Goal: Task Accomplishment & Management: Use online tool/utility

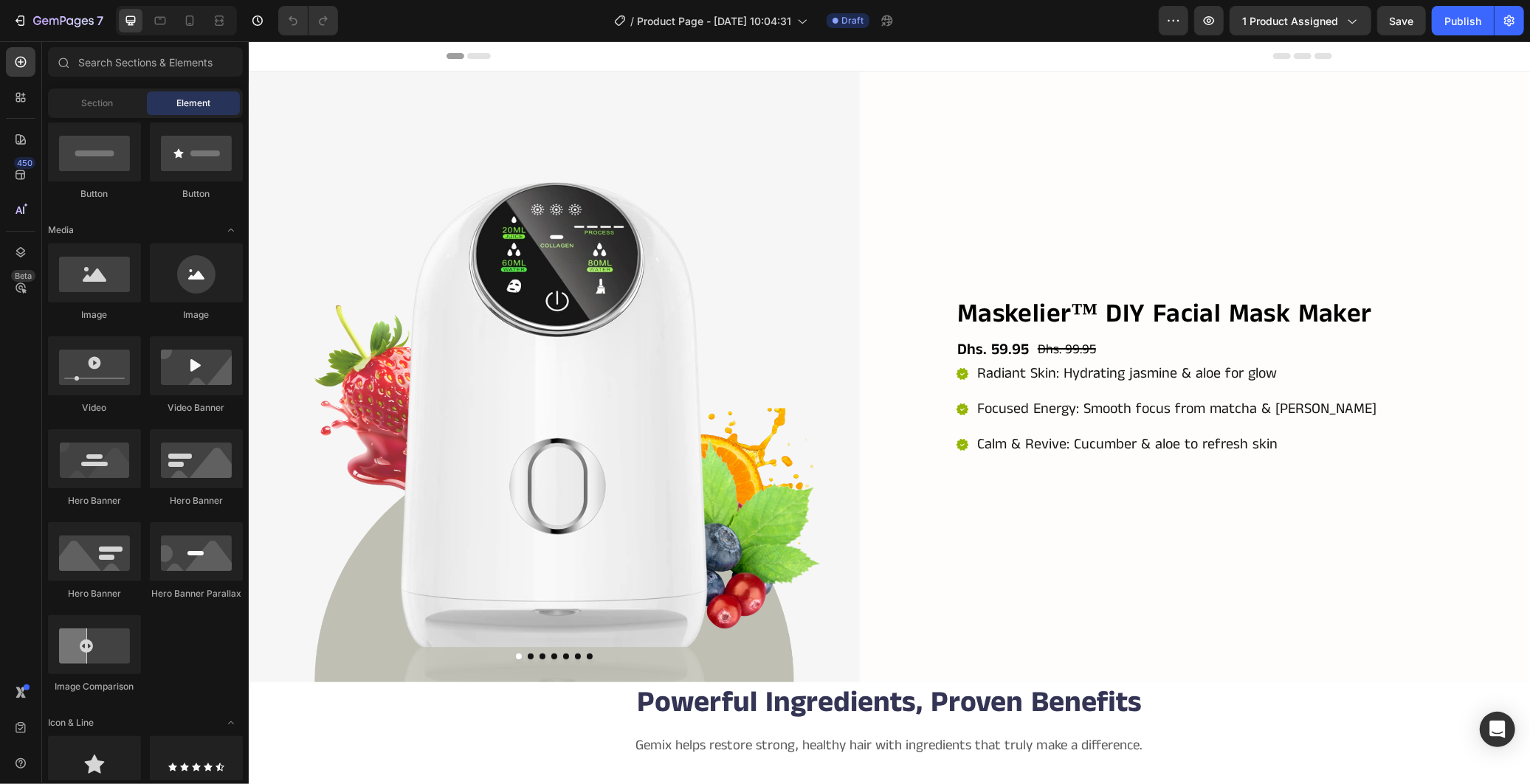
scroll to position [35, 0]
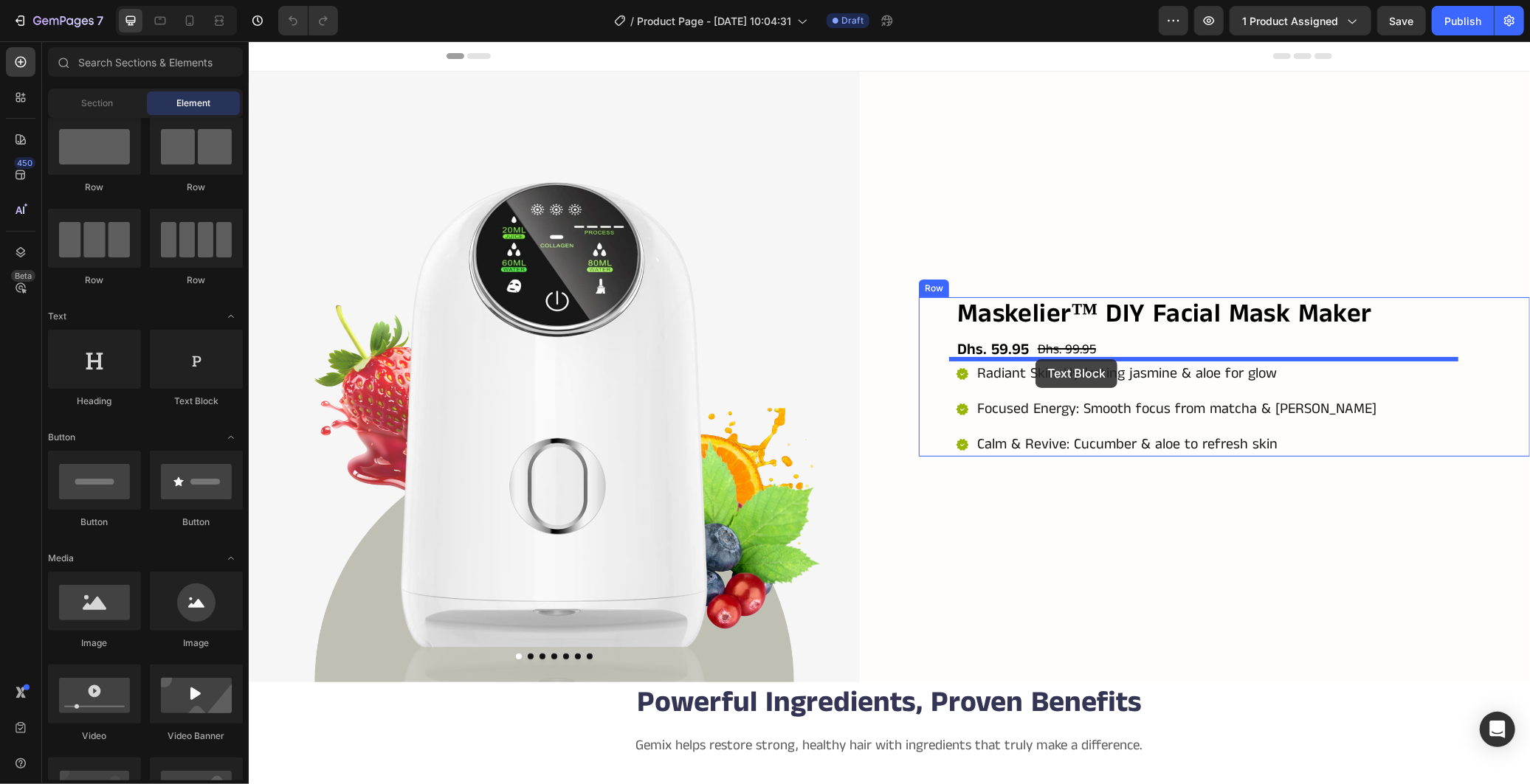
drag, startPoint x: 440, startPoint y: 413, endPoint x: 1035, endPoint y: 359, distance: 597.4
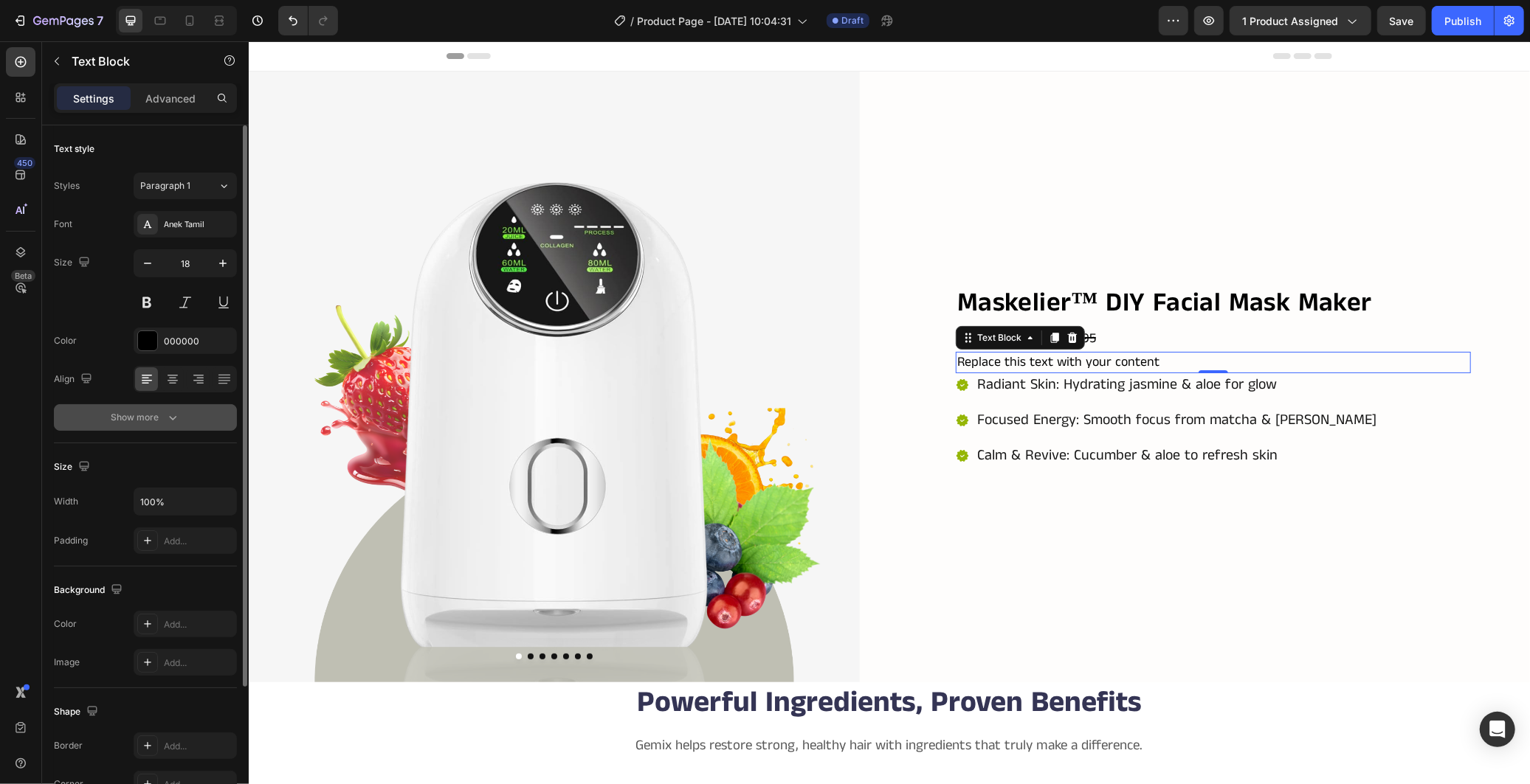
scroll to position [173, 0]
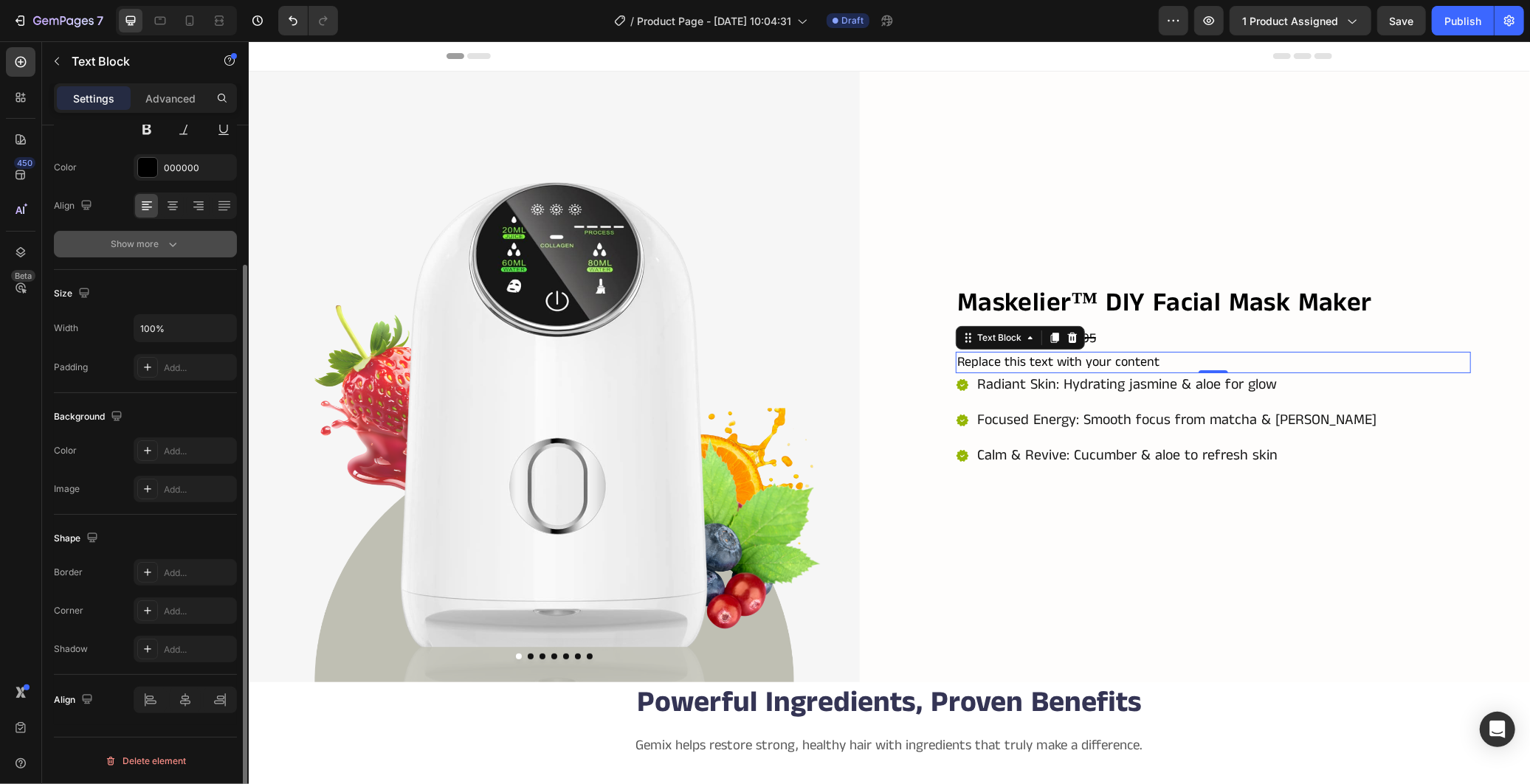
click at [176, 244] on icon "button" at bounding box center [172, 244] width 15 height 15
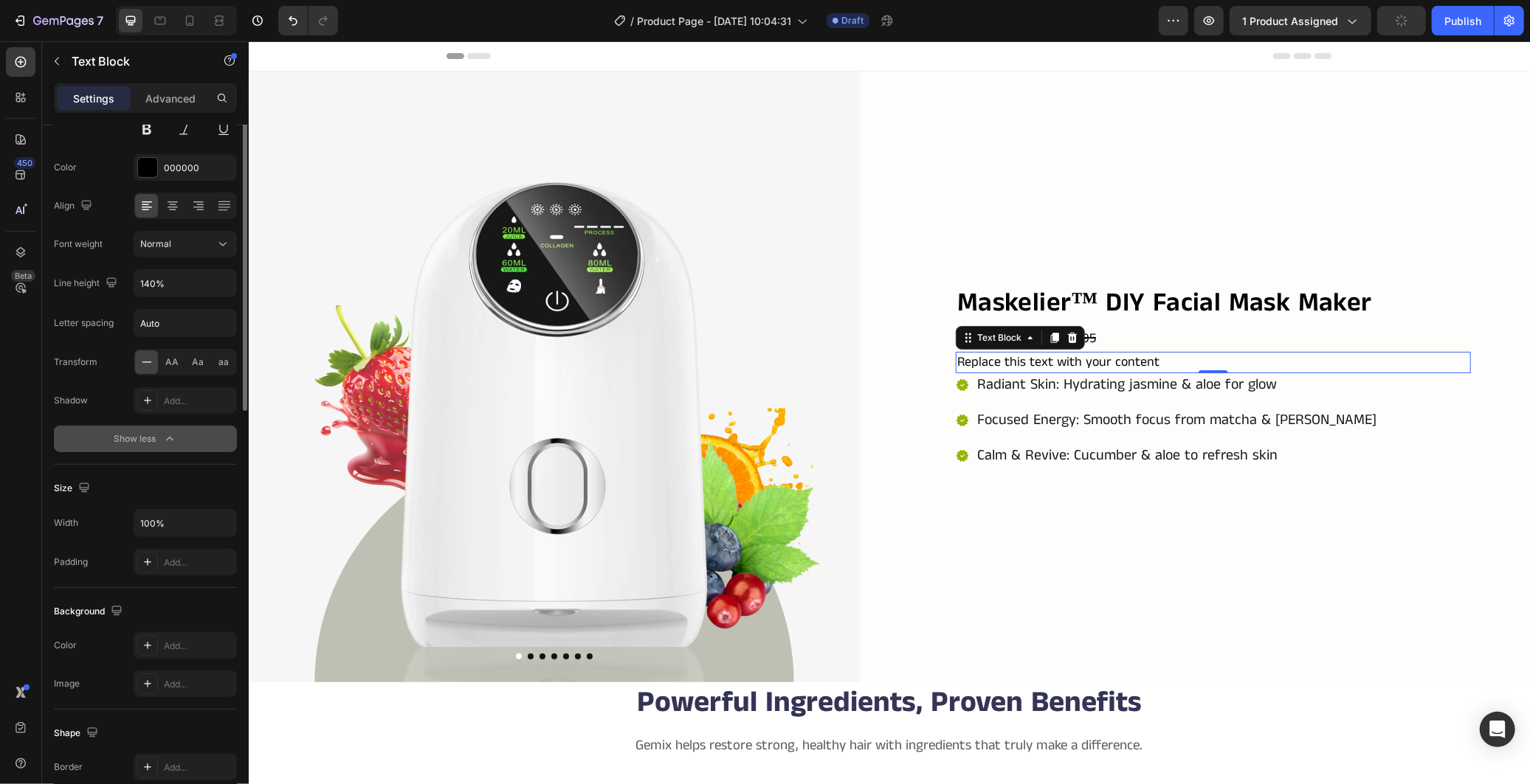
scroll to position [0, 0]
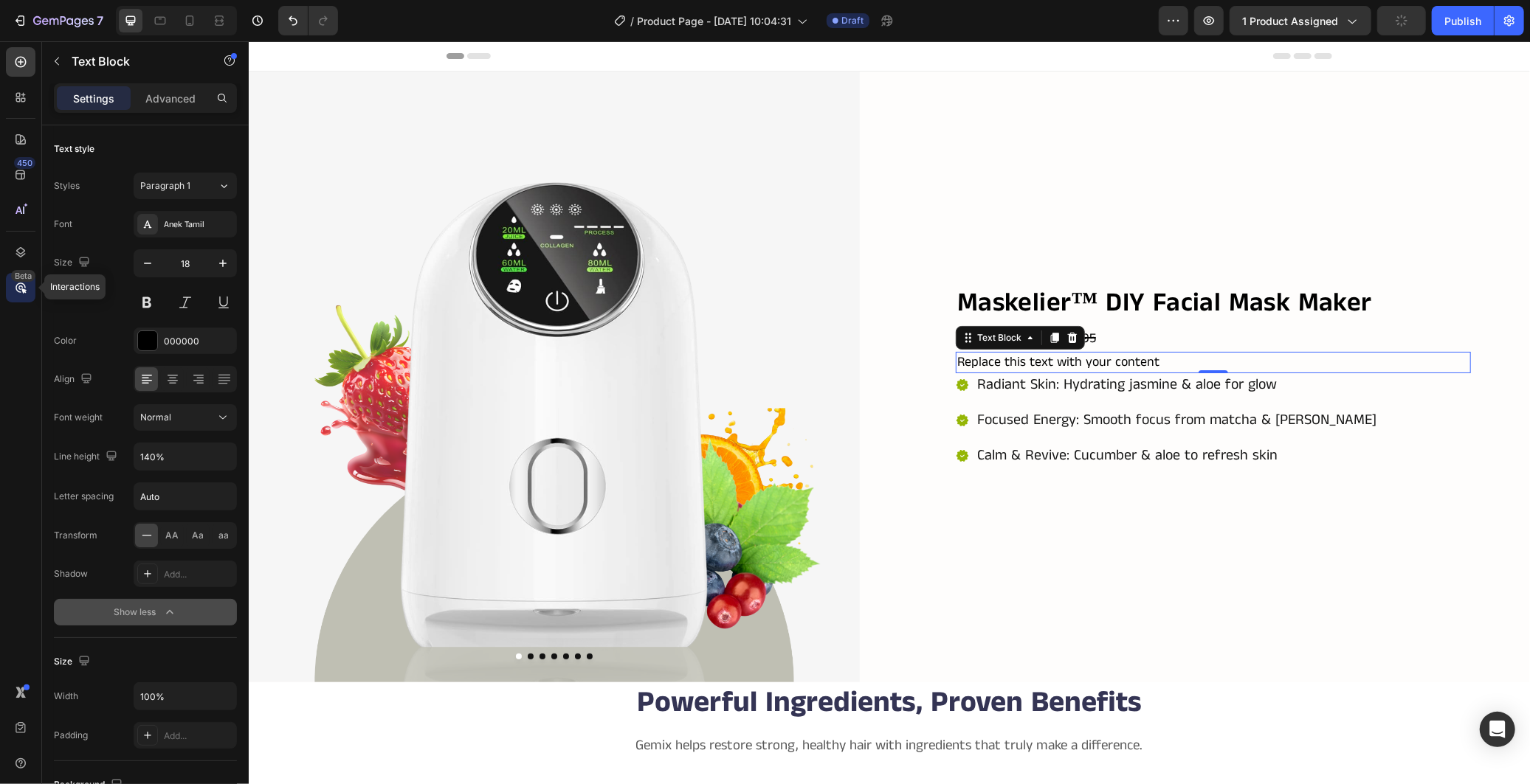
click at [19, 281] on div "Beta" at bounding box center [22, 275] width 24 height 12
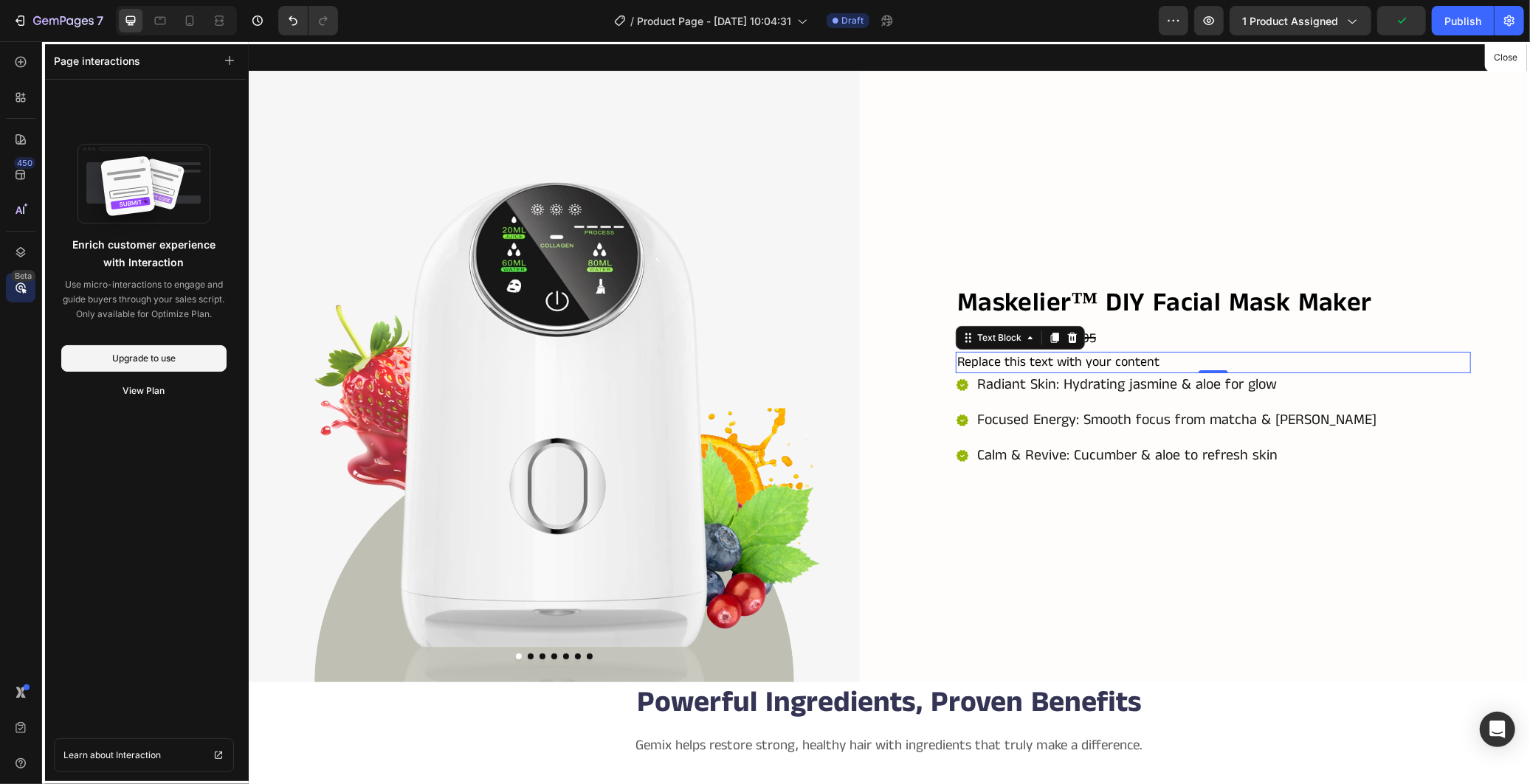
click at [19, 281] on div "Beta" at bounding box center [22, 275] width 24 height 12
click at [20, 147] on div at bounding box center [21, 139] width 29 height 29
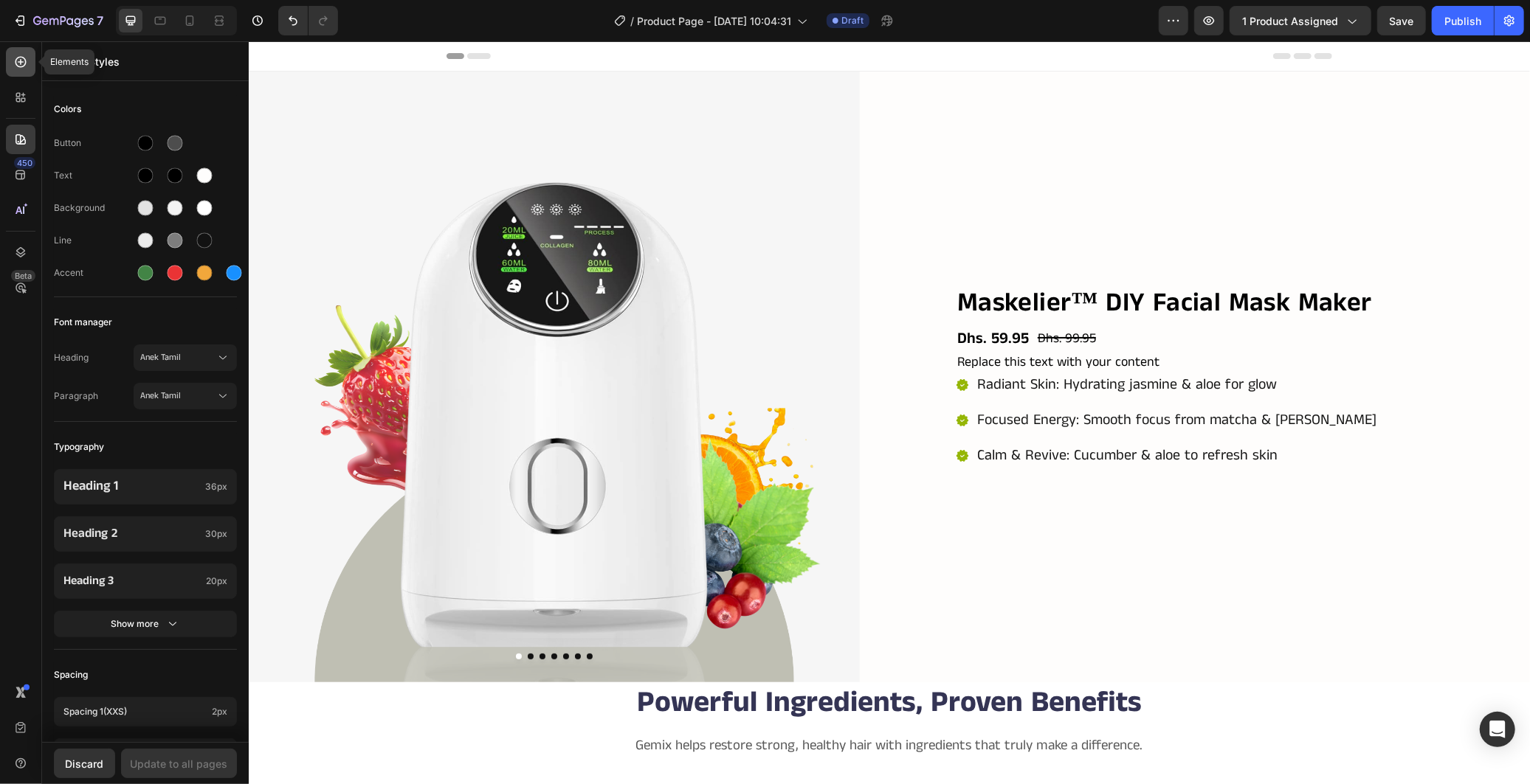
click at [22, 55] on icon at bounding box center [21, 62] width 15 height 15
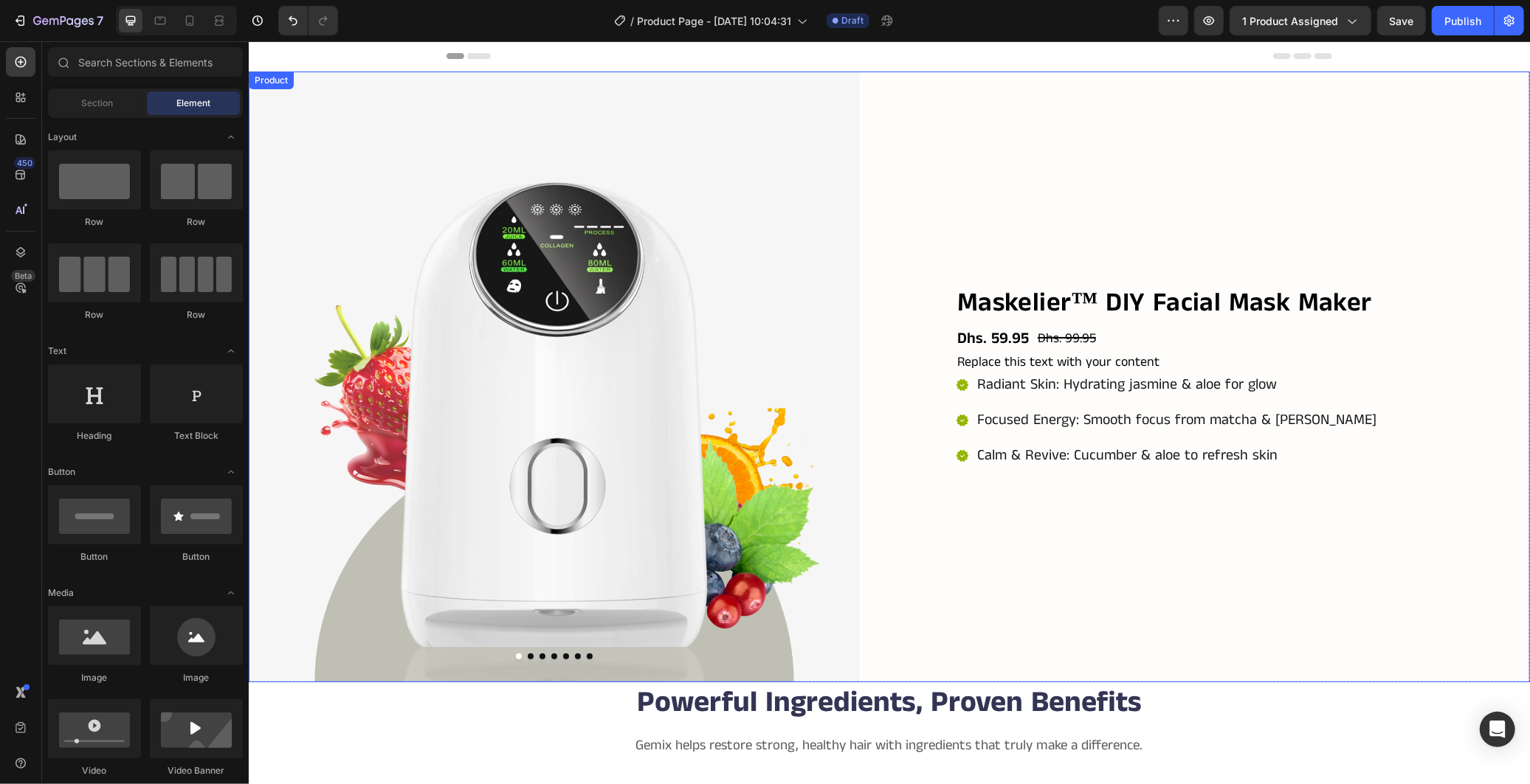
click at [958, 193] on div "Maskelier™ DIY Facial Mask Maker Product Title Dhs. 59.95 Product Price Product…" at bounding box center [1224, 376] width 611 height 611
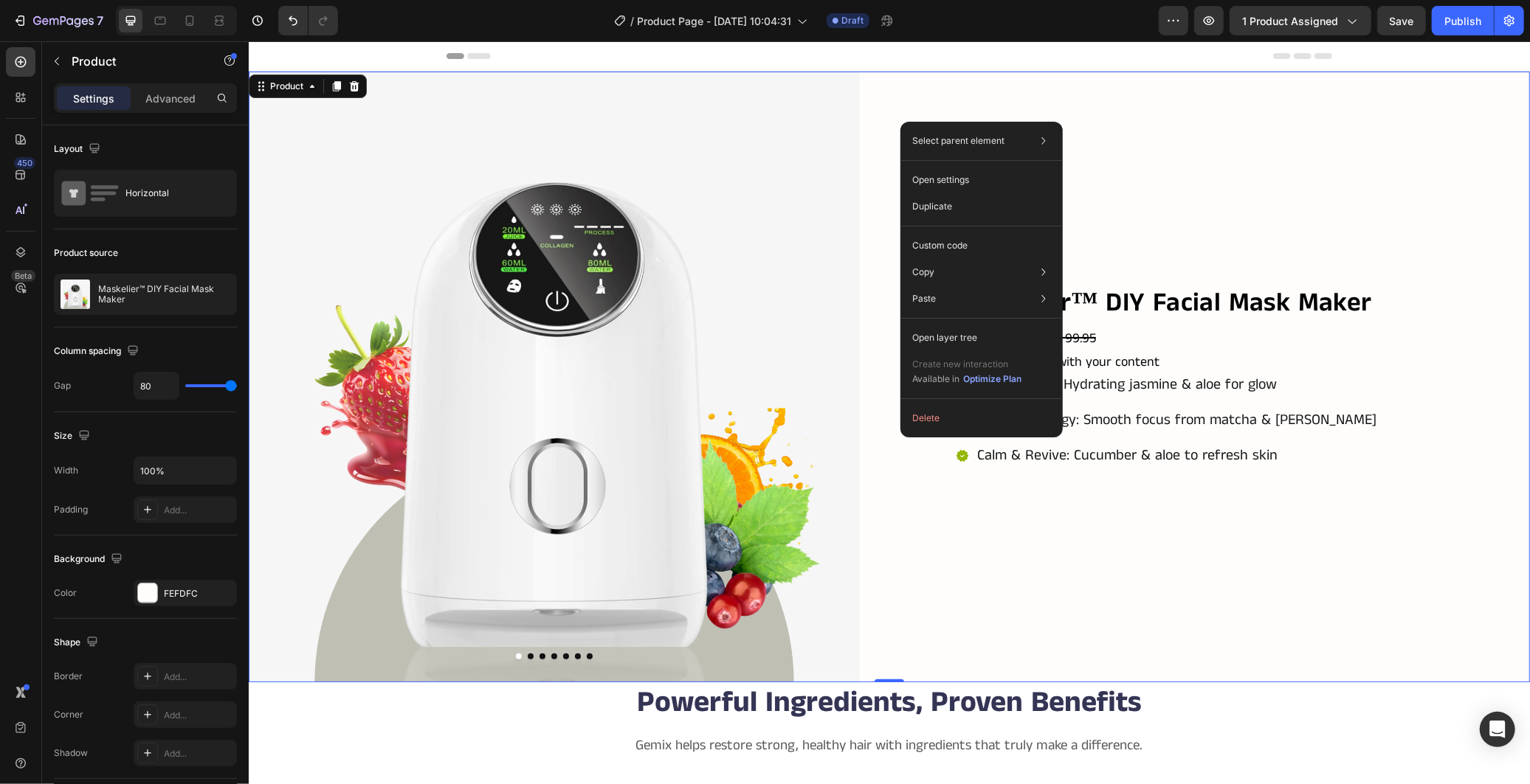
click at [918, 575] on div "Maskelier™ DIY Facial Mask Maker Product Title Dhs. 59.95 Product Price Product…" at bounding box center [1224, 376] width 611 height 611
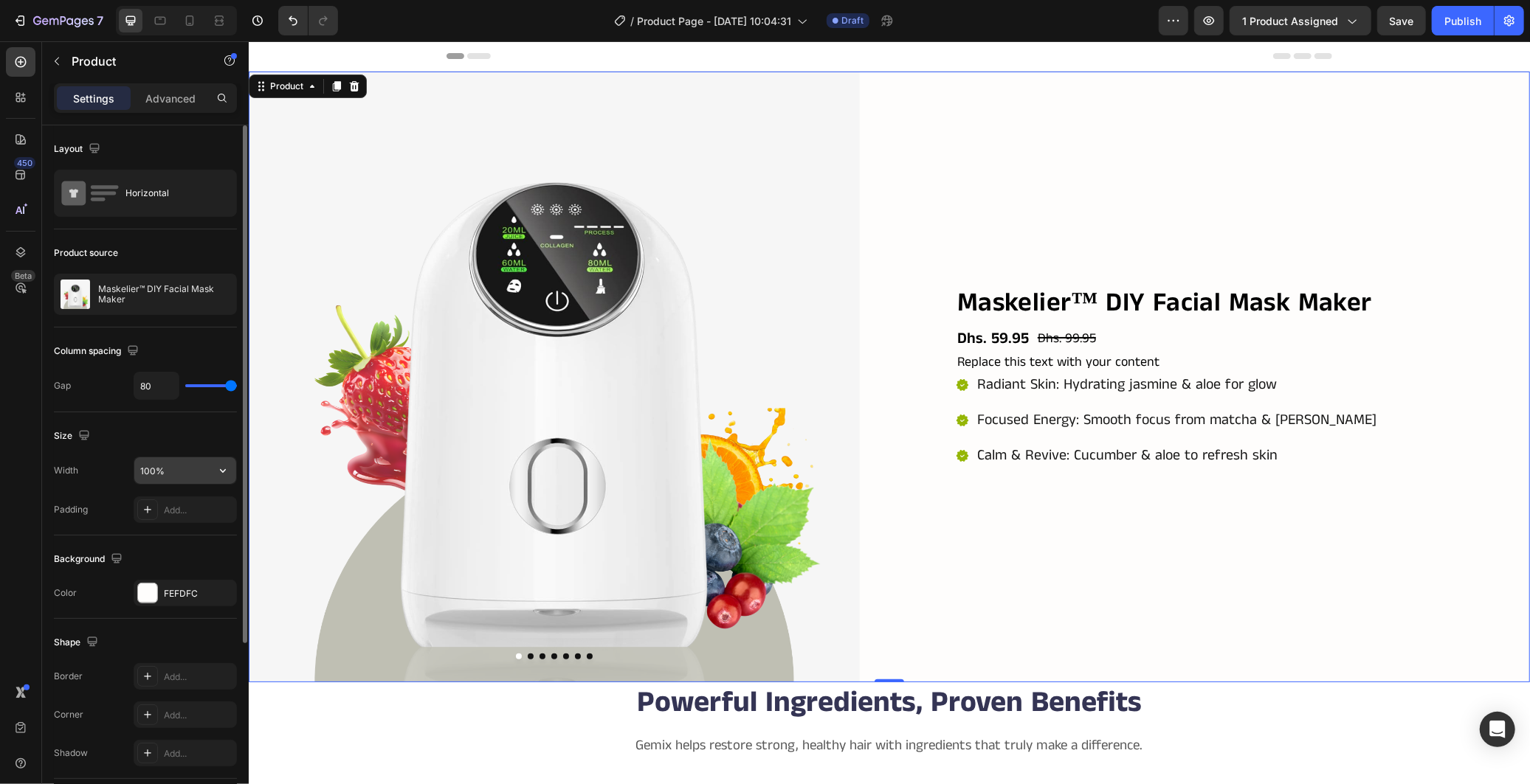
click at [180, 474] on input "100%" at bounding box center [185, 471] width 102 height 27
click at [222, 473] on icon "button" at bounding box center [222, 471] width 15 height 15
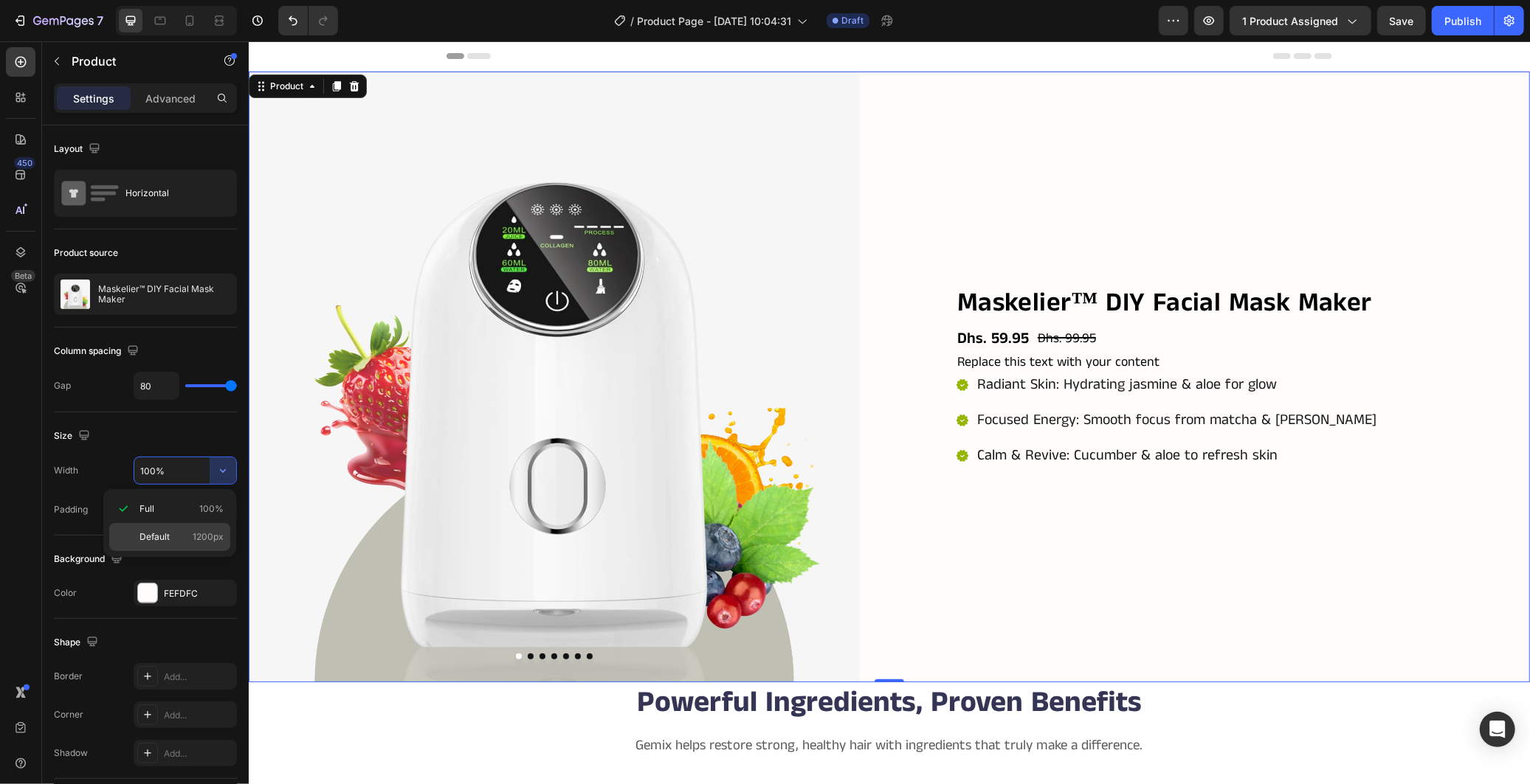
click at [172, 533] on p "Default 1200px" at bounding box center [181, 537] width 84 height 13
type input "1200"
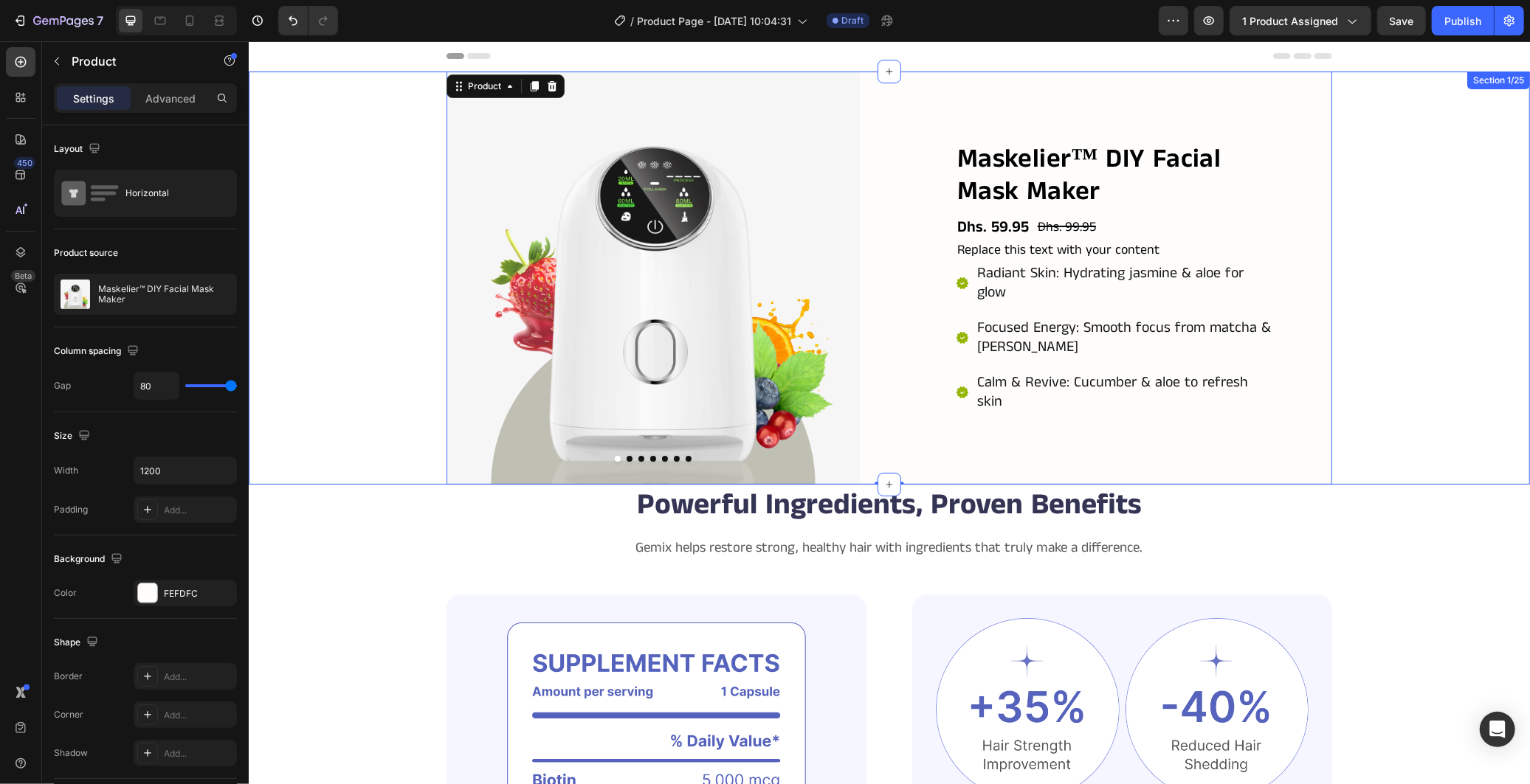
click at [304, 225] on div "Product Images Maskelier™ DIY Facial Mask Maker Product Title Dhs. 59.95 Produc…" at bounding box center [889, 277] width 1282 height 413
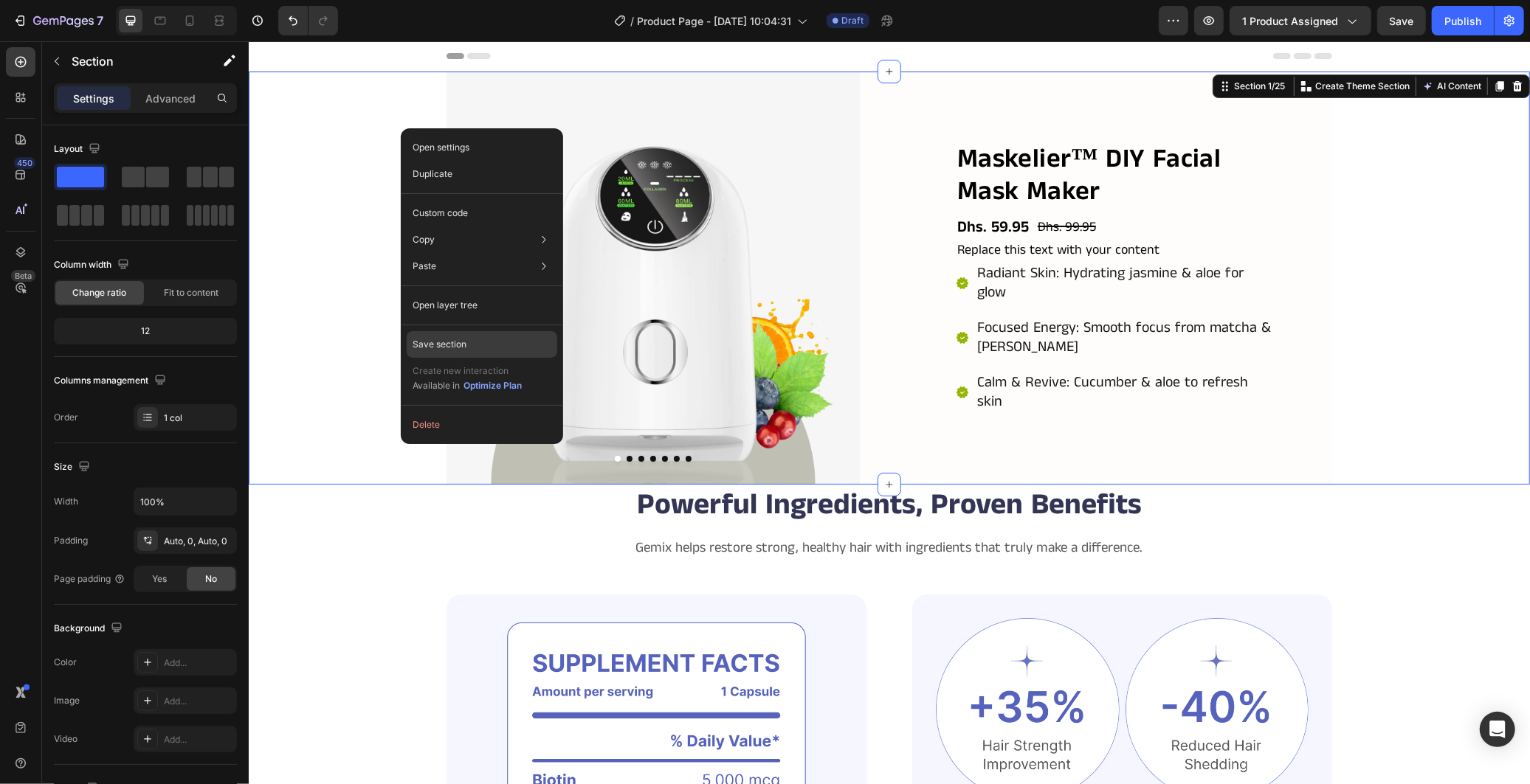
click at [447, 348] on p "Save section" at bounding box center [439, 344] width 54 height 13
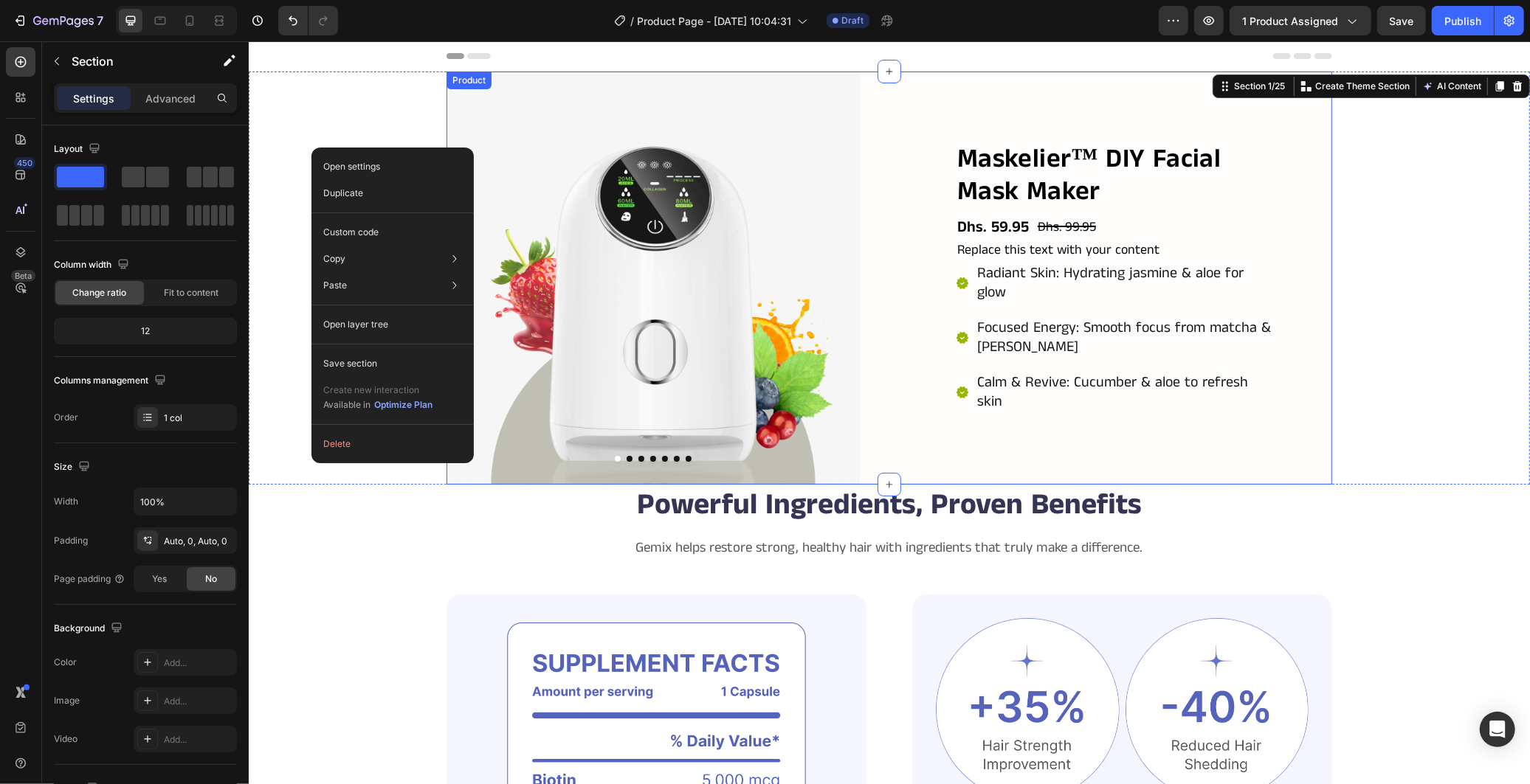
click at [918, 424] on div "Maskelier™ DIY Facial Mask Maker Product Title Dhs. 59.95 Product Price Product…" at bounding box center [1125, 277] width 414 height 413
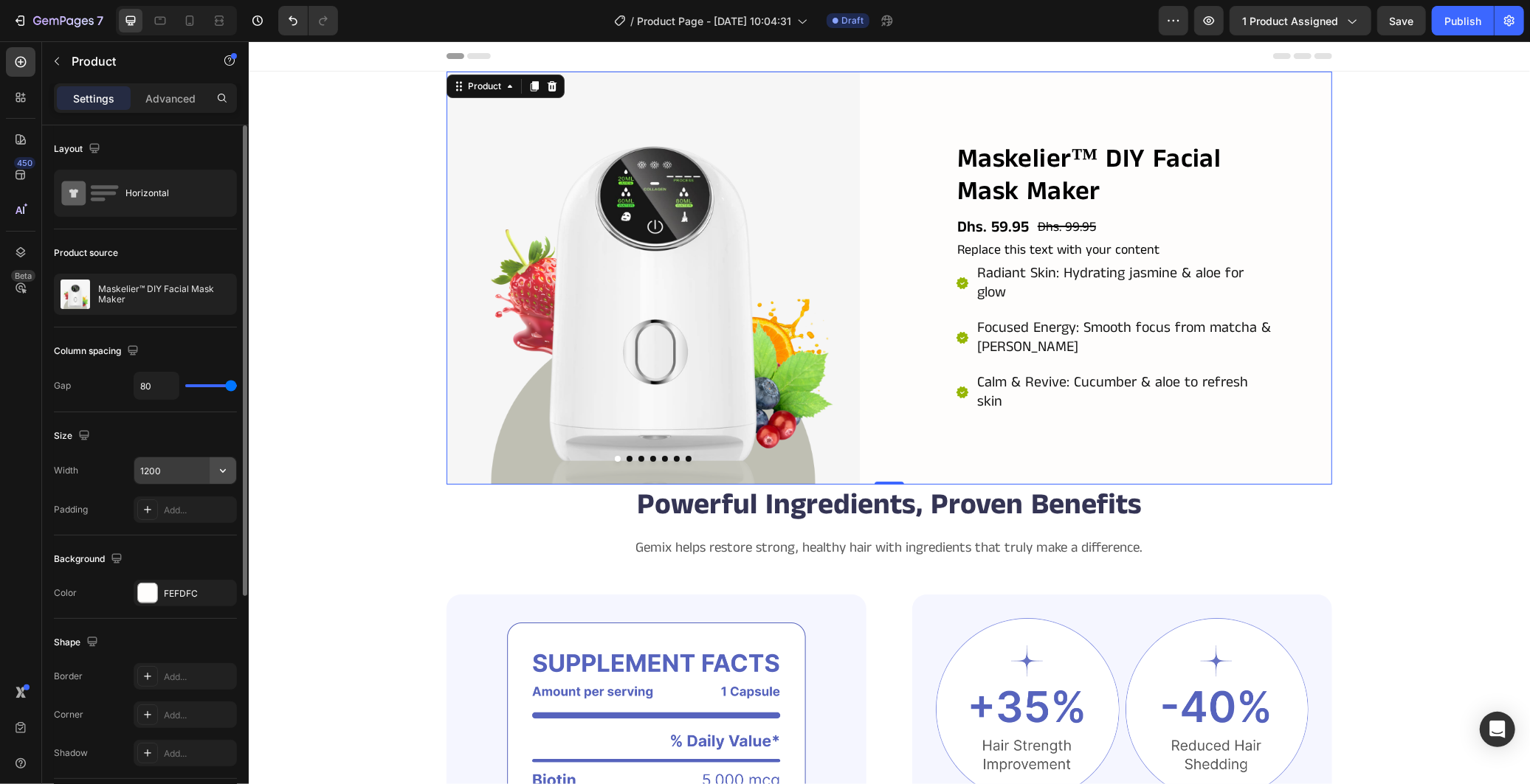
click at [219, 470] on icon "button" at bounding box center [222, 471] width 15 height 15
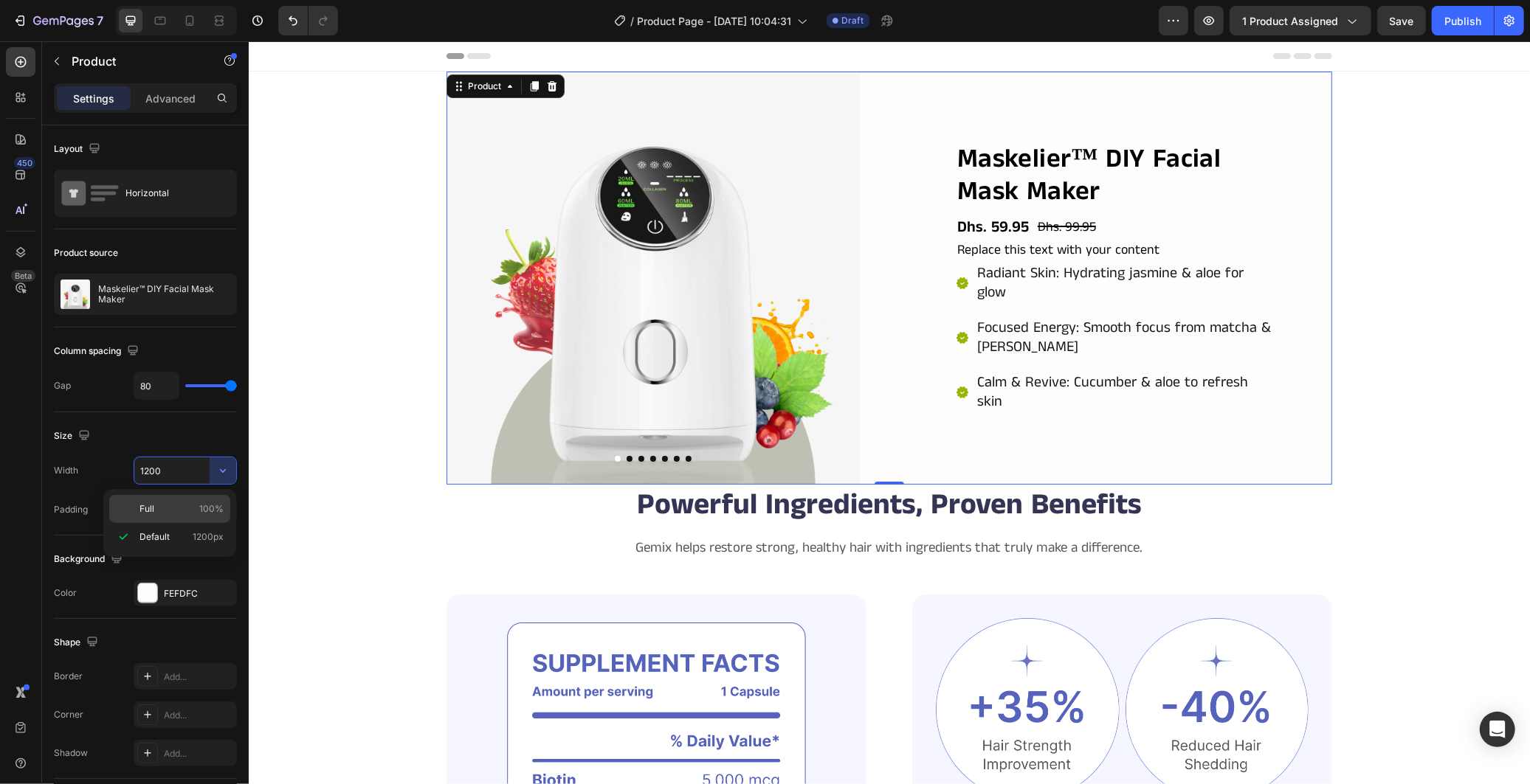
click at [190, 509] on p "Full 100%" at bounding box center [181, 509] width 84 height 13
type input "100%"
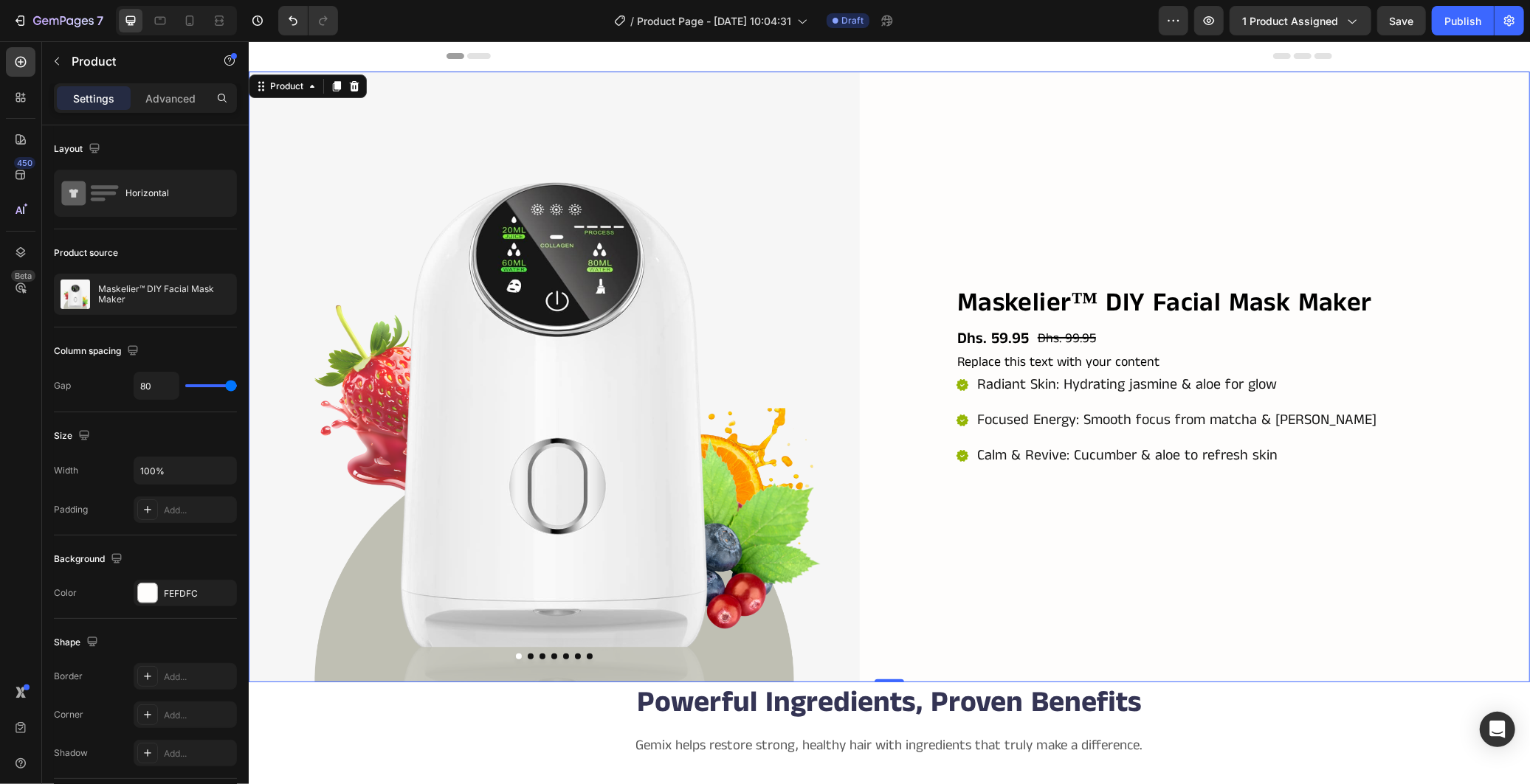
click at [937, 188] on div "Maskelier™ DIY Facial Mask Maker Product Title Dhs. 59.95 Product Price Product…" at bounding box center [1224, 376] width 611 height 611
click at [928, 321] on div "Maskelier™ DIY Facial Mask Maker Product Title Dhs. 59.95 Product Price Product…" at bounding box center [1224, 376] width 611 height 181
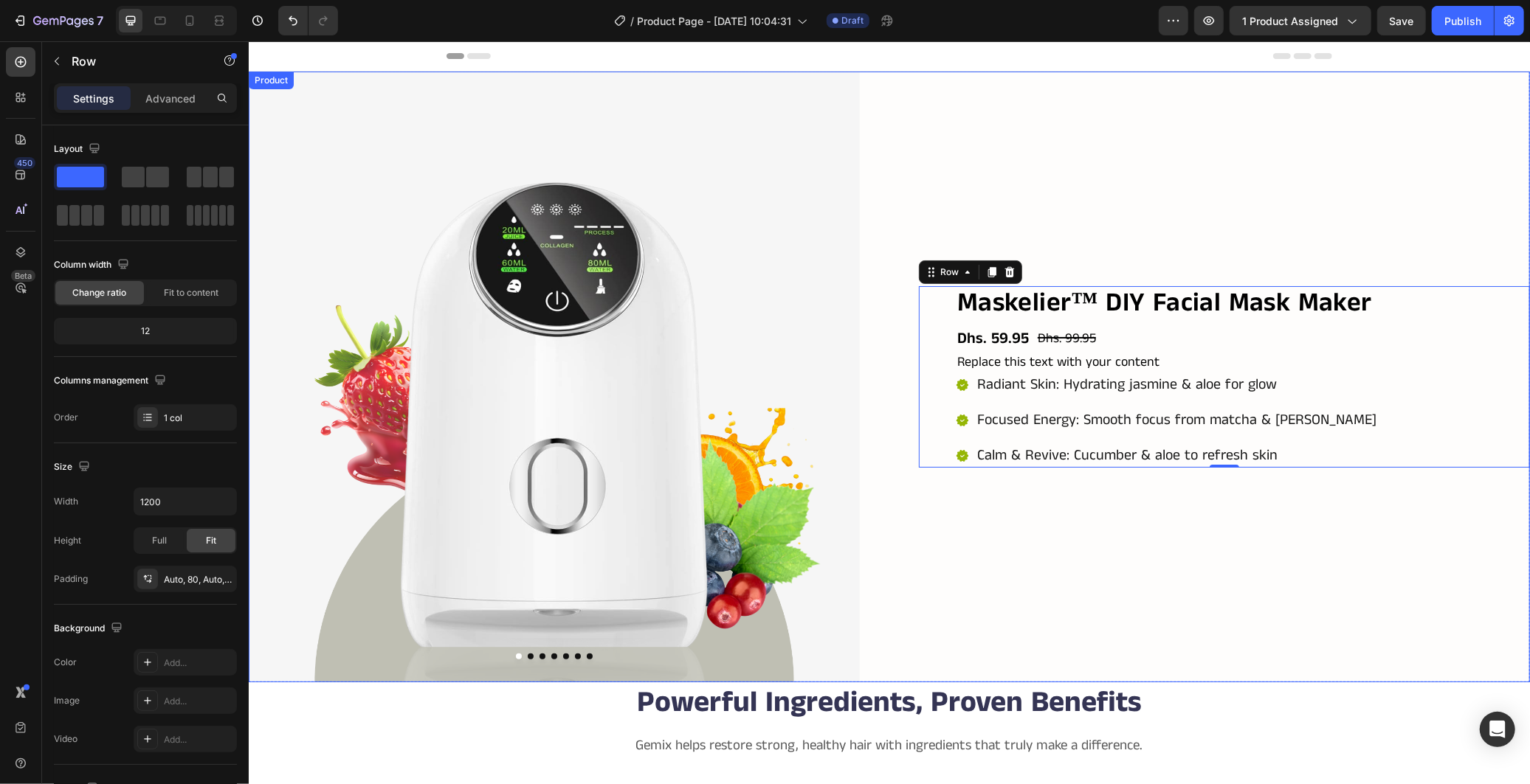
click at [1021, 551] on div "Maskelier™ DIY Facial Mask Maker Product Title Dhs. 59.95 Product Price Product…" at bounding box center [1224, 376] width 611 height 611
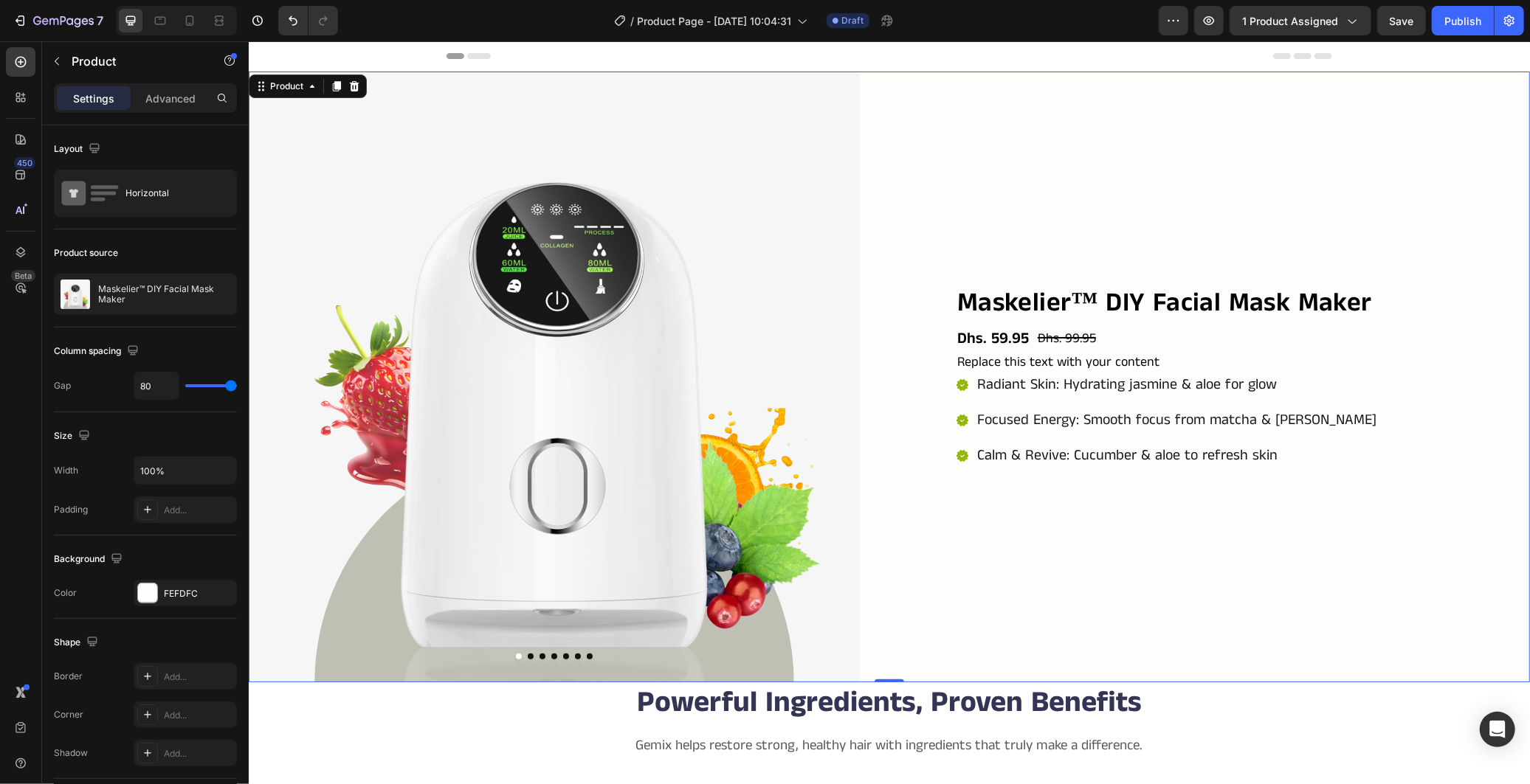
click at [1071, 580] on div "Maskelier™ DIY Facial Mask Maker Product Title Dhs. 59.95 Product Price Product…" at bounding box center [1224, 376] width 611 height 611
click at [1001, 179] on div "Maskelier™ DIY Facial Mask Maker Product Title Dhs. 59.95 Product Price Product…" at bounding box center [1224, 376] width 611 height 611
click at [20, 249] on icon at bounding box center [21, 252] width 15 height 15
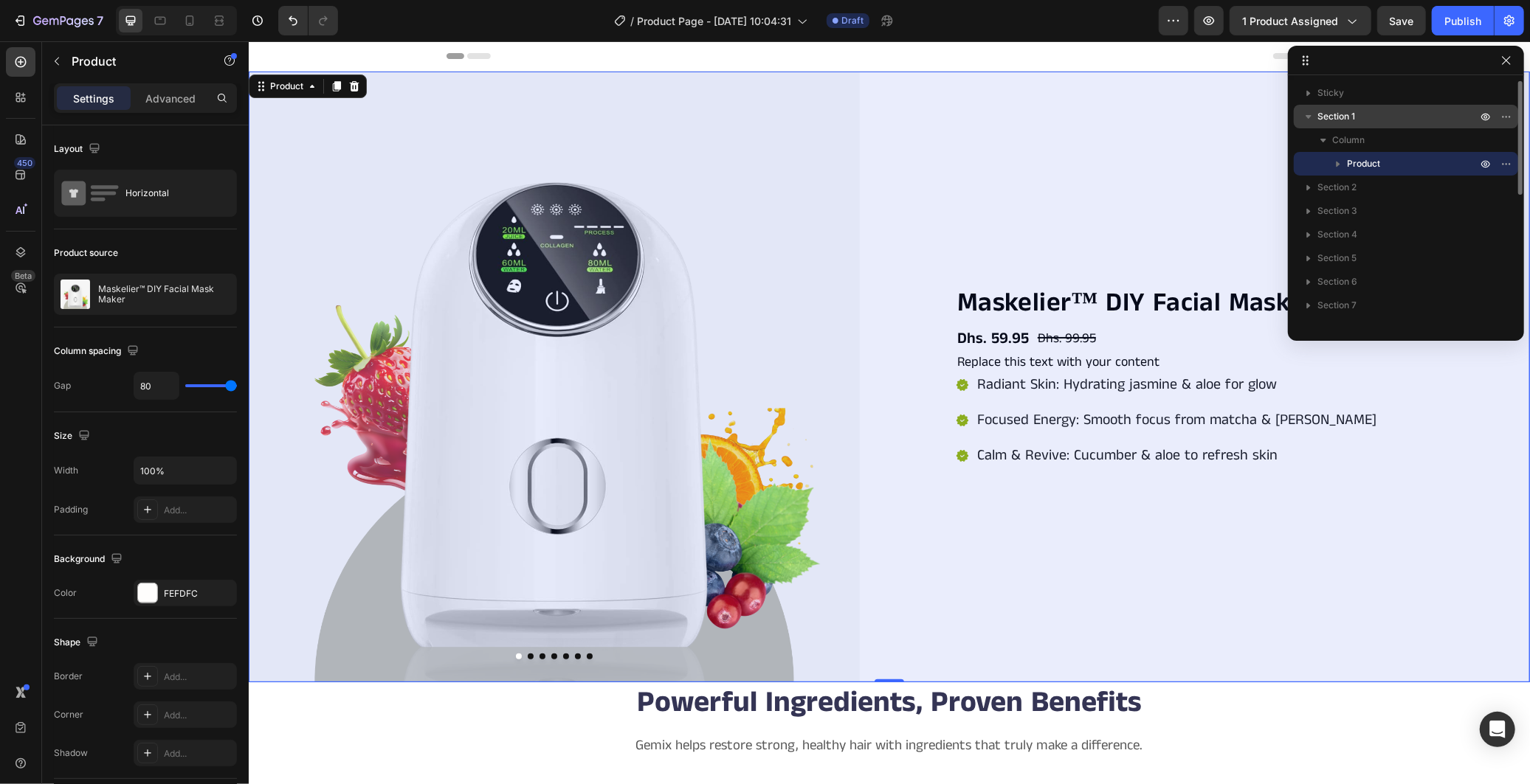
click at [1400, 112] on p "Section 1" at bounding box center [1399, 116] width 163 height 15
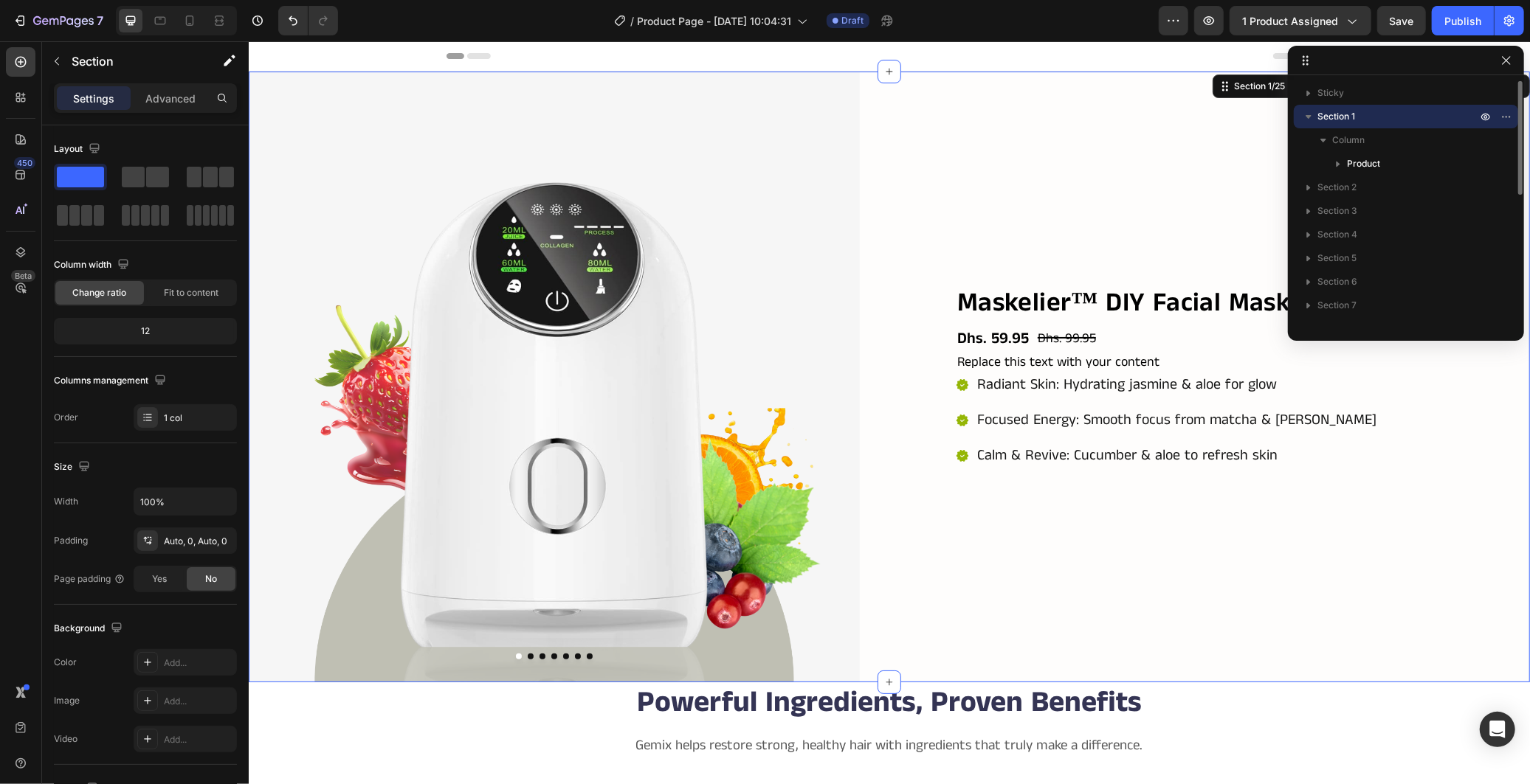
click at [1303, 115] on icon "button" at bounding box center [1308, 116] width 15 height 15
click at [1507, 92] on icon "button" at bounding box center [1506, 93] width 12 height 12
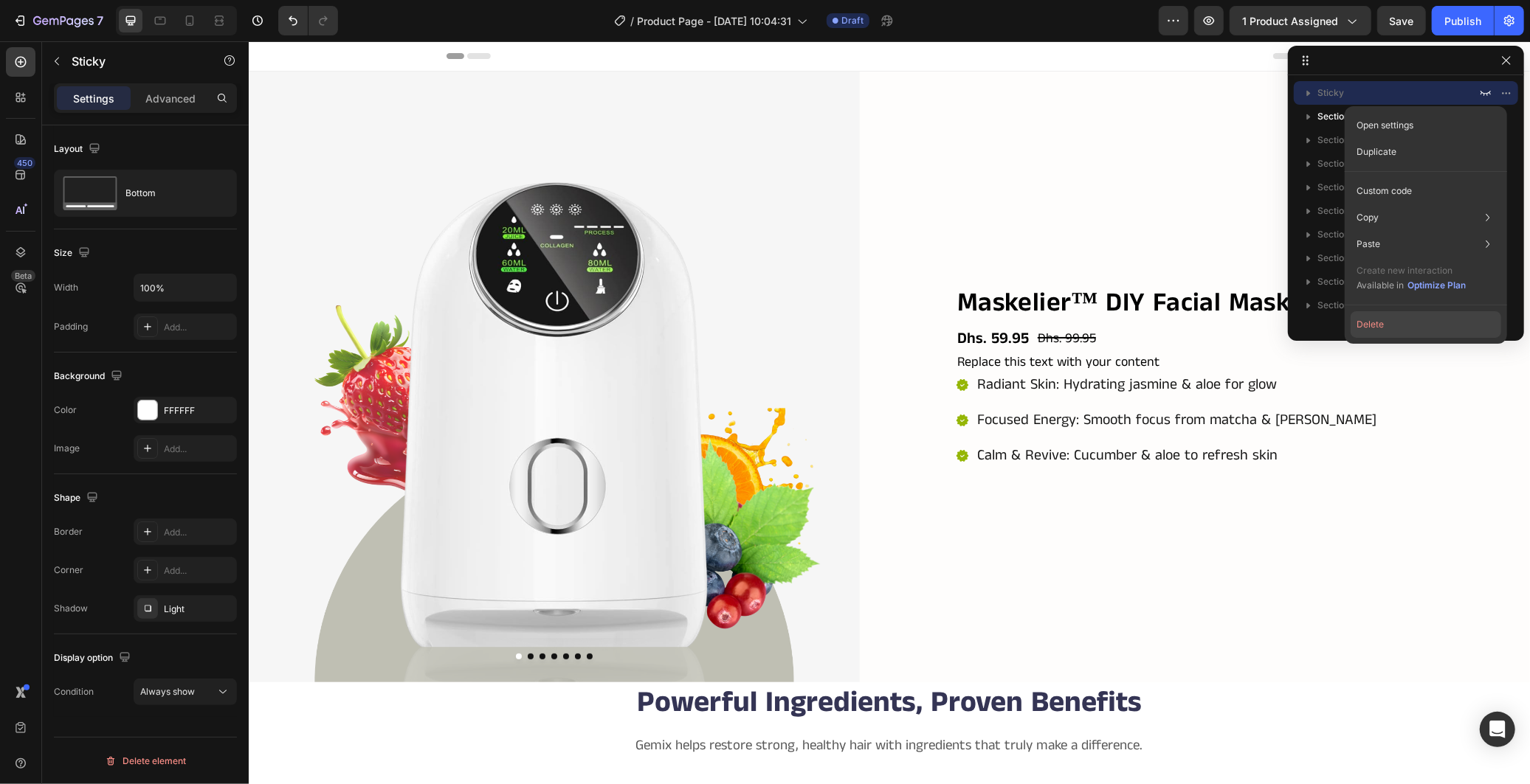
click at [1392, 327] on button "Delete" at bounding box center [1425, 325] width 151 height 27
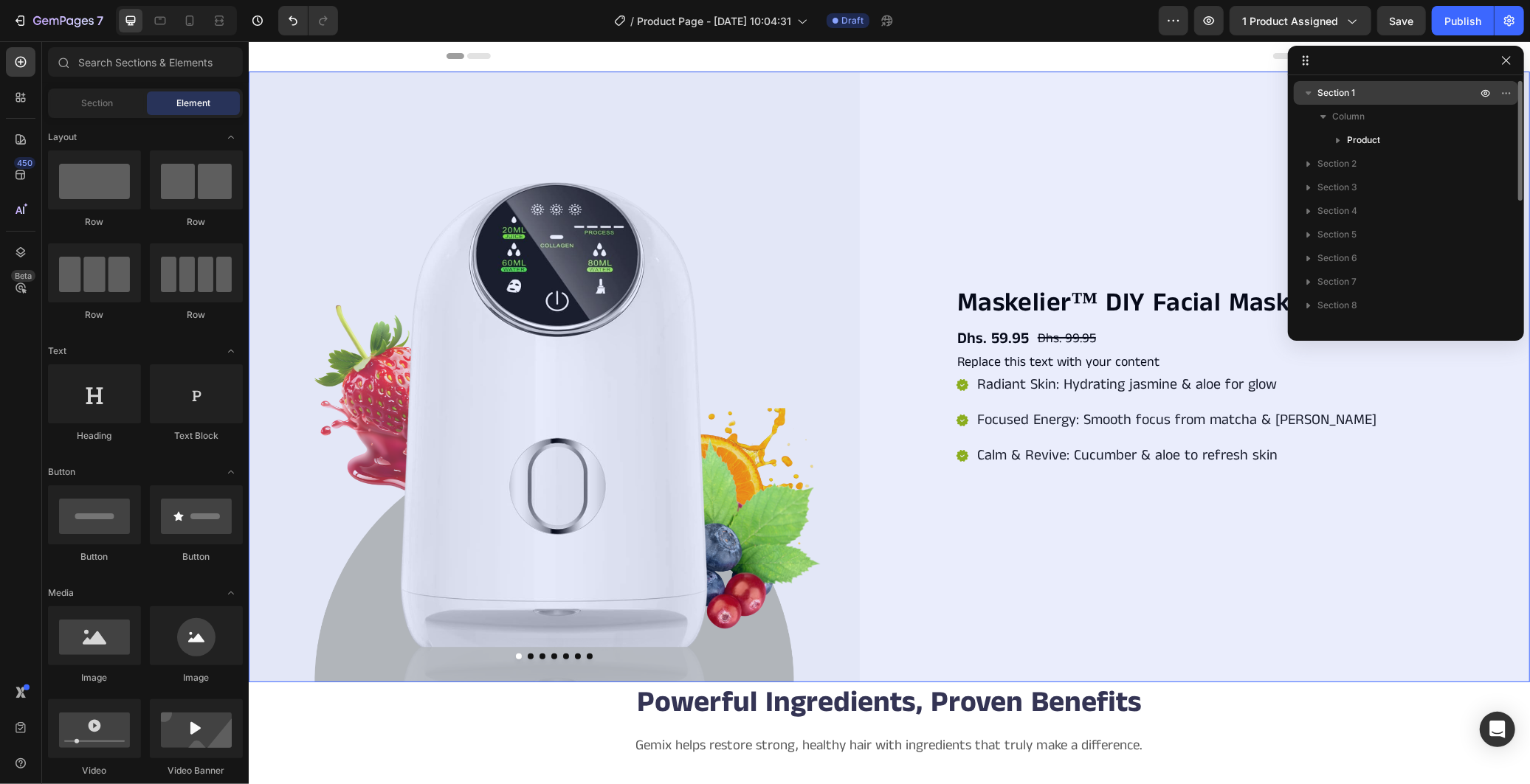
click at [1307, 93] on icon "button" at bounding box center [1308, 93] width 15 height 15
click at [1488, 89] on icon "button" at bounding box center [1485, 93] width 12 height 12
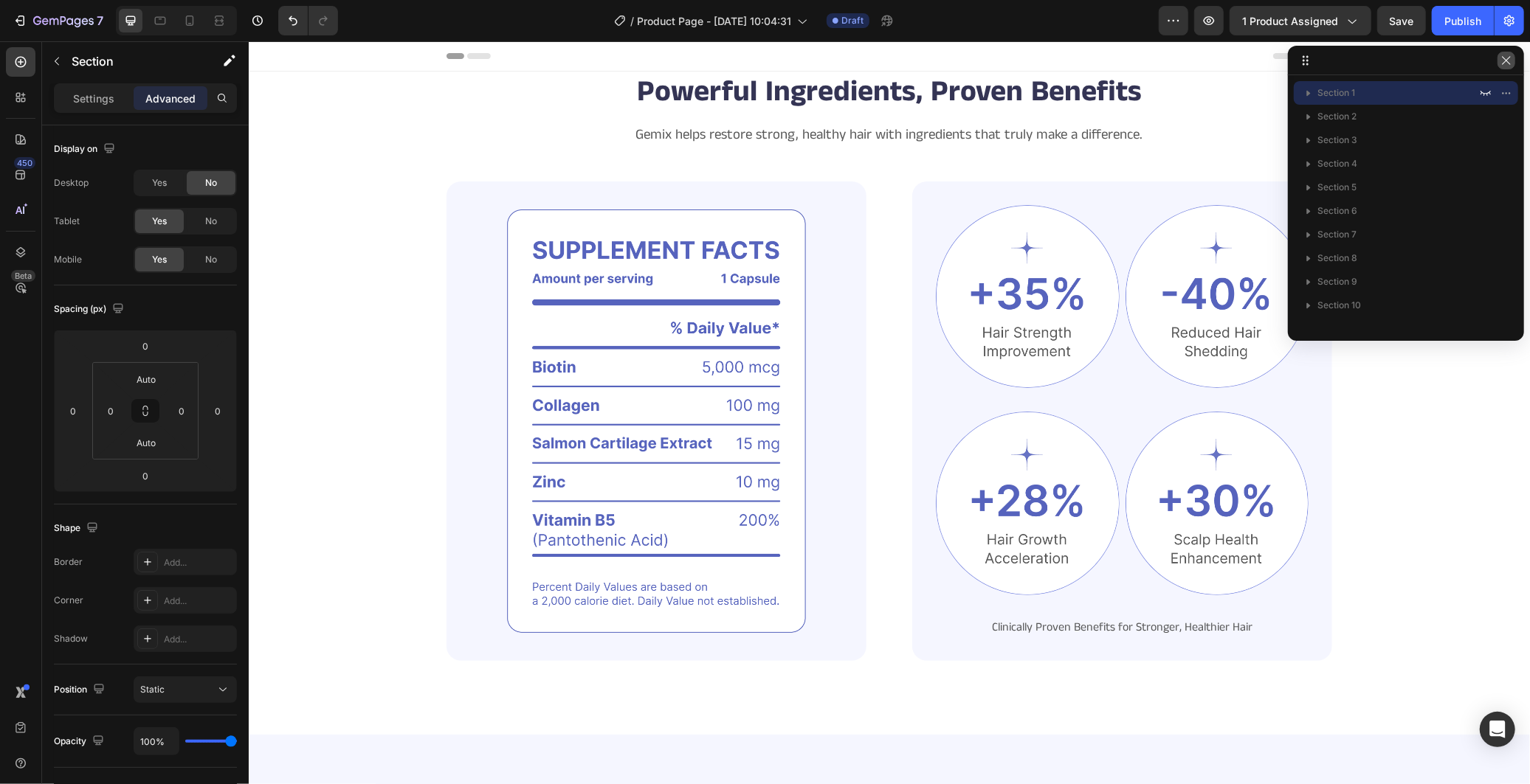
click at [1502, 64] on icon "button" at bounding box center [1506, 60] width 12 height 12
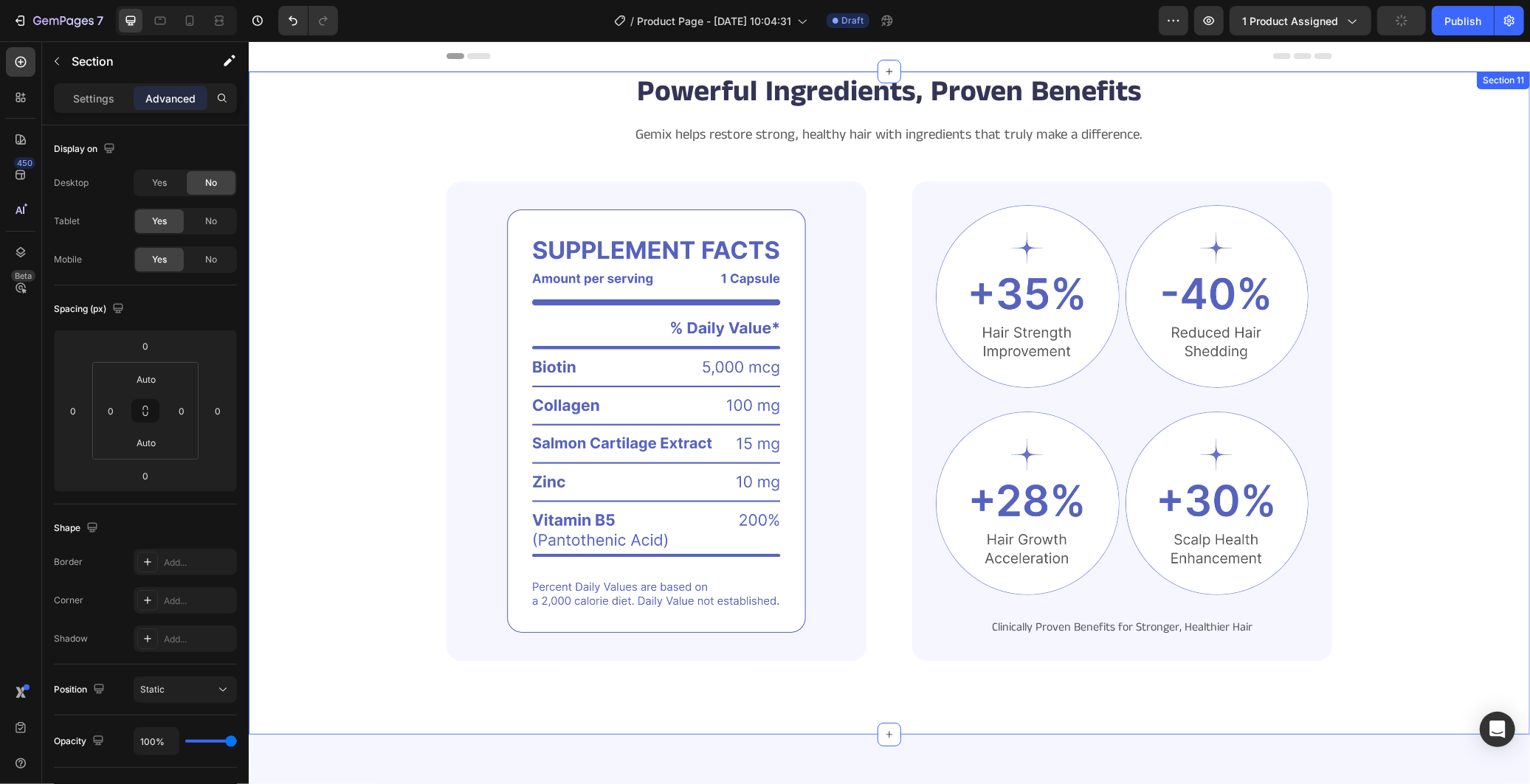
drag, startPoint x: 1375, startPoint y: 388, endPoint x: 1359, endPoint y: 388, distance: 16.0
click at [1375, 388] on div "Powerful Ingredients, Proven Benefits Heading Gemix helps restore strong, healt…" at bounding box center [889, 365] width 1163 height 589
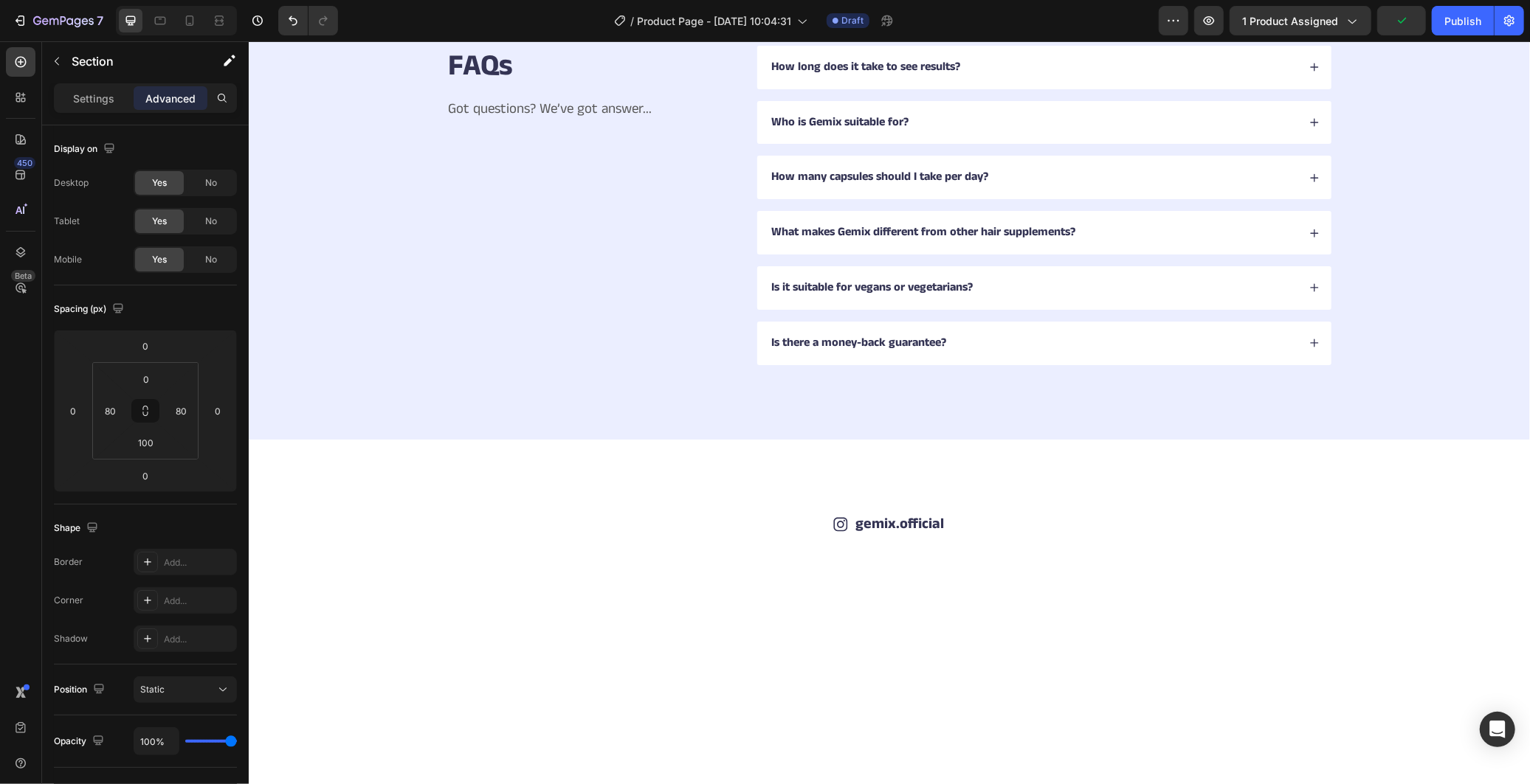
scroll to position [3690, 0]
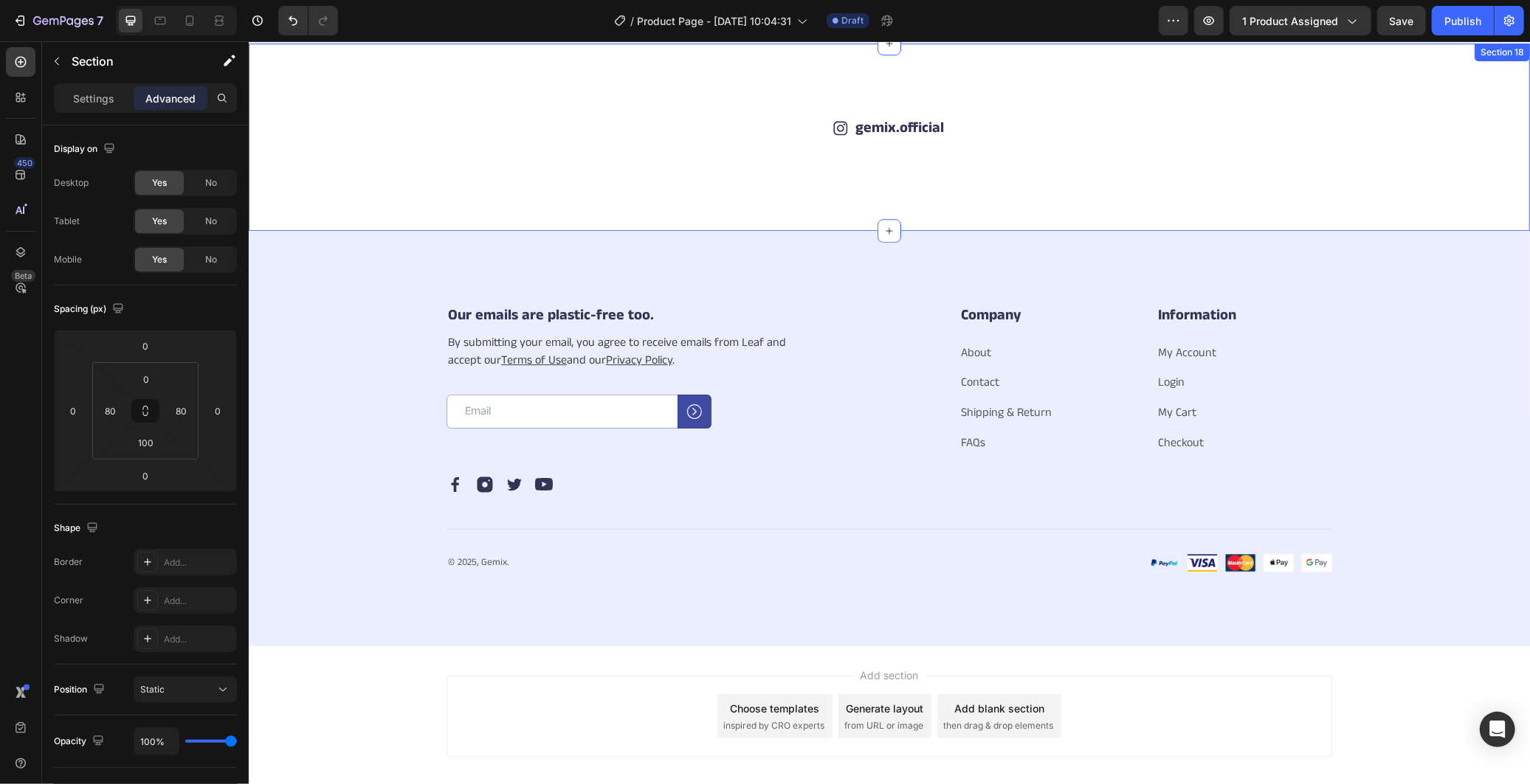
click at [960, 230] on div "Icon gemix.official Text Block Row Image Image Image Image Image Image Image Im…" at bounding box center [889, 137] width 1282 height 188
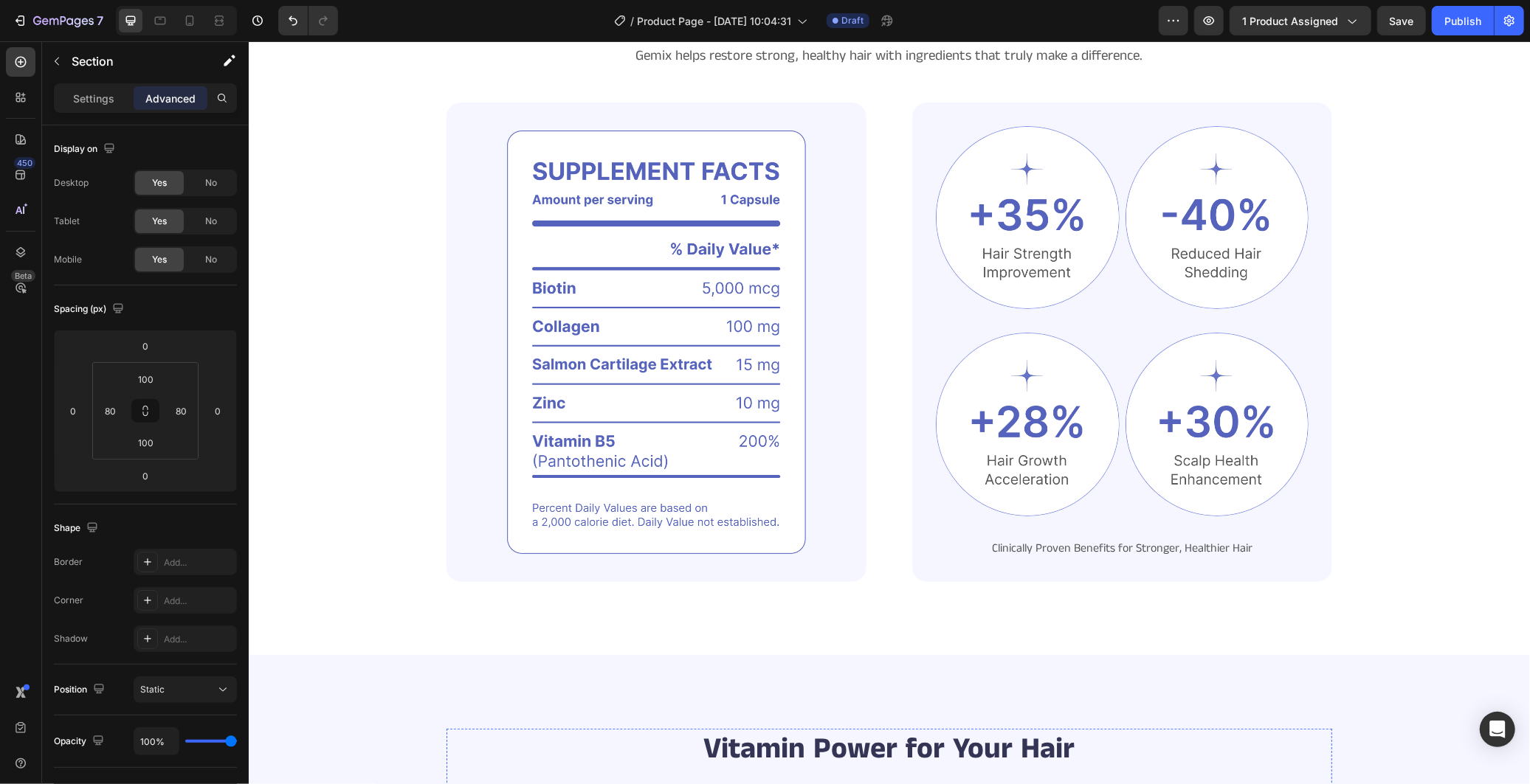
scroll to position [0, 0]
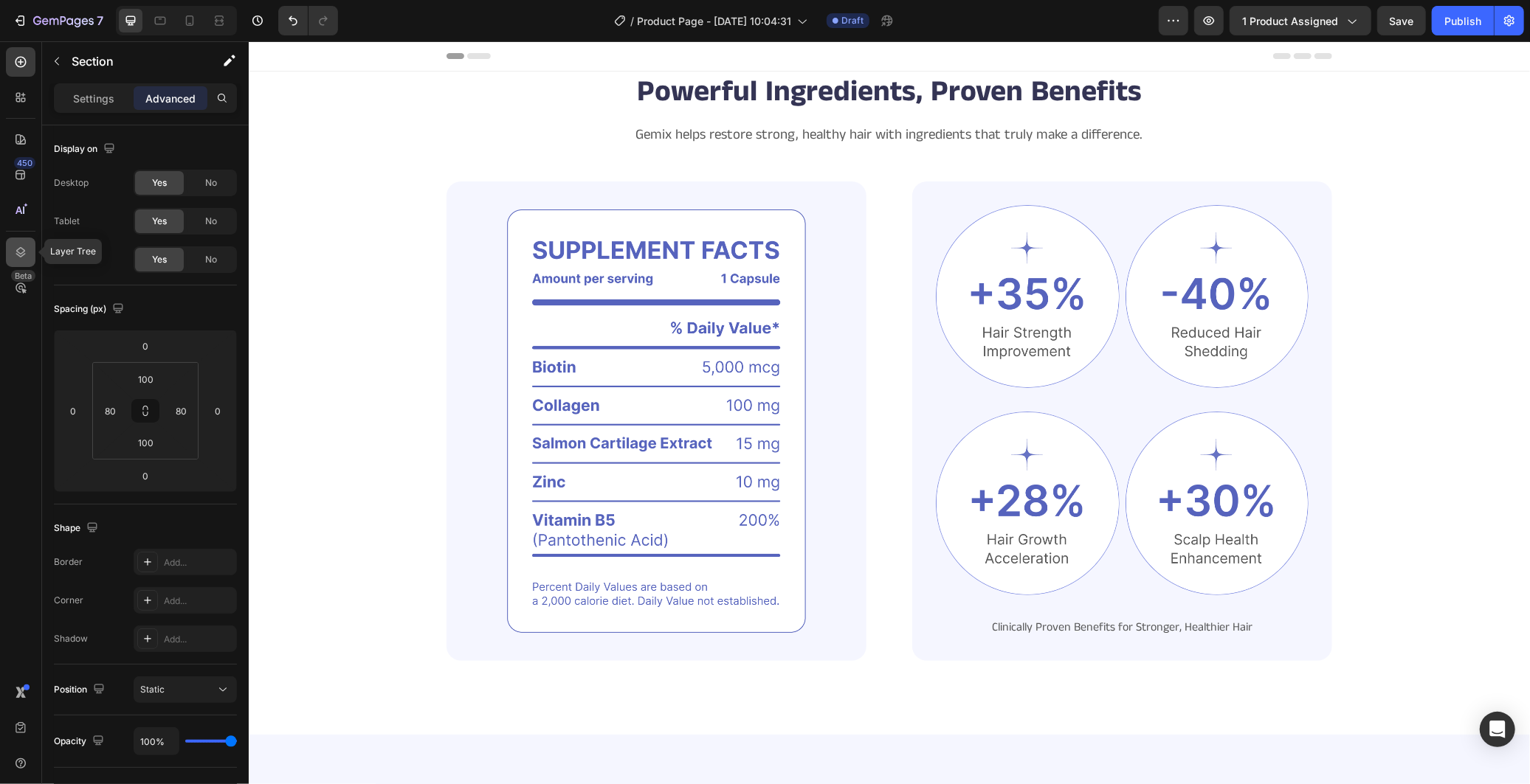
click at [32, 251] on div at bounding box center [21, 252] width 29 height 29
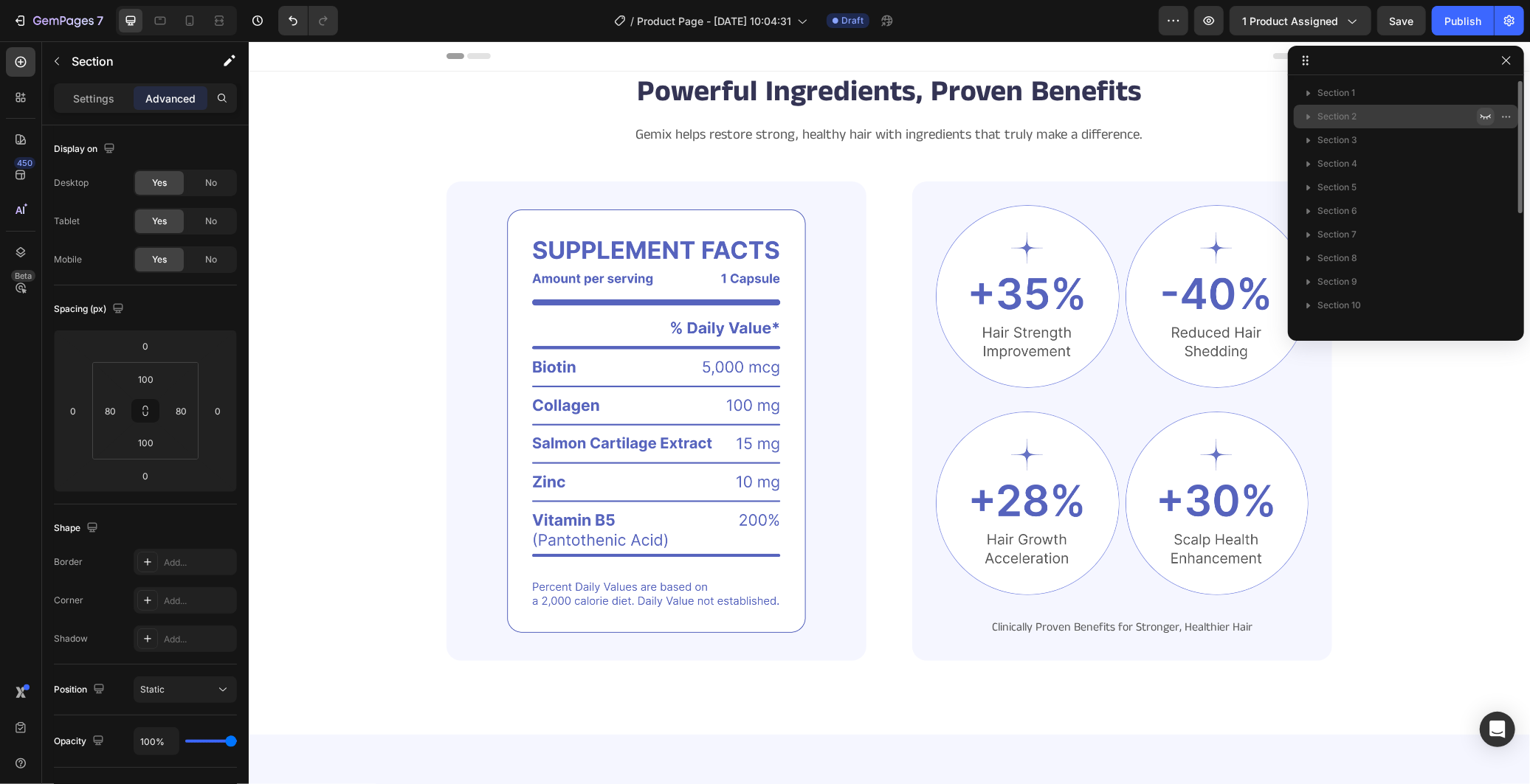
click at [1493, 114] on button "button" at bounding box center [1485, 117] width 18 height 18
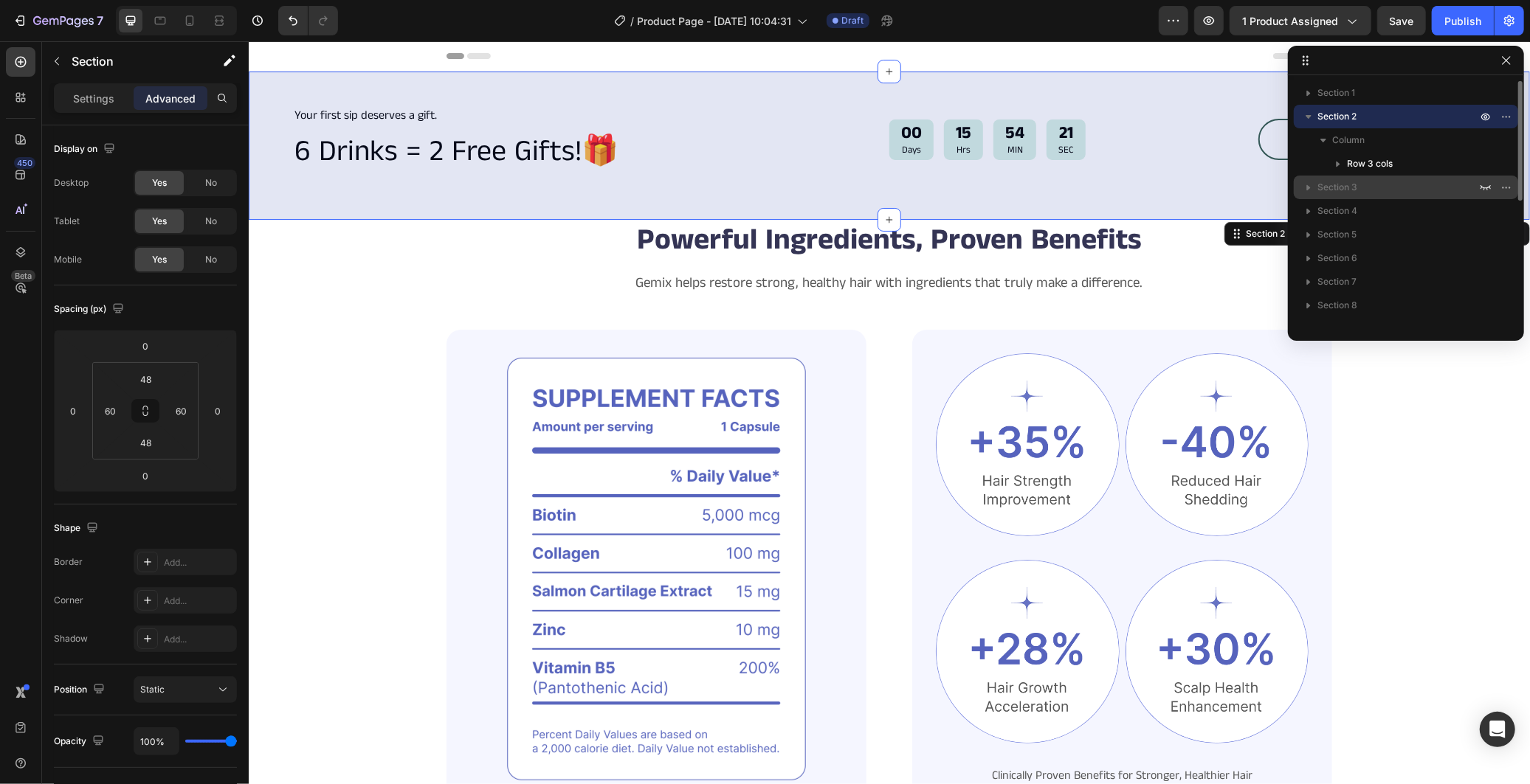
click at [1493, 179] on div at bounding box center [1495, 188] width 38 height 23
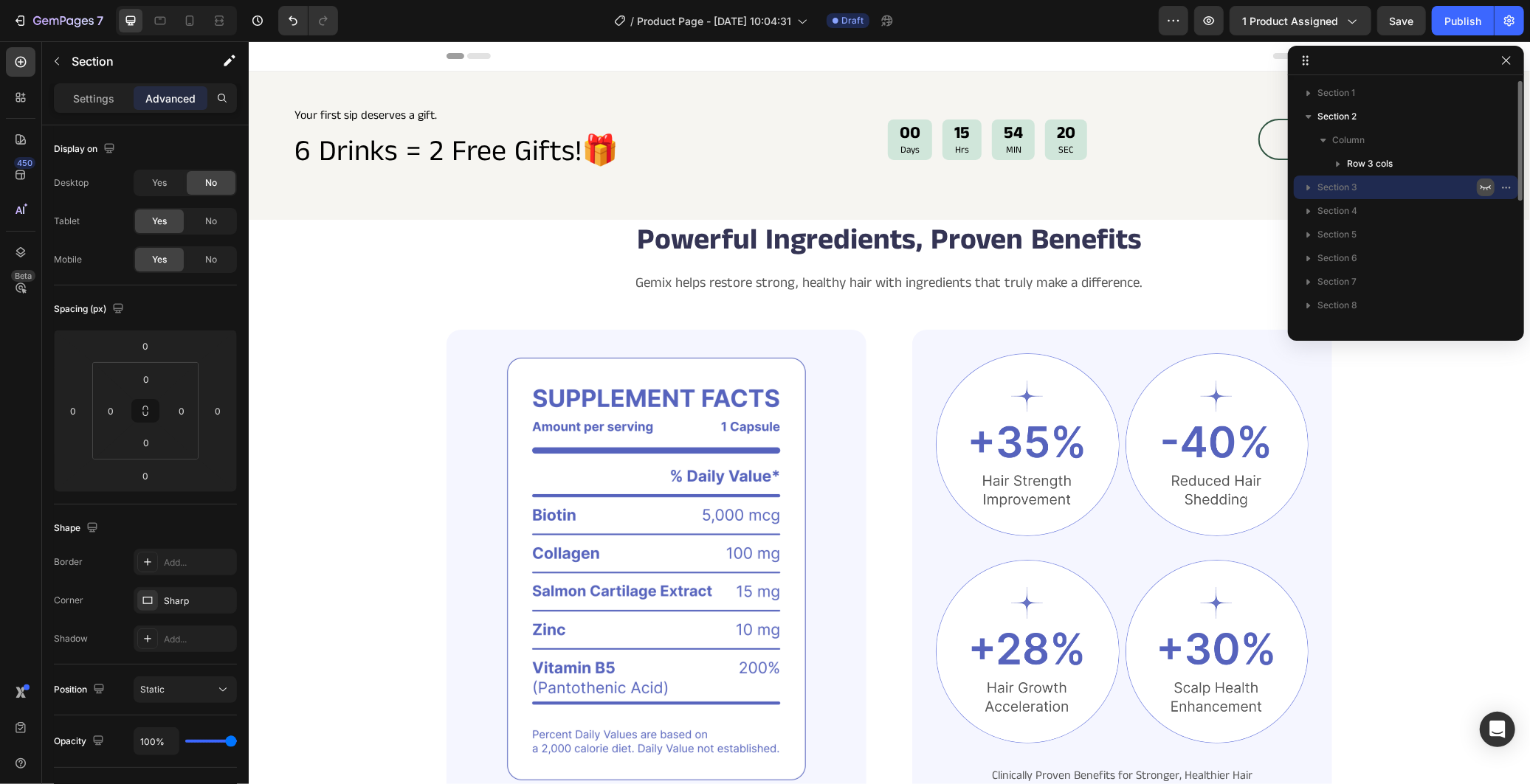
click at [1485, 181] on icon "button" at bounding box center [1485, 187] width 12 height 12
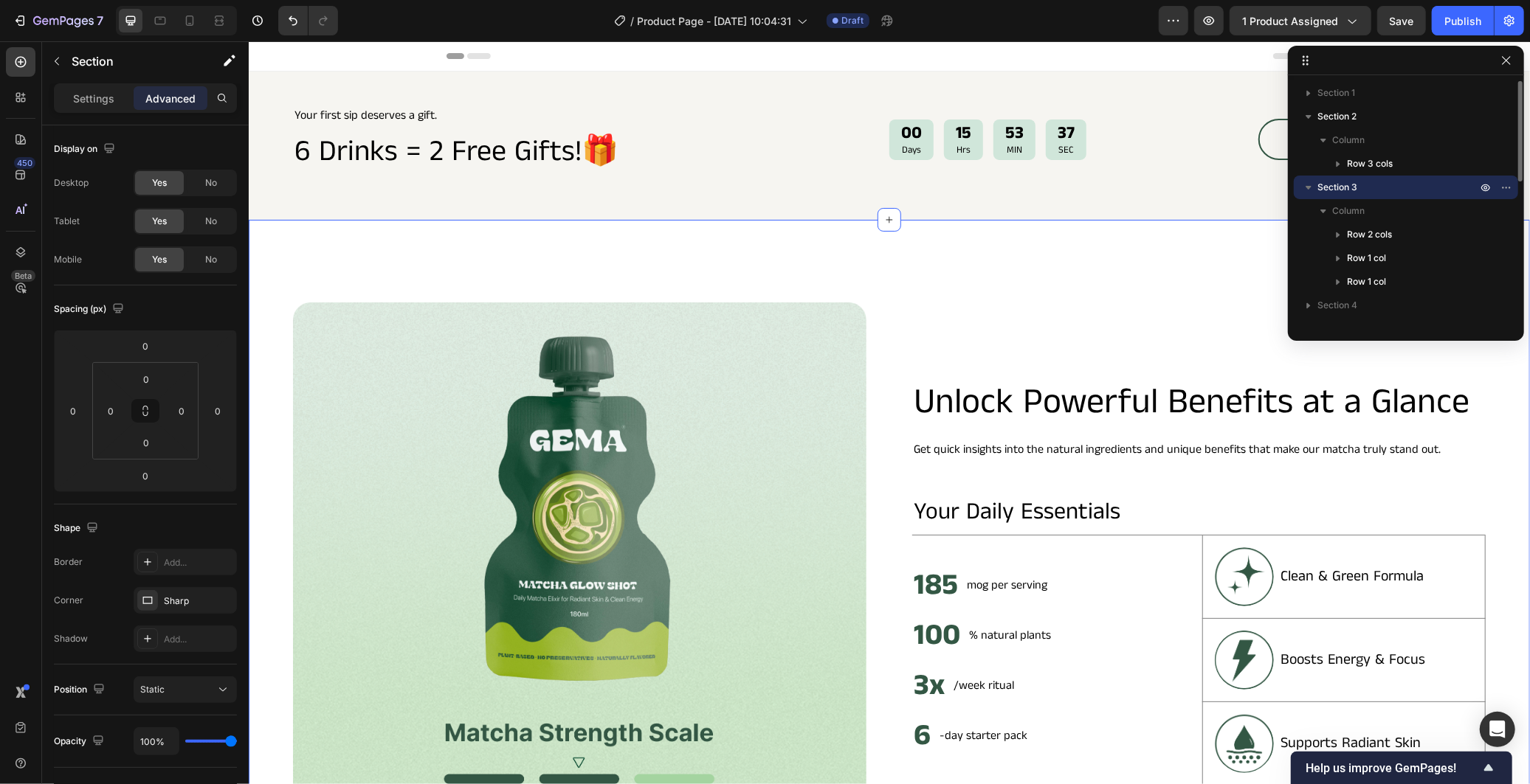
click at [1308, 186] on icon "button" at bounding box center [1308, 188] width 6 height 4
click at [1480, 209] on icon "button" at bounding box center [1485, 211] width 12 height 12
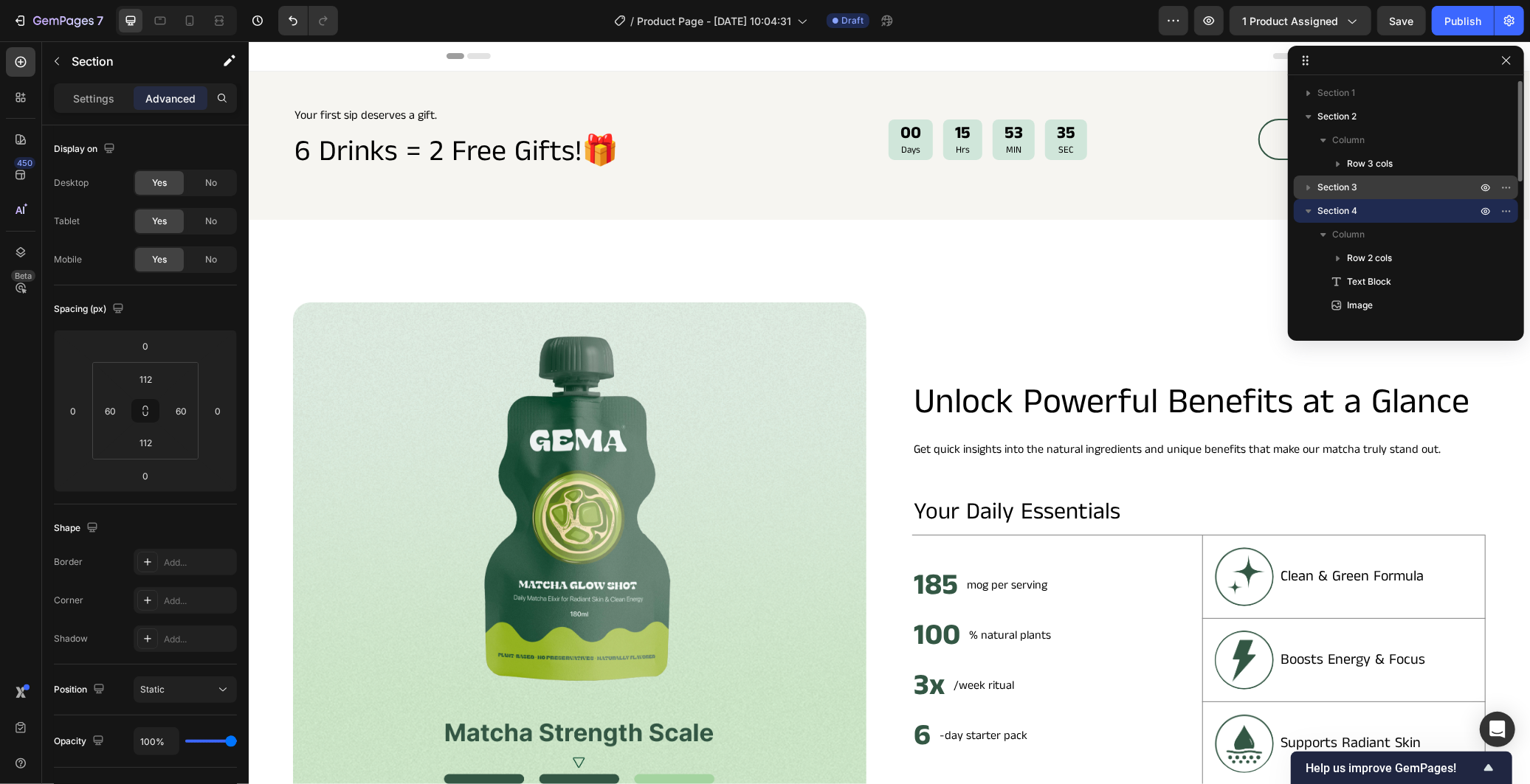
click at [1307, 212] on icon "button" at bounding box center [1308, 211] width 15 height 15
click at [1488, 238] on icon "button" at bounding box center [1485, 234] width 12 height 12
click at [1309, 235] on icon "button" at bounding box center [1308, 235] width 6 height 4
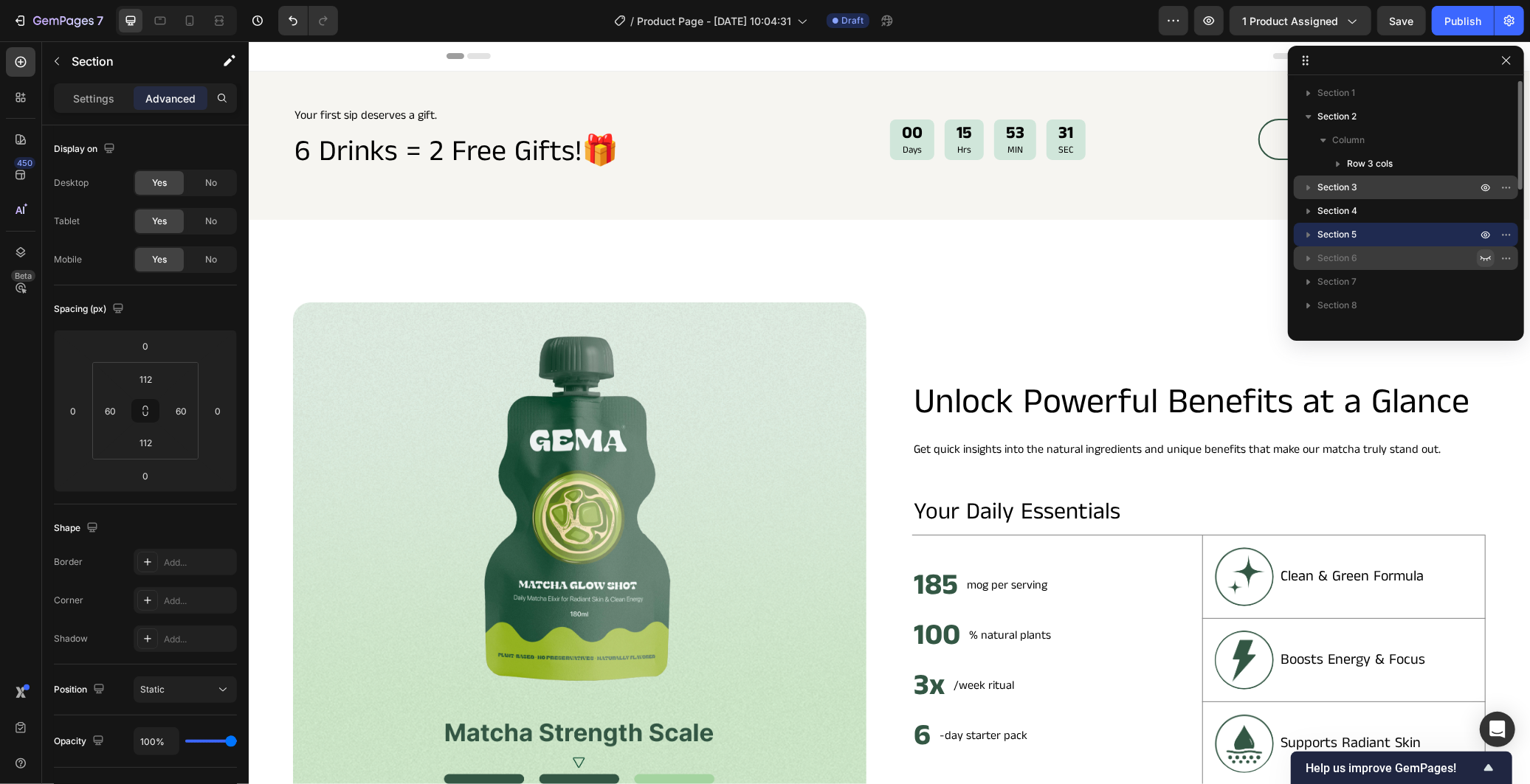
click at [1489, 261] on icon "button" at bounding box center [1485, 258] width 12 height 12
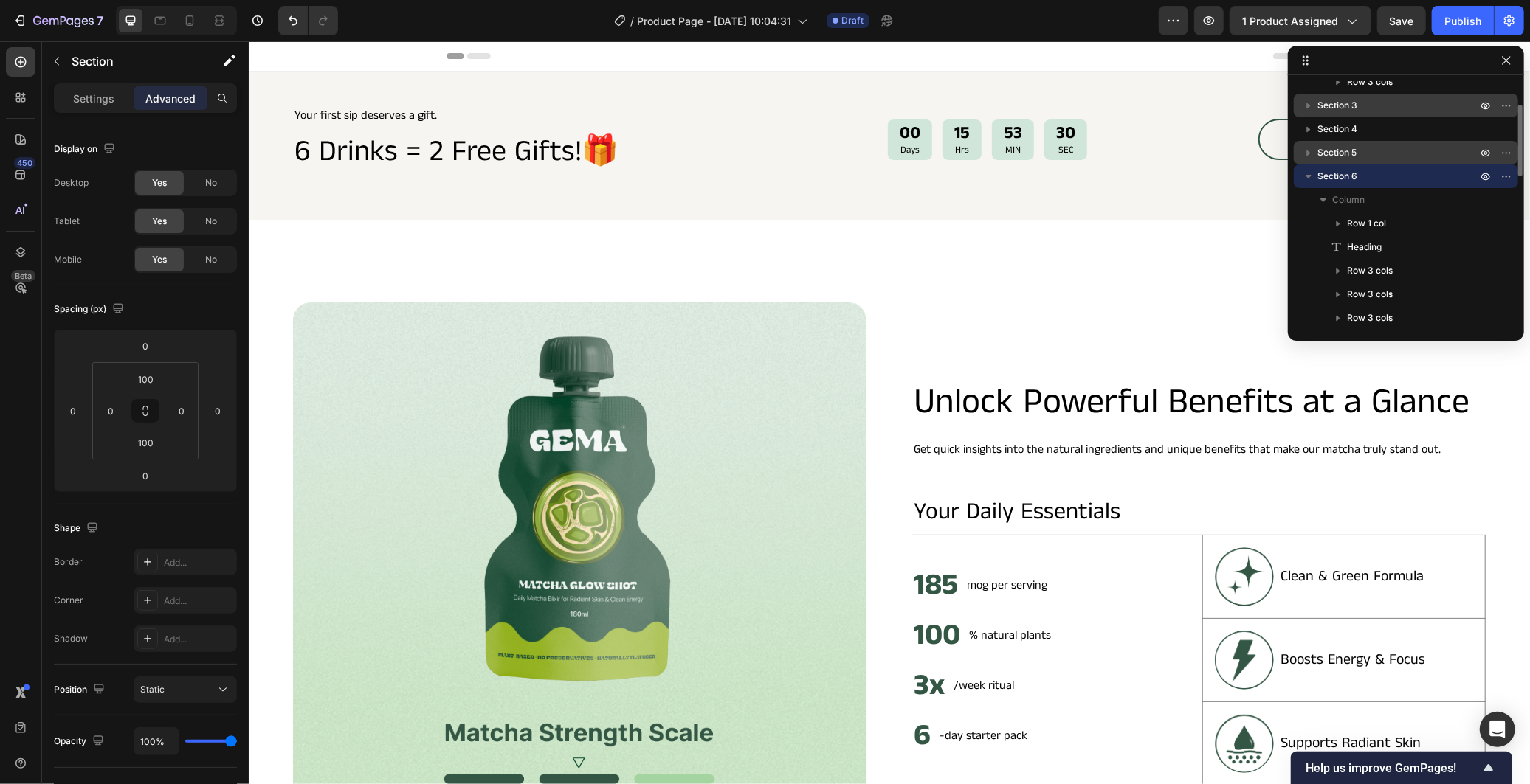
click at [1309, 176] on icon "button" at bounding box center [1308, 177] width 6 height 4
click at [1487, 199] on icon "button" at bounding box center [1485, 199] width 12 height 12
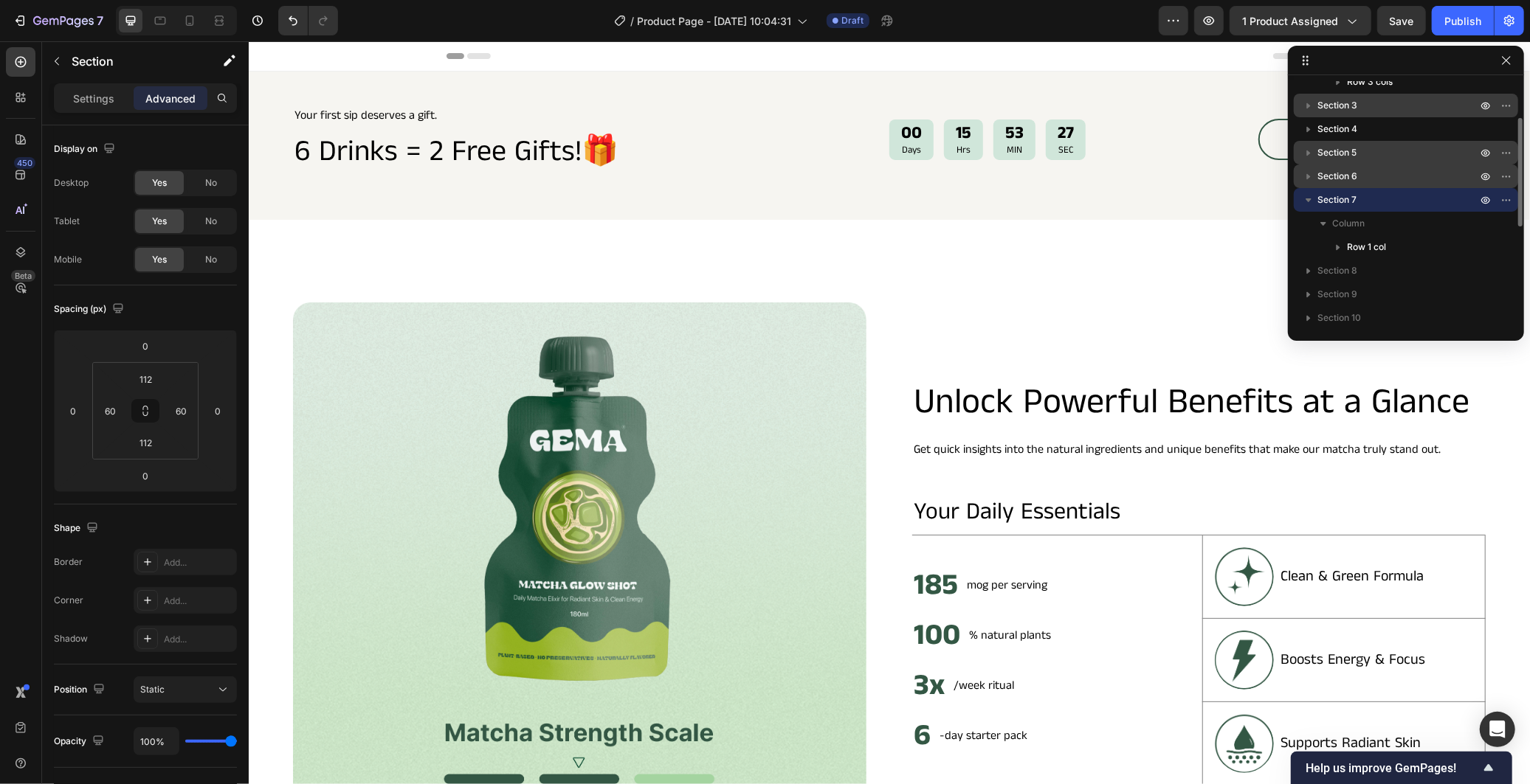
click at [1307, 196] on icon "button" at bounding box center [1308, 200] width 15 height 15
click at [1489, 223] on icon "button" at bounding box center [1485, 223] width 12 height 12
click at [1302, 224] on icon "button" at bounding box center [1308, 223] width 15 height 15
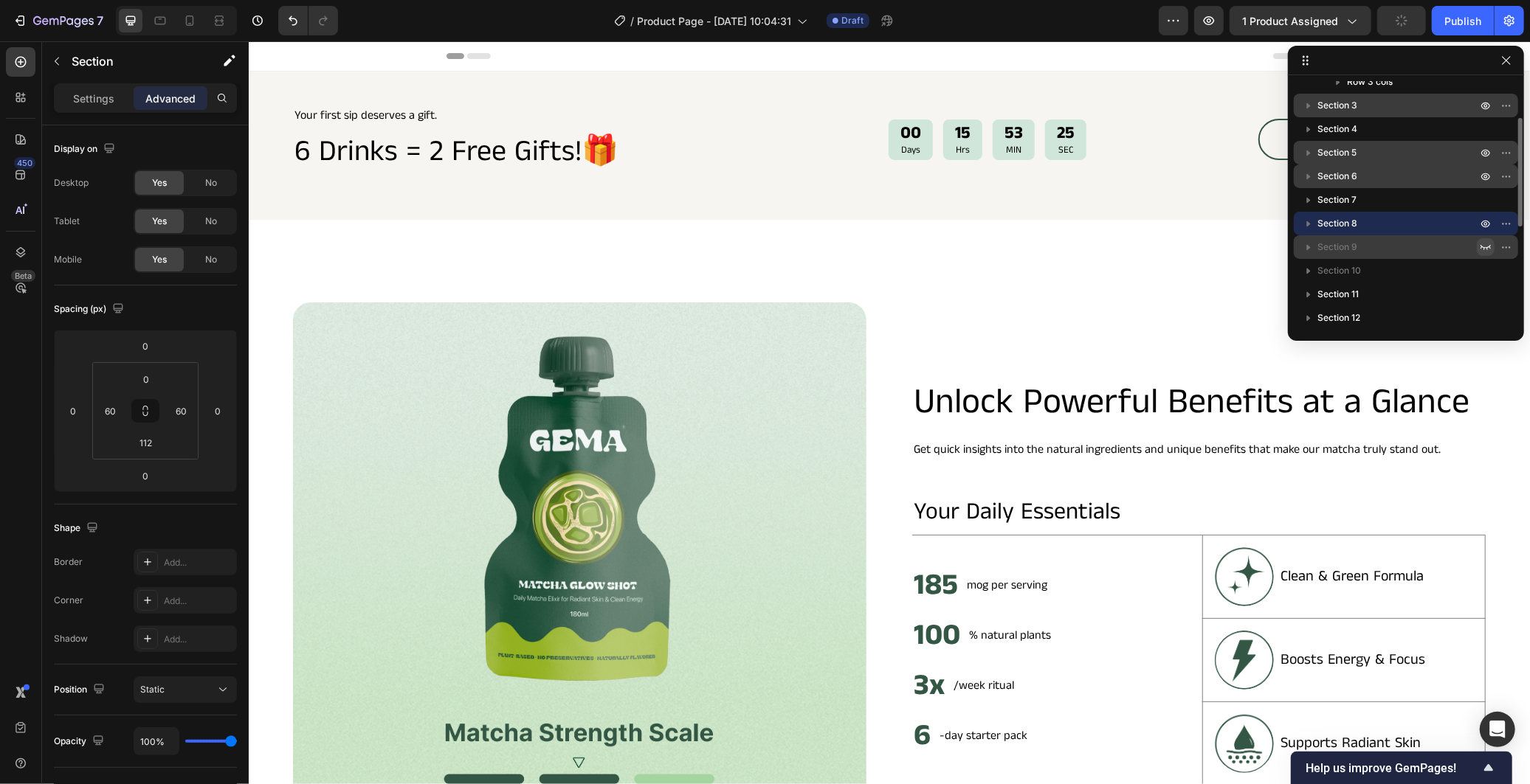
click at [1485, 248] on icon "button" at bounding box center [1485, 246] width 12 height 12
click at [1309, 248] on icon "button" at bounding box center [1308, 247] width 15 height 15
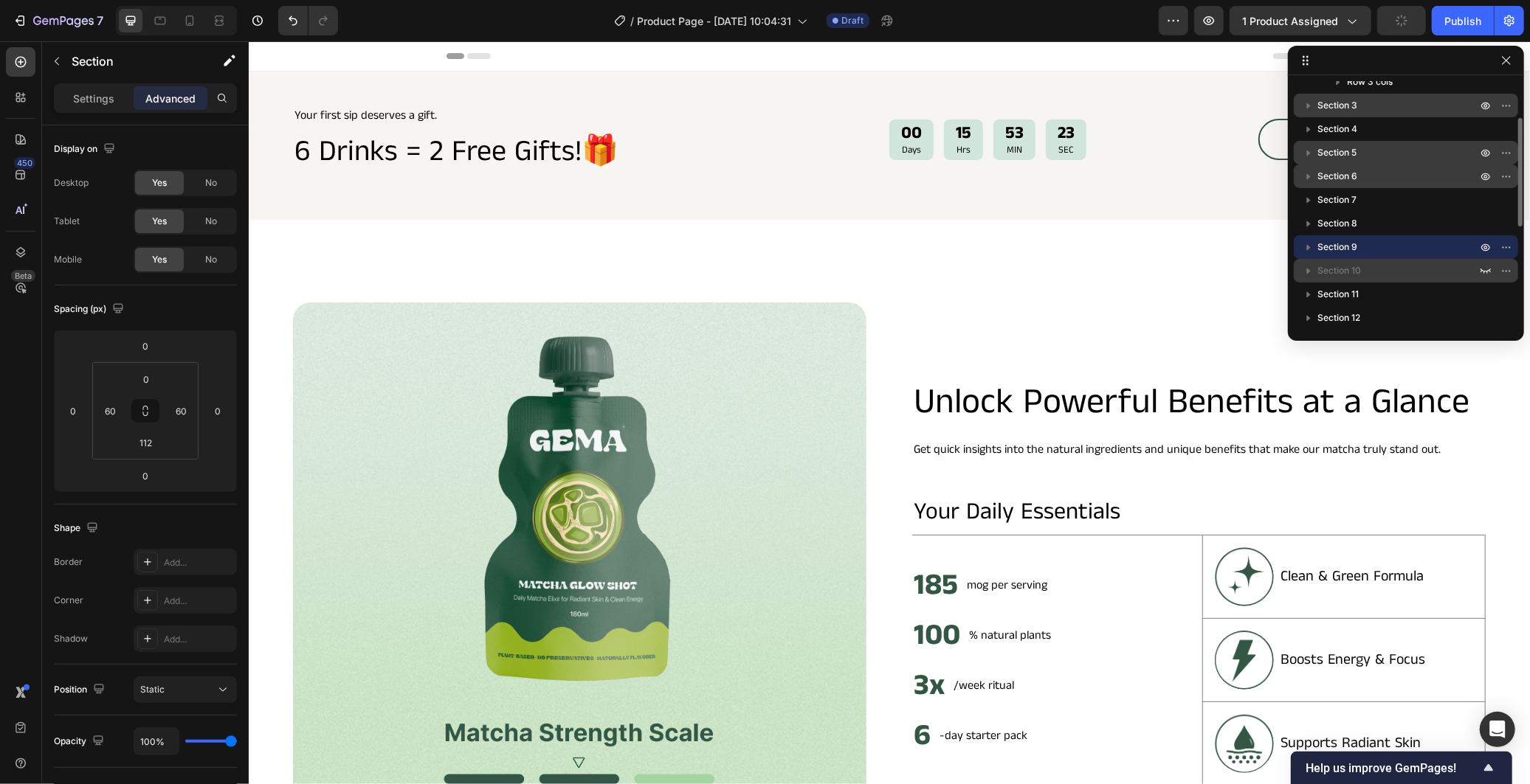
drag, startPoint x: 1489, startPoint y: 265, endPoint x: 1471, endPoint y: 279, distance: 22.8
click at [1490, 265] on icon "button" at bounding box center [1485, 271] width 12 height 12
click at [1307, 269] on icon "button" at bounding box center [1308, 271] width 15 height 15
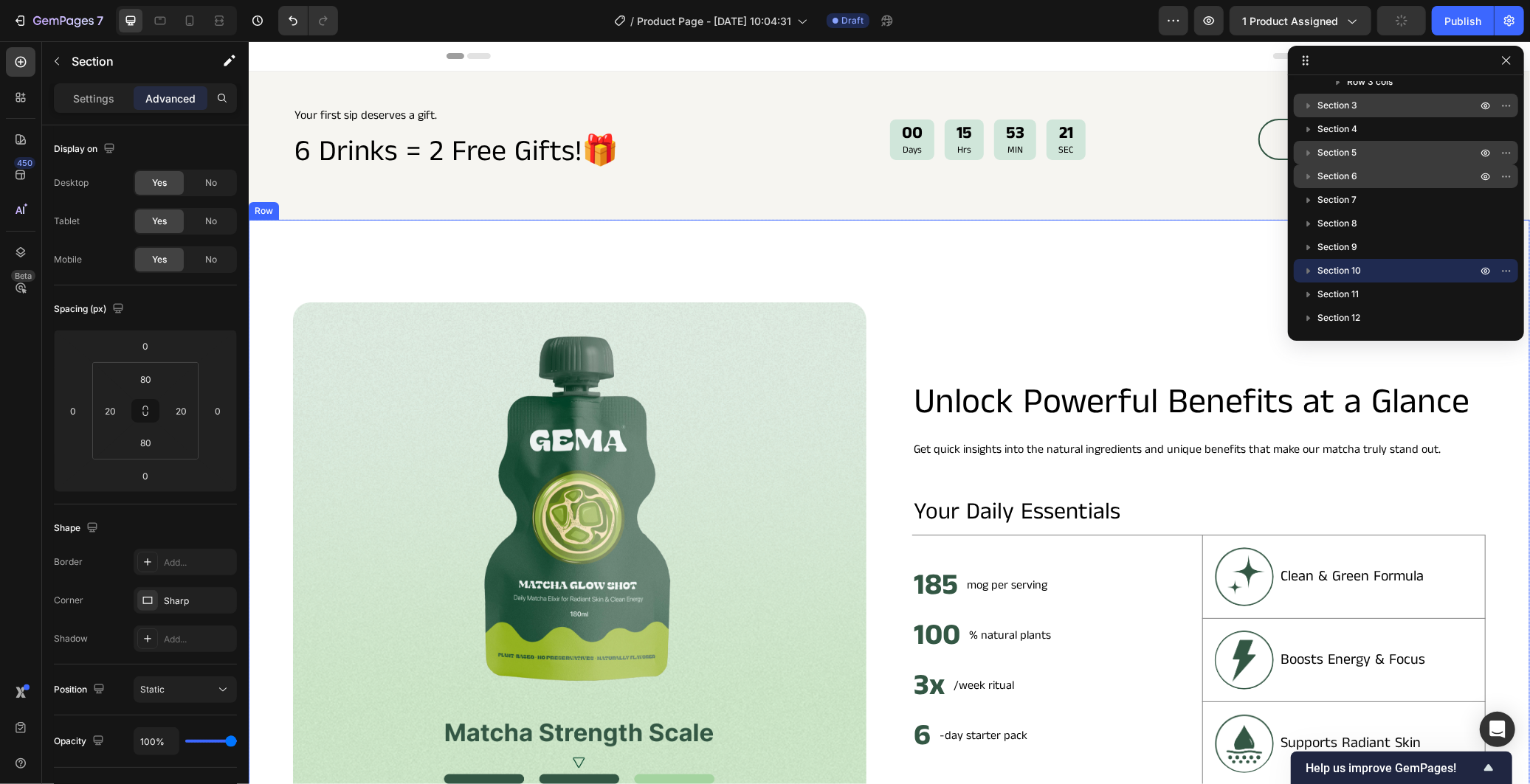
click at [1031, 278] on div "Image Unlock Powerful Benefits at a Glance Heading Get quick insights into the …" at bounding box center [889, 581] width 1282 height 725
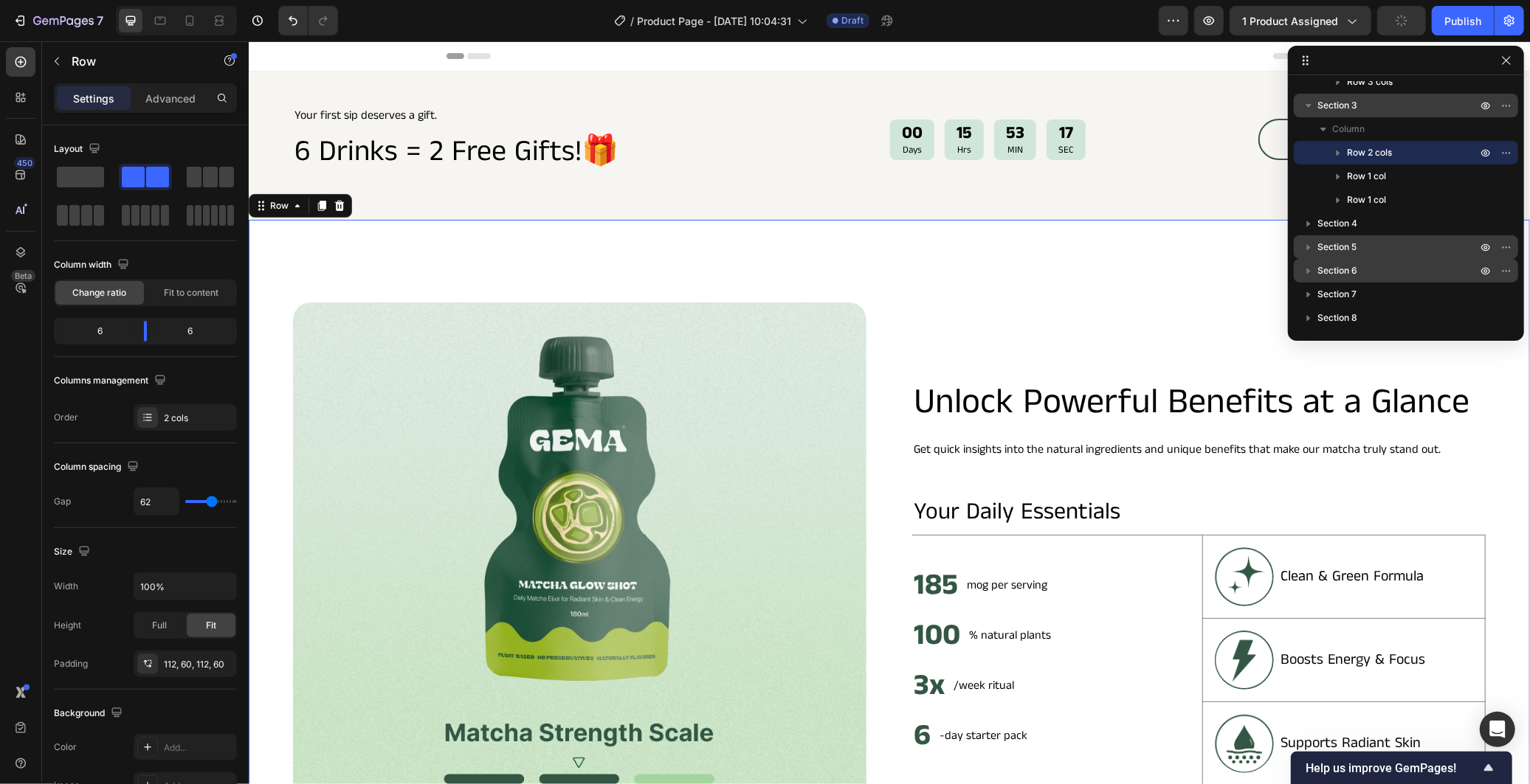
click at [988, 292] on div "Image Unlock Powerful Benefits at a Glance Heading Get quick insights into the …" at bounding box center [889, 581] width 1282 height 725
click at [919, 304] on div "Unlock Powerful Benefits at a Glance Heading Get quick insights into the natura…" at bounding box center [1199, 581] width 573 height 560
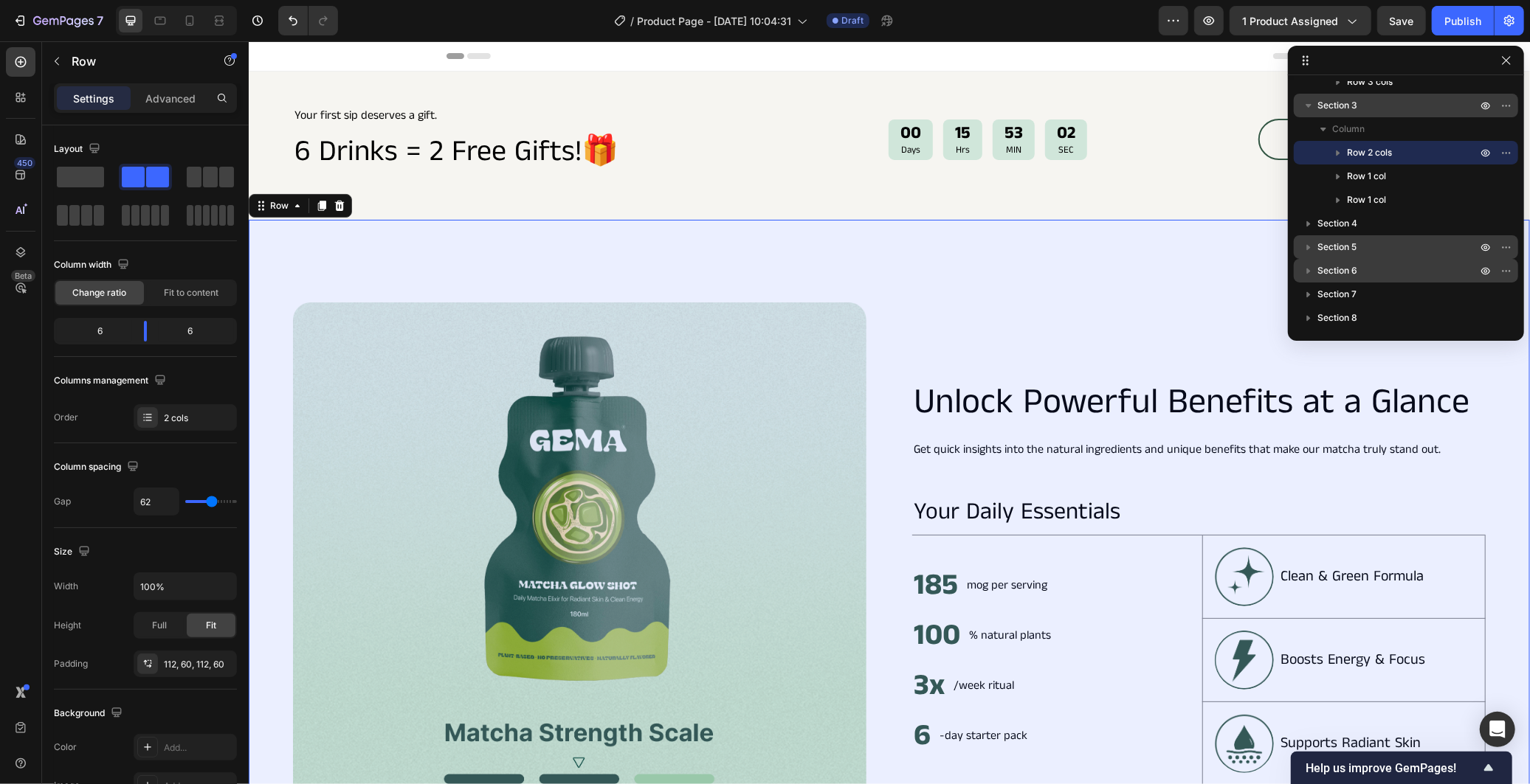
click at [1307, 101] on icon "button" at bounding box center [1308, 105] width 15 height 15
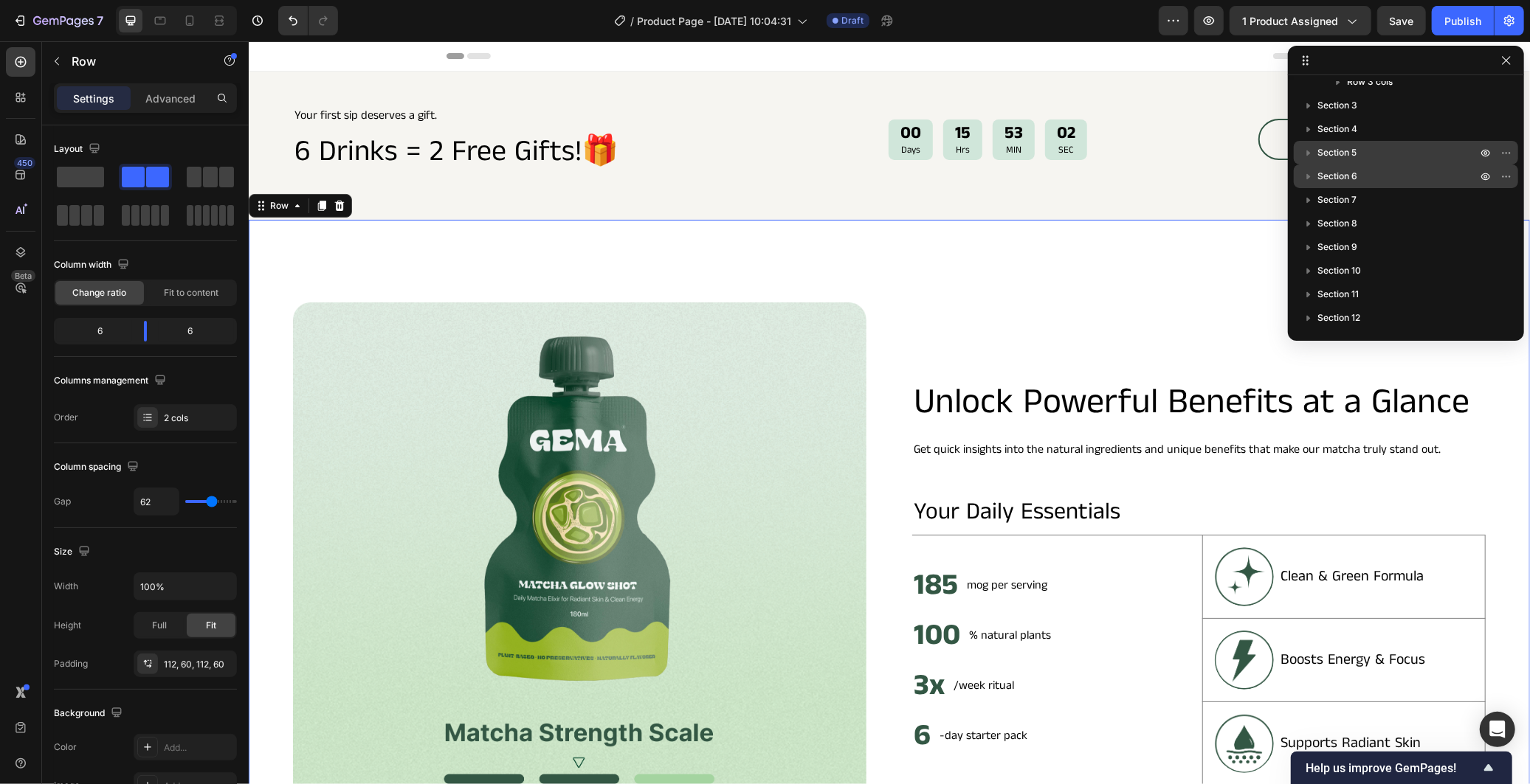
scroll to position [0, 0]
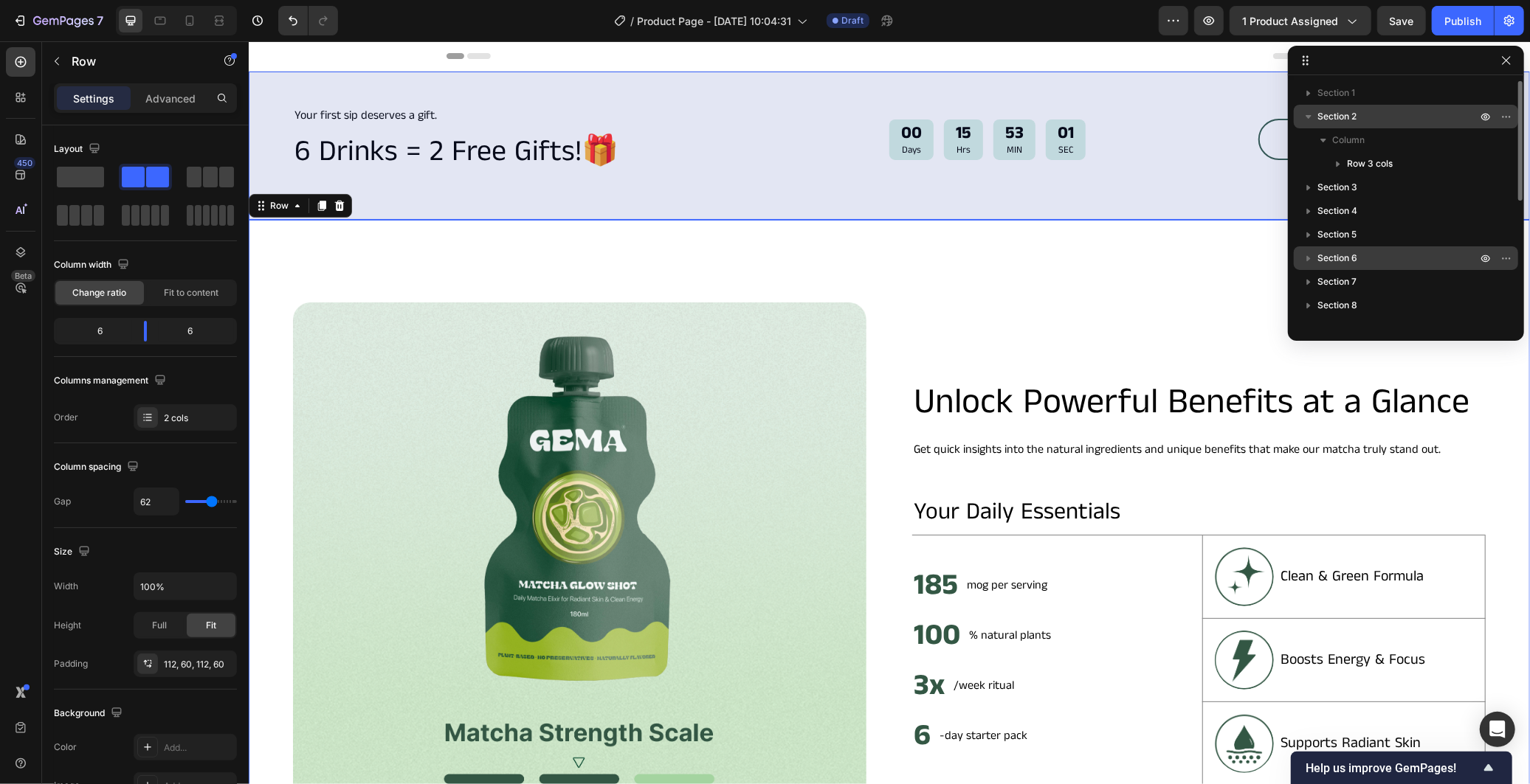
click at [1309, 119] on icon "button" at bounding box center [1308, 116] width 15 height 15
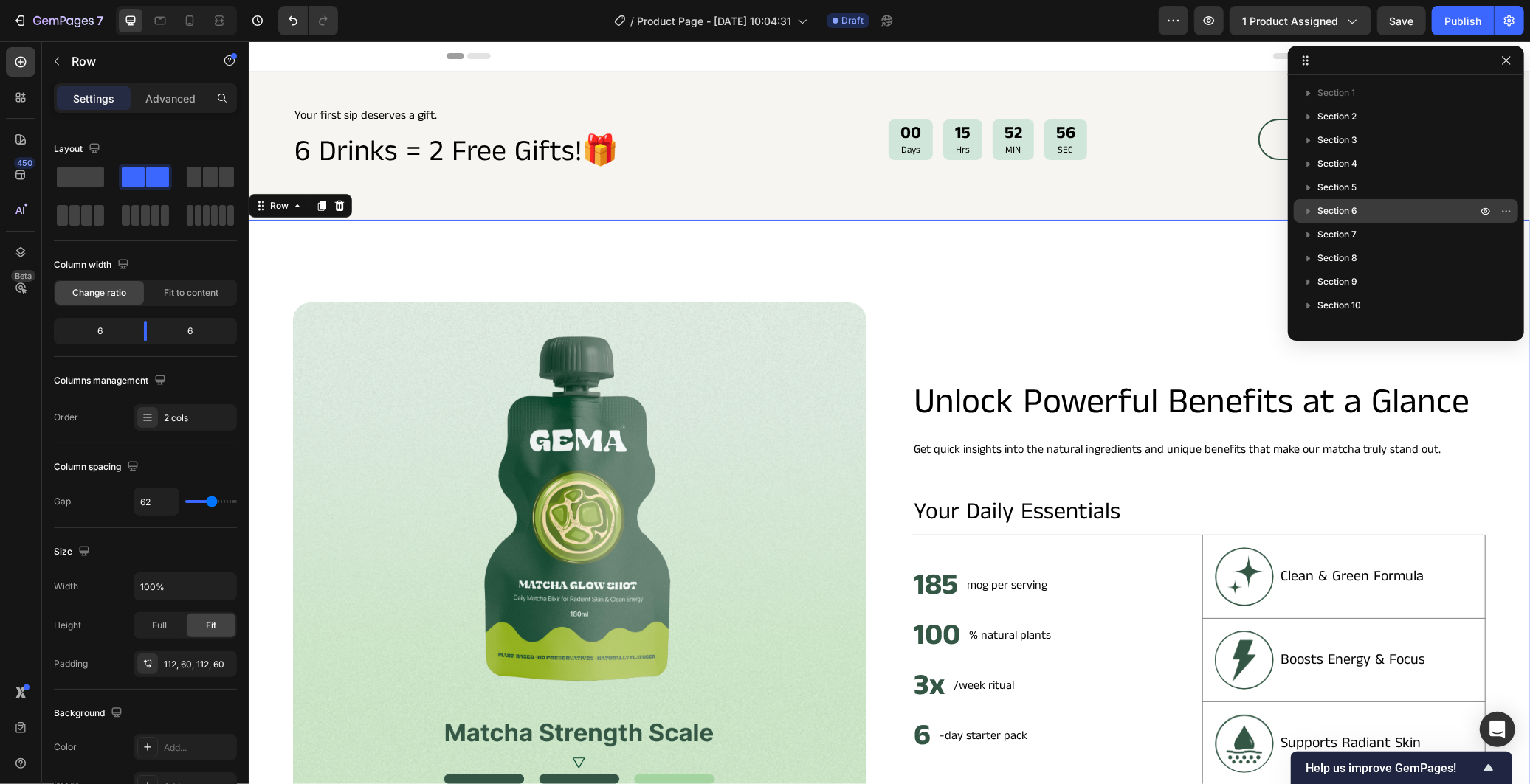
click at [949, 279] on div "Image Unlock Powerful Benefits at a Glance Heading Get quick insights into the …" at bounding box center [889, 581] width 1282 height 725
click at [1508, 56] on icon "button" at bounding box center [1506, 60] width 12 height 12
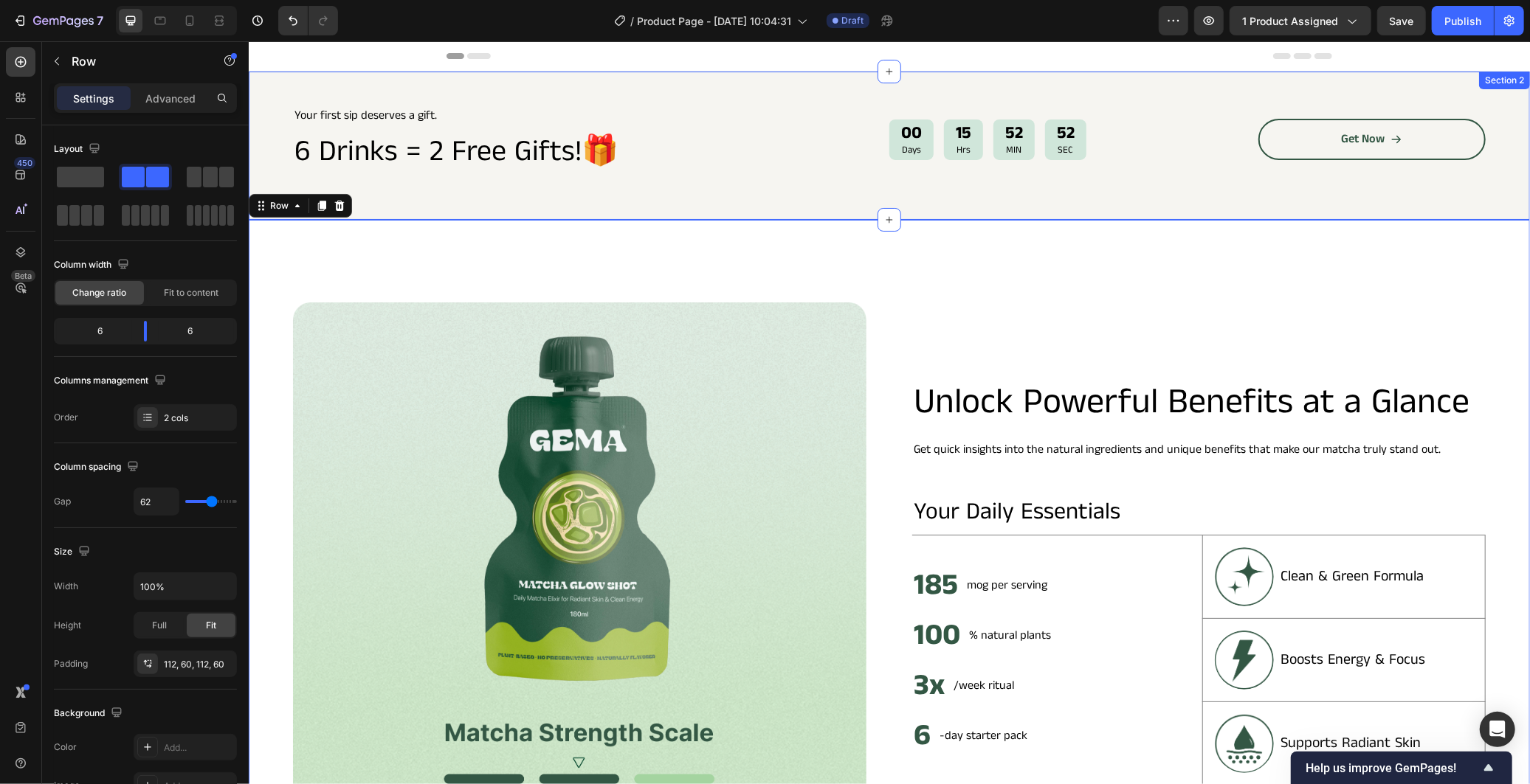
click at [1173, 88] on div "Your first sip deserves a gift. Text Block 6 Drinks = 2 Free Gifts!🎁 Heading 00…" at bounding box center [889, 145] width 1282 height 148
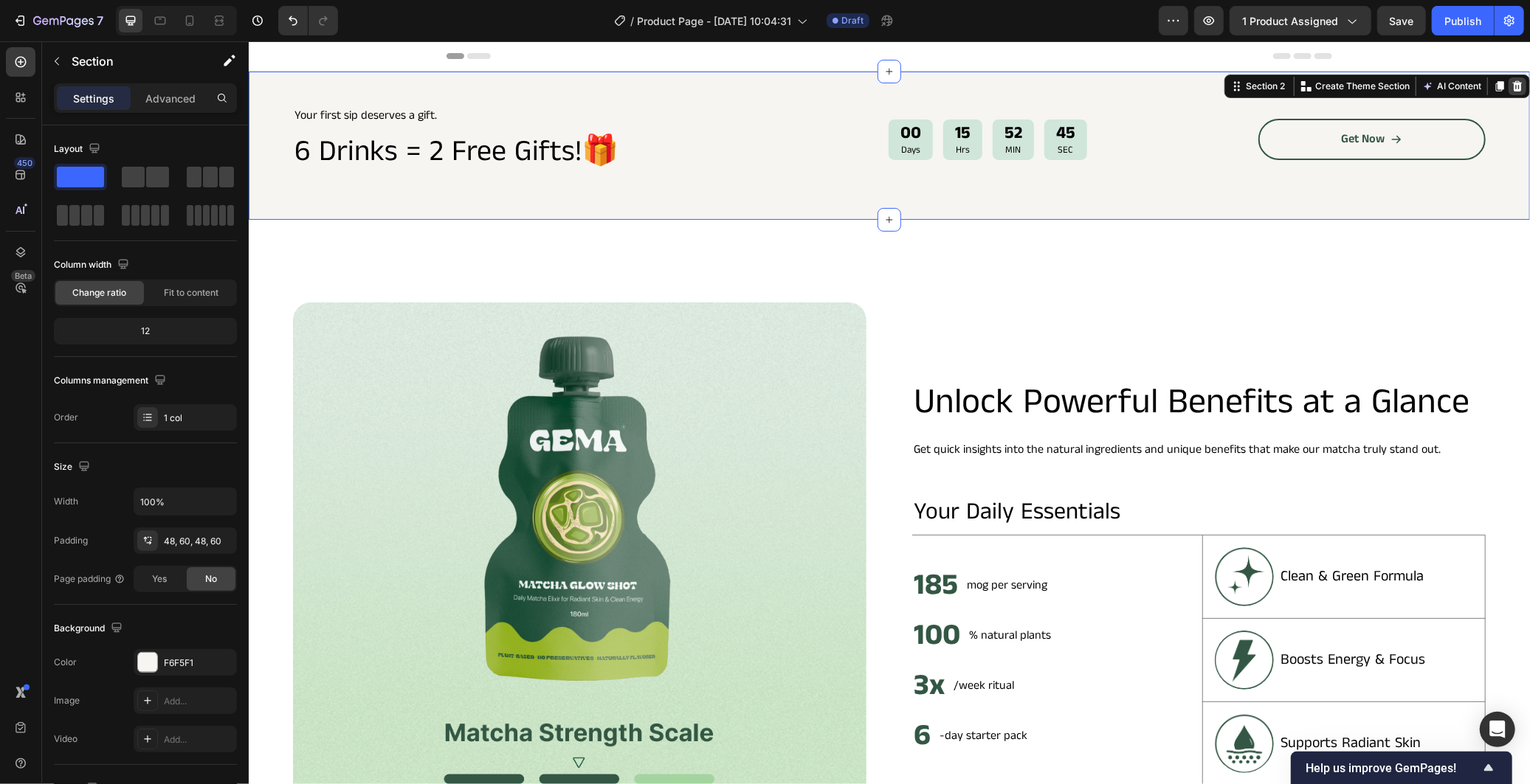
click at [1510, 86] on icon at bounding box center [1516, 85] width 12 height 12
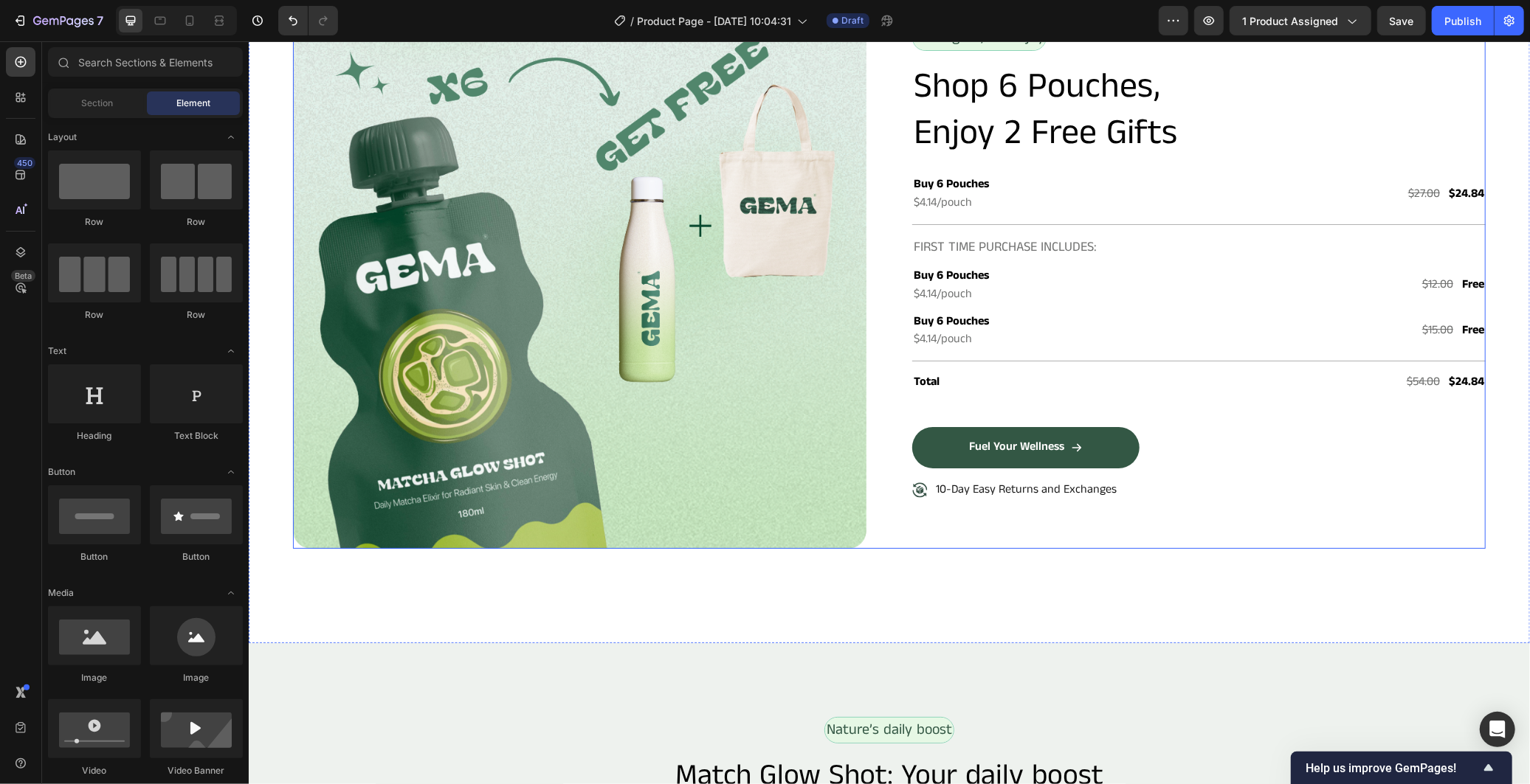
scroll to position [3279, 0]
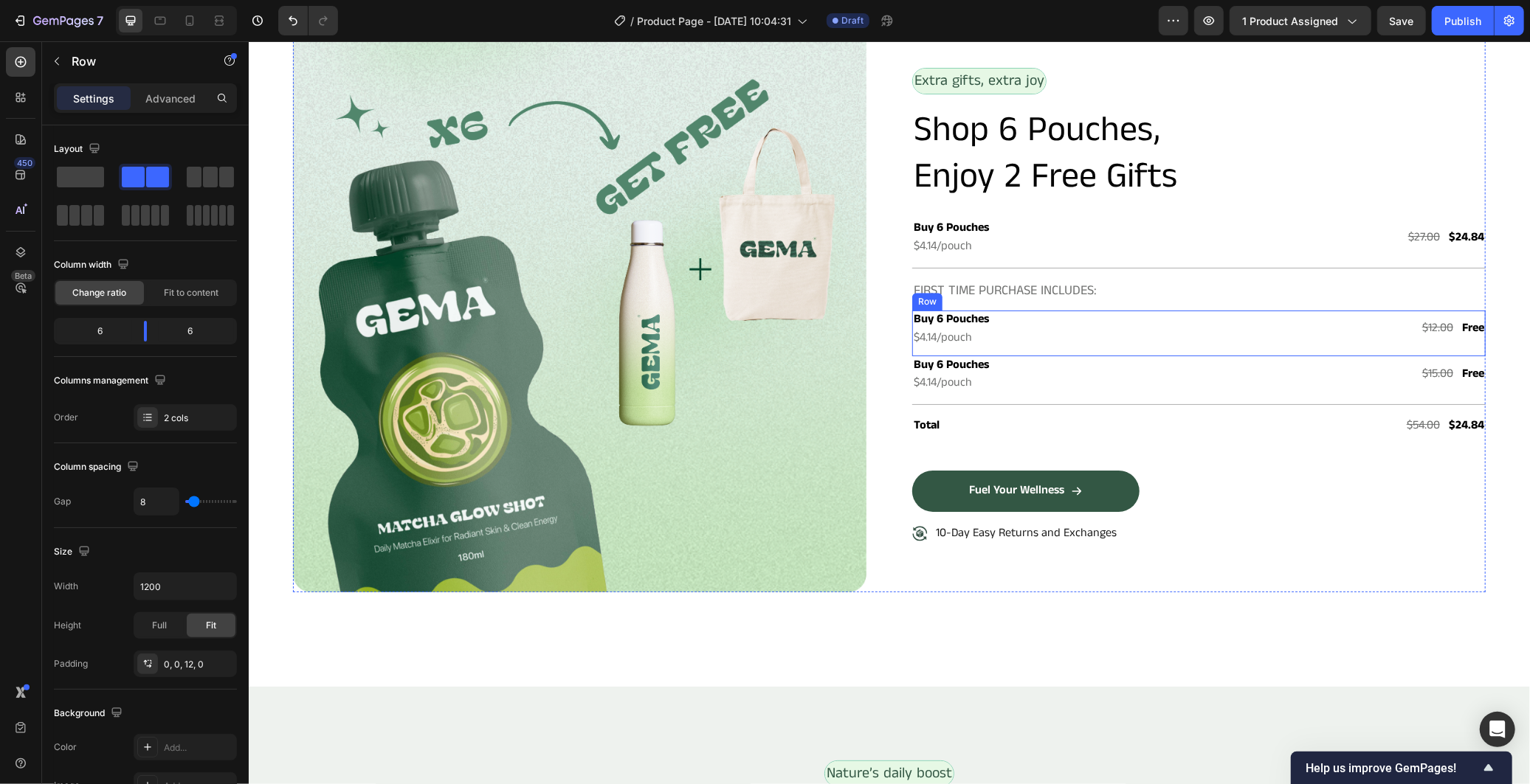
click at [1384, 345] on div "Buy 6 Pouches Text Block $4.14/pouch Text Block $12.00 Text Block Free Text Blo…" at bounding box center [1199, 332] width 573 height 46
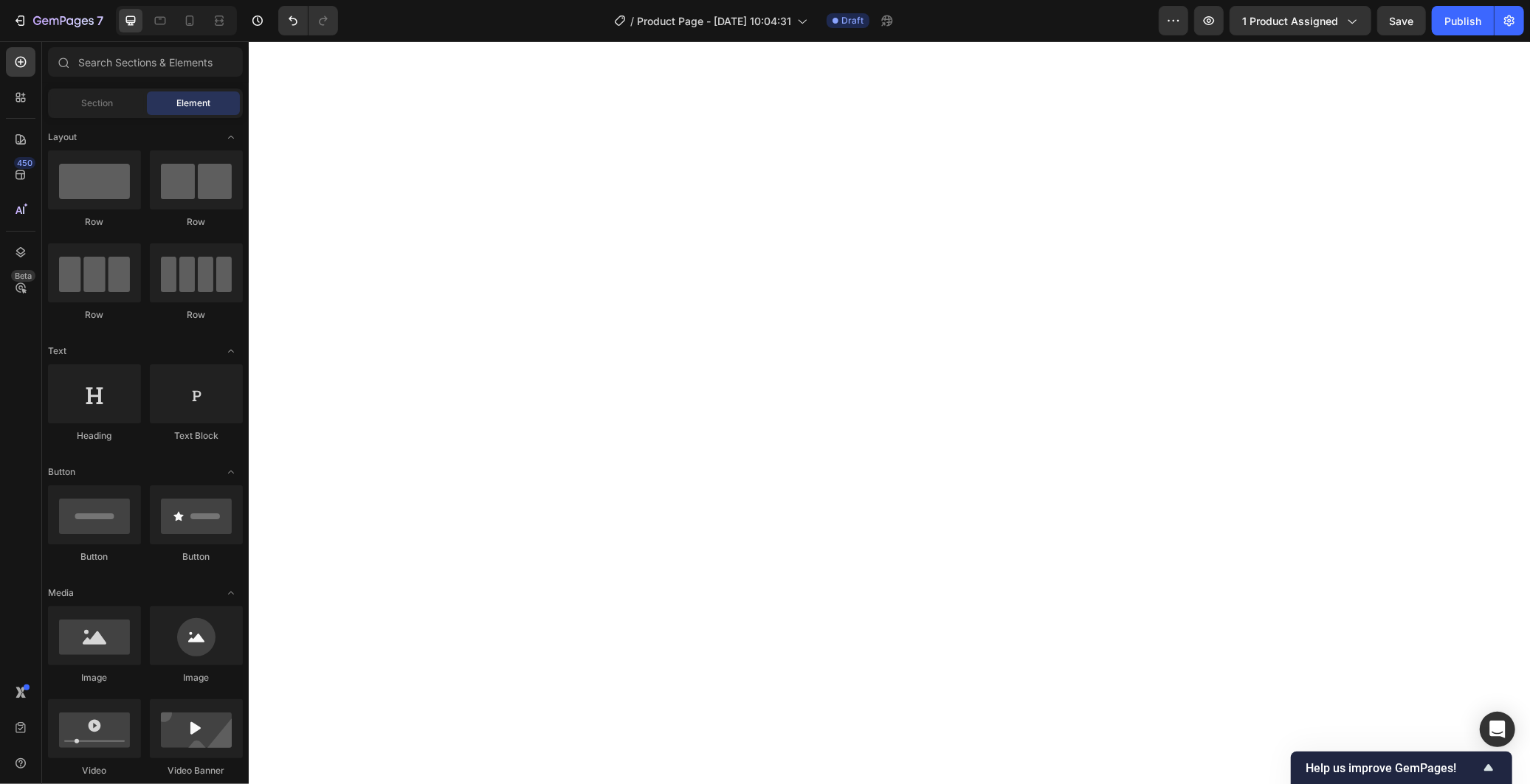
scroll to position [0, 0]
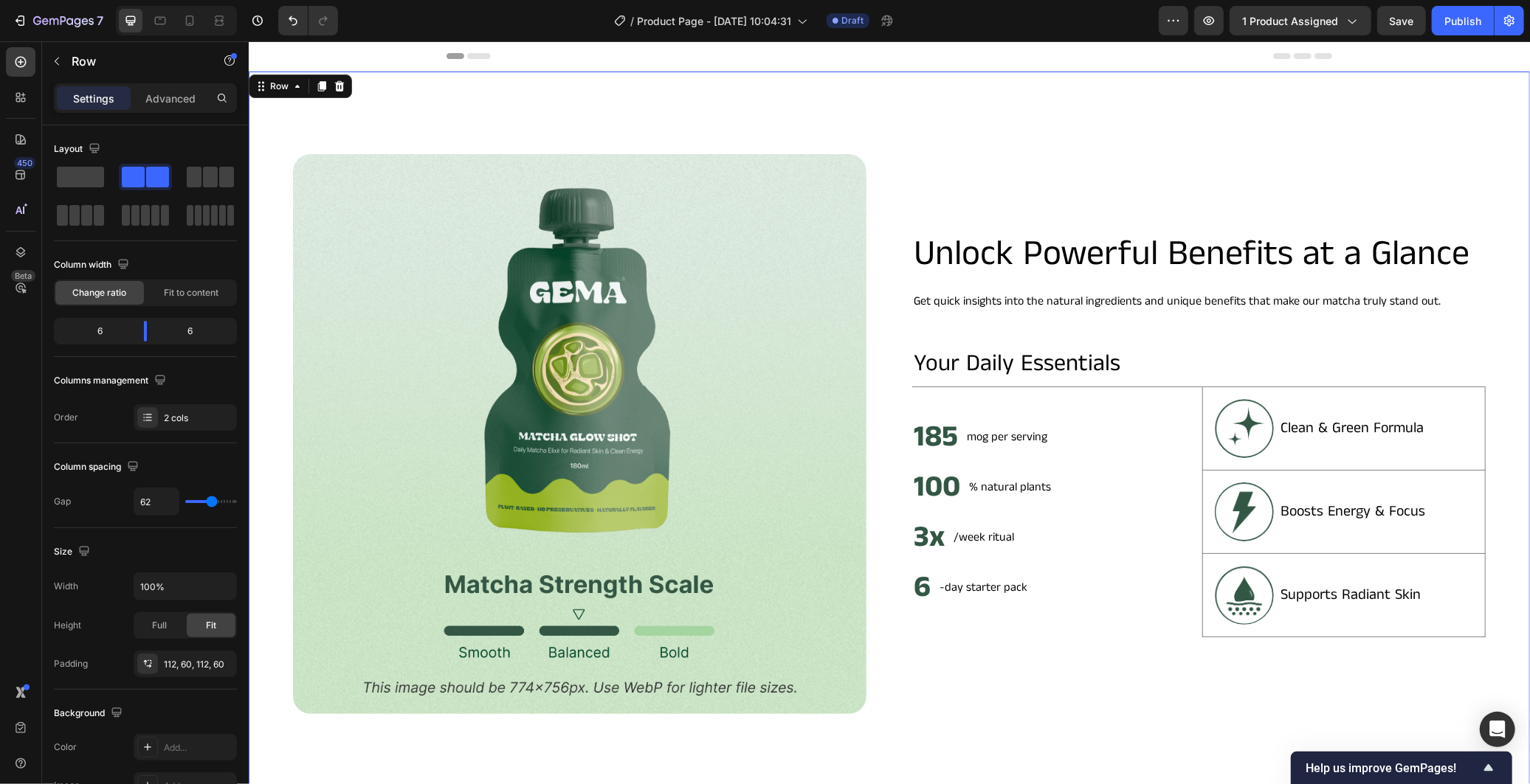
click at [763, 76] on div "Image Unlock Powerful Benefits at a Glance Heading Get quick insights into the …" at bounding box center [889, 433] width 1282 height 725
click at [1010, 159] on div "Unlock Powerful Benefits at a Glance Heading Get quick insights into the natura…" at bounding box center [1199, 433] width 573 height 560
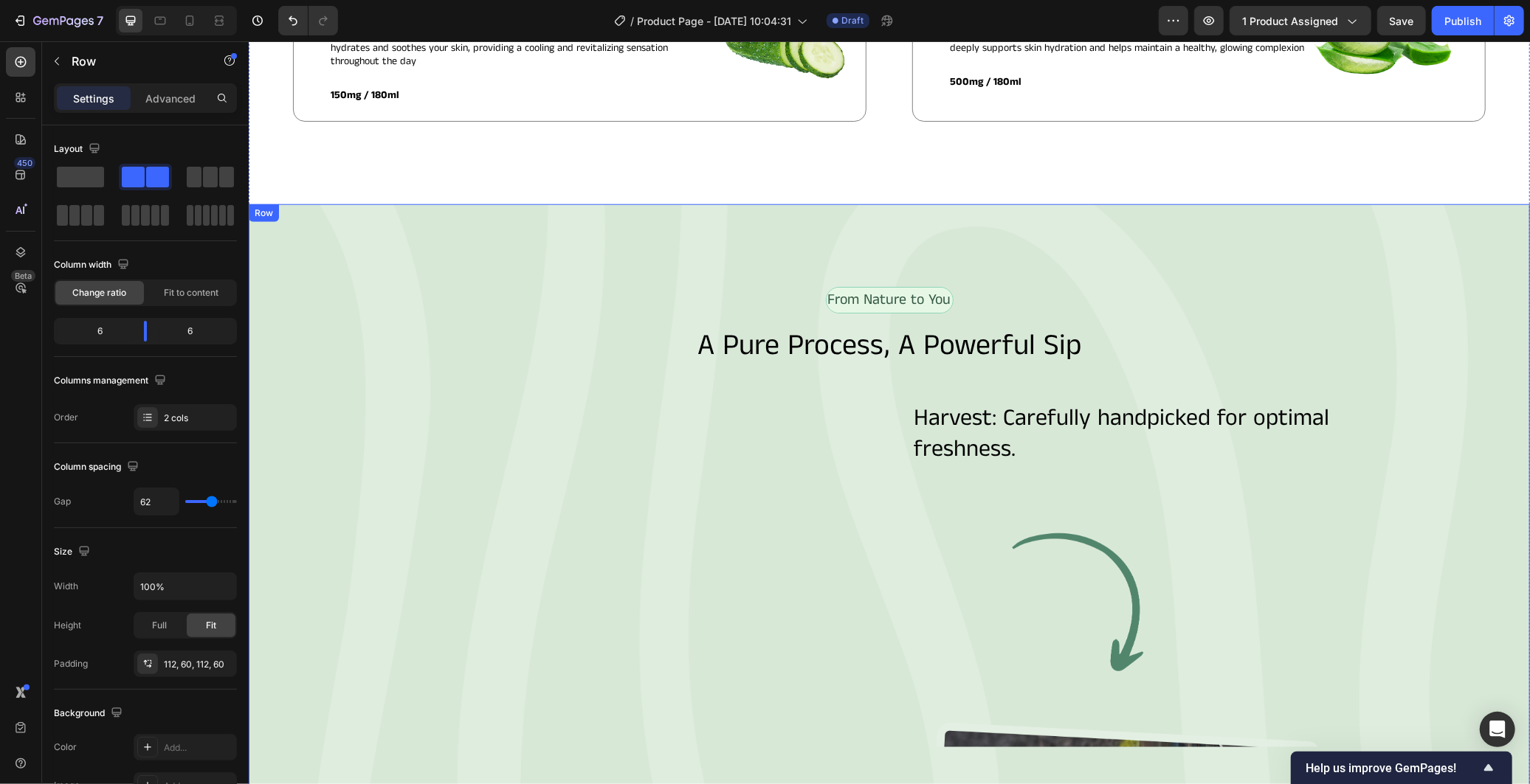
scroll to position [1147, 0]
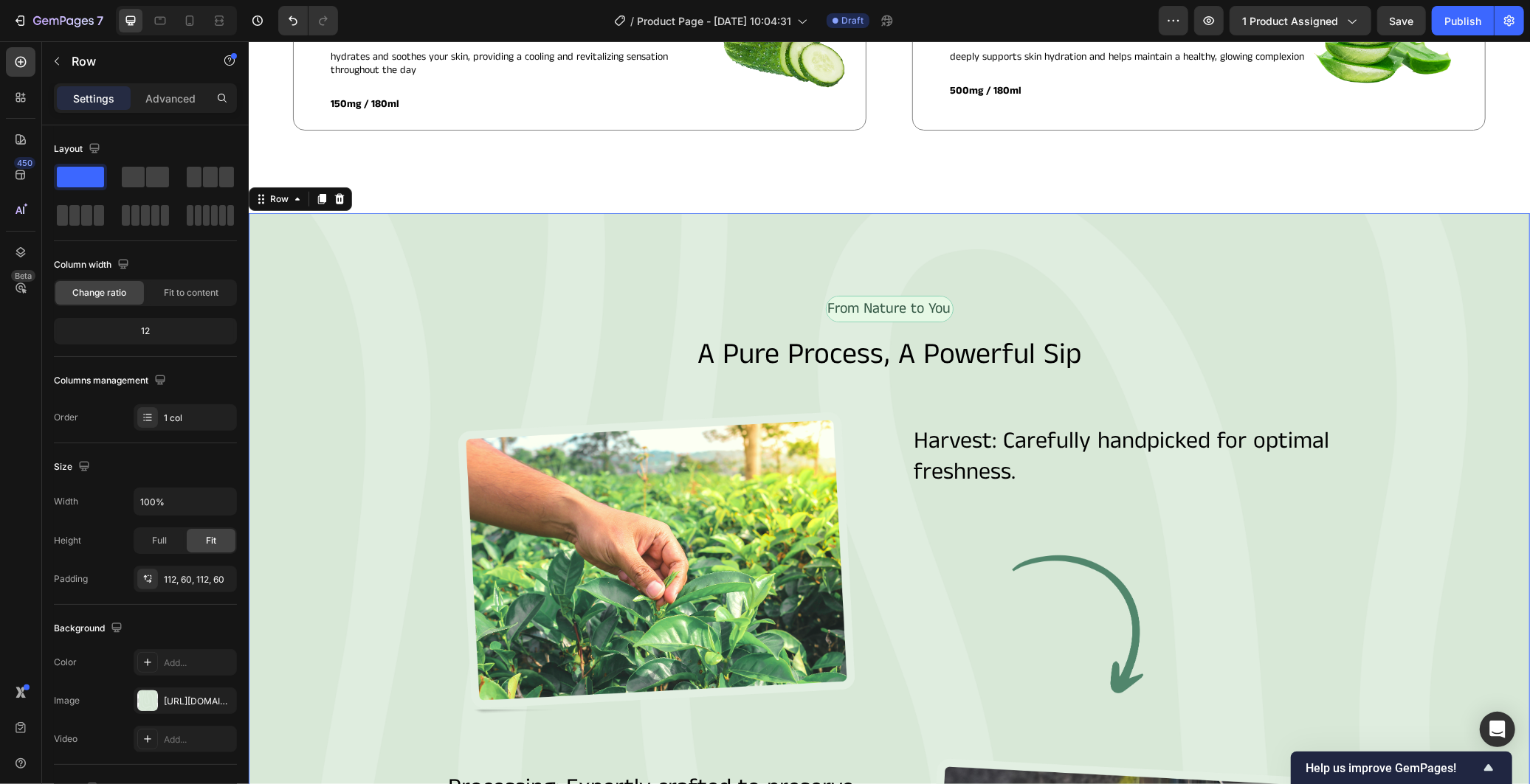
click at [1386, 237] on div "From Nature to You Text Block Row A Pure Process, A Powerful Sip Heading Image …" at bounding box center [889, 761] width 1282 height 1097
click at [338, 193] on icon at bounding box center [339, 198] width 10 height 11
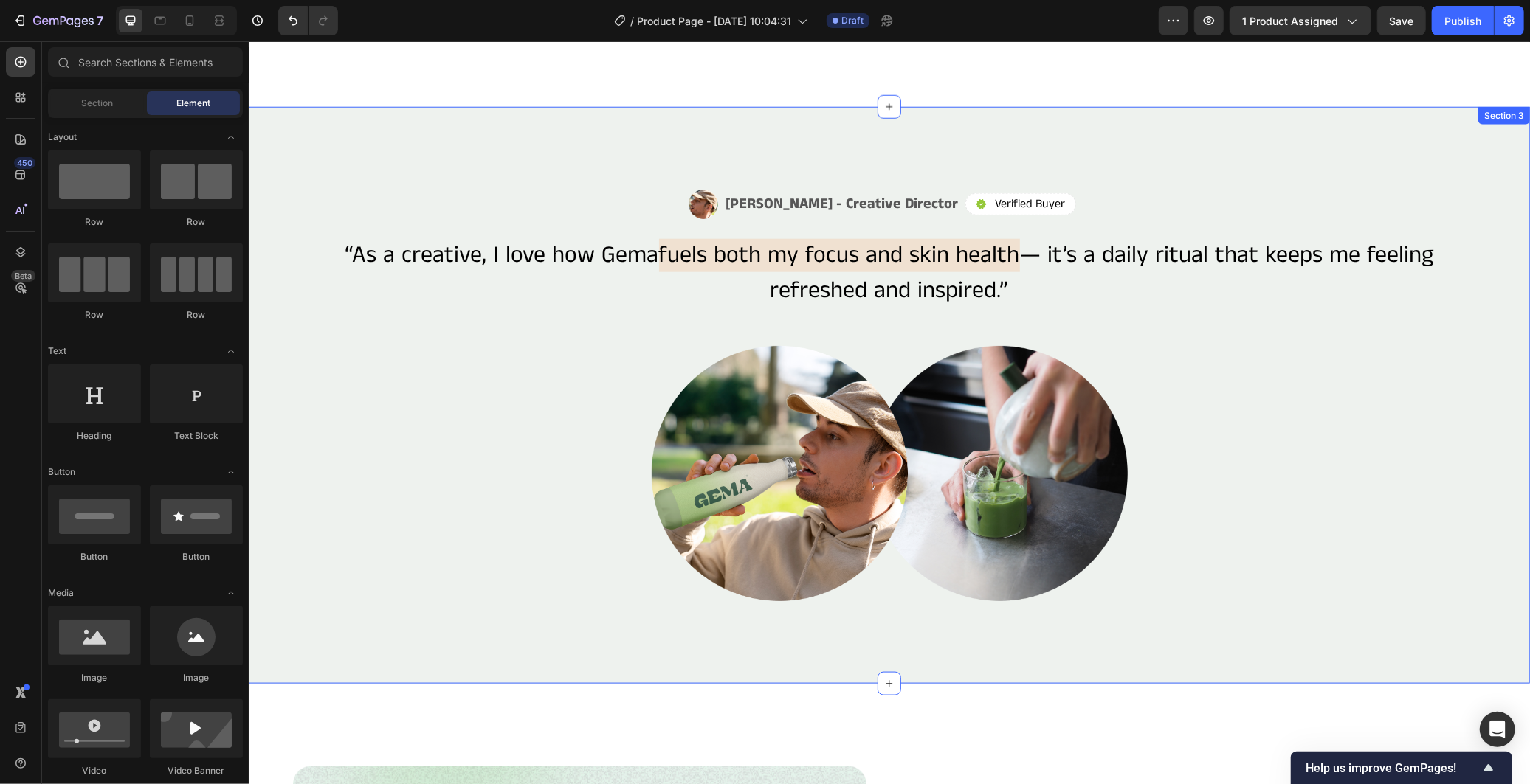
scroll to position [1230, 0]
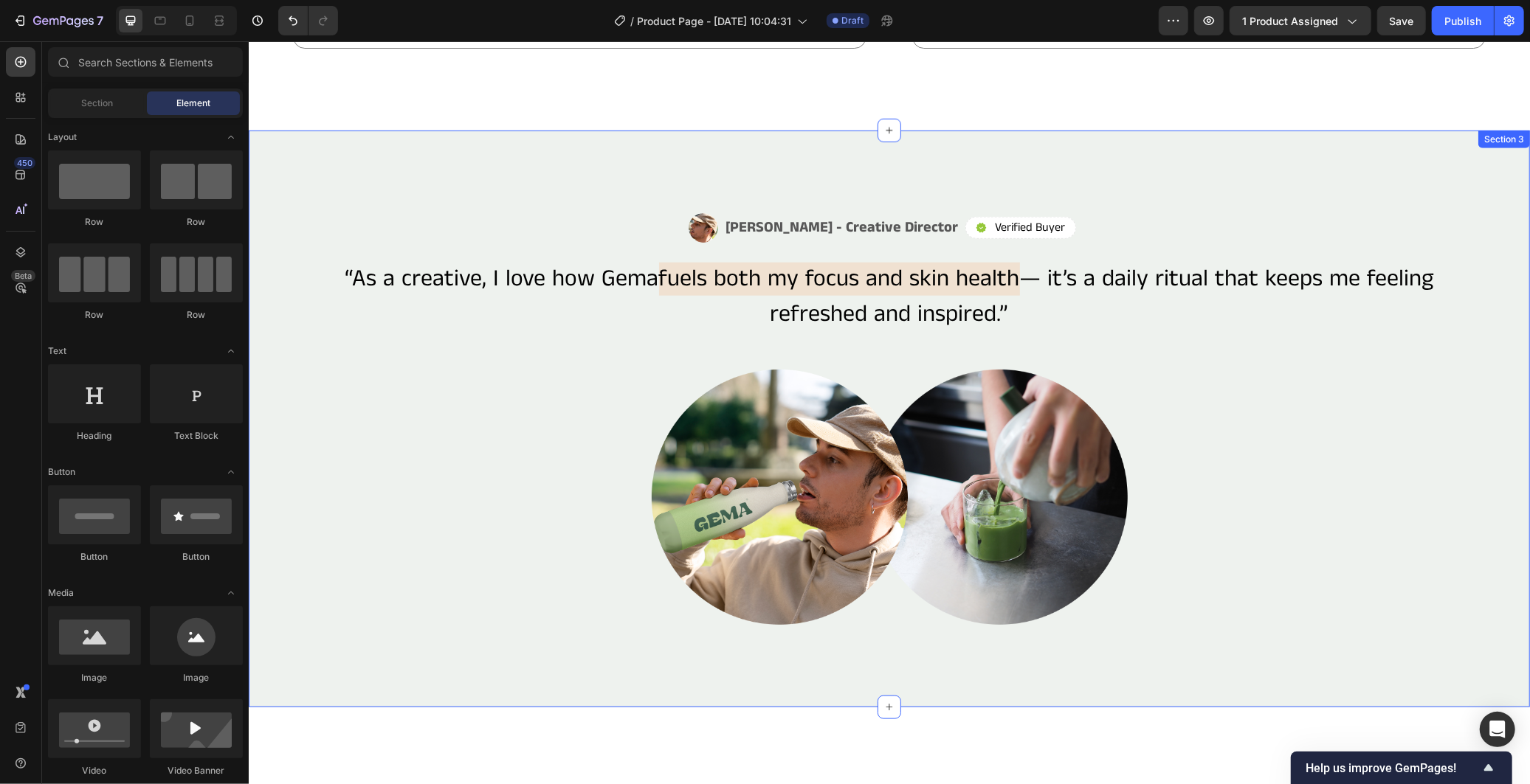
click at [397, 177] on div "Image [PERSON_NAME] - Creative Director Text Block Row Icon Verified Buyer Text…" at bounding box center [889, 418] width 1282 height 577
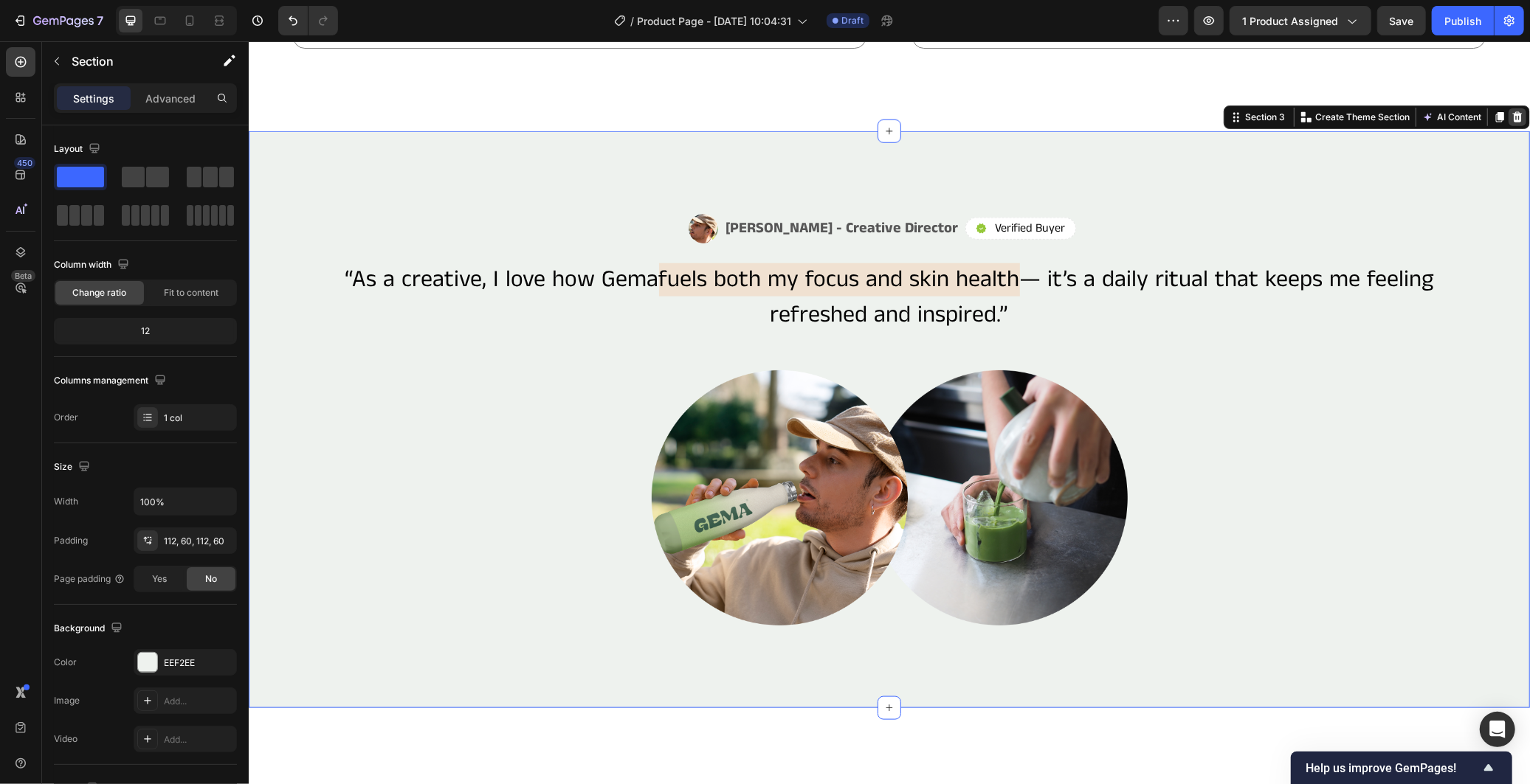
click at [1512, 114] on icon at bounding box center [1517, 117] width 10 height 11
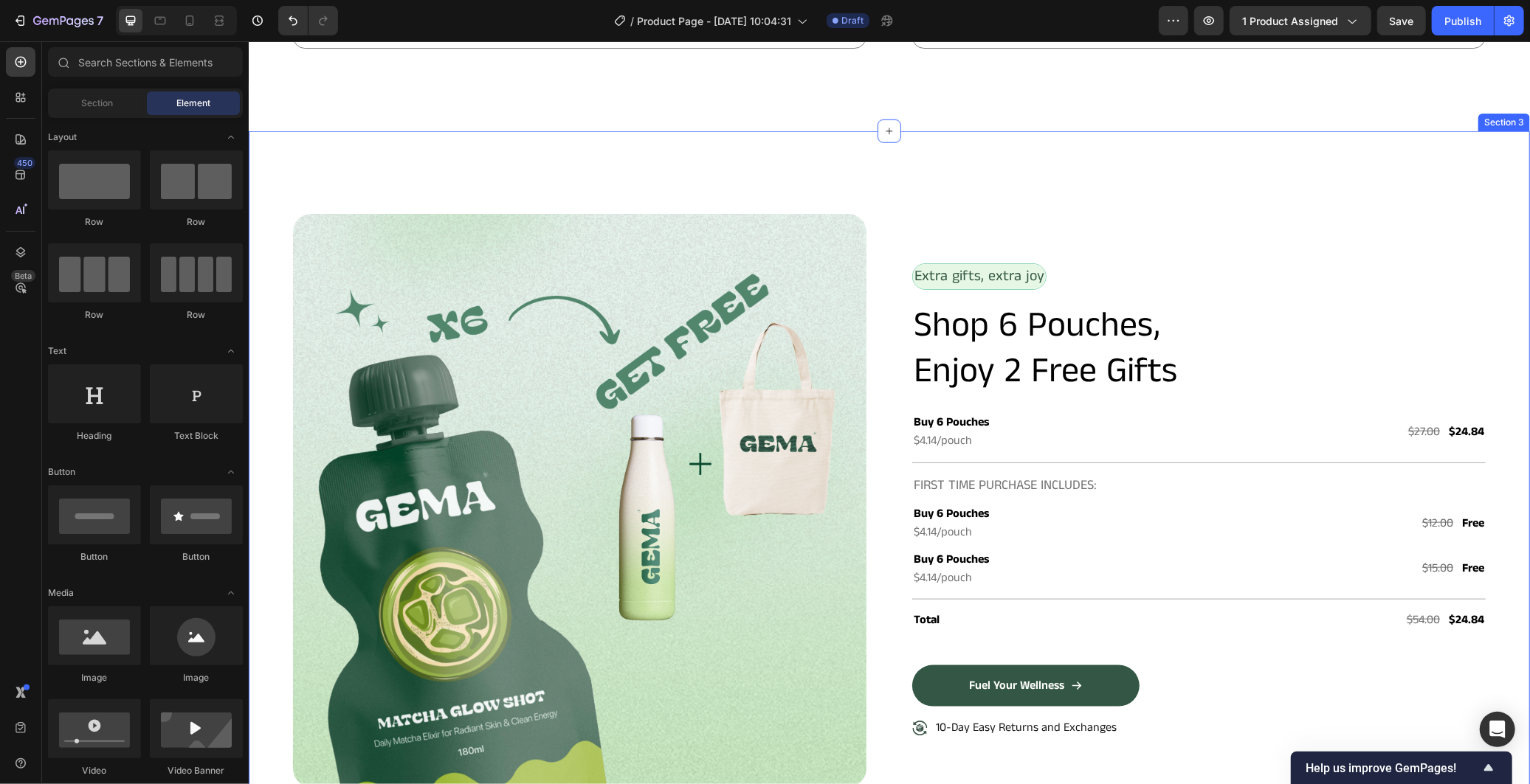
click at [1455, 174] on div "Image Row Extra gifts, extra joy Text Block Row Shop 6 Pouches, Enjoy 2 Free Gi…" at bounding box center [889, 505] width 1282 height 750
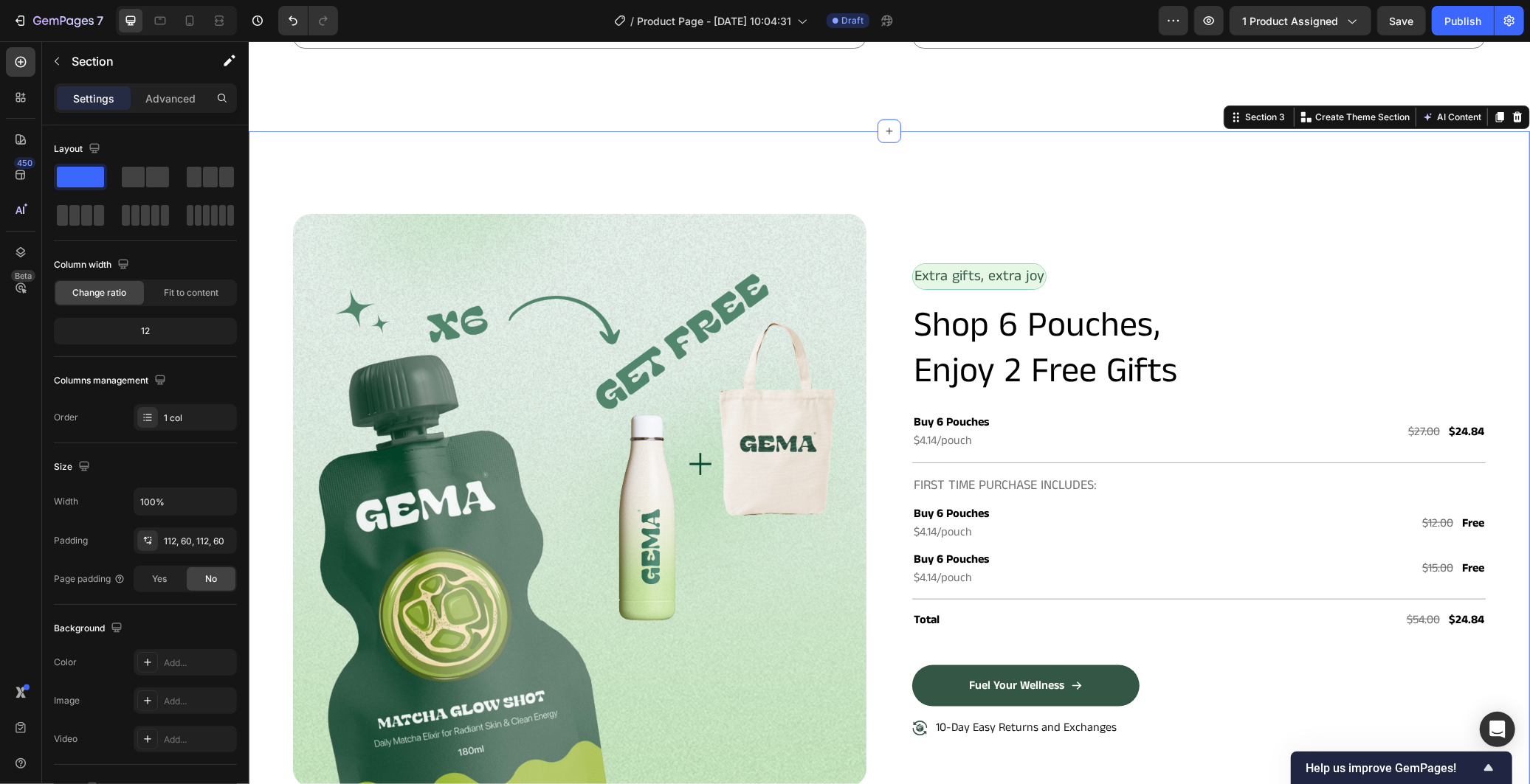
click at [1510, 113] on icon at bounding box center [1516, 116] width 12 height 12
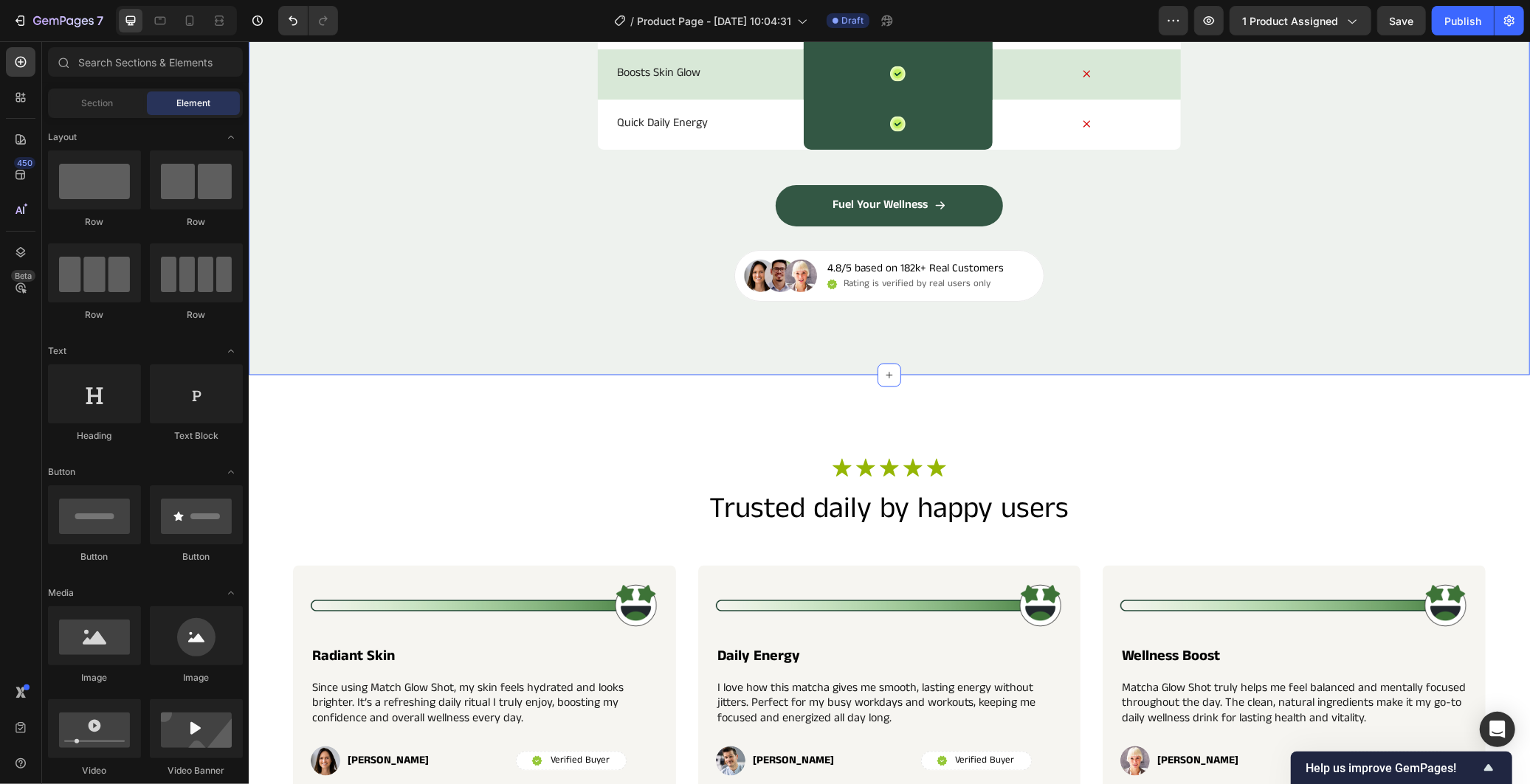
scroll to position [2131, 0]
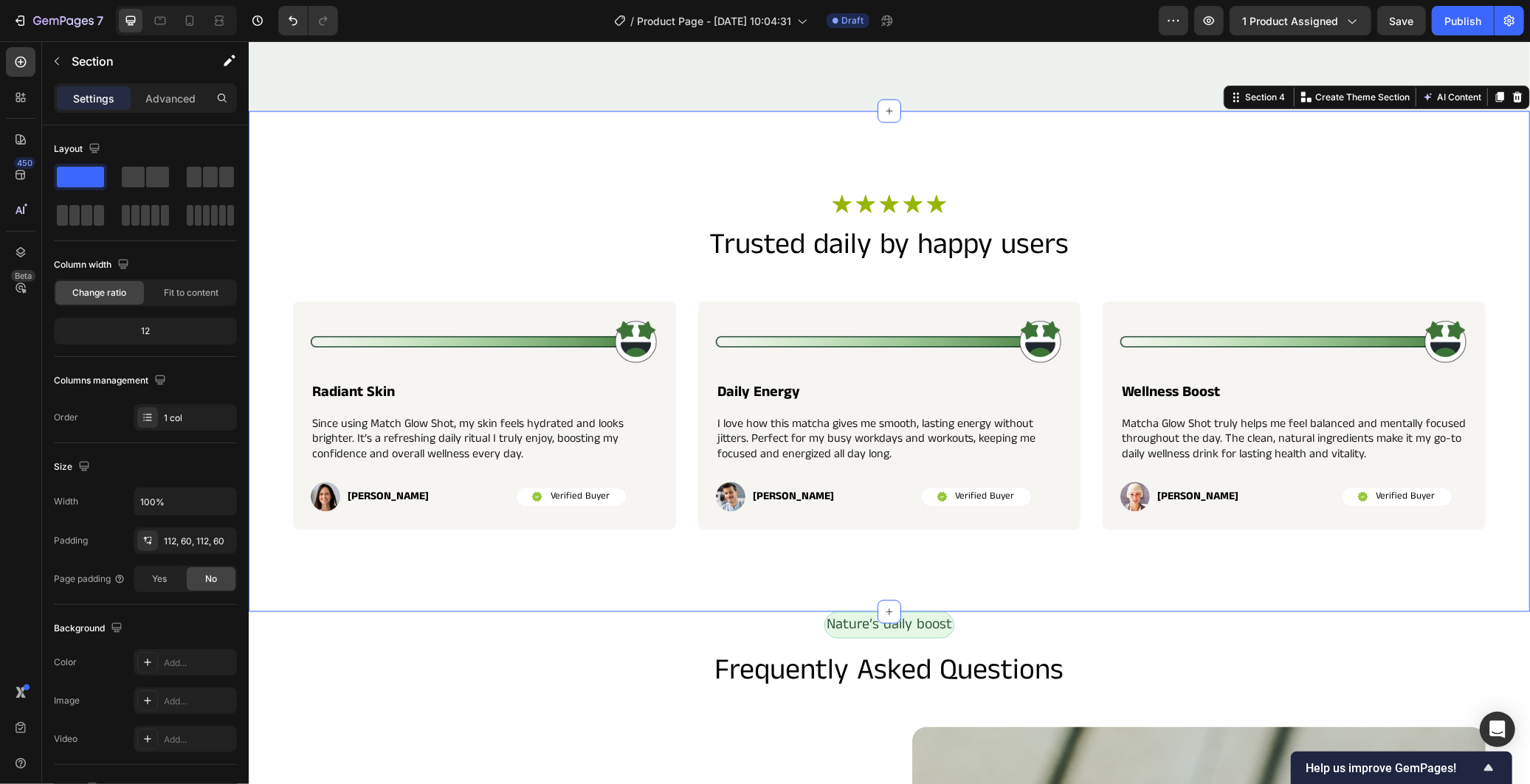
click at [1408, 195] on div "Icon Icon Icon Icon Icon Icon List Row Trusted daily by happy users Heading Ima…" at bounding box center [889, 361] width 1282 height 501
click at [1510, 103] on icon at bounding box center [1516, 96] width 12 height 12
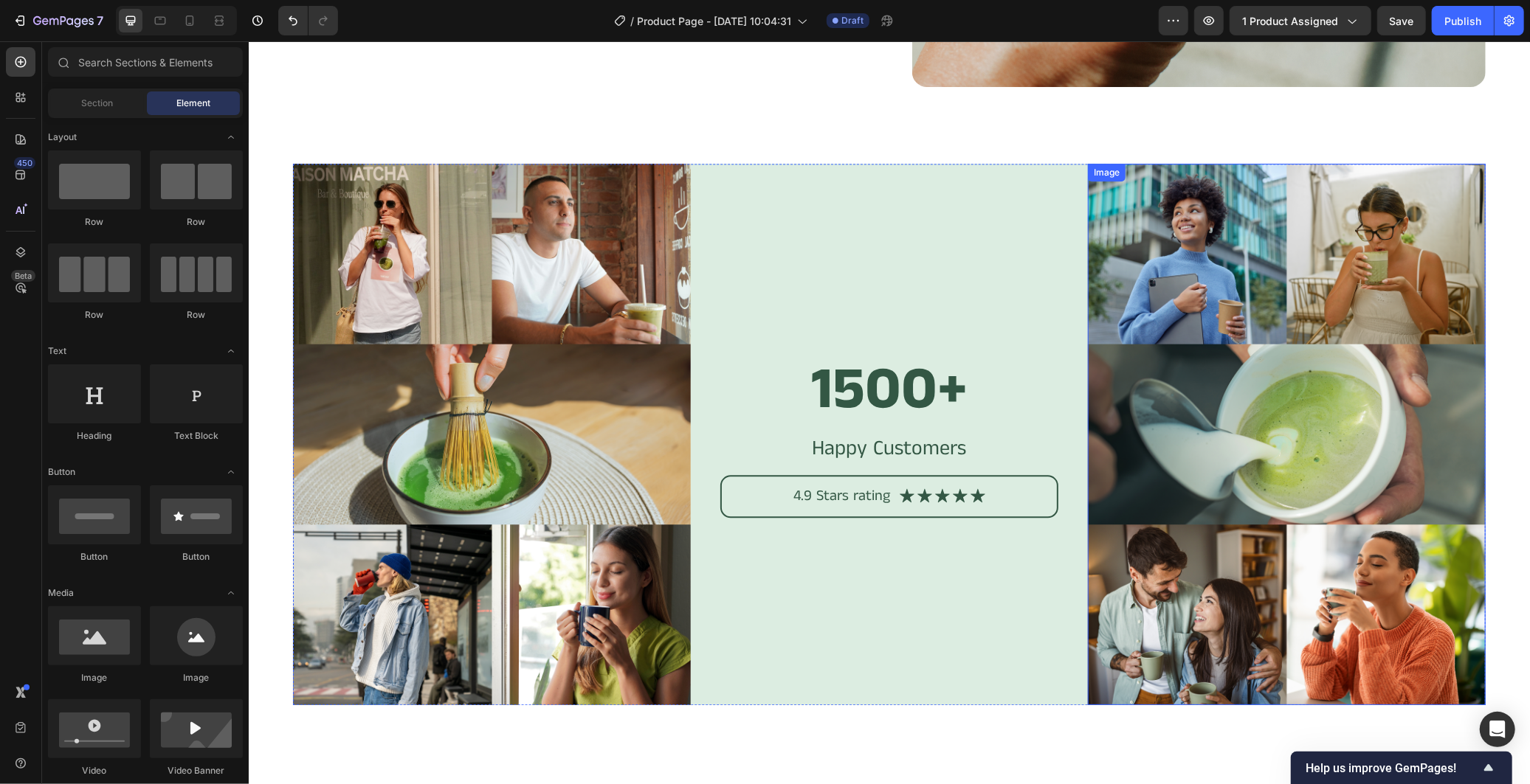
scroll to position [2869, 0]
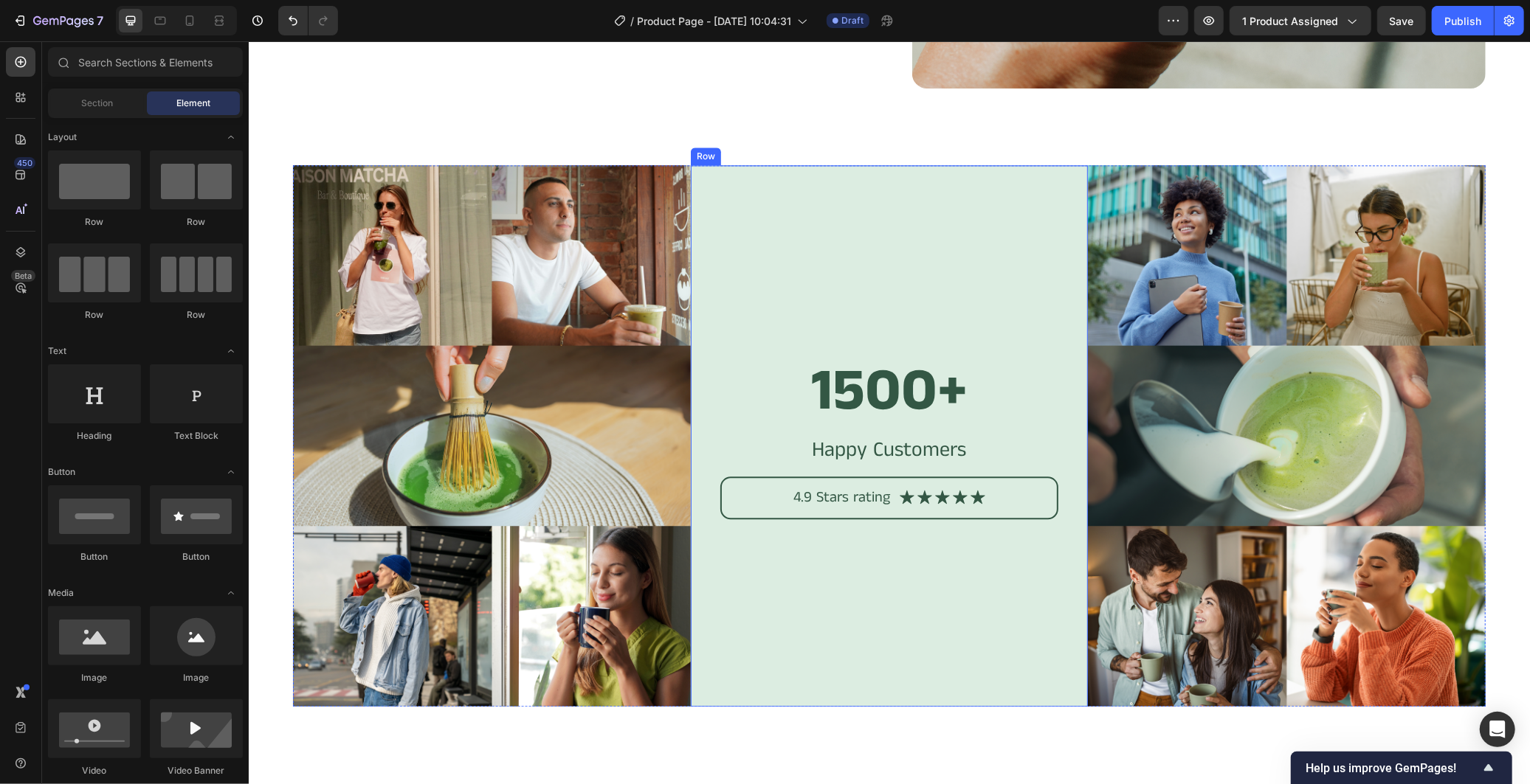
click at [874, 231] on div "1500+ Heading Happy Customers Text Block 4.9 Stars rating Text Block Icon Icon …" at bounding box center [889, 435] width 397 height 542
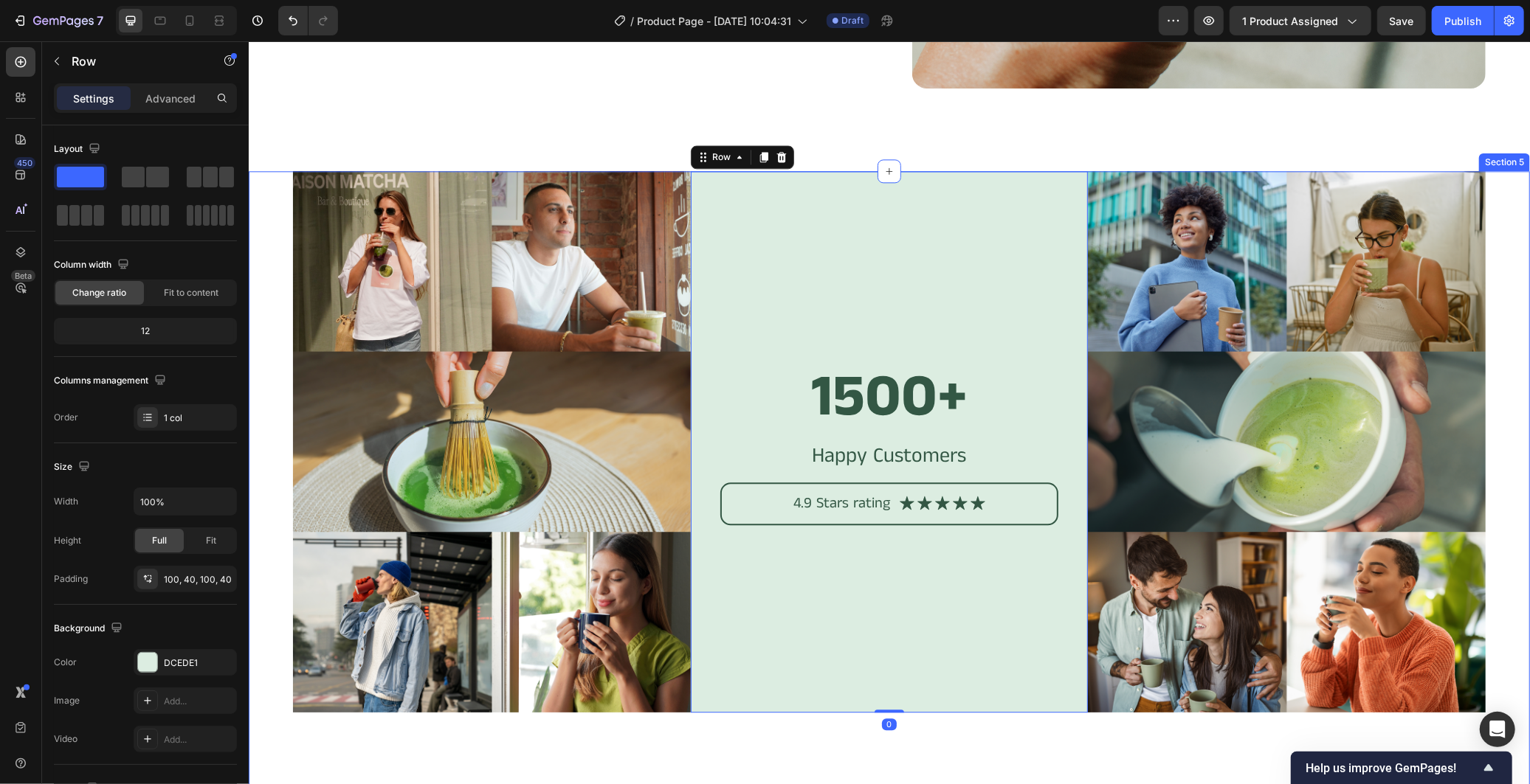
click at [278, 487] on div "Image 1500+ Heading Happy Customers Text Block 4.9 Stars rating Text Block Icon…" at bounding box center [889, 488] width 1282 height 636
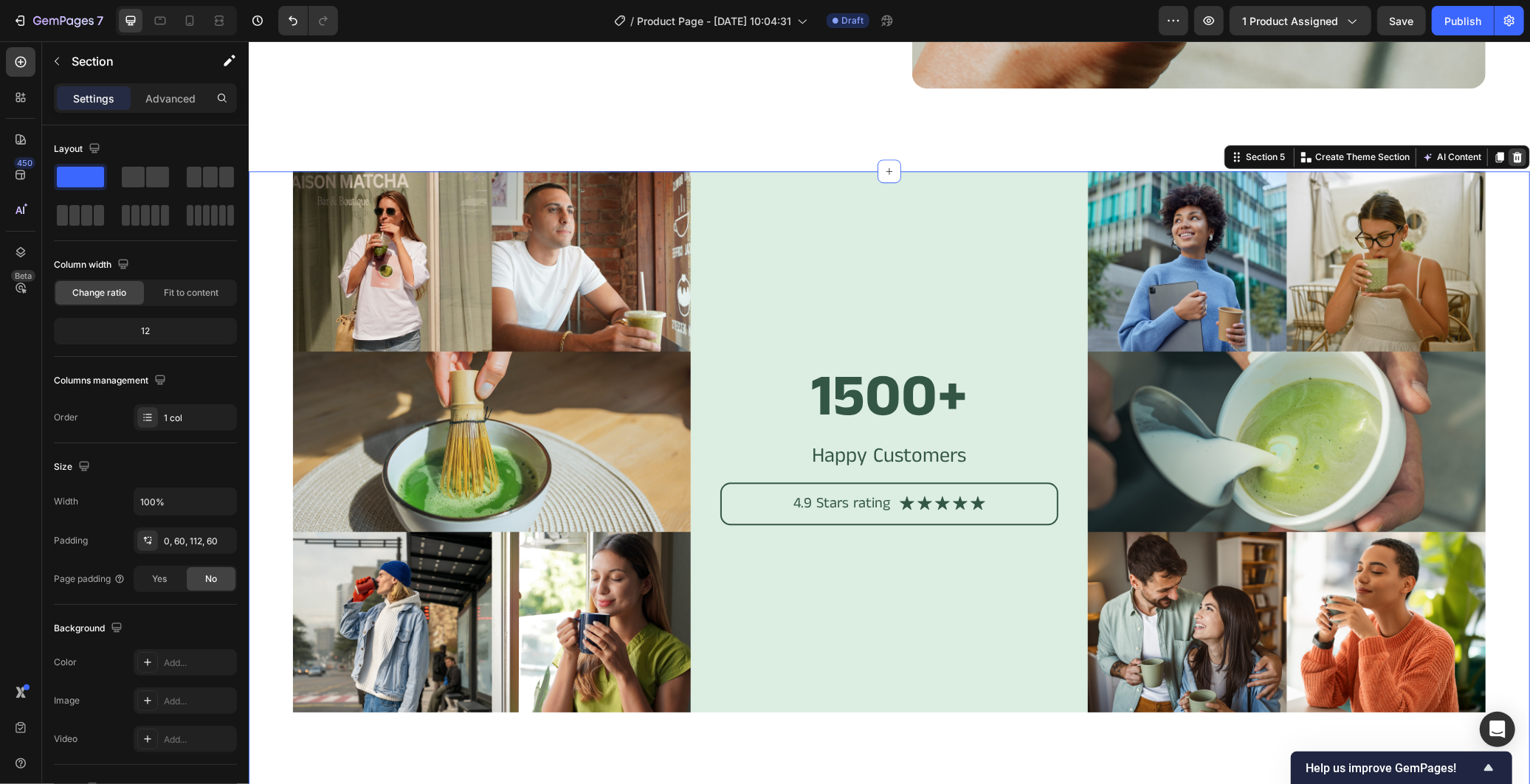
click at [1510, 150] on div at bounding box center [1517, 156] width 18 height 18
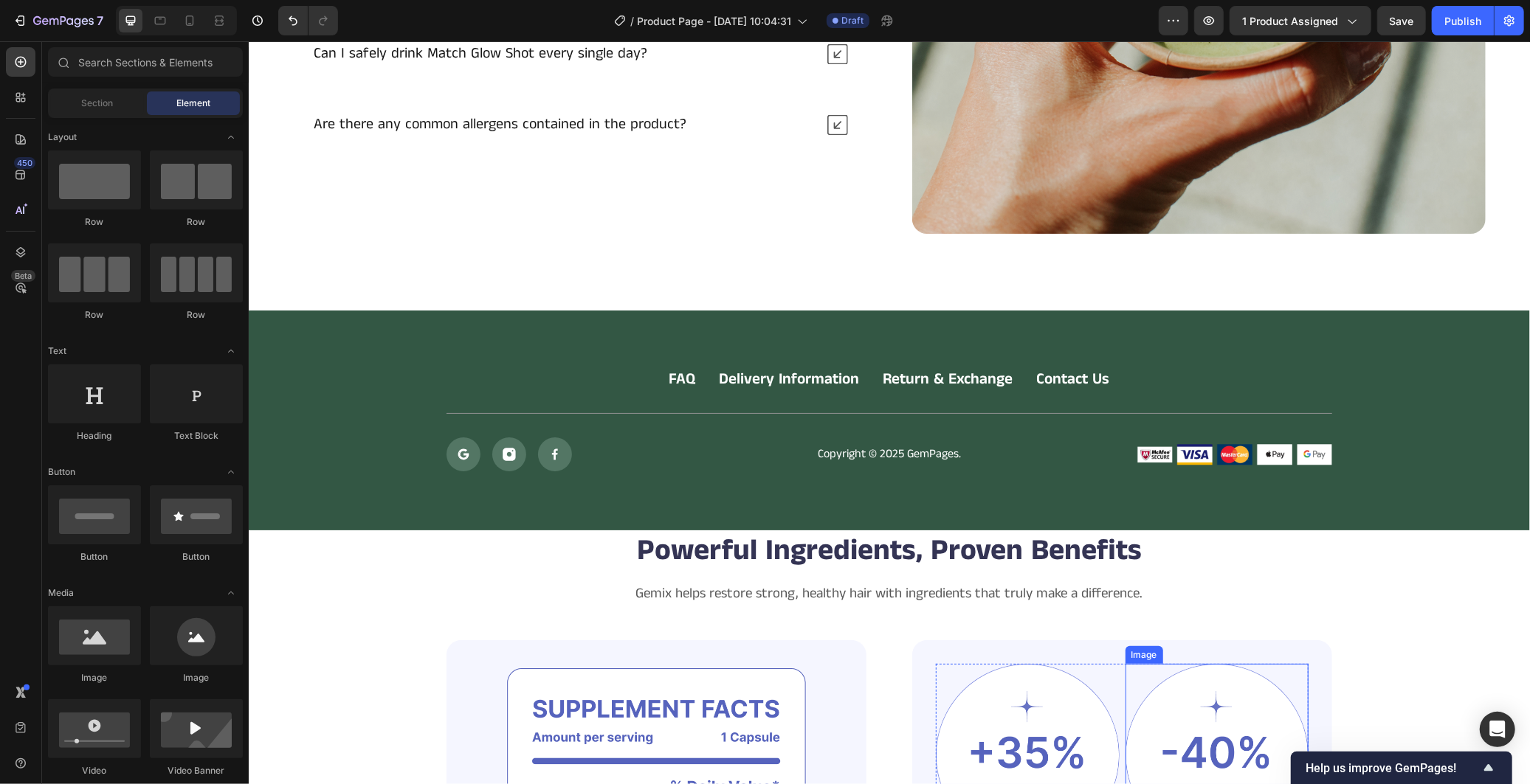
scroll to position [2705, 0]
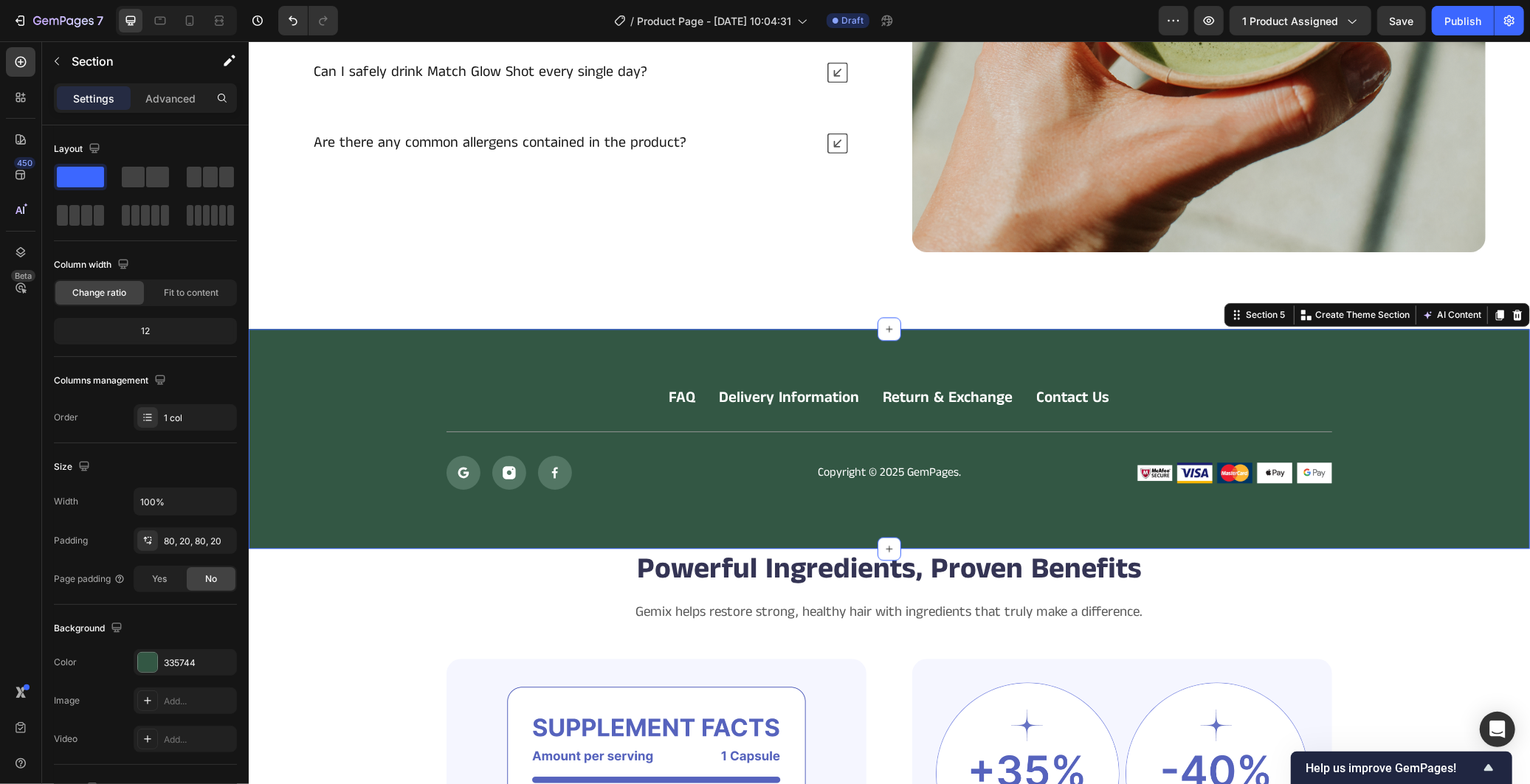
click at [1381, 338] on div "FAQ Button Delivery Information Button Return & Exchange Button Contact Us Butt…" at bounding box center [889, 438] width 1282 height 220
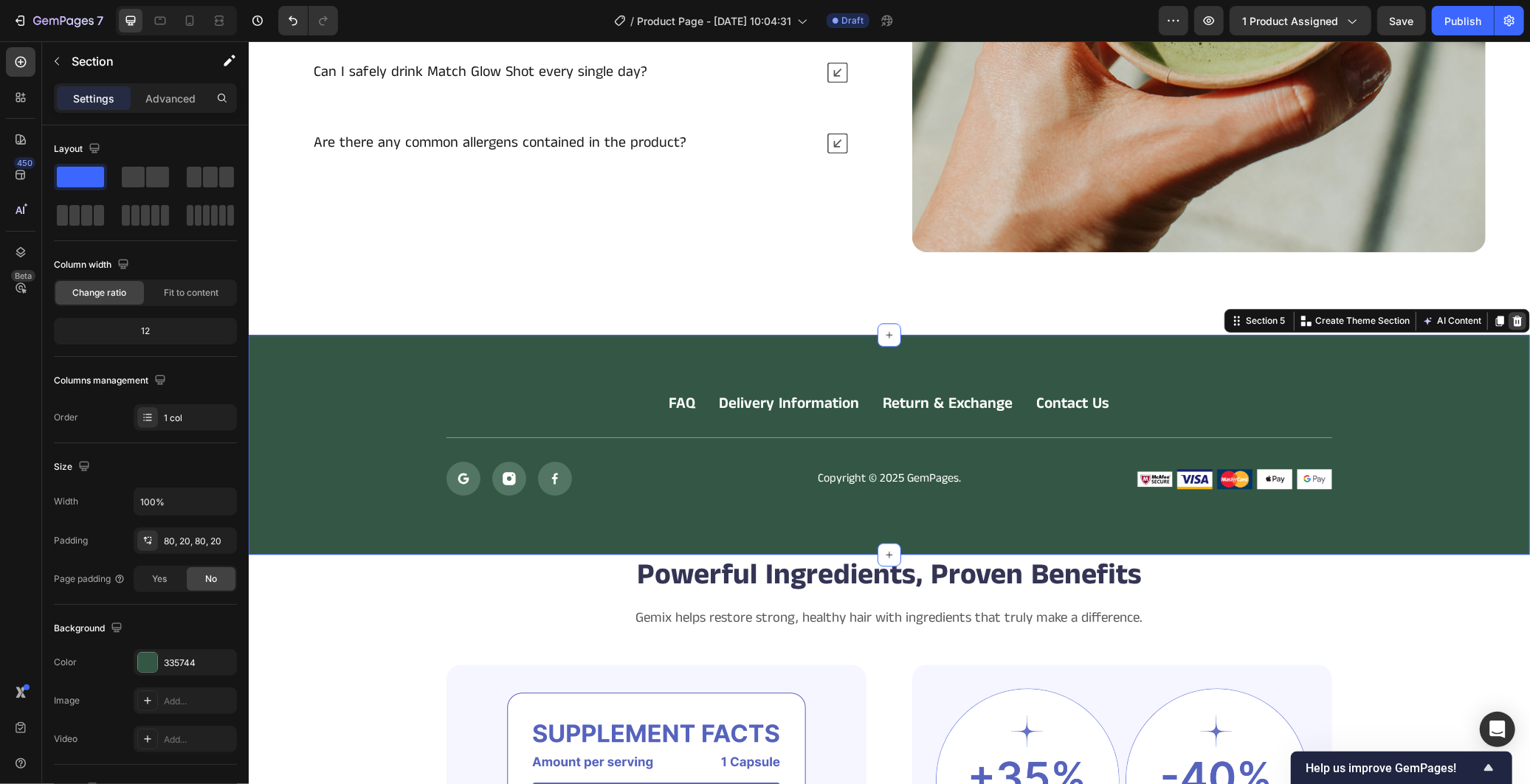
click at [1510, 318] on icon at bounding box center [1516, 320] width 12 height 12
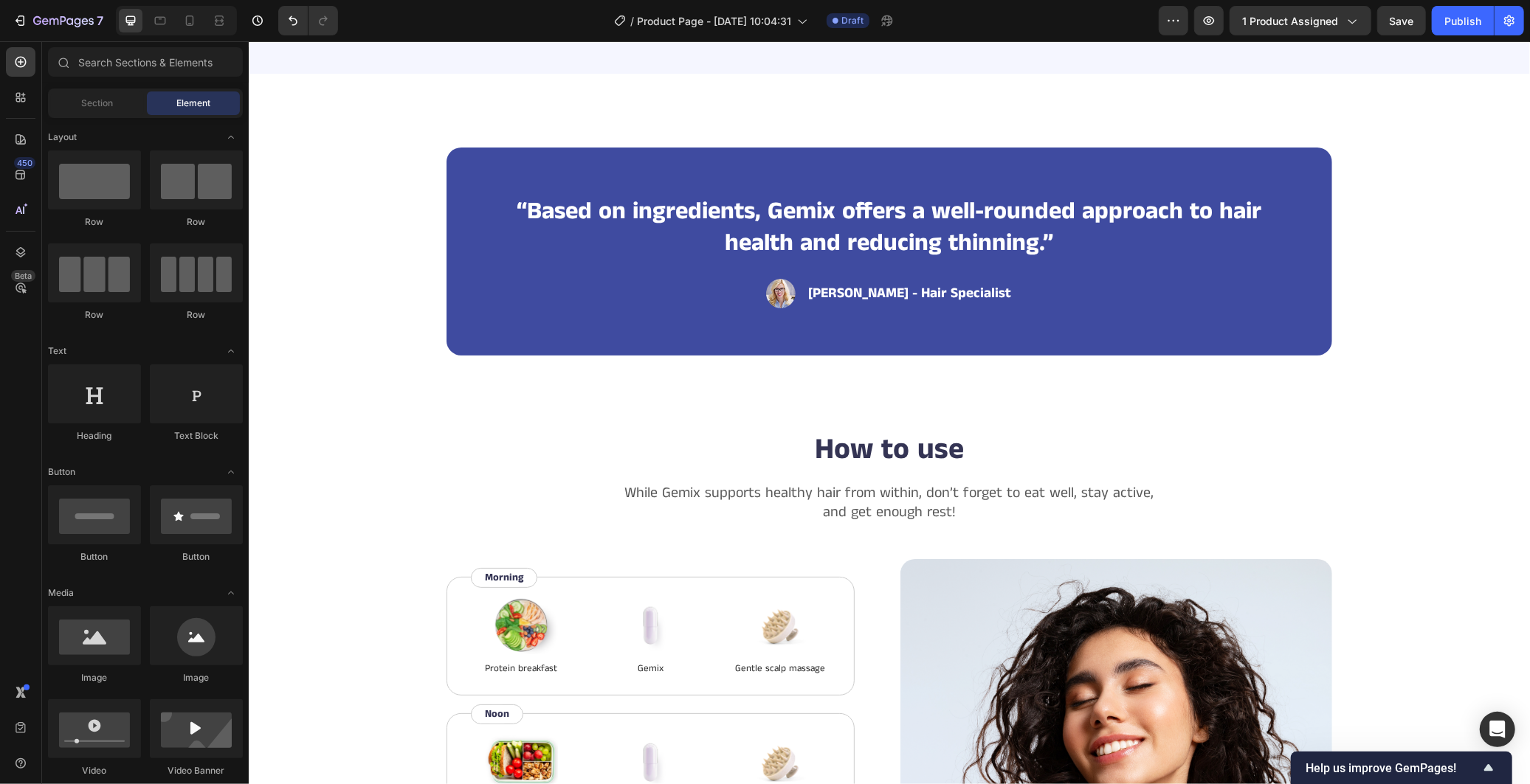
scroll to position [4181, 0]
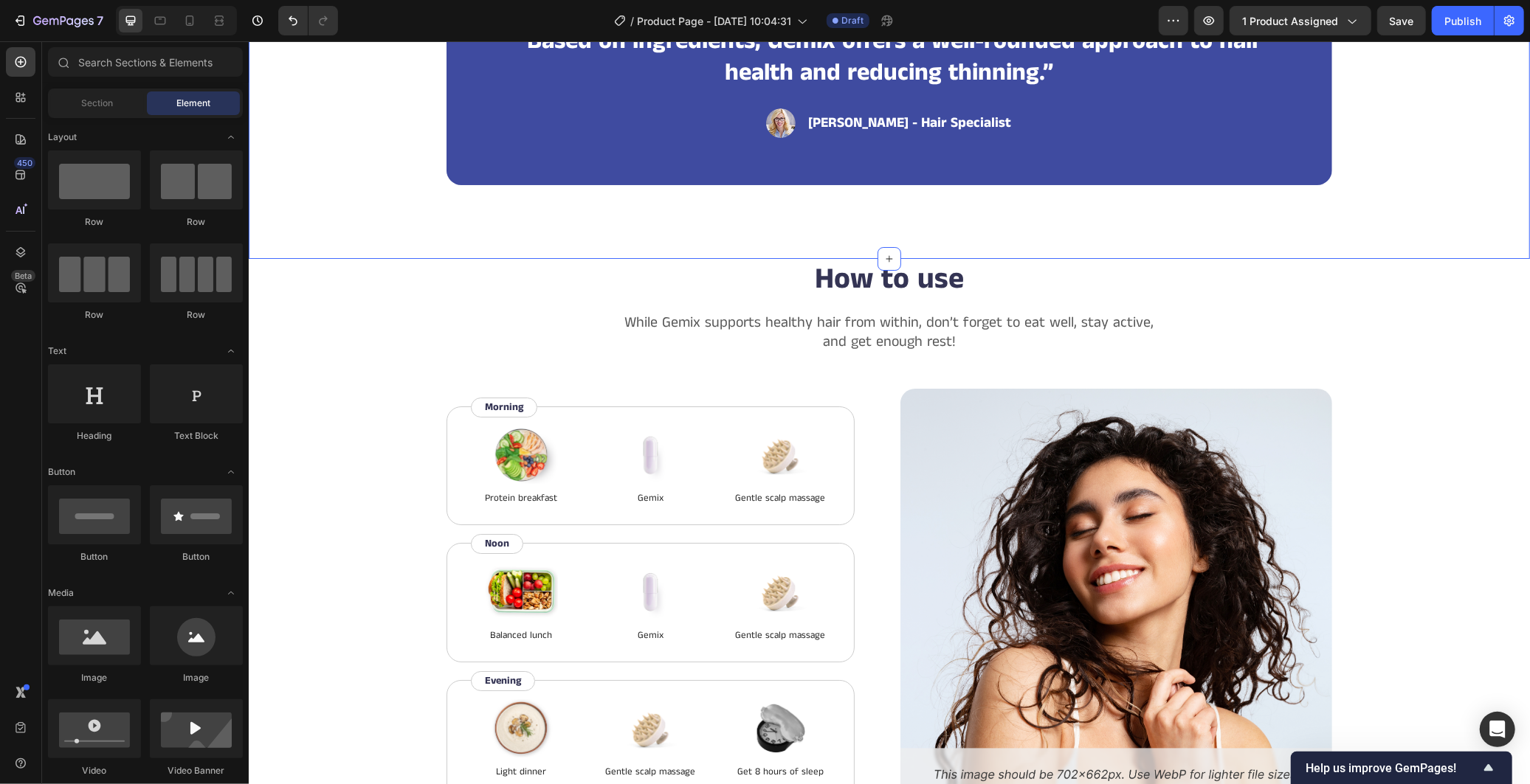
click at [1439, 185] on div "“Based on ingredients, Gemix offers a well-rounded approach to hair health and …" at bounding box center [889, 80] width 1163 height 208
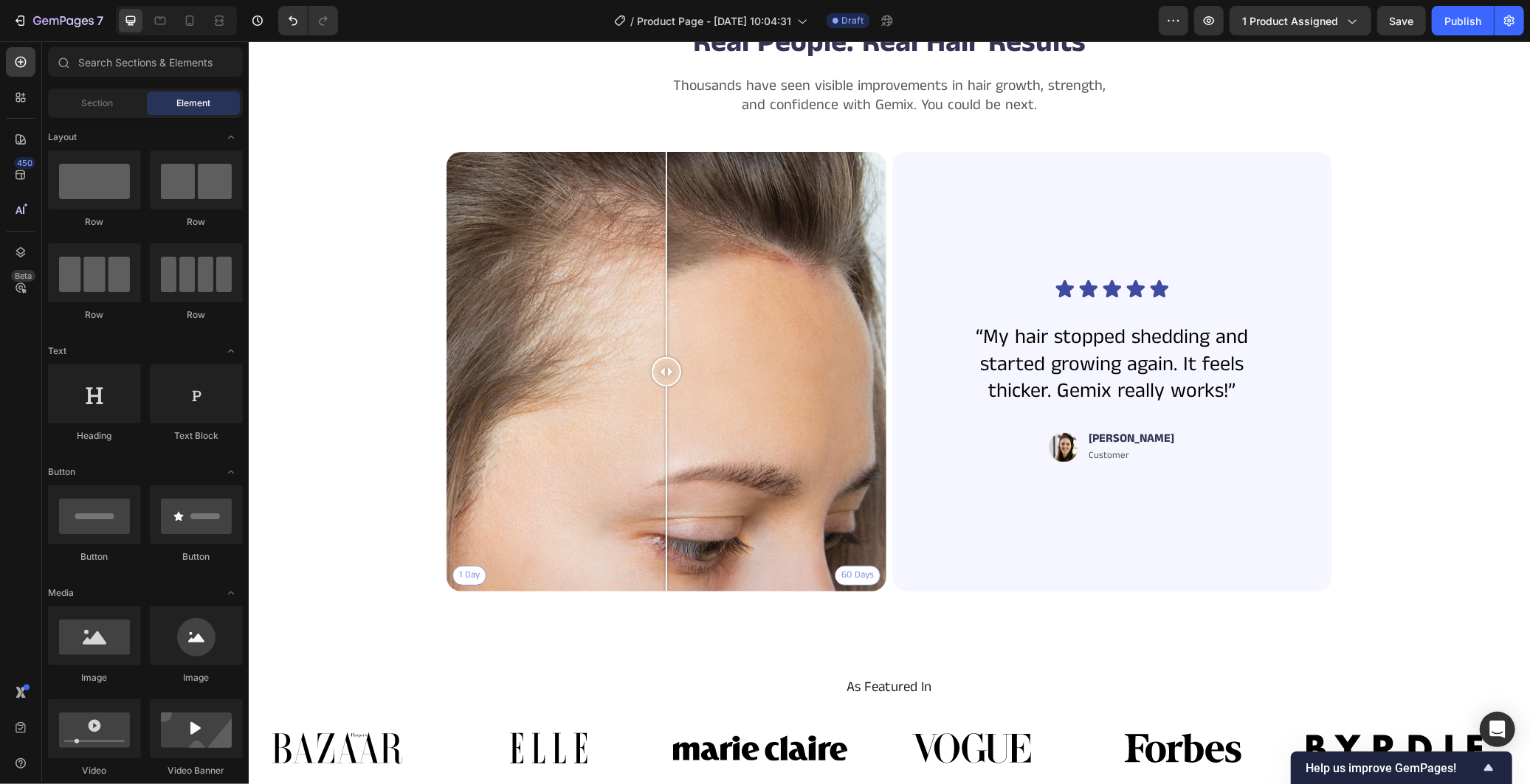
scroll to position [4837, 0]
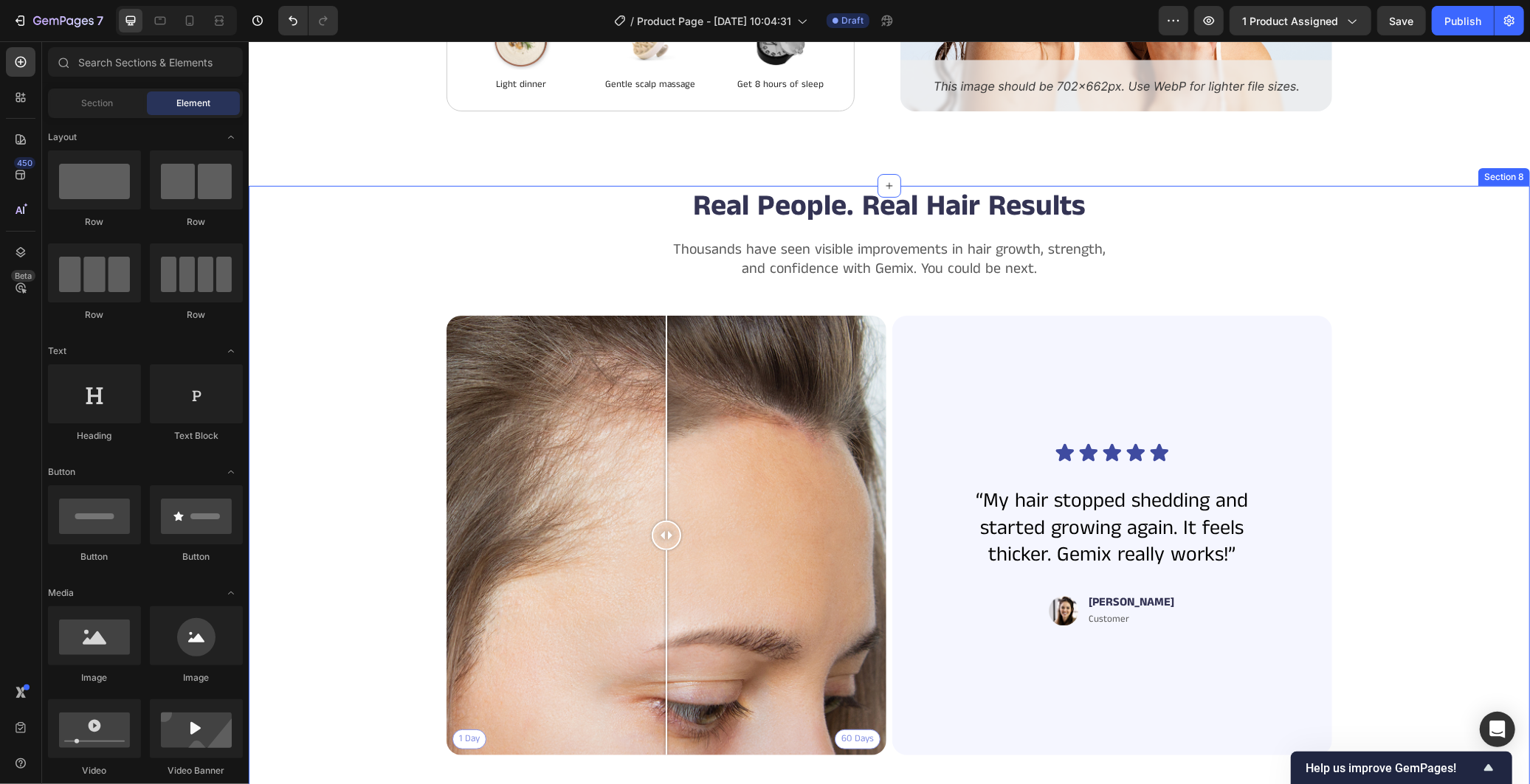
click at [1467, 201] on div "Real People. Real Hair Results Heading Thousands have seen visible improvements…" at bounding box center [889, 513] width 1282 height 655
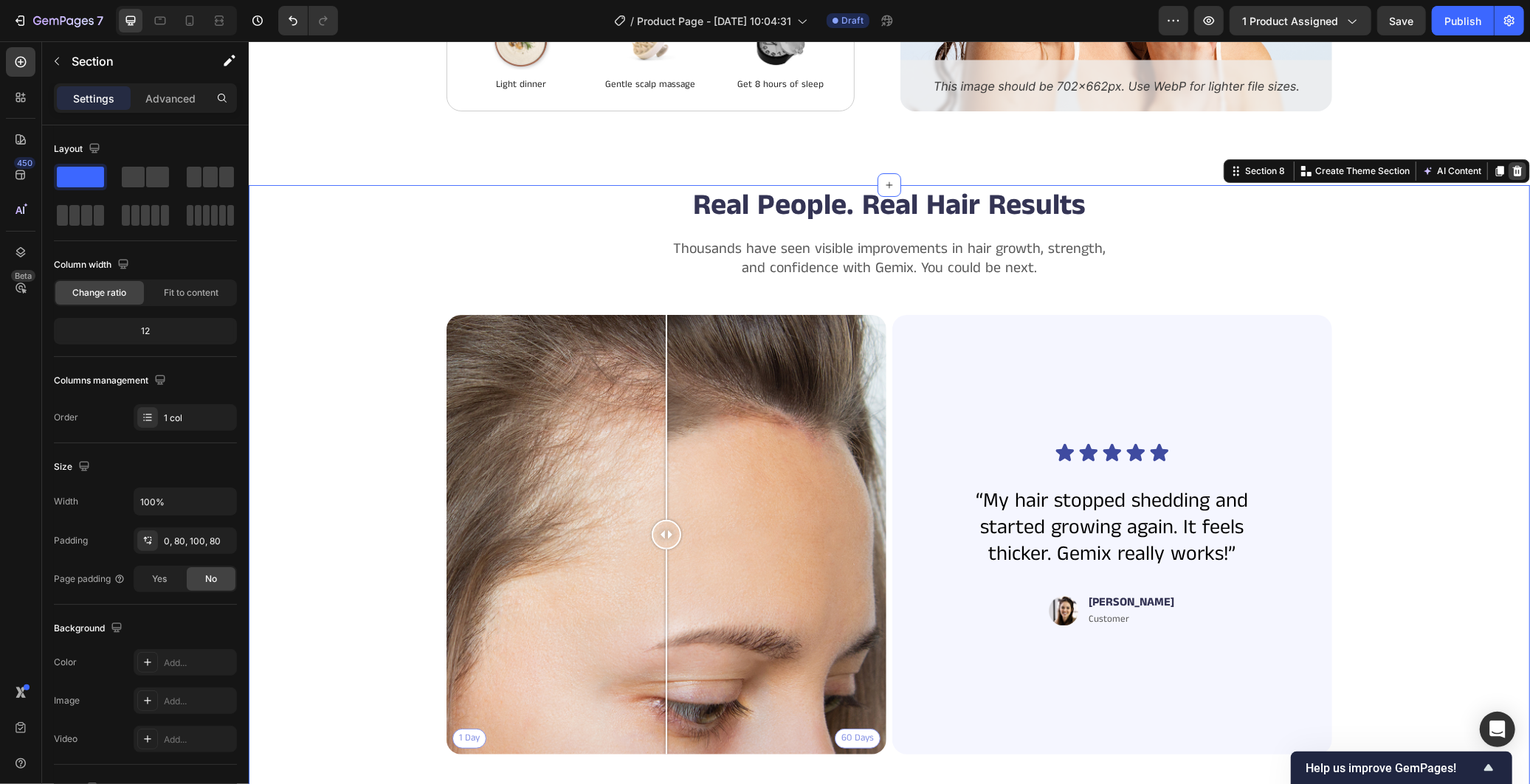
click at [1510, 167] on icon at bounding box center [1516, 170] width 12 height 12
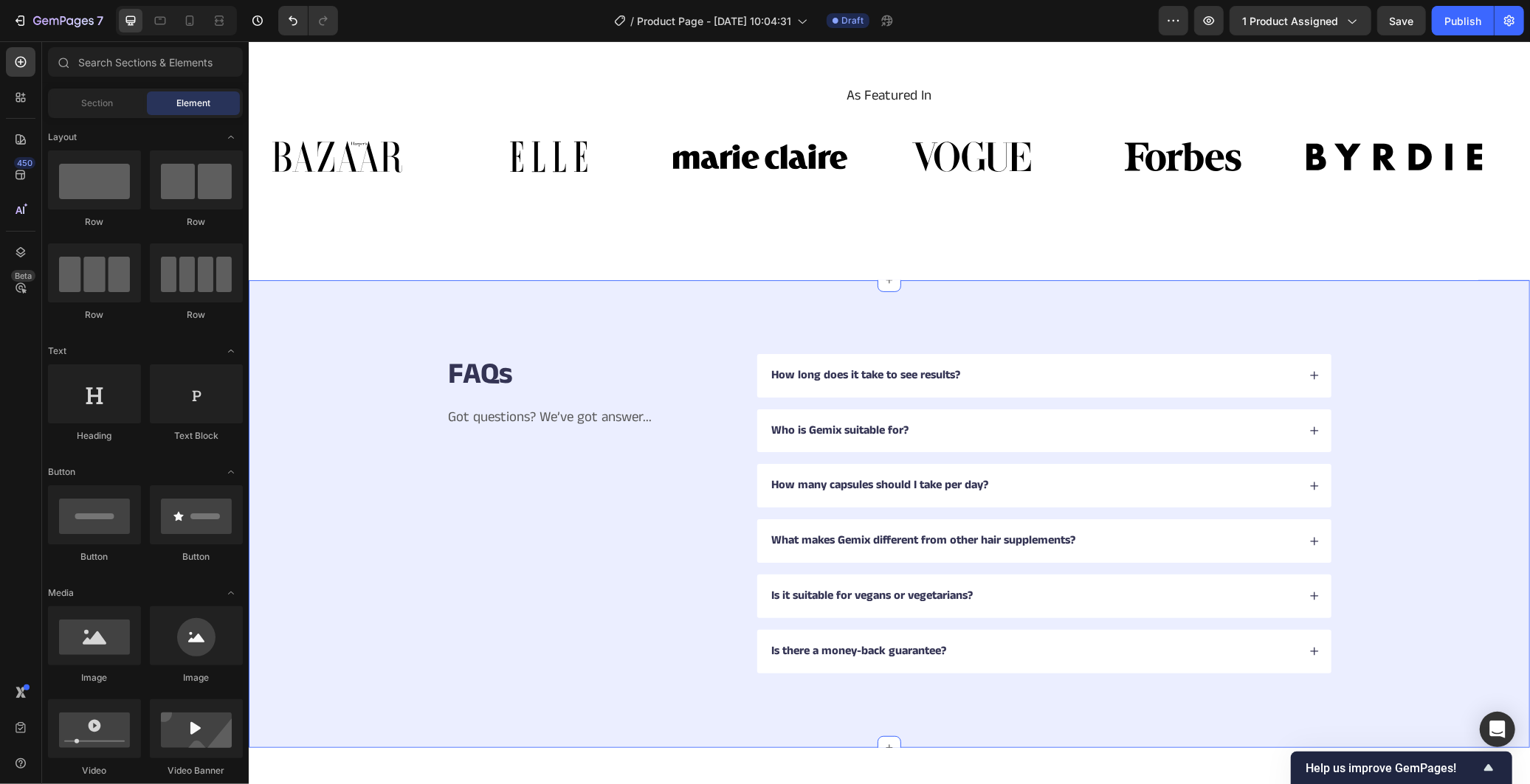
scroll to position [4755, 0]
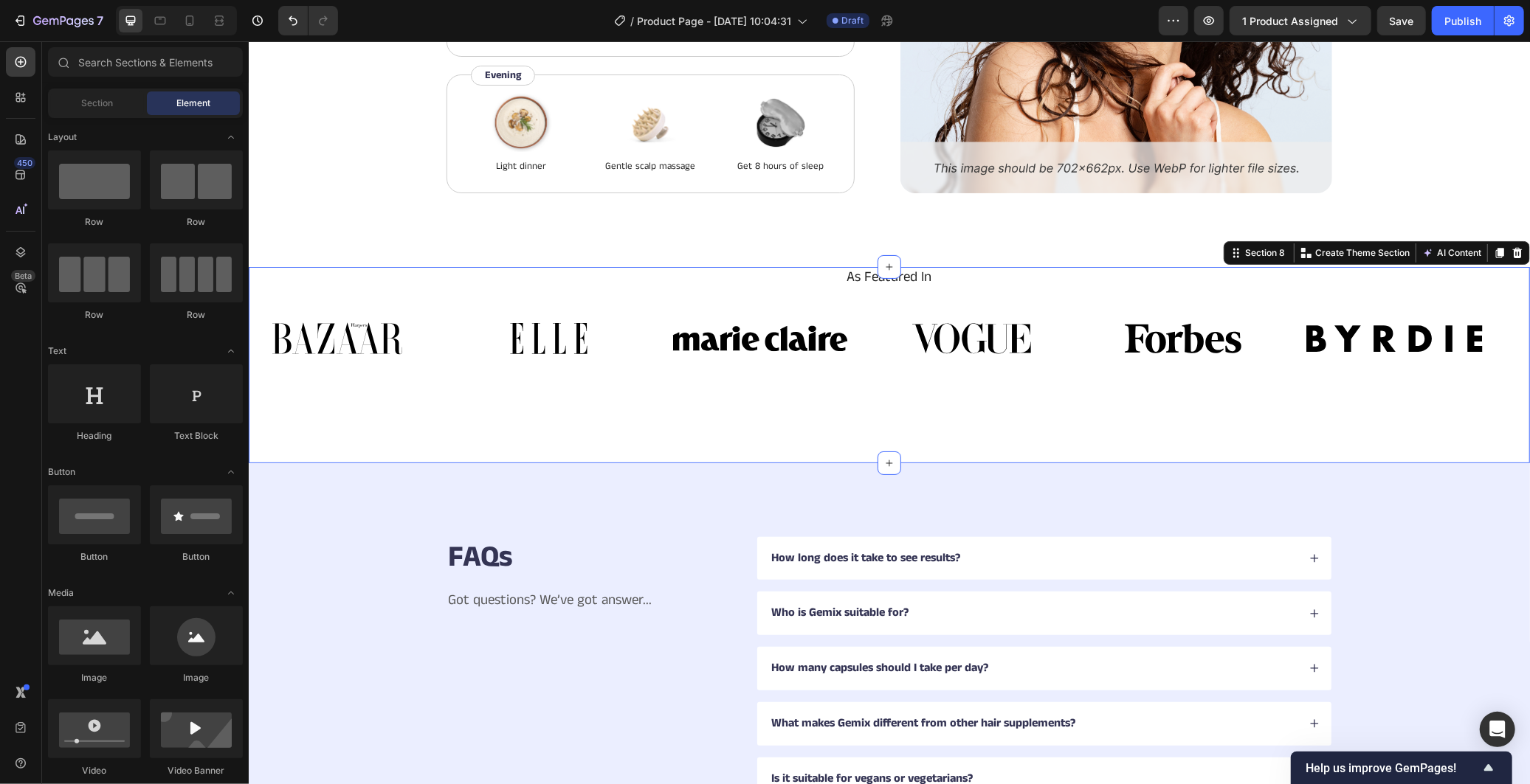
click at [1369, 385] on div "Image Image Image Image Image Image Image Image Image Image Image Image Marquee" at bounding box center [889, 342] width 1282 height 92
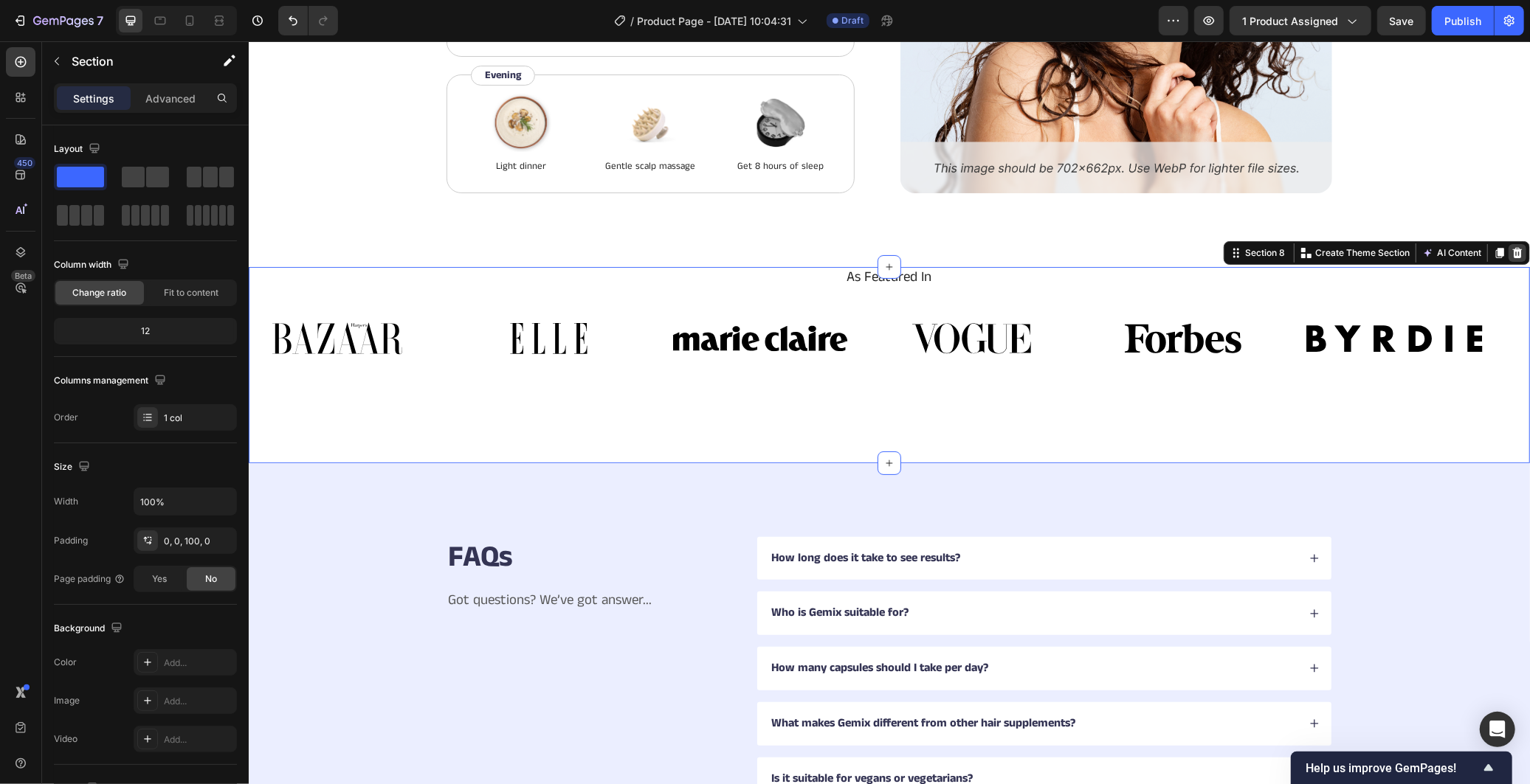
click at [1510, 252] on icon at bounding box center [1516, 252] width 12 height 12
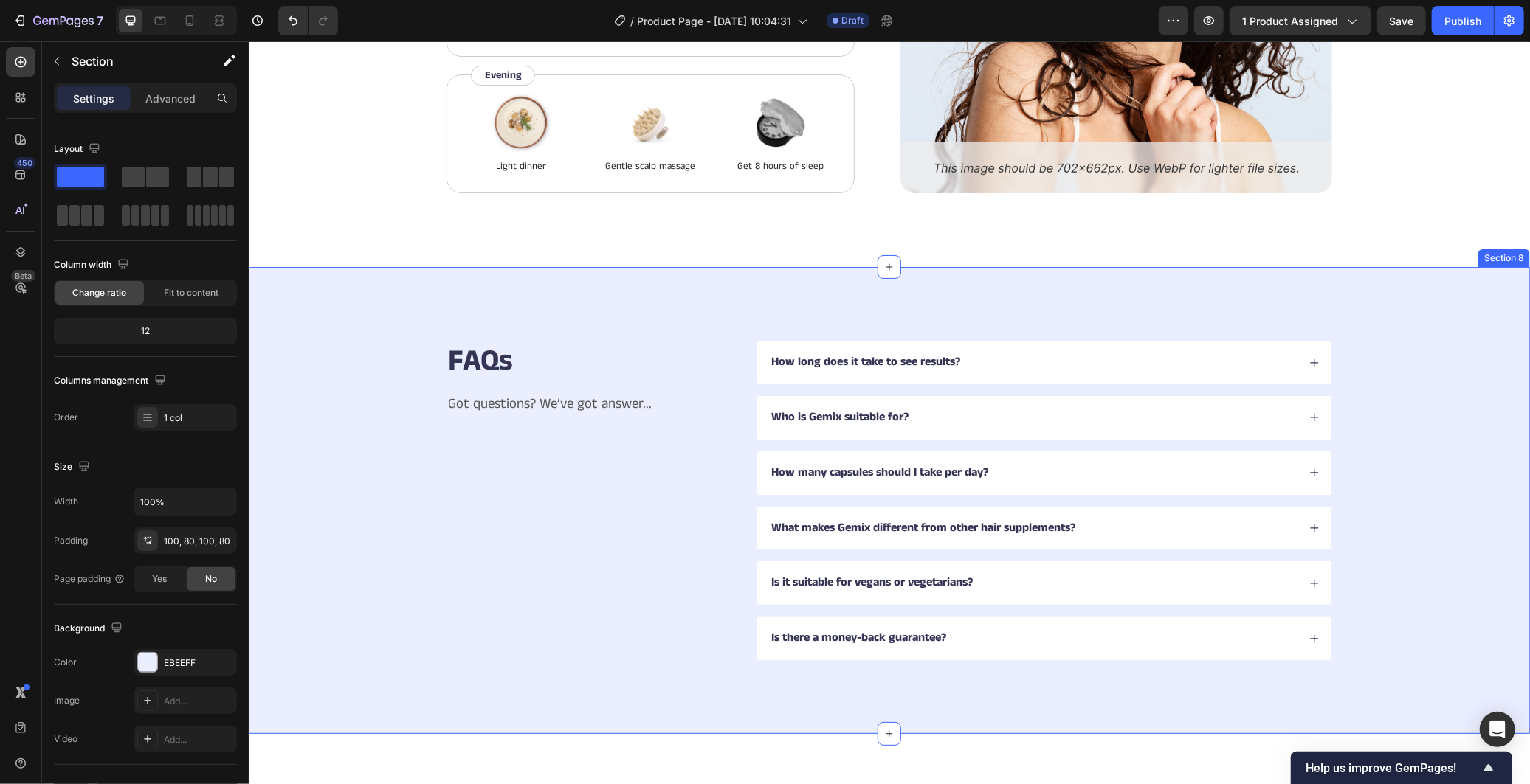
click at [1475, 319] on div "FAQs Heading Got questions? We’ve got answer... Text Block How long does it tak…" at bounding box center [889, 499] width 1282 height 467
click at [1510, 253] on icon at bounding box center [1516, 252] width 12 height 12
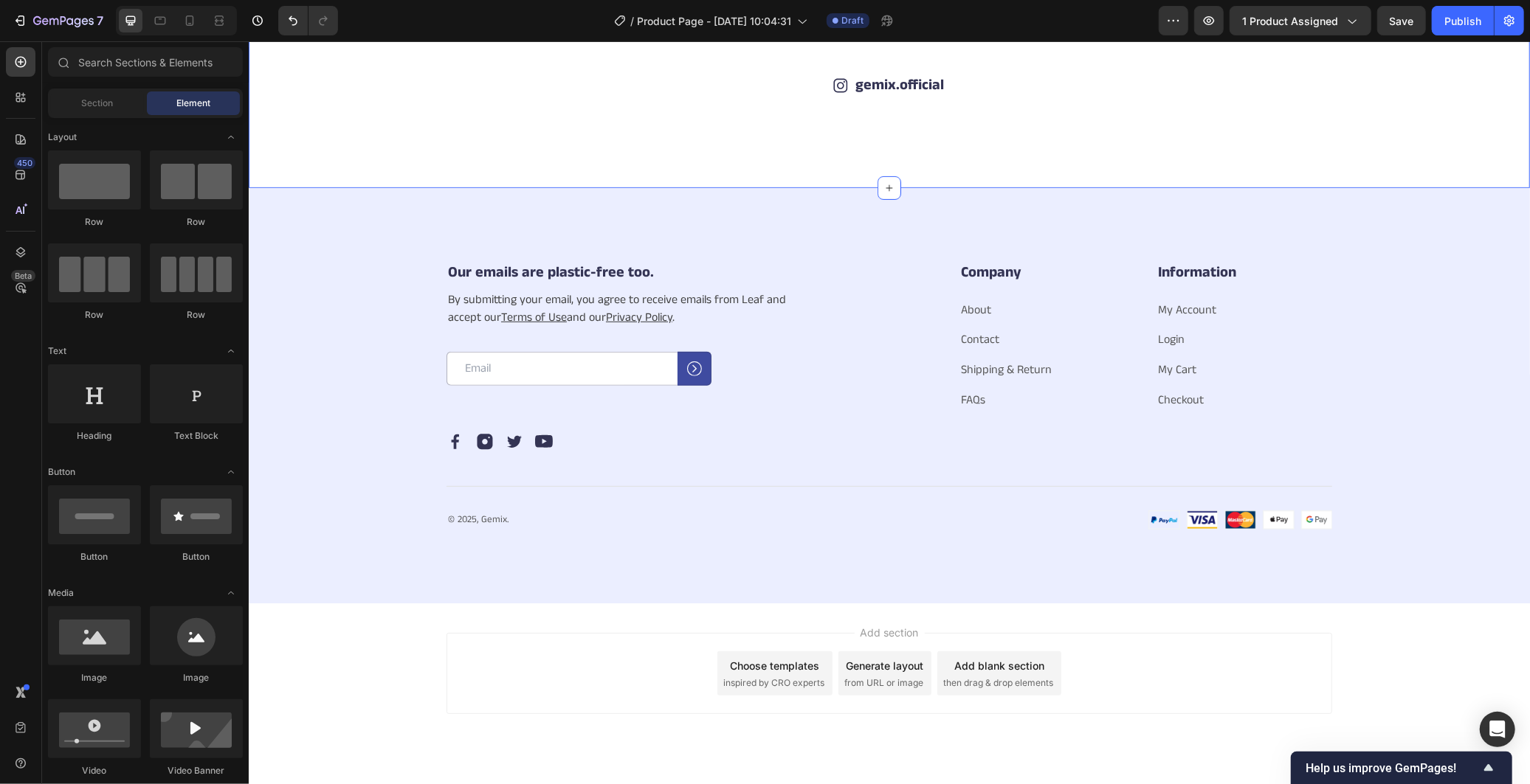
scroll to position [5221, 0]
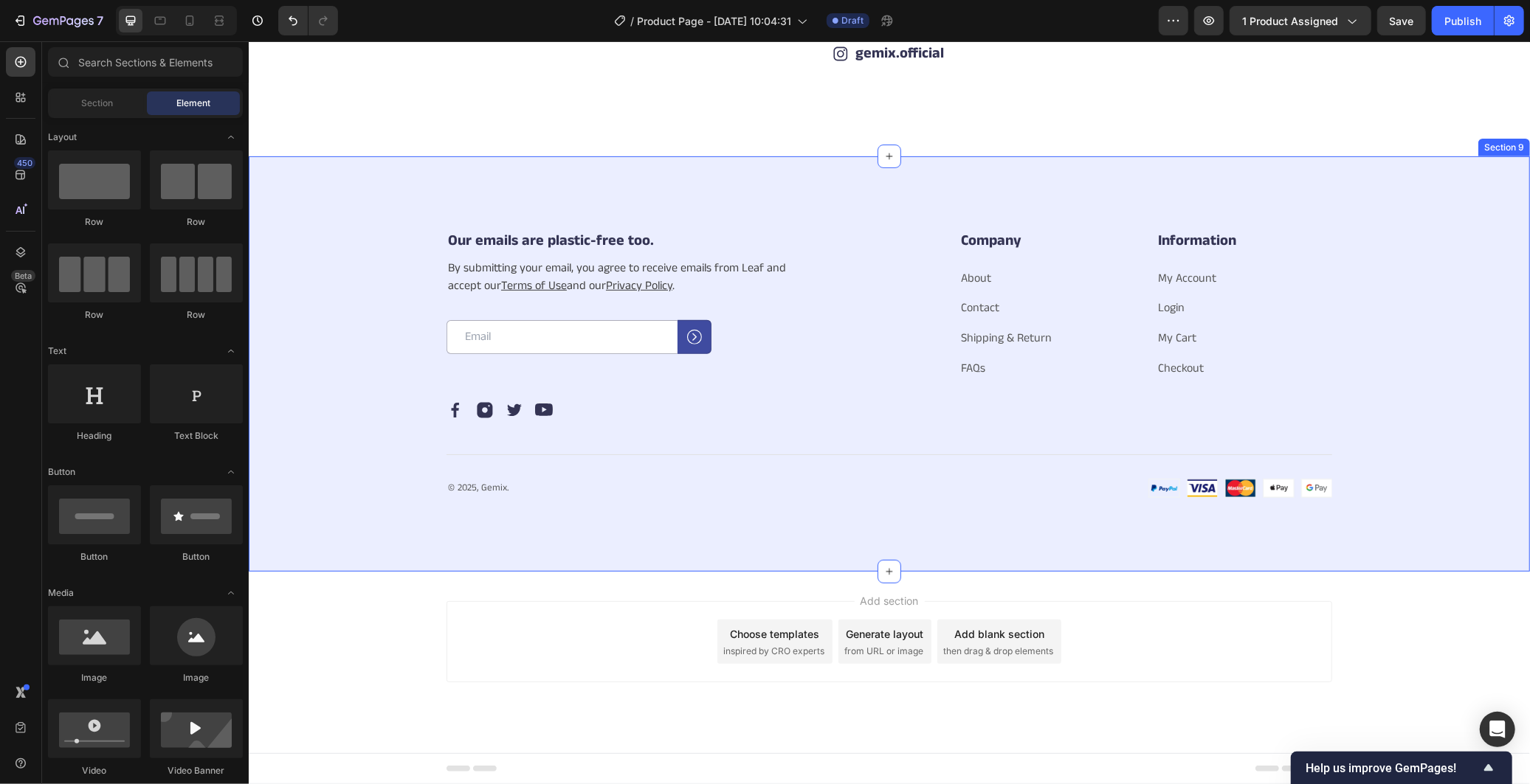
click at [1487, 299] on div "Our emails are plastic-free too. Heading By submitting your email, you agree to…" at bounding box center [889, 363] width 1282 height 416
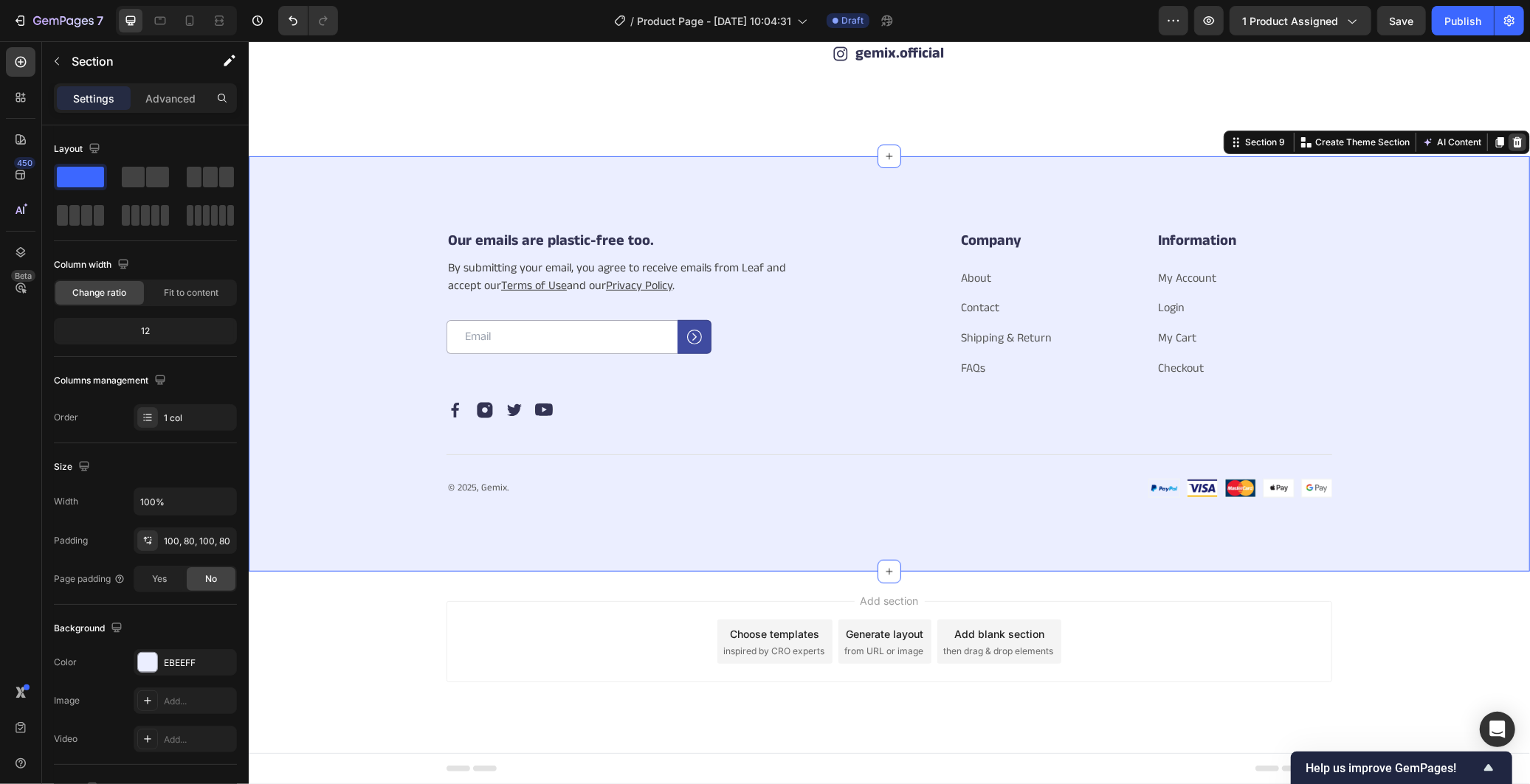
click at [1510, 142] on icon at bounding box center [1516, 141] width 12 height 12
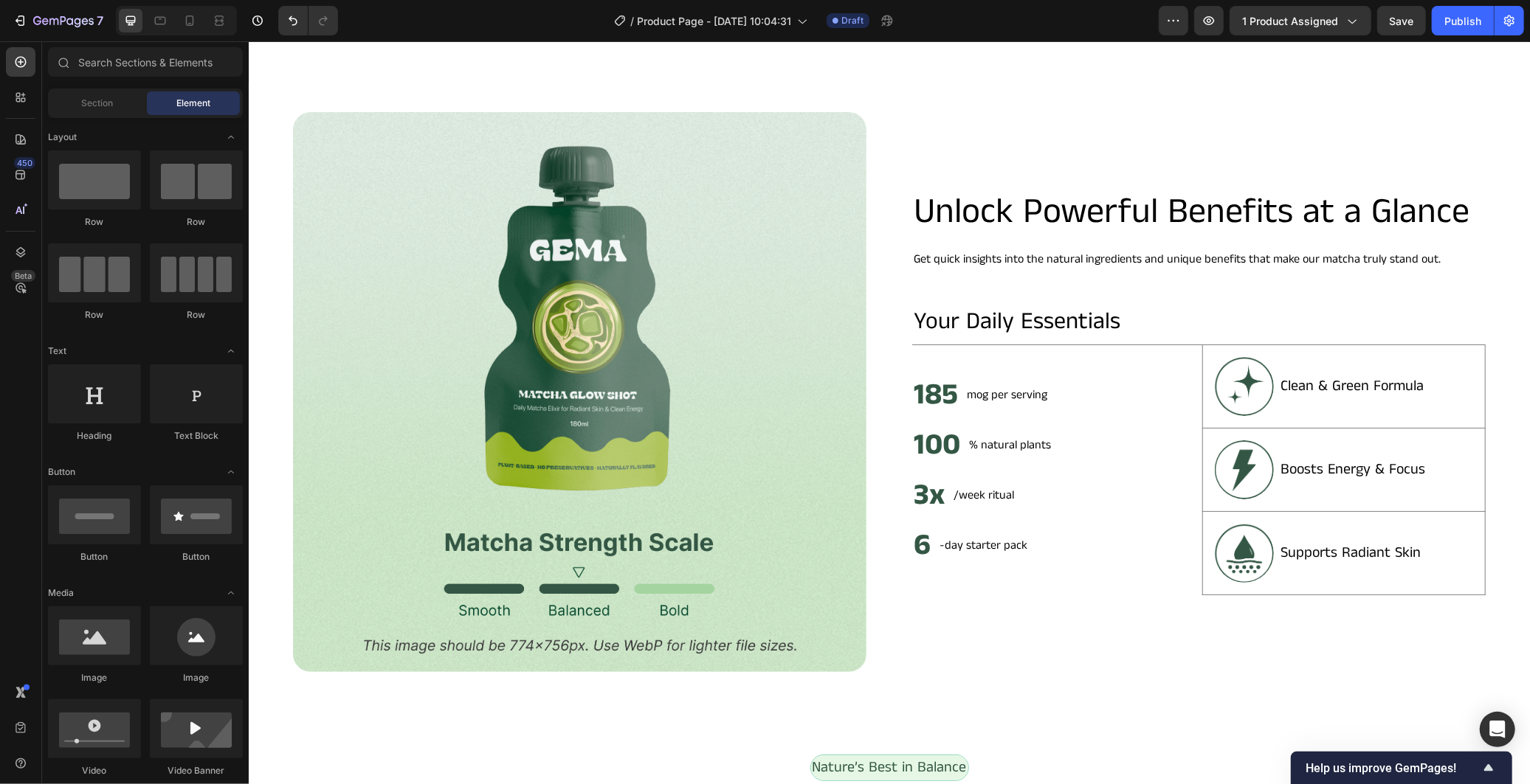
scroll to position [0, 0]
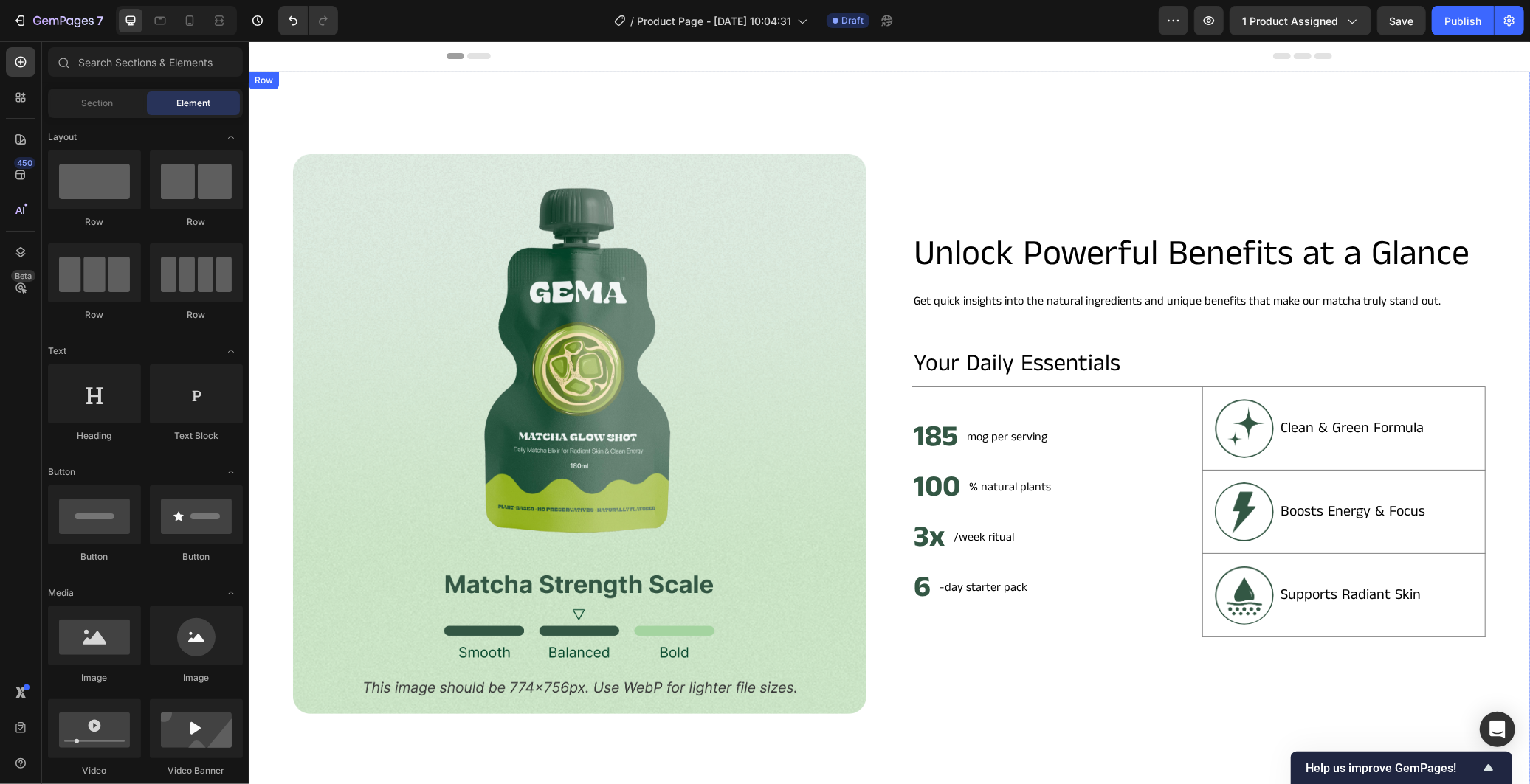
click at [1046, 113] on div "Image Unlock Powerful Benefits at a Glance Heading Get quick insights into the …" at bounding box center [889, 433] width 1282 height 725
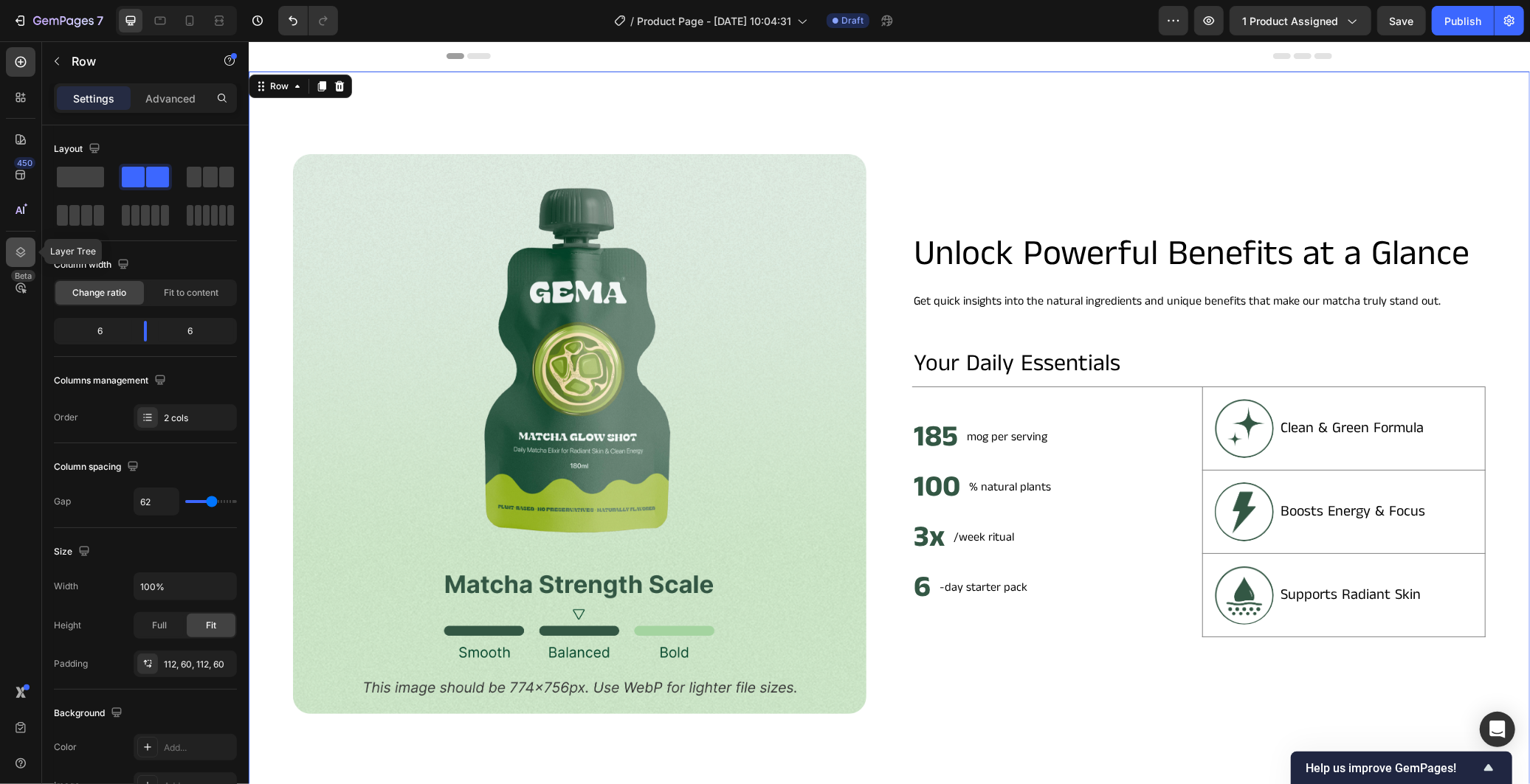
click at [17, 242] on div at bounding box center [21, 252] width 29 height 29
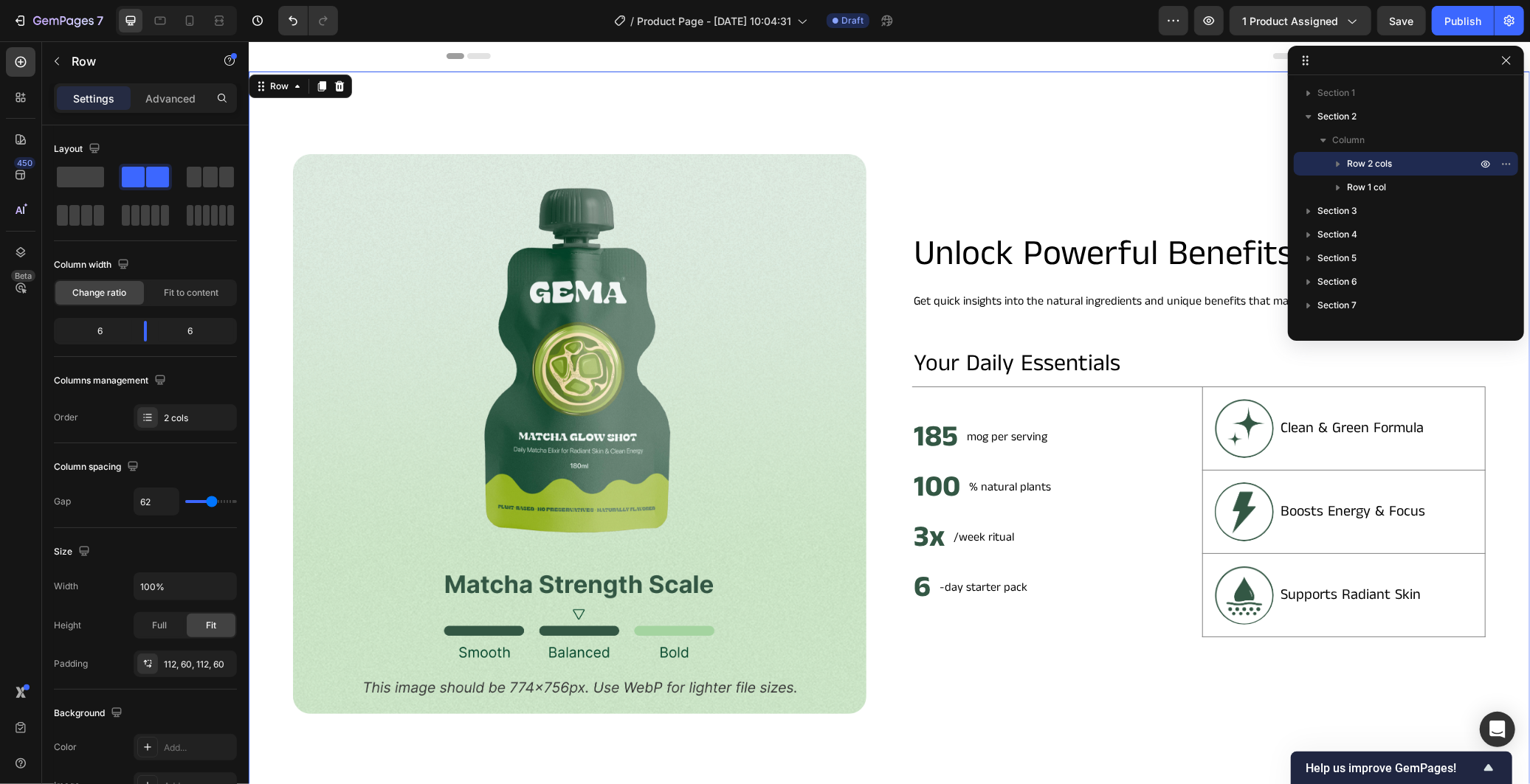
click at [1066, 93] on div "Image Unlock Powerful Benefits at a Glance Heading Get quick insights into the …" at bounding box center [889, 433] width 1282 height 725
click at [1506, 65] on icon "button" at bounding box center [1506, 60] width 12 height 12
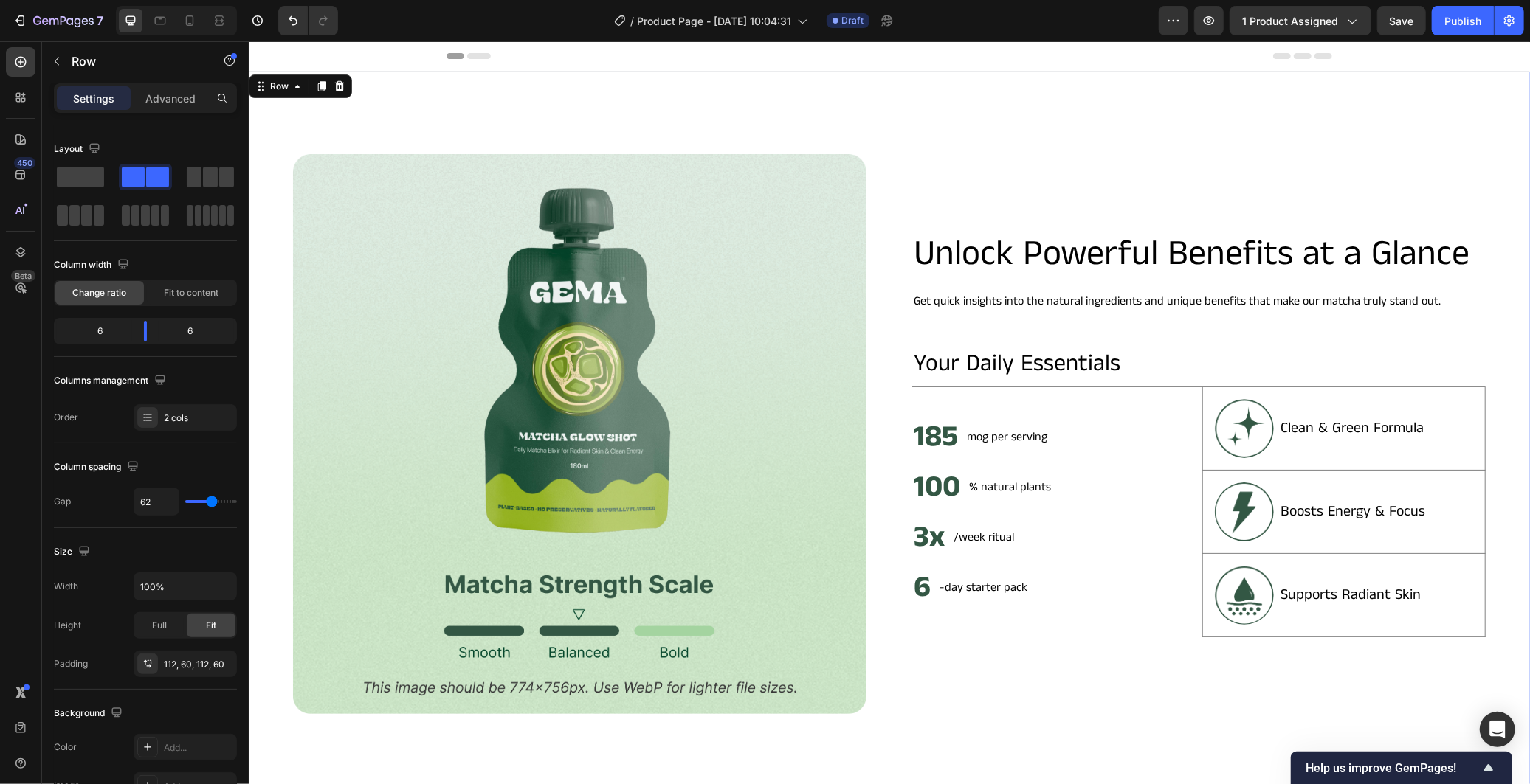
click at [915, 118] on div "Image Unlock Powerful Benefits at a Glance Heading Get quick insights into the …" at bounding box center [889, 433] width 1282 height 725
click at [895, 219] on div "Image Unlock Powerful Benefits at a Glance Heading Get quick insights into the …" at bounding box center [889, 433] width 1282 height 725
click at [913, 302] on p "Get quick insights into the natural ingredients and unique benefits that make o…" at bounding box center [1198, 301] width 571 height 18
click at [912, 149] on div "Image Unlock Powerful Benefits at a Glance Heading Get quick insights into the …" at bounding box center [889, 433] width 1282 height 725
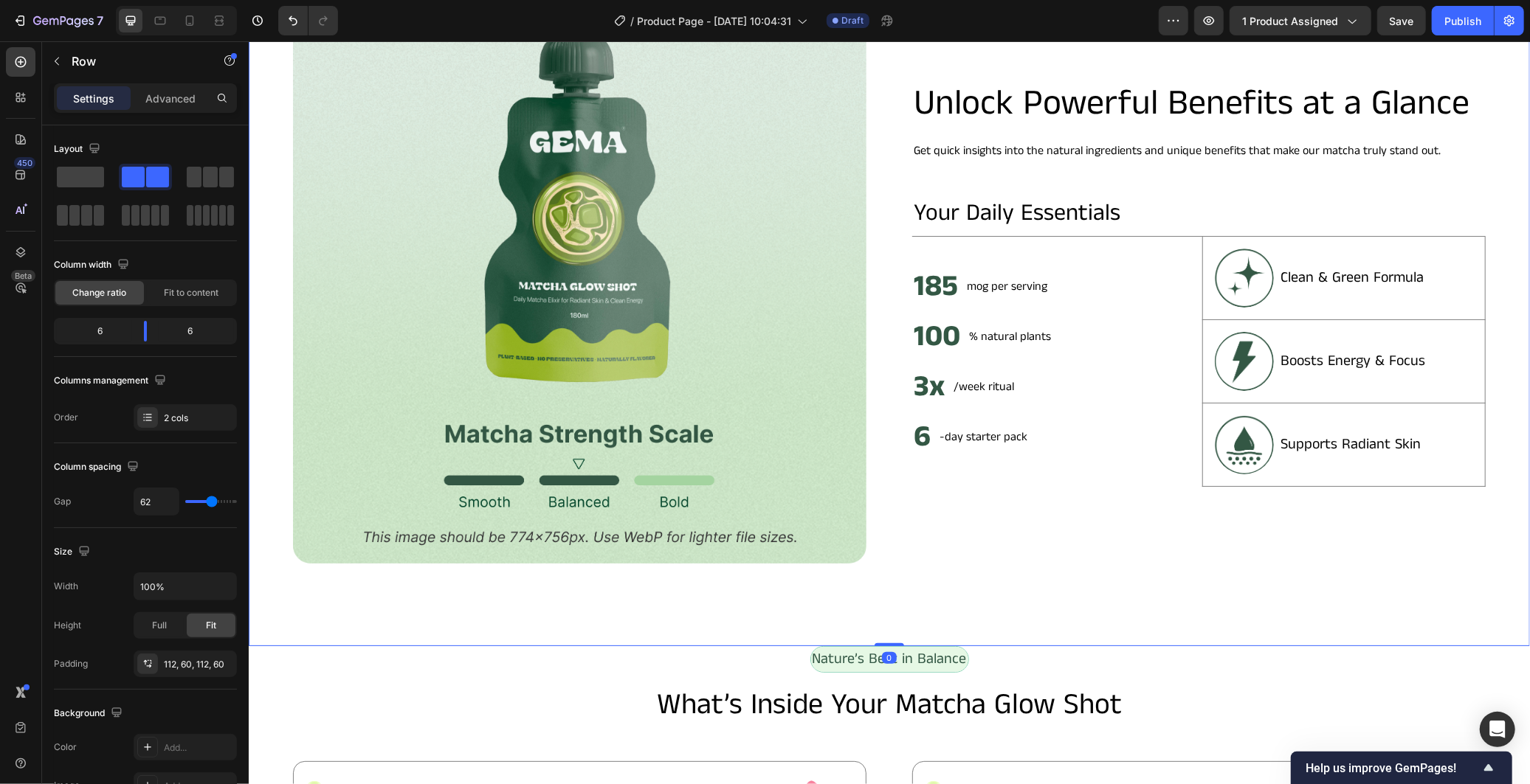
scroll to position [491, 0]
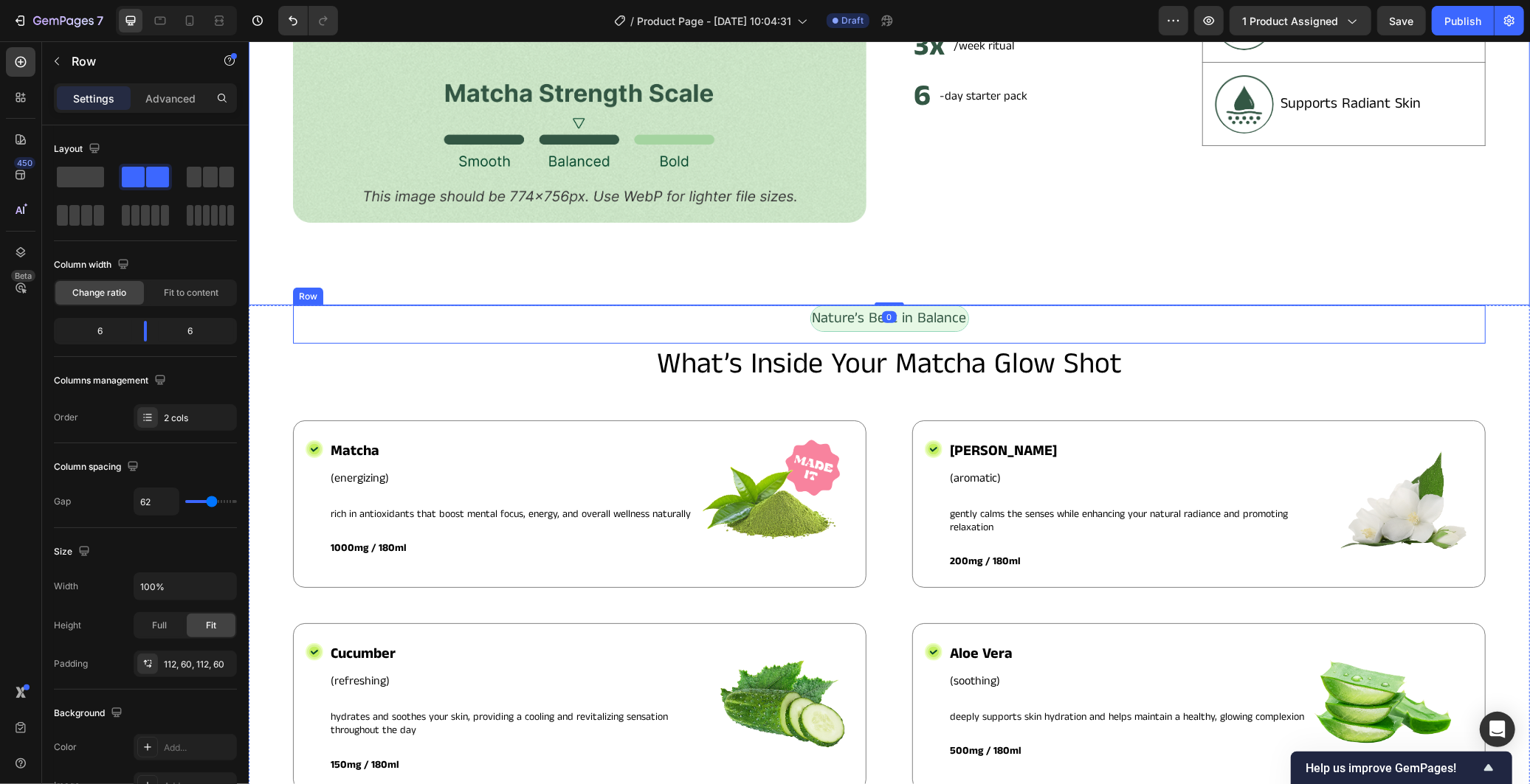
click at [1054, 304] on div "Nature’s Best in Balance Text Block Row" at bounding box center [888, 323] width 1192 height 38
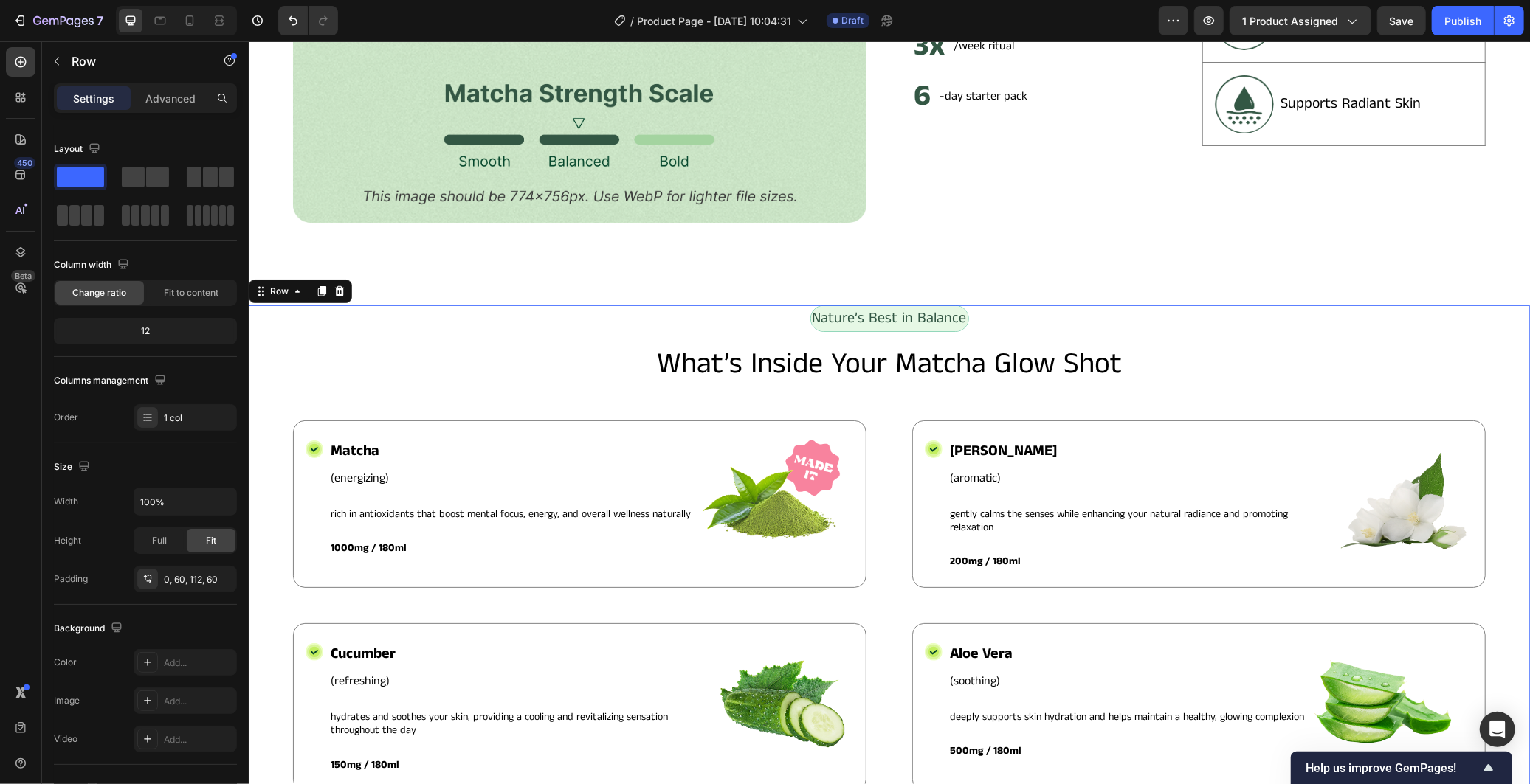
click at [275, 329] on div "Nature’s Best in Balance Text Block Row What’s Inside Your Matcha Glow Shot Hea…" at bounding box center [889, 588] width 1282 height 569
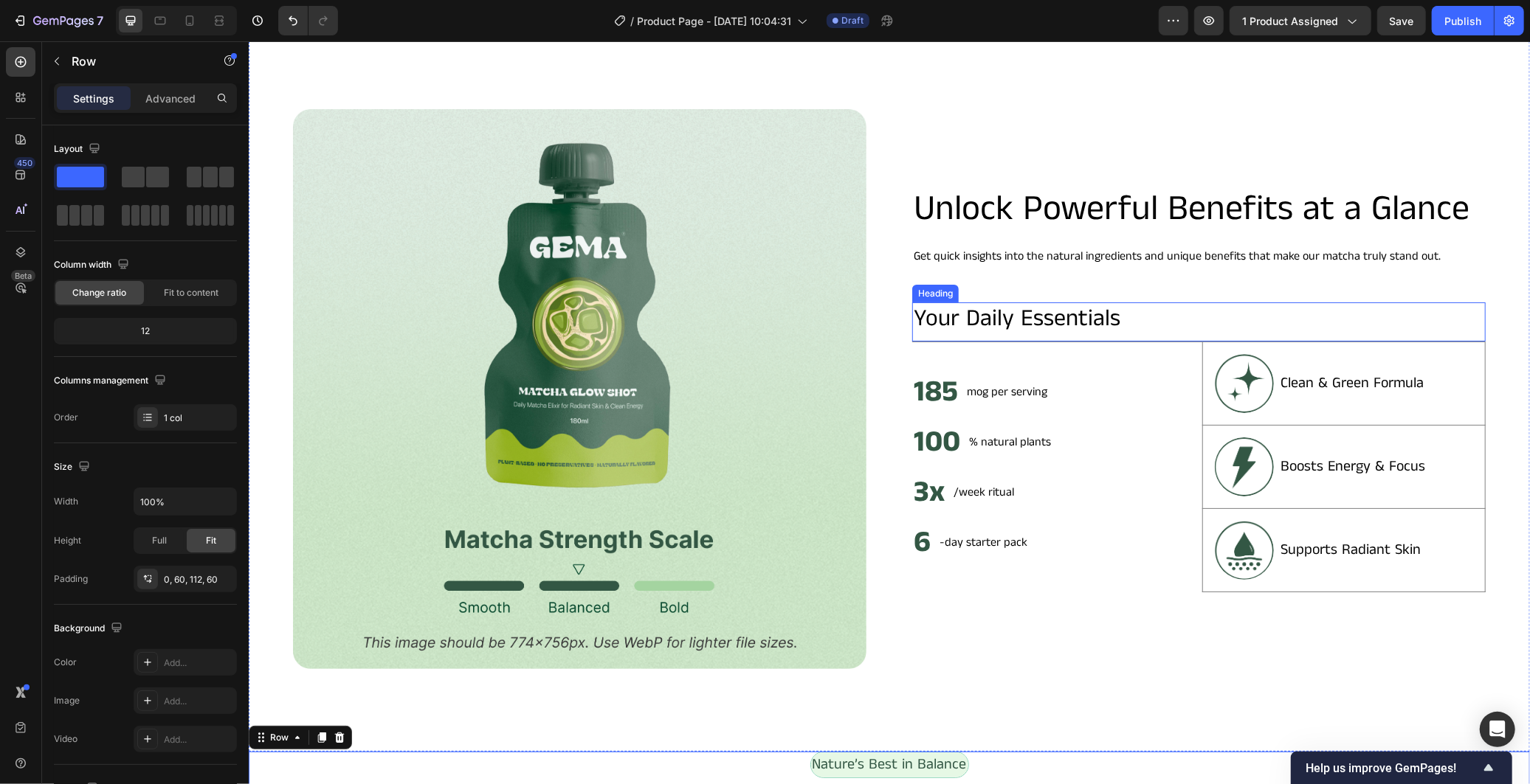
scroll to position [0, 0]
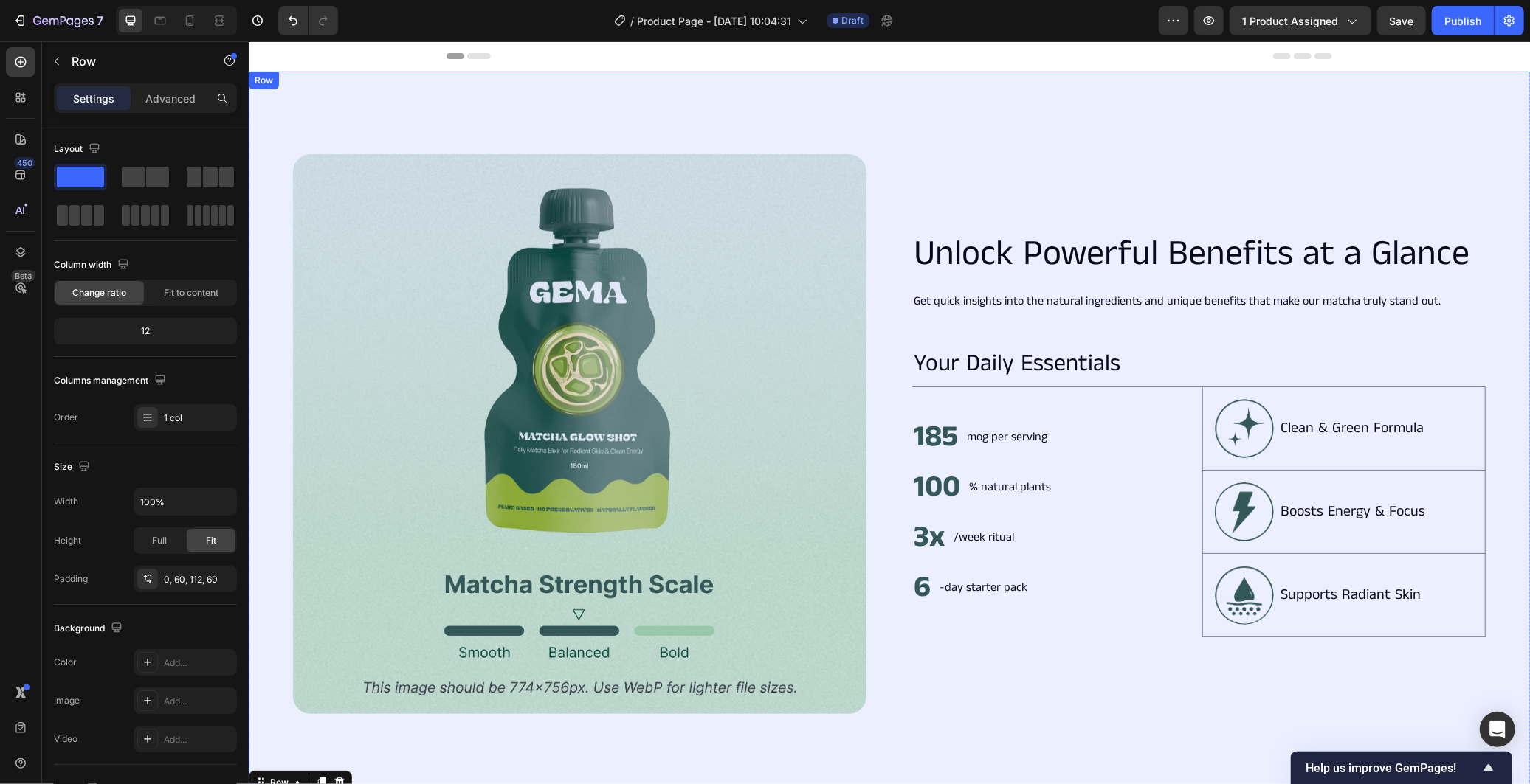
click at [957, 121] on div "Image Unlock Powerful Benefits at a Glance Heading Get quick insights into the …" at bounding box center [889, 433] width 1282 height 725
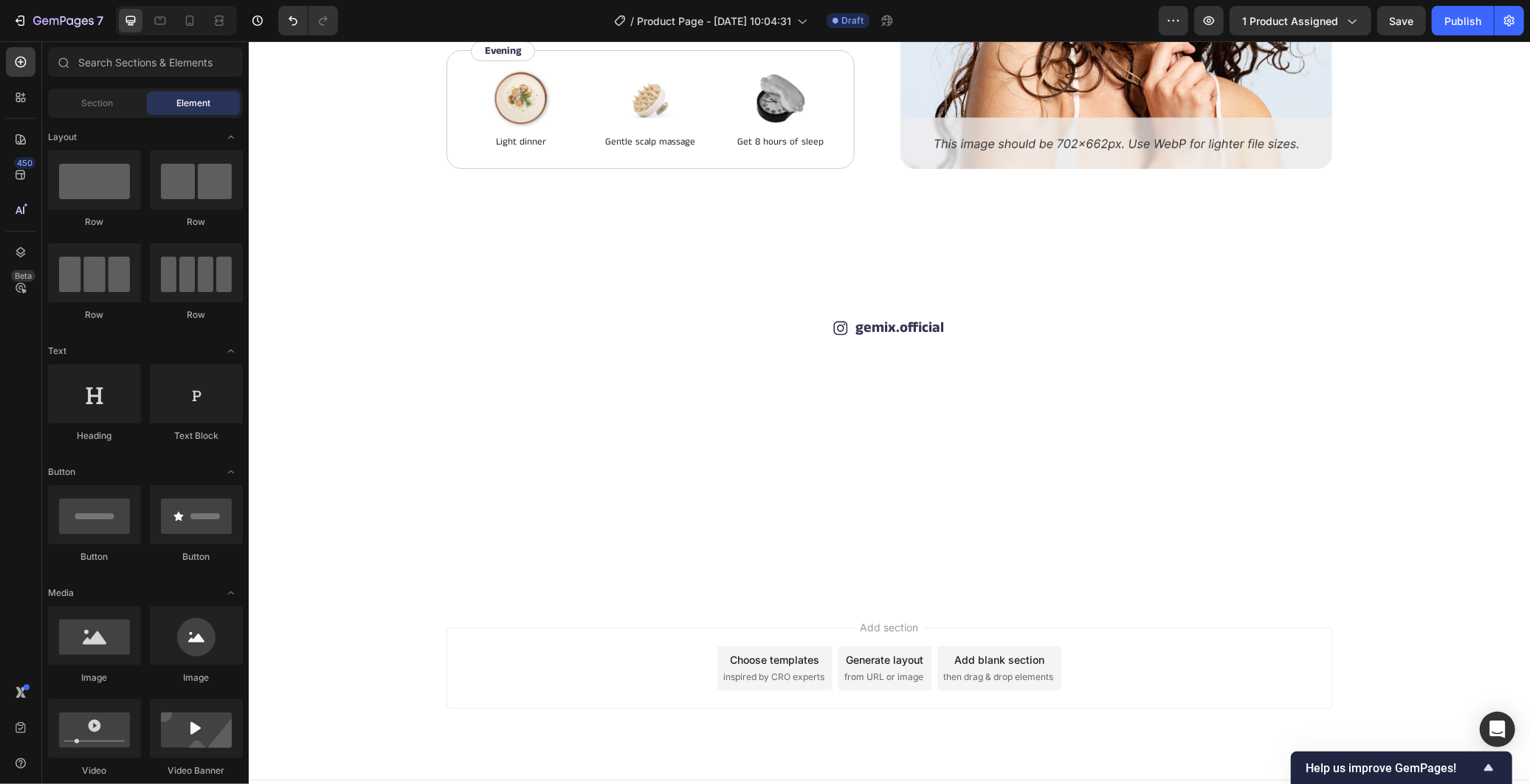
scroll to position [4805, 0]
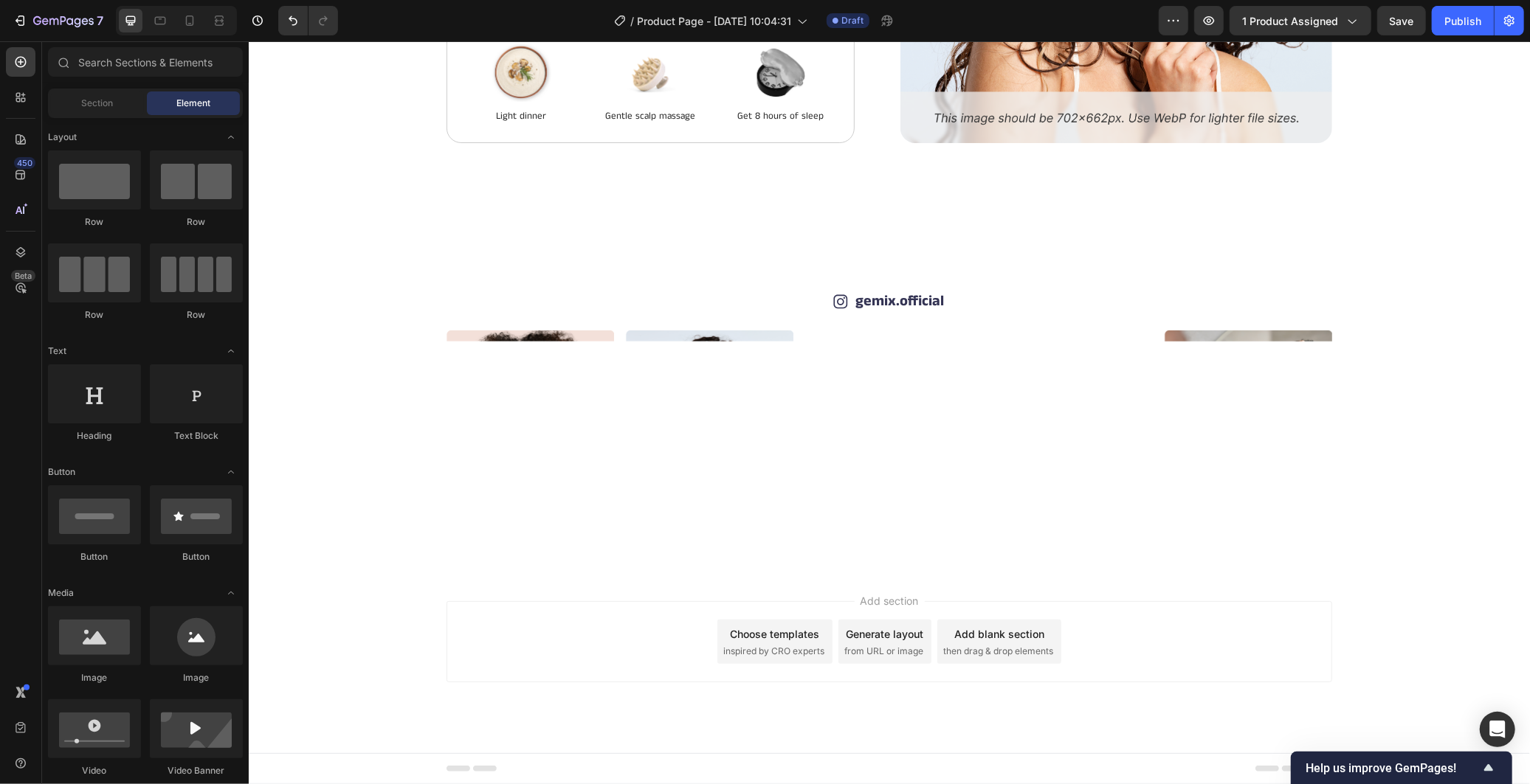
click at [982, 641] on div "Add blank section" at bounding box center [999, 633] width 90 height 15
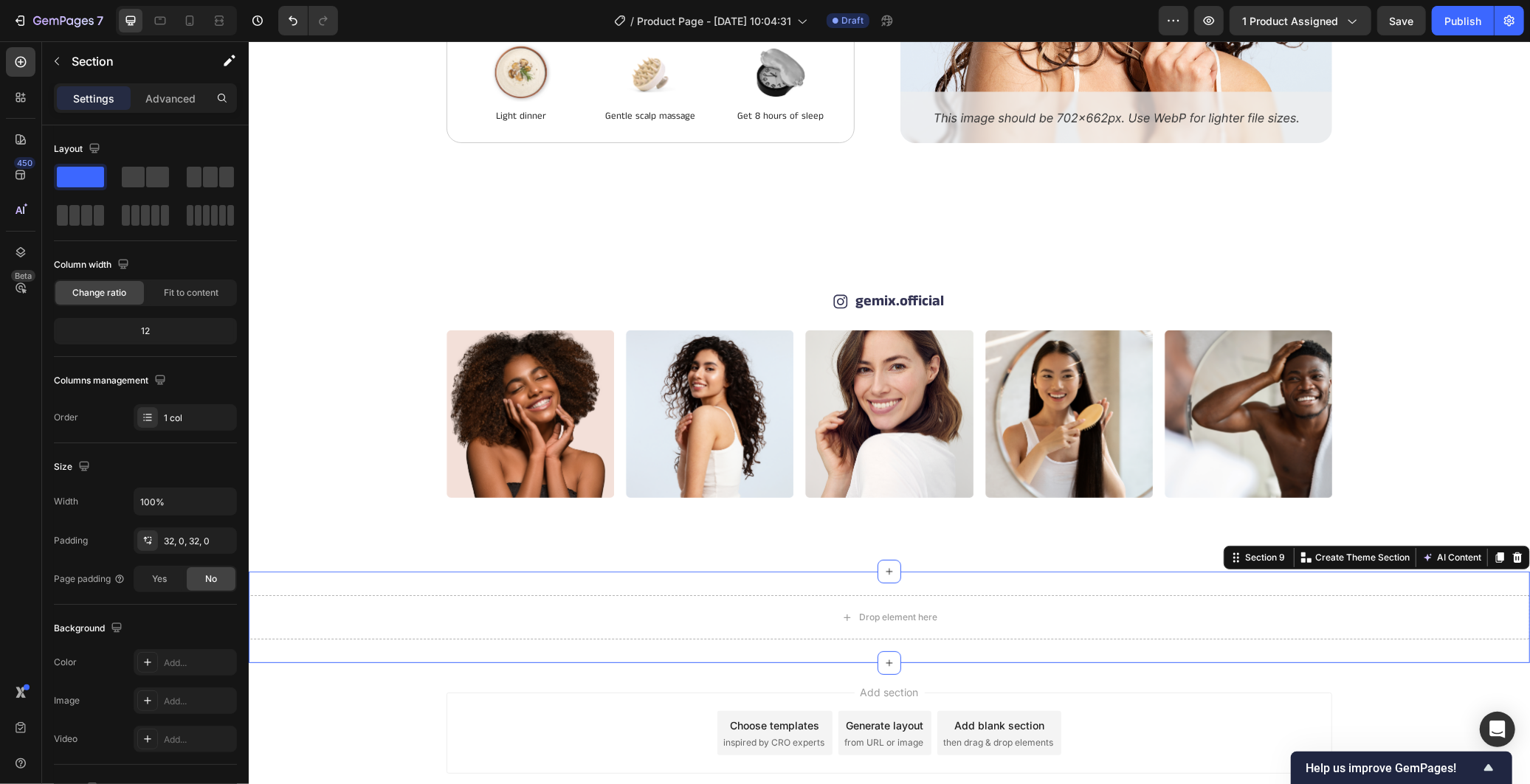
click at [1191, 579] on div "Drop element here Section 9 You can create reusable sections Create Theme Secti…" at bounding box center [889, 617] width 1282 height 91
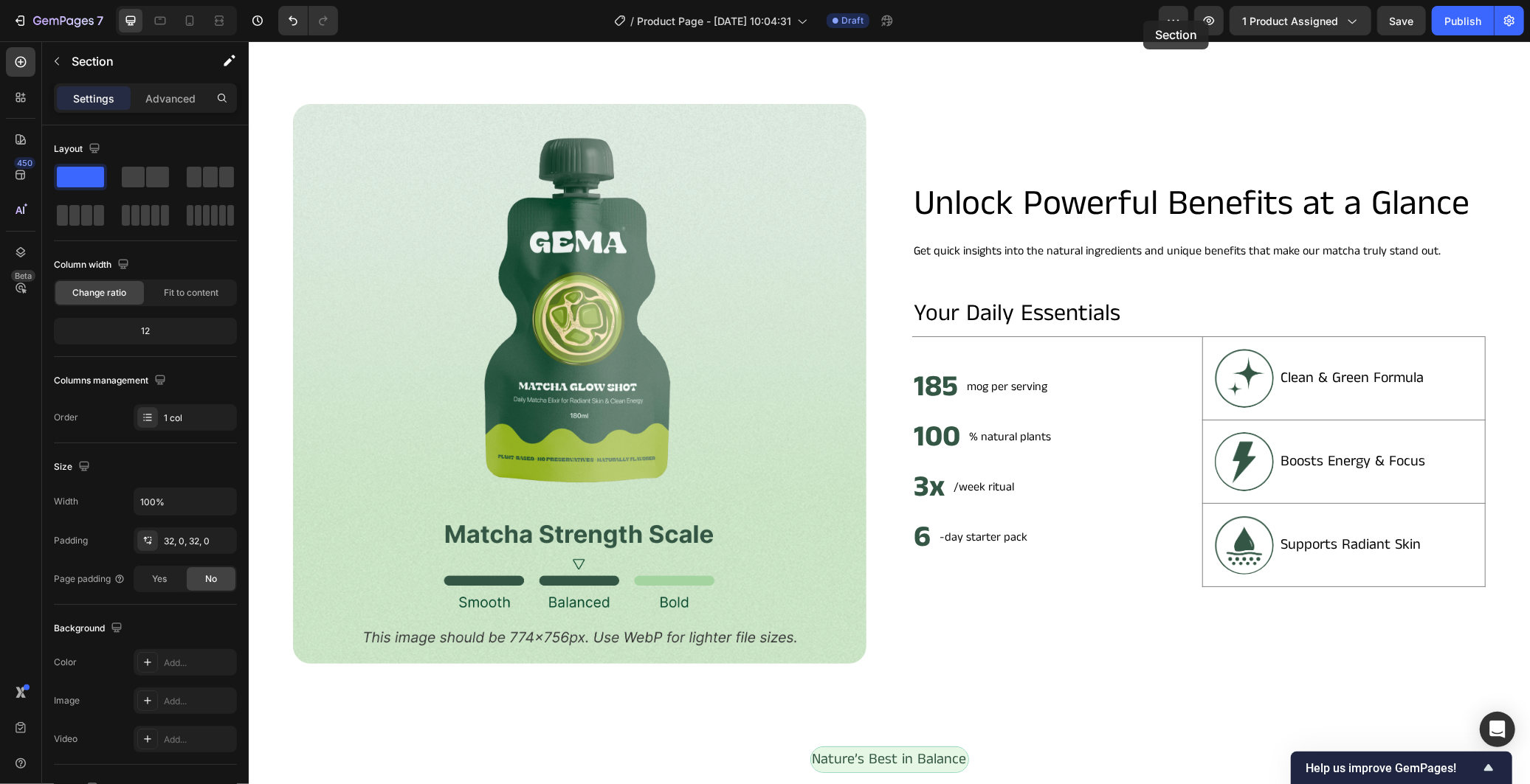
scroll to position [0, 0]
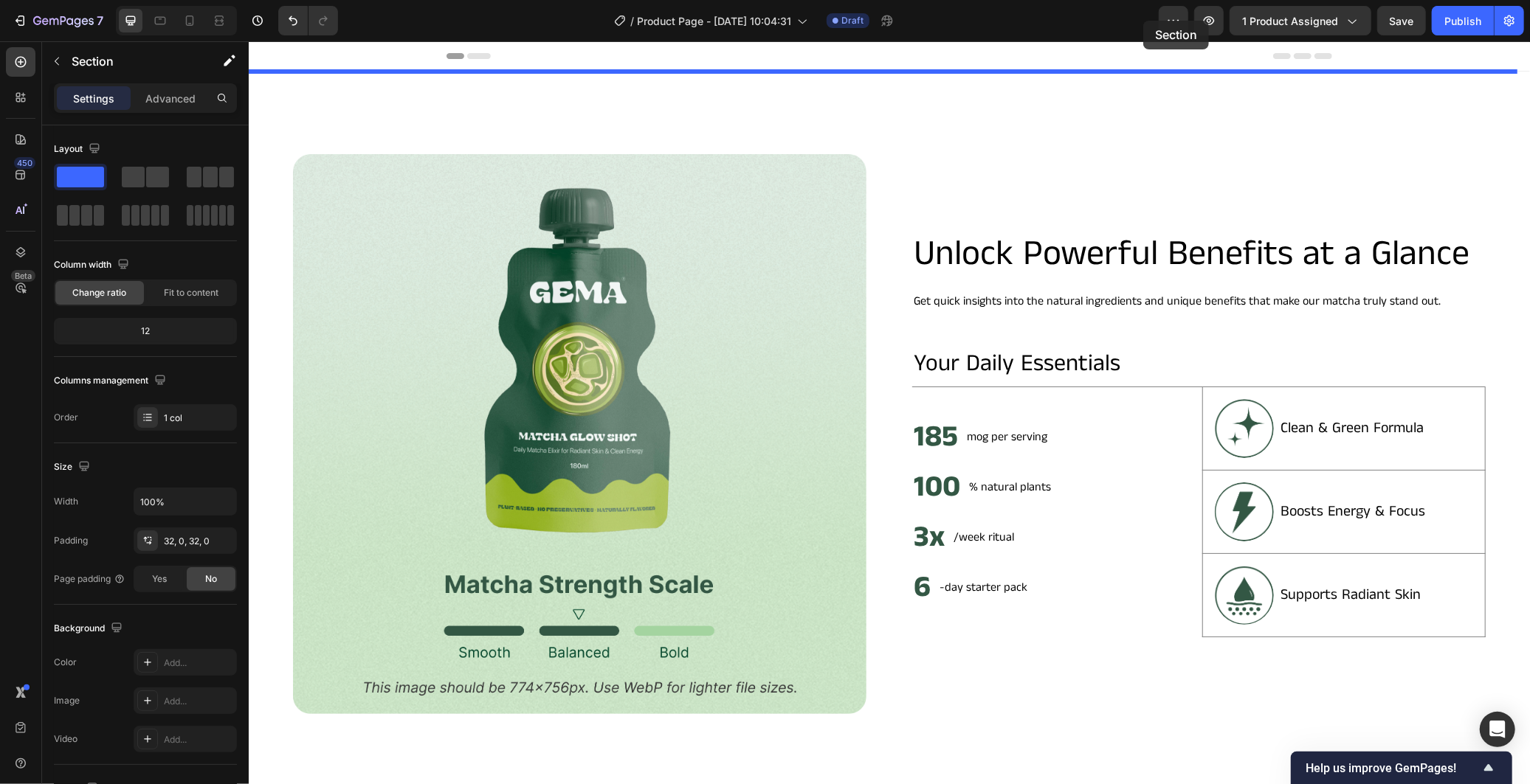
drag, startPoint x: 1226, startPoint y: 555, endPoint x: 1392, endPoint y: 62, distance: 520.2
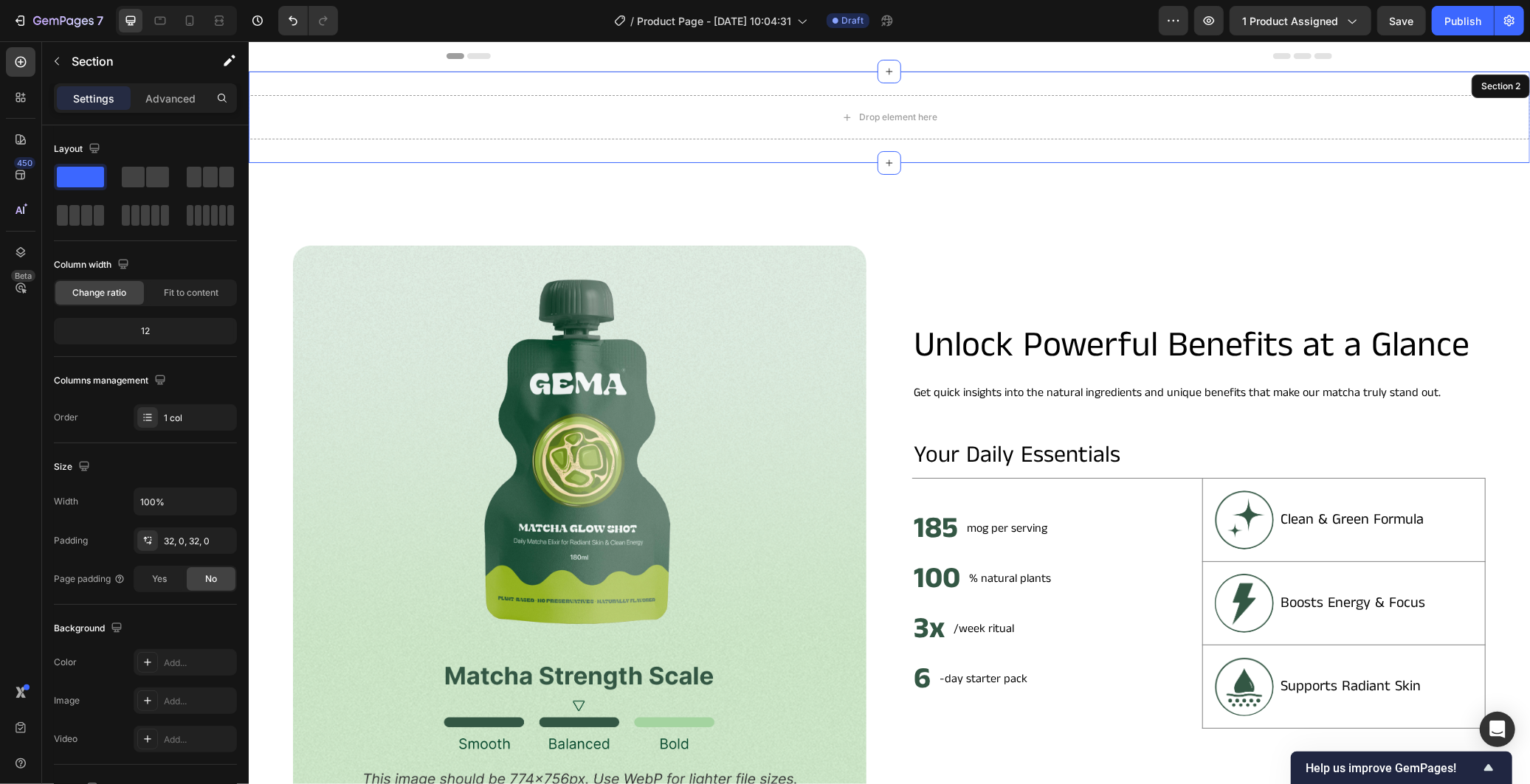
click at [1062, 53] on div "Header" at bounding box center [889, 54] width 886 height 29
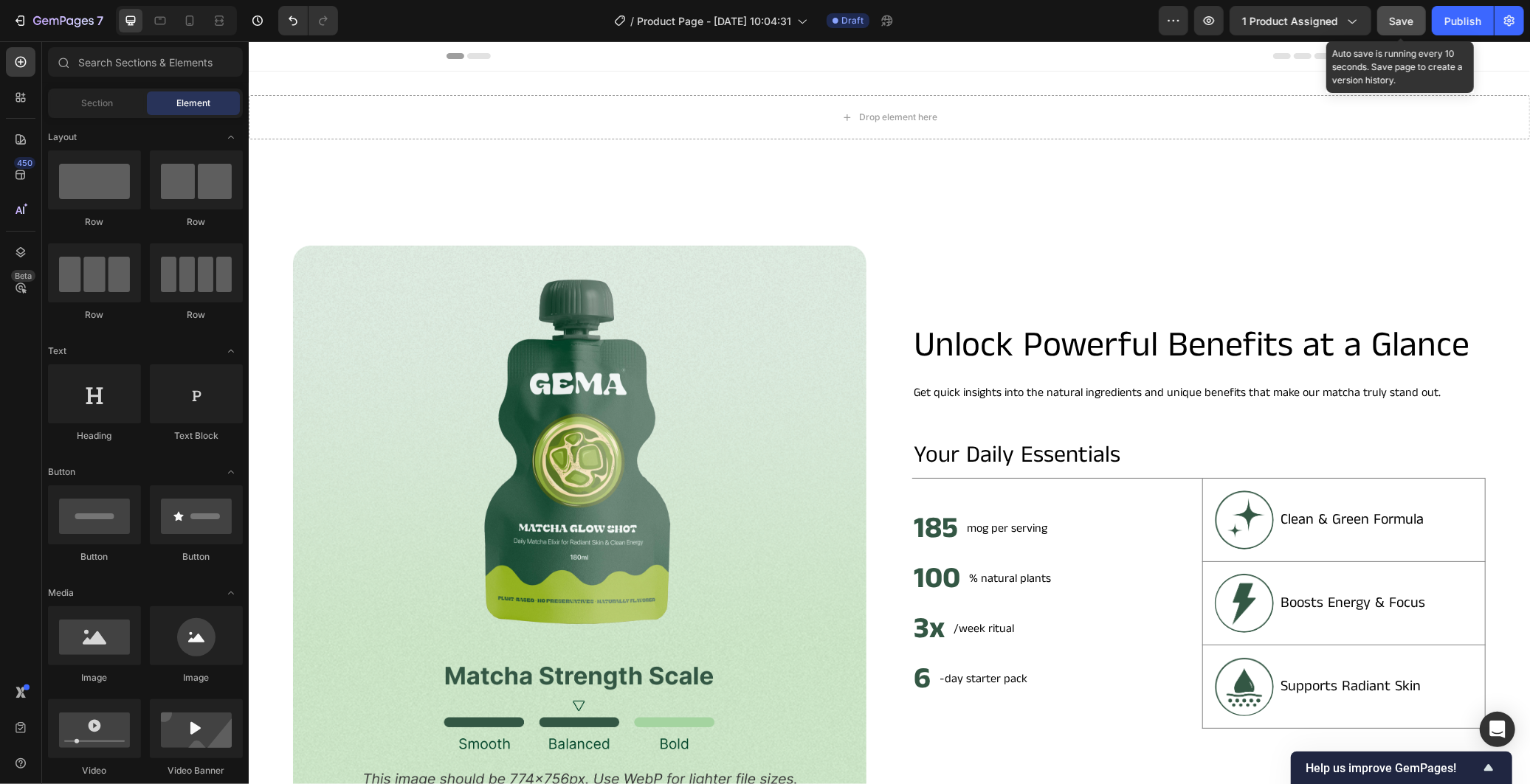
click at [1399, 20] on span "Save" at bounding box center [1401, 21] width 24 height 13
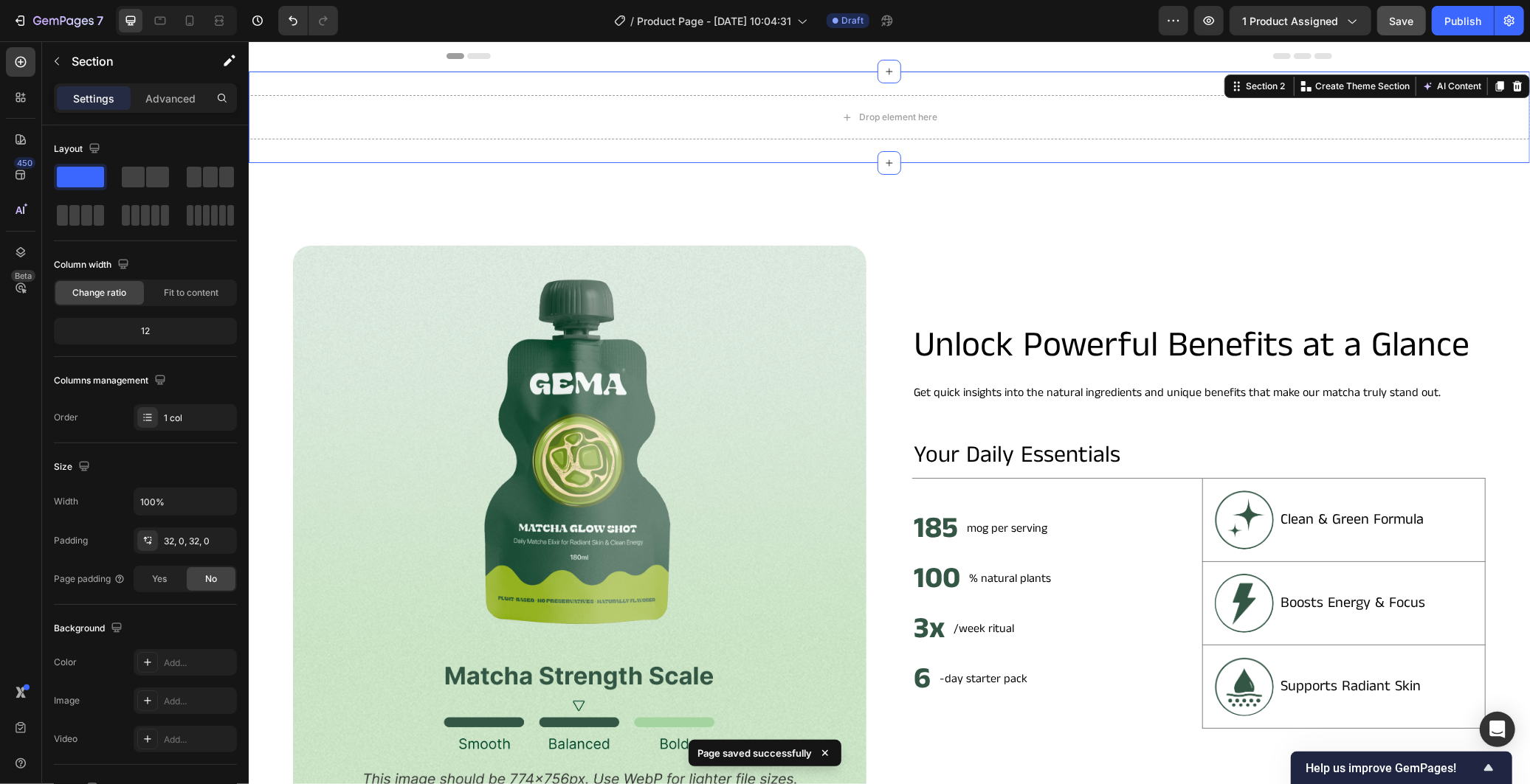
click at [970, 71] on div "Drop element here Section 2 You can create reusable sections Create Theme Secti…" at bounding box center [889, 116] width 1282 height 91
click at [880, 155] on div at bounding box center [889, 163] width 23 height 23
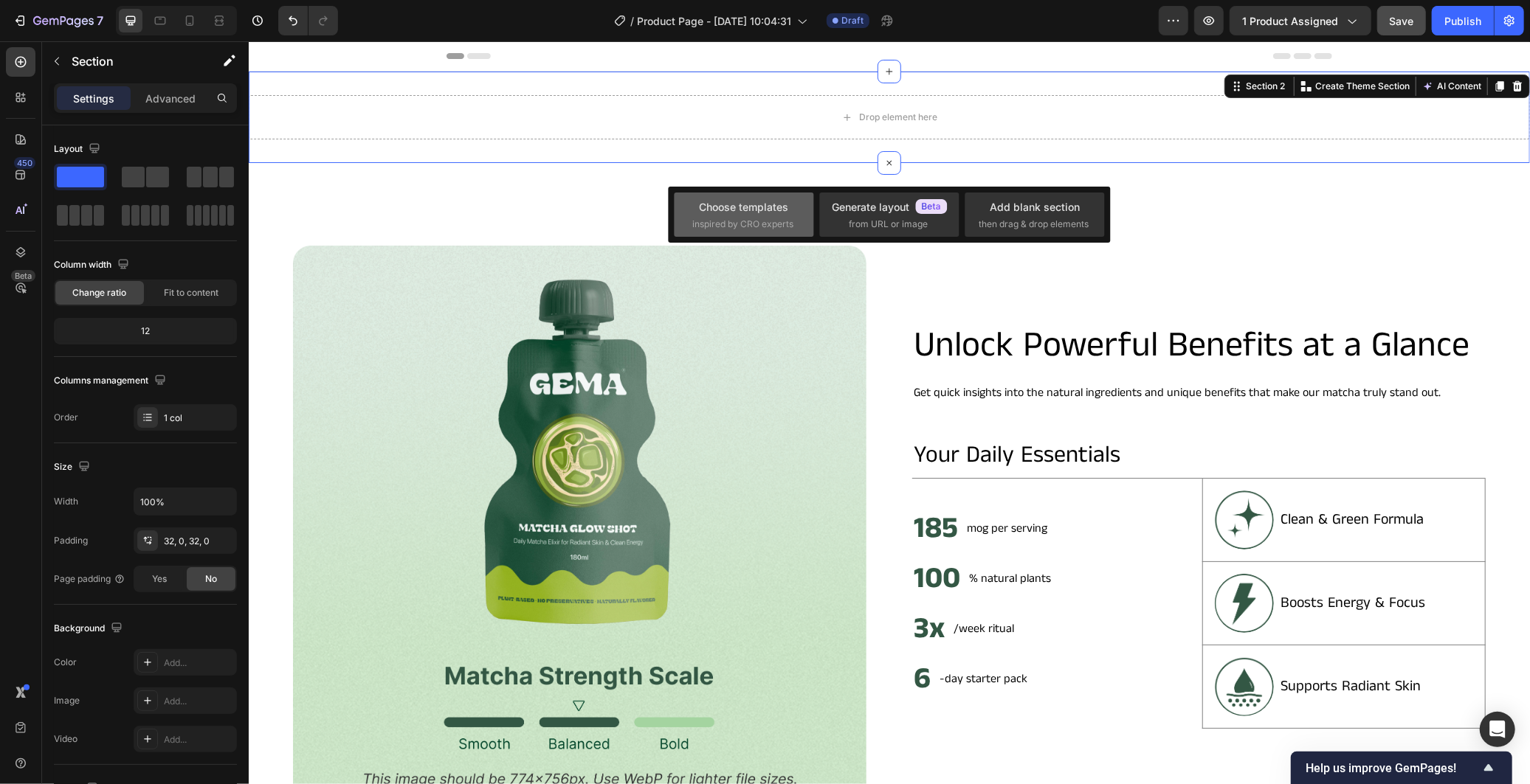
click at [772, 218] on span "inspired by CRO experts" at bounding box center [742, 224] width 101 height 13
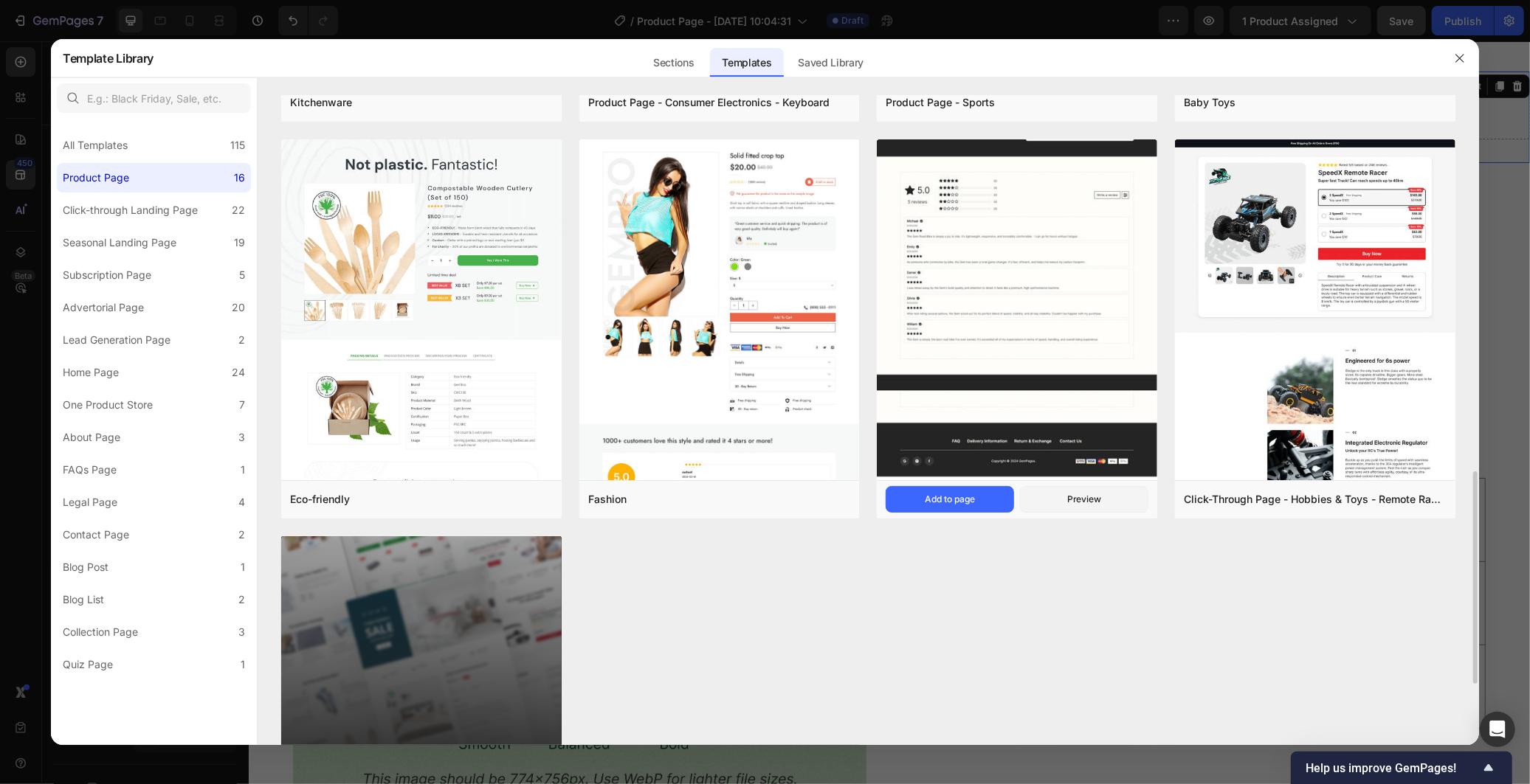
scroll to position [1333, 0]
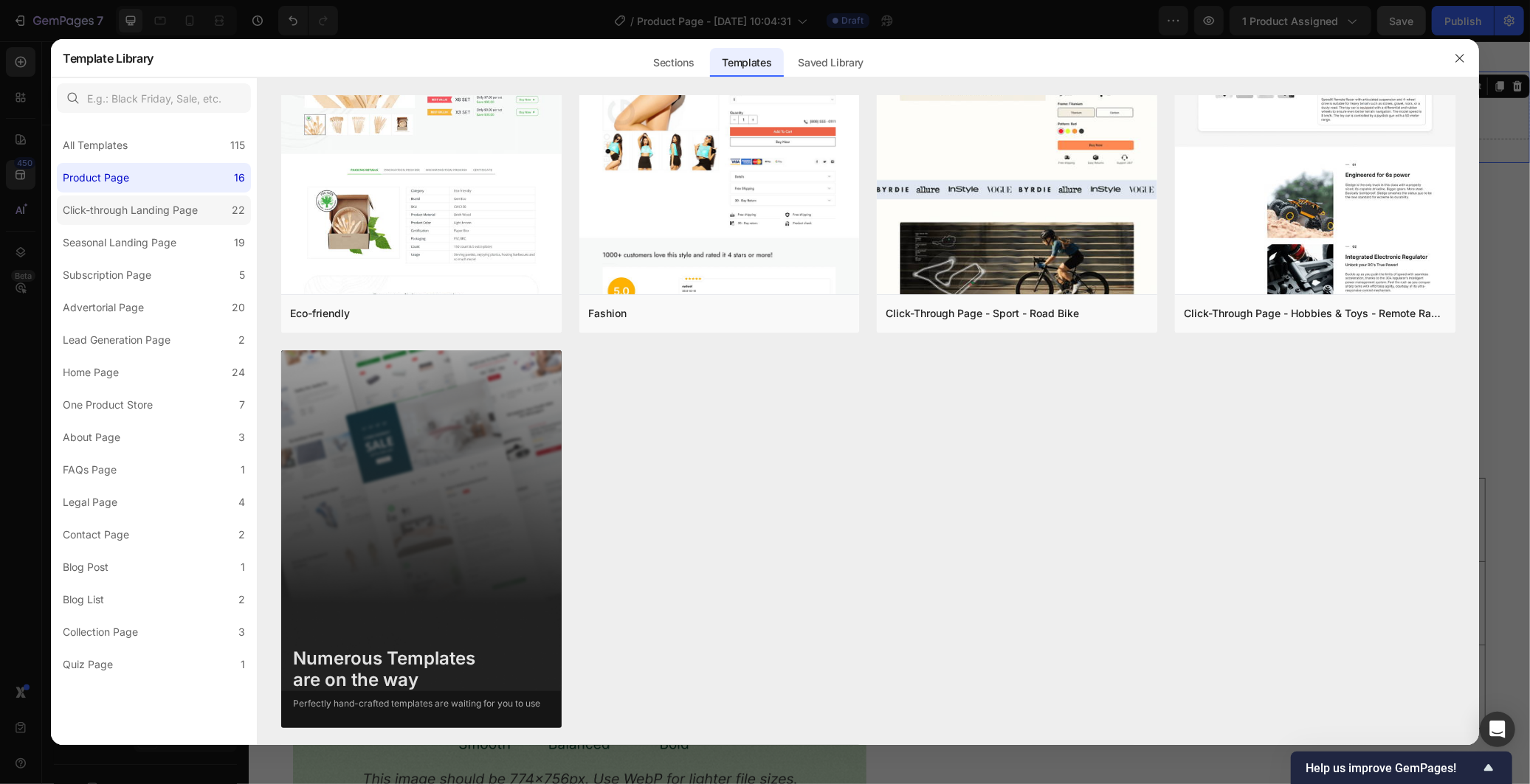
click at [156, 221] on label "Click-through Landing Page 22" at bounding box center [154, 210] width 194 height 29
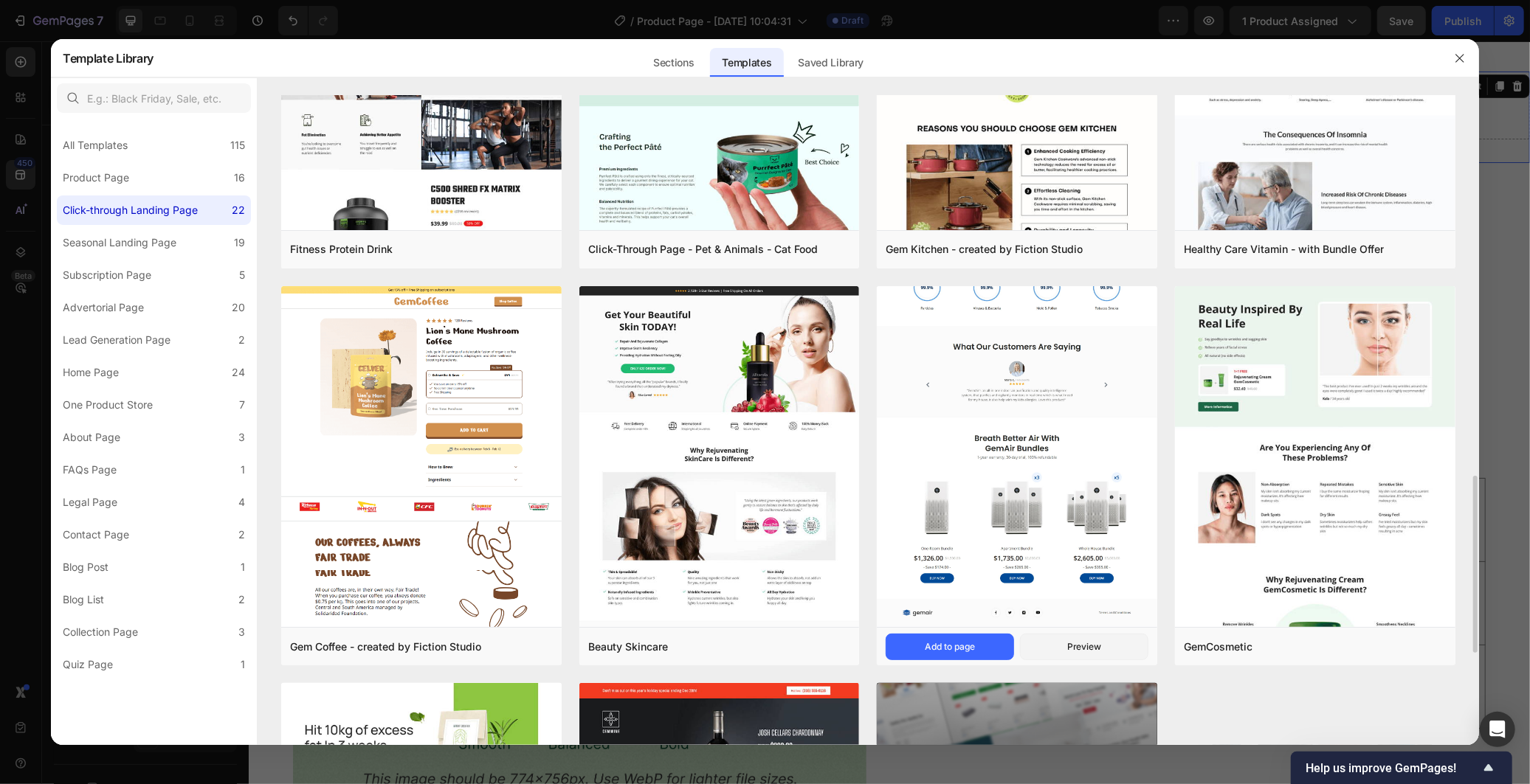
scroll to position [1725, 0]
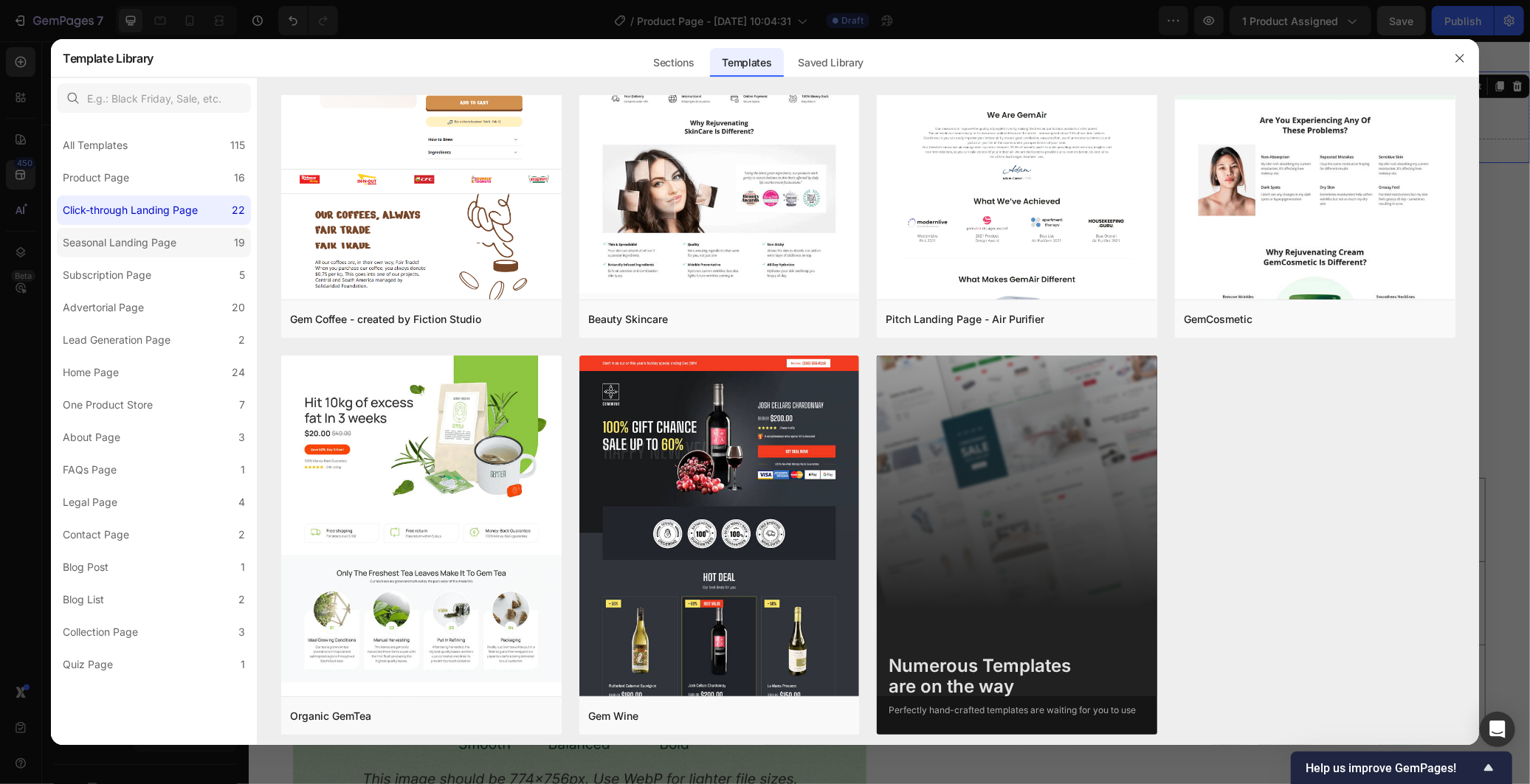
click at [158, 254] on label "Seasonal Landing Page 19" at bounding box center [154, 242] width 194 height 29
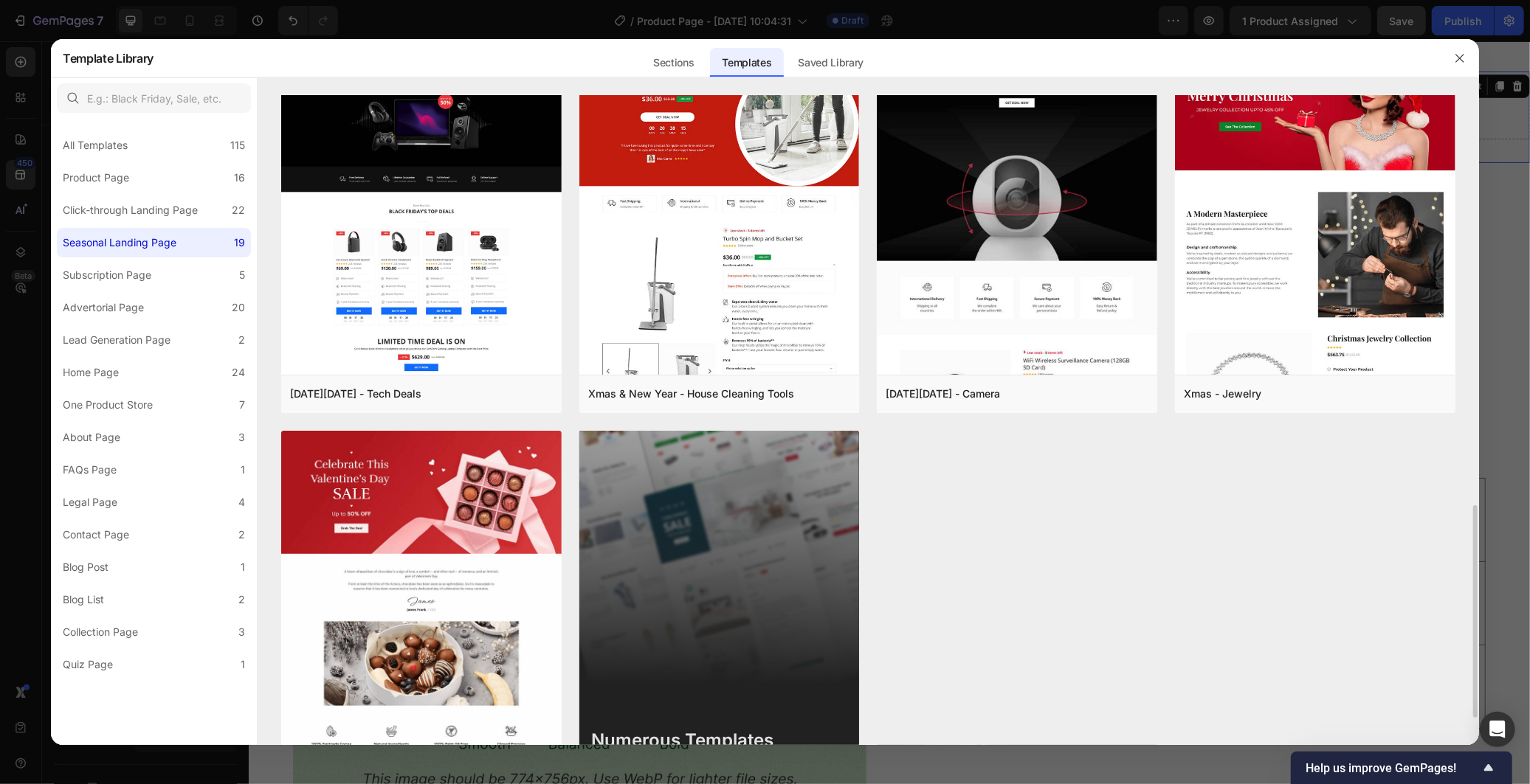
scroll to position [1336, 0]
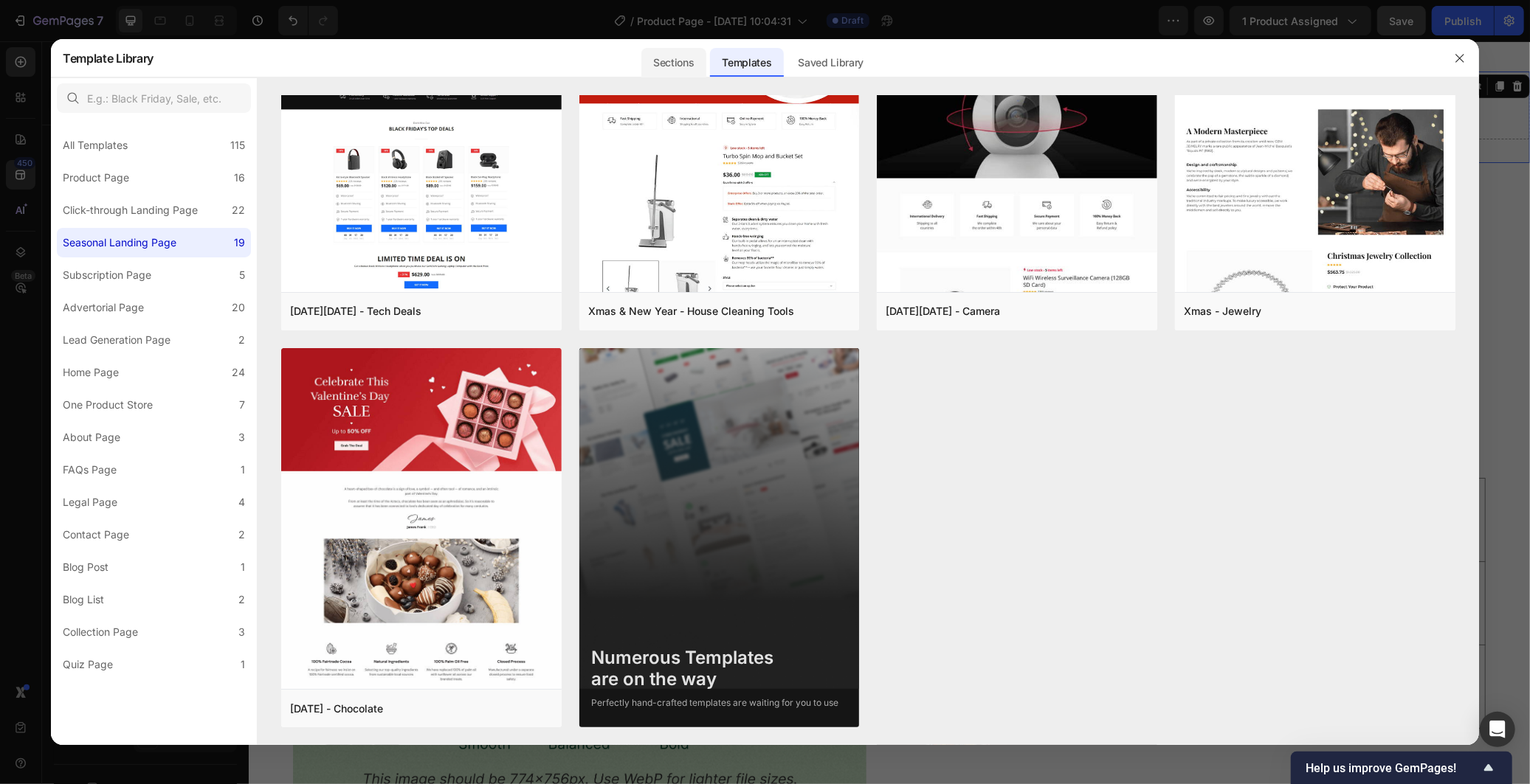
click at [684, 61] on div "Sections" at bounding box center [673, 63] width 64 height 29
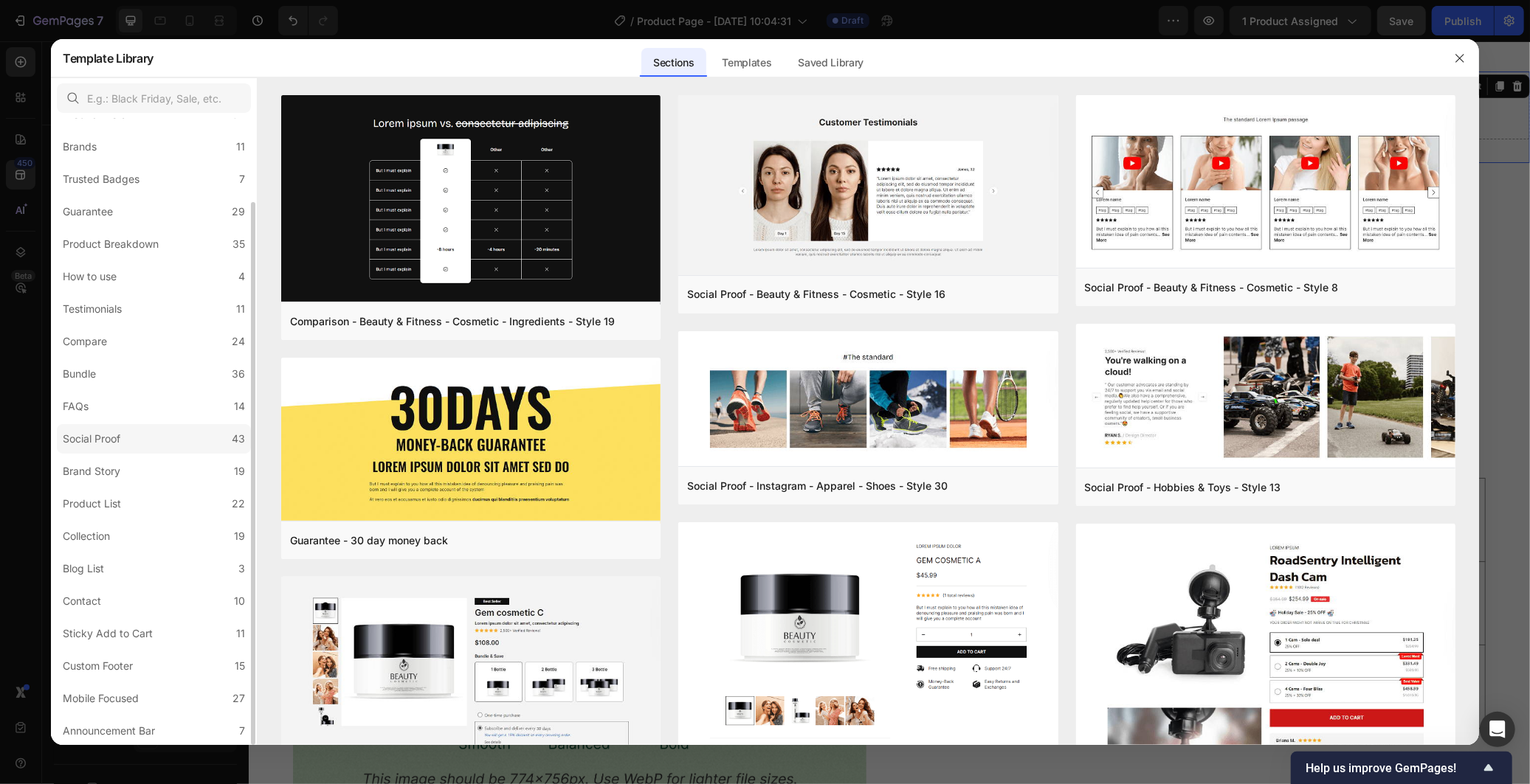
scroll to position [0, 0]
click at [158, 215] on label "Product Detail 34" at bounding box center [154, 210] width 194 height 29
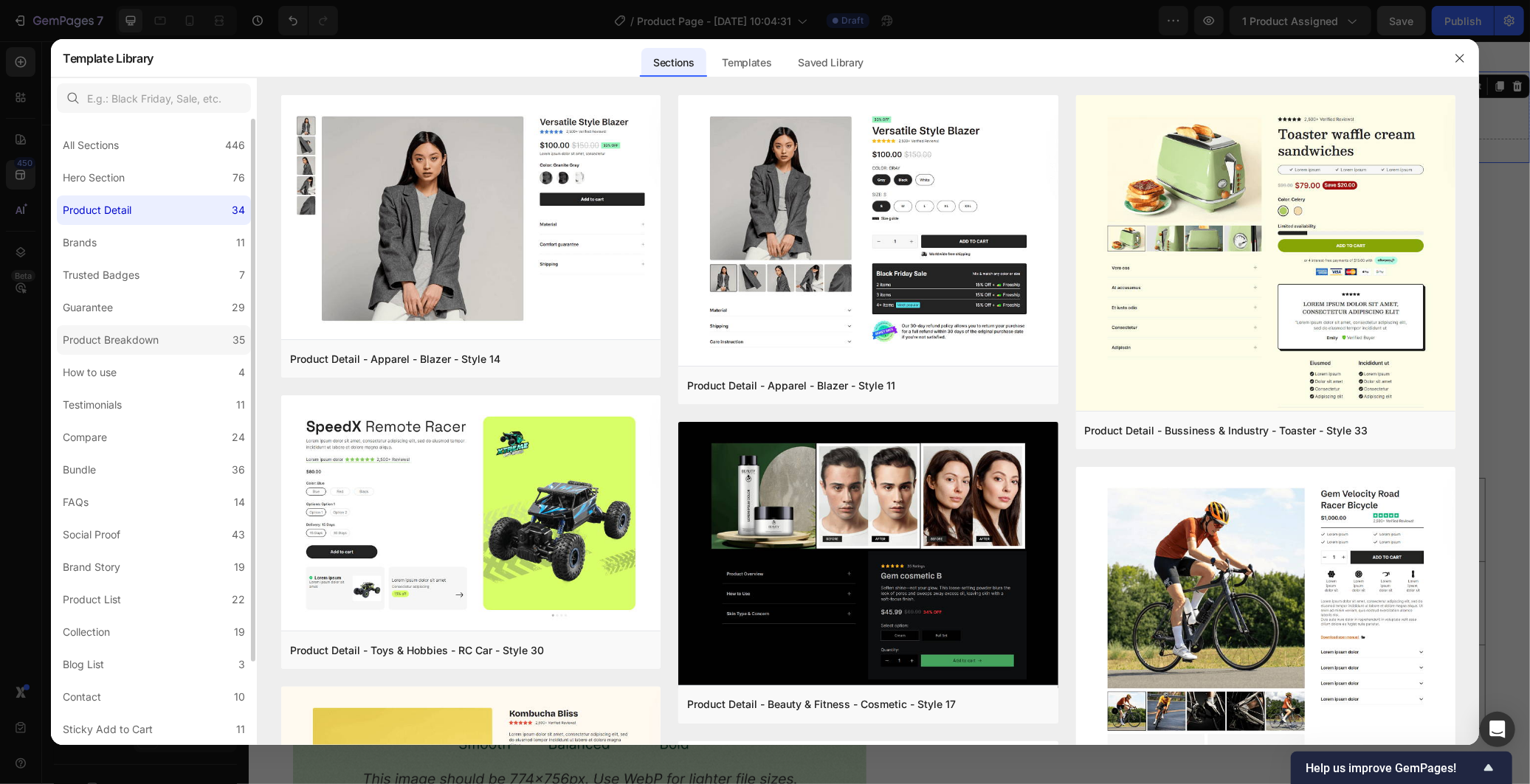
click at [108, 341] on div "Product Breakdown" at bounding box center [110, 340] width 96 height 18
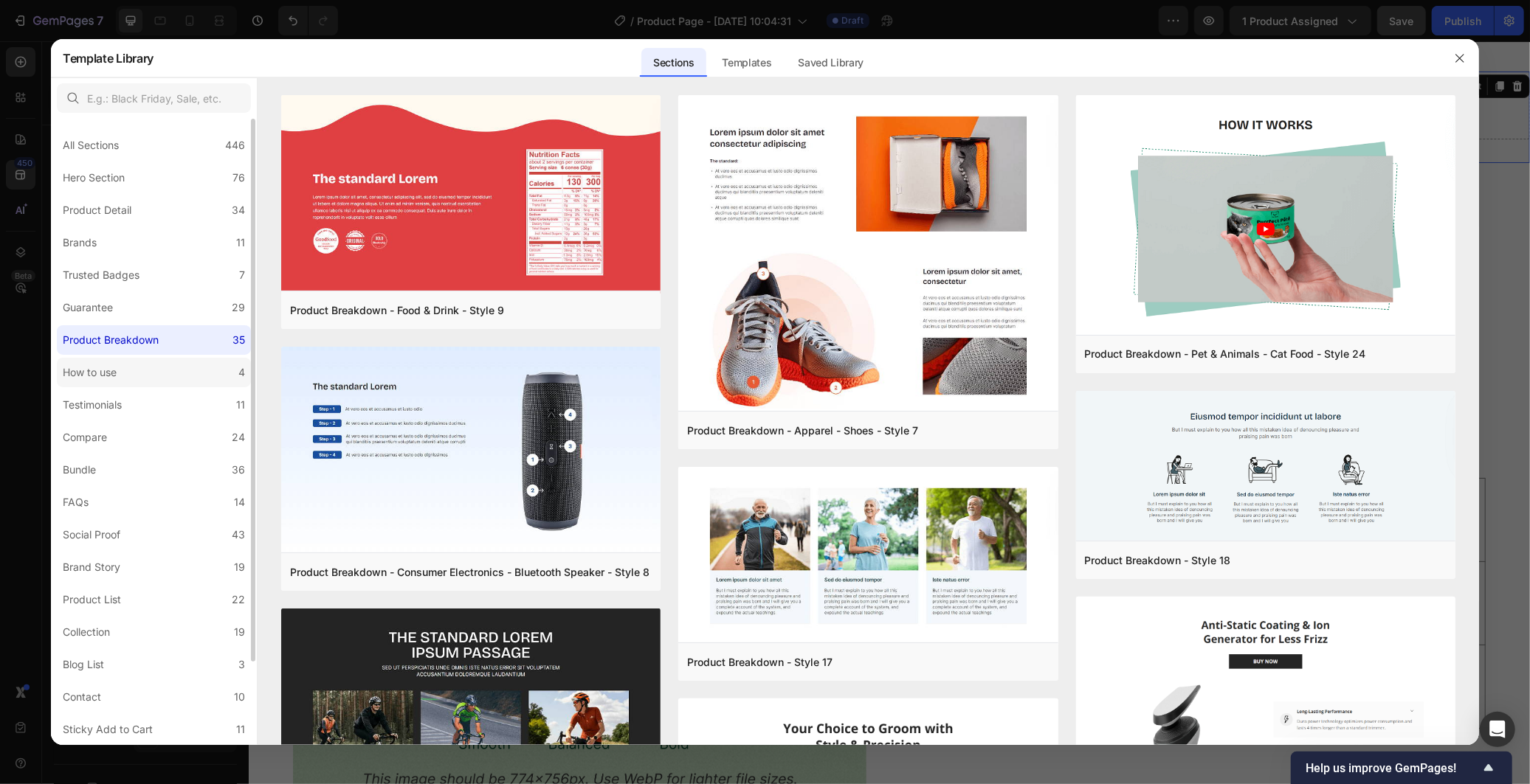
click at [121, 378] on div "How to use" at bounding box center [92, 372] width 60 height 18
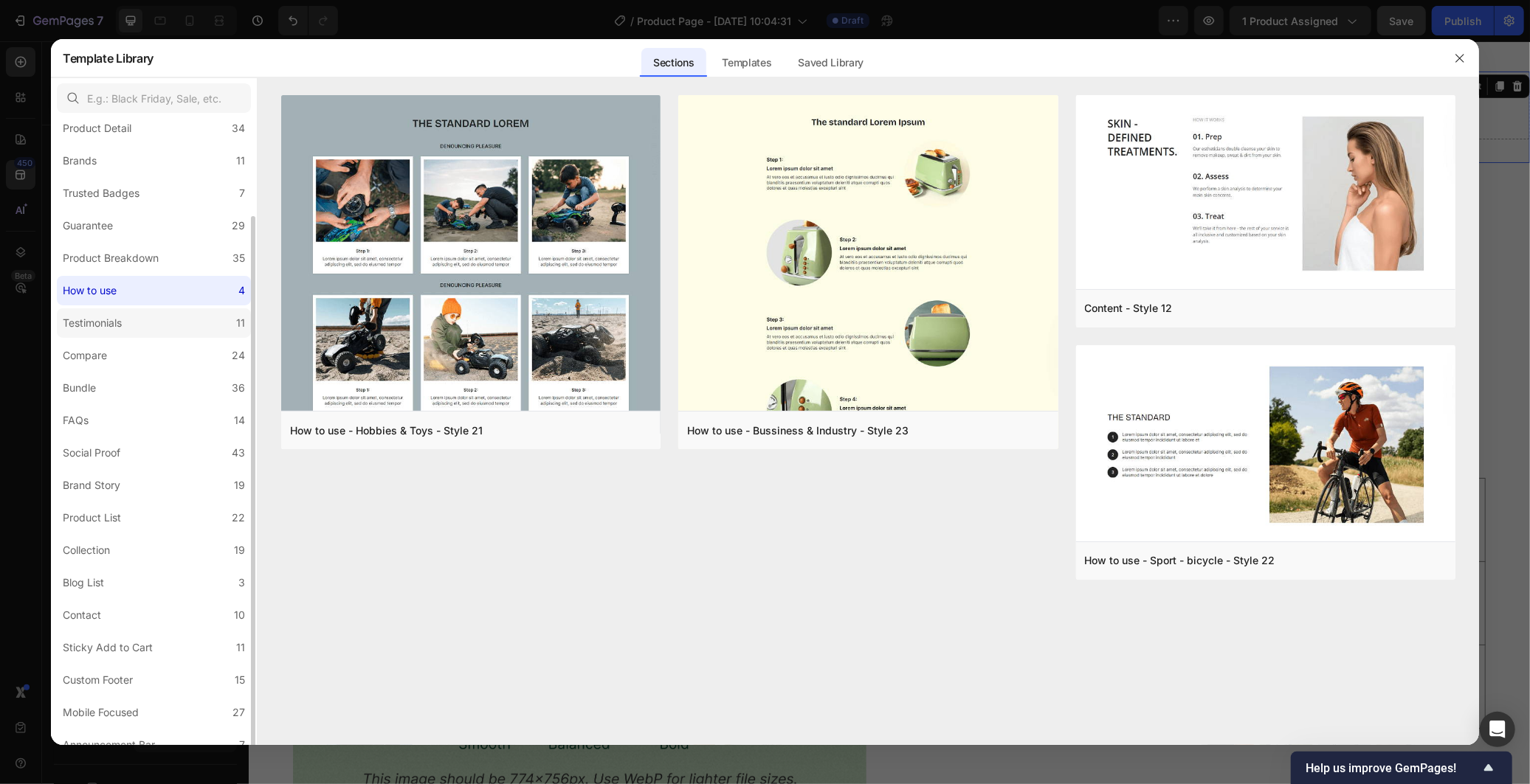
scroll to position [96, 0]
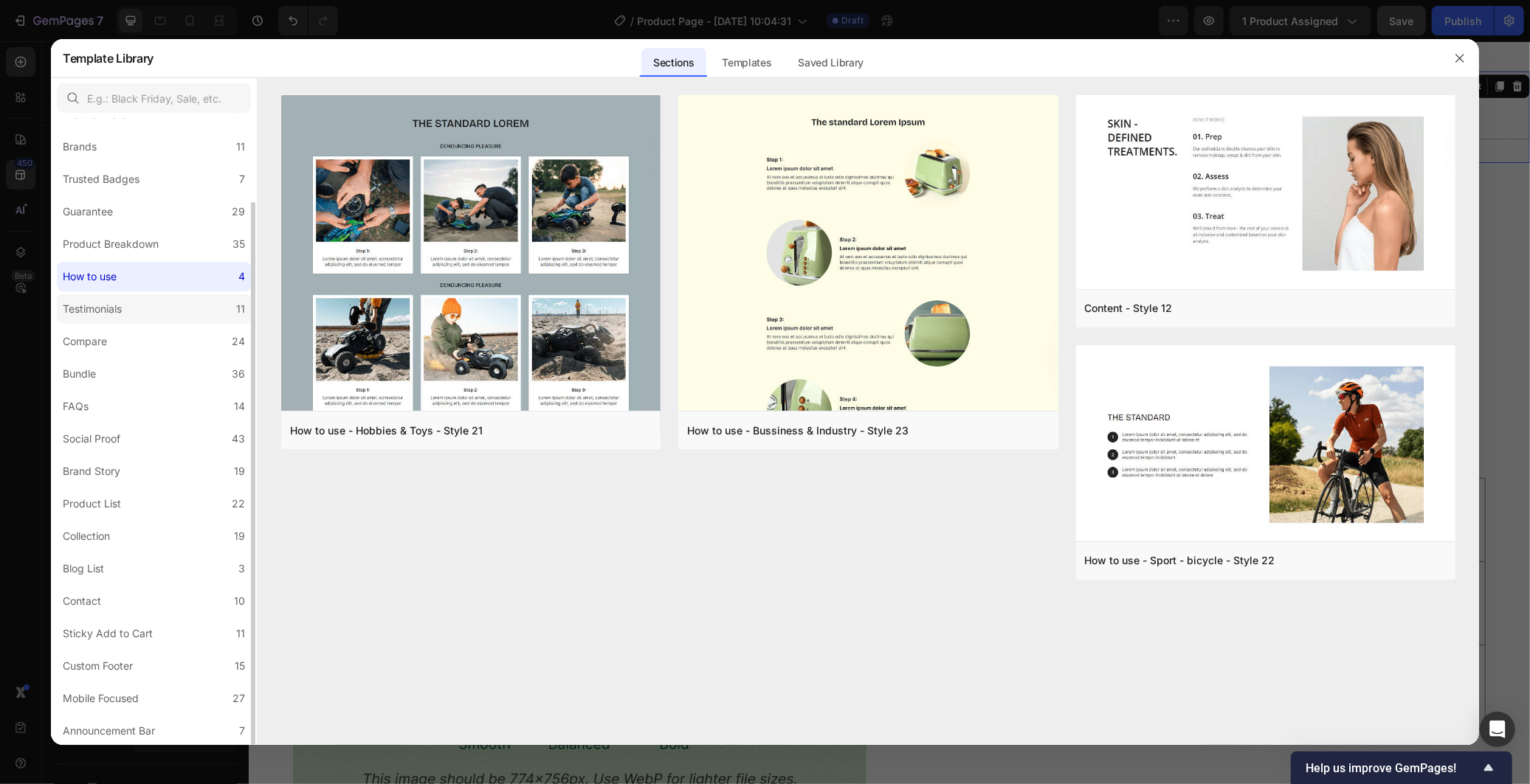
click at [174, 312] on label "Testimonials 11" at bounding box center [154, 309] width 194 height 29
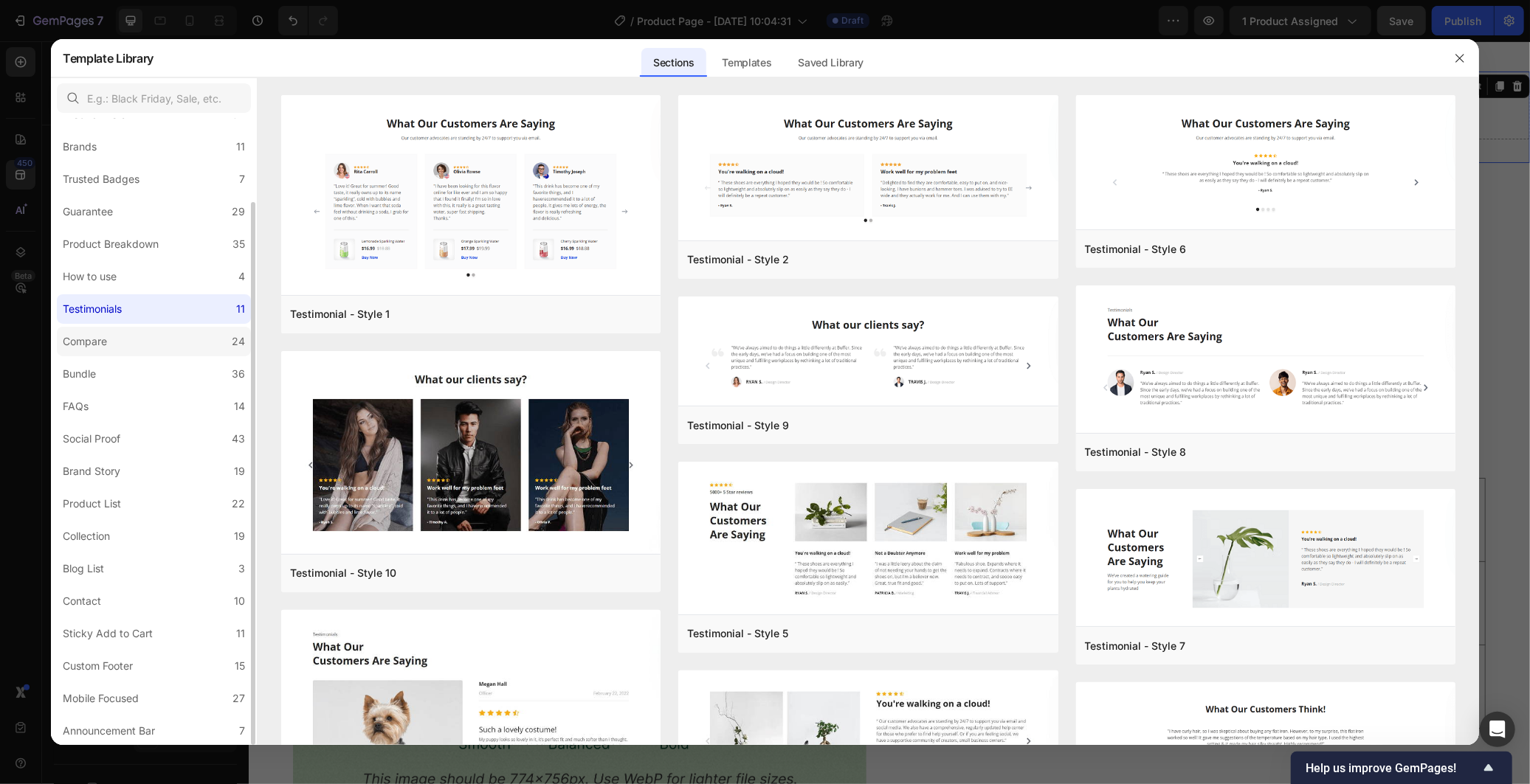
click at [180, 333] on label "Compare 24" at bounding box center [154, 341] width 194 height 29
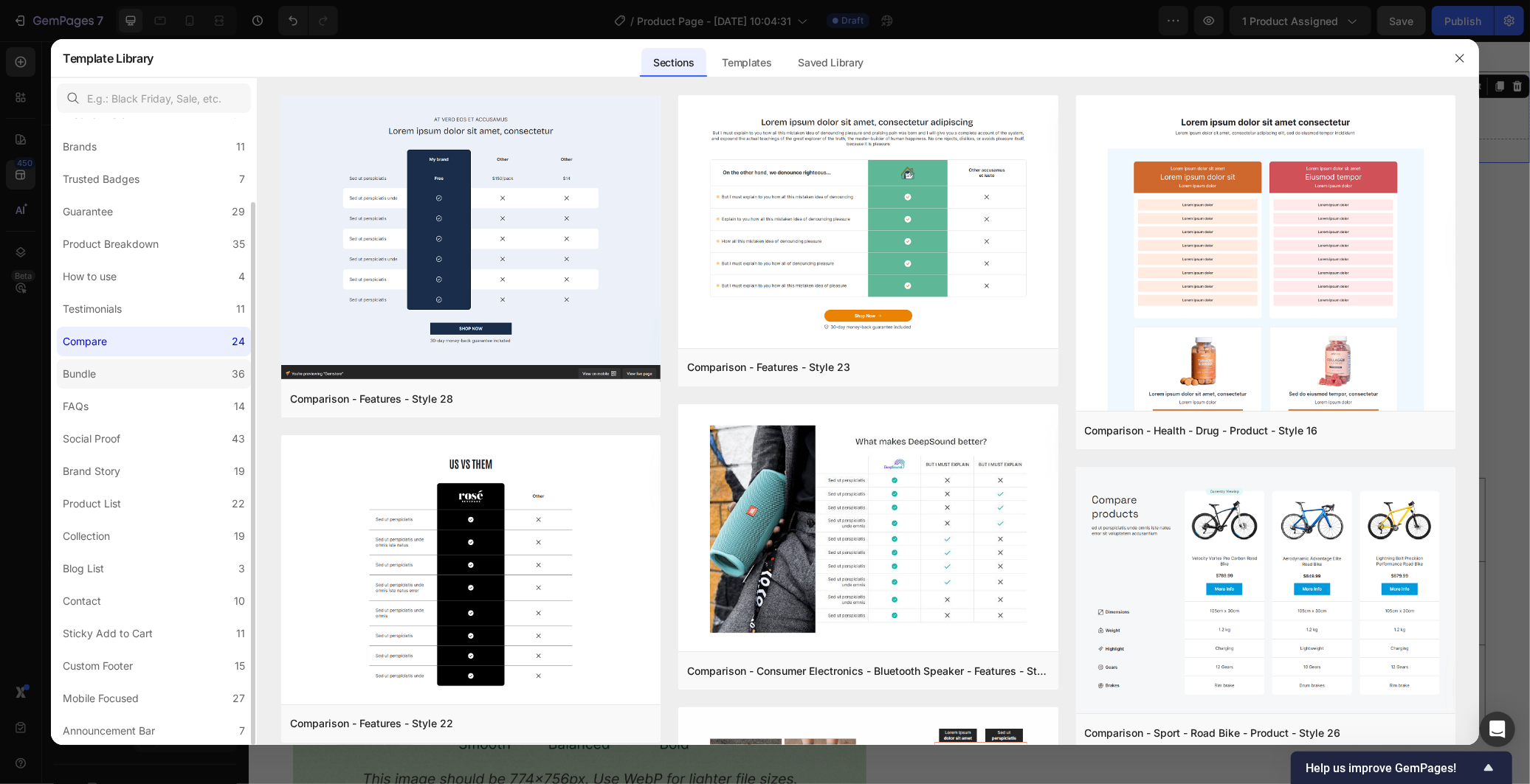
click at [168, 376] on label "Bundle 36" at bounding box center [154, 373] width 194 height 29
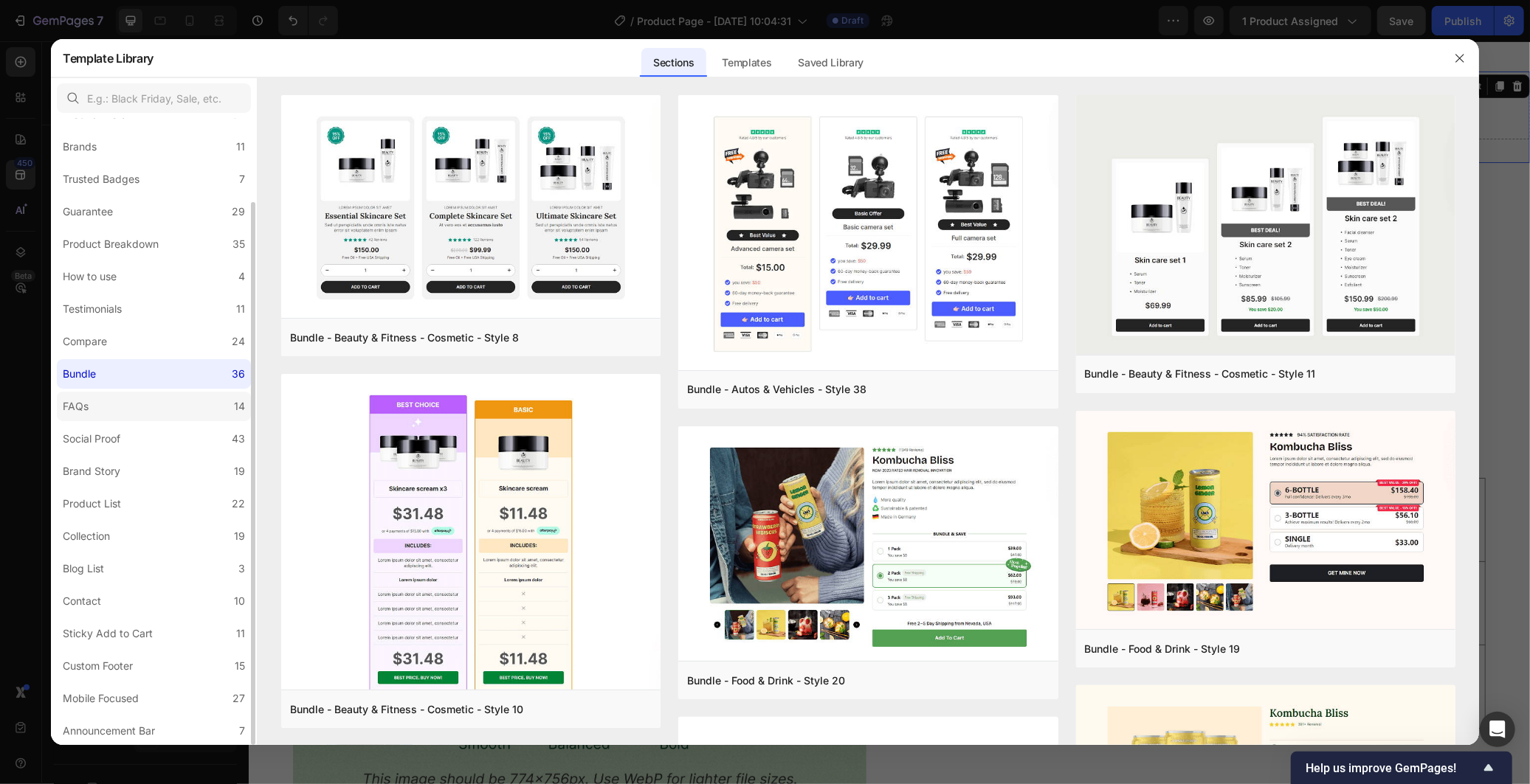
click at [167, 410] on label "FAQs 14" at bounding box center [154, 406] width 194 height 29
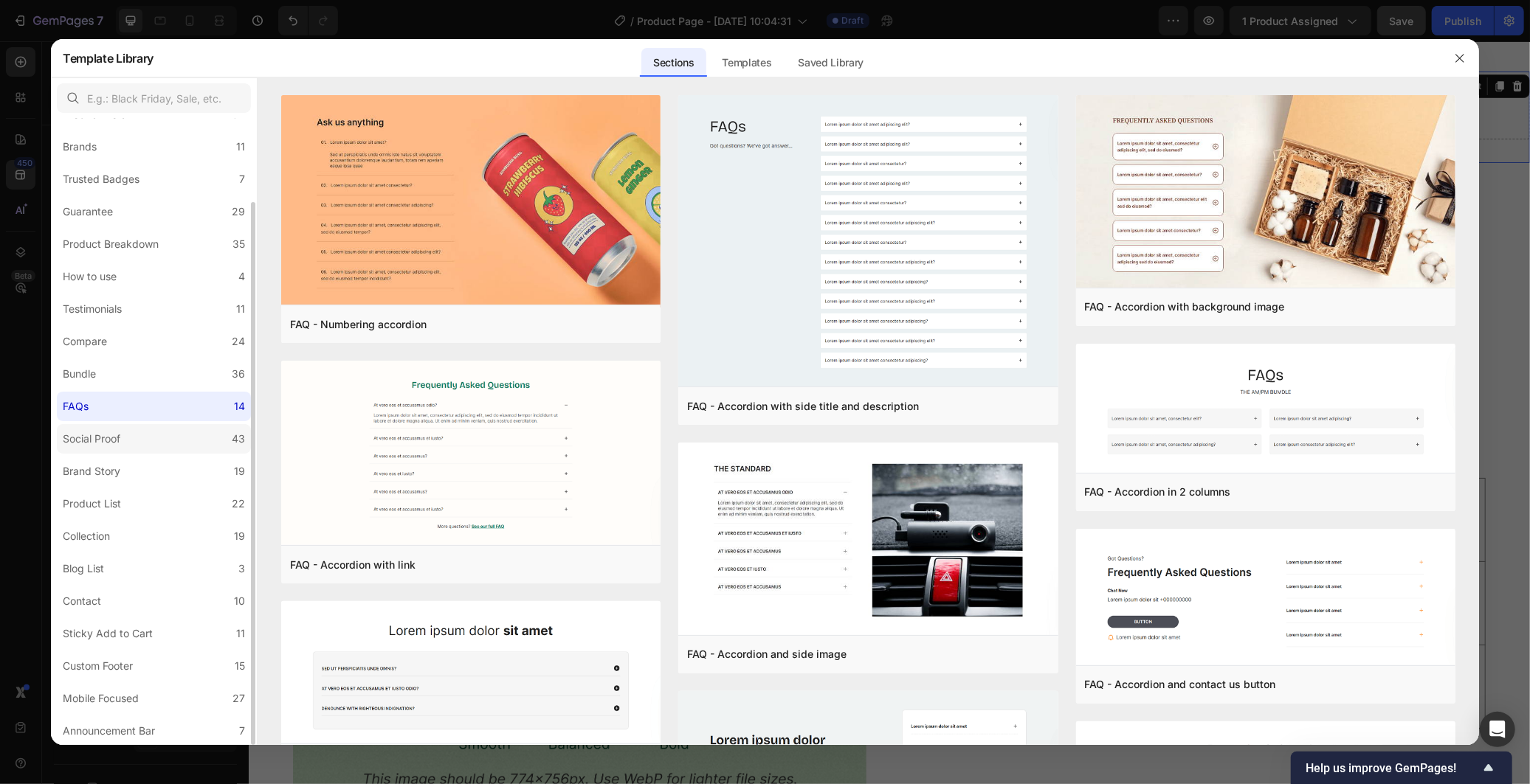
click at [172, 427] on label "Social Proof 43" at bounding box center [154, 438] width 194 height 29
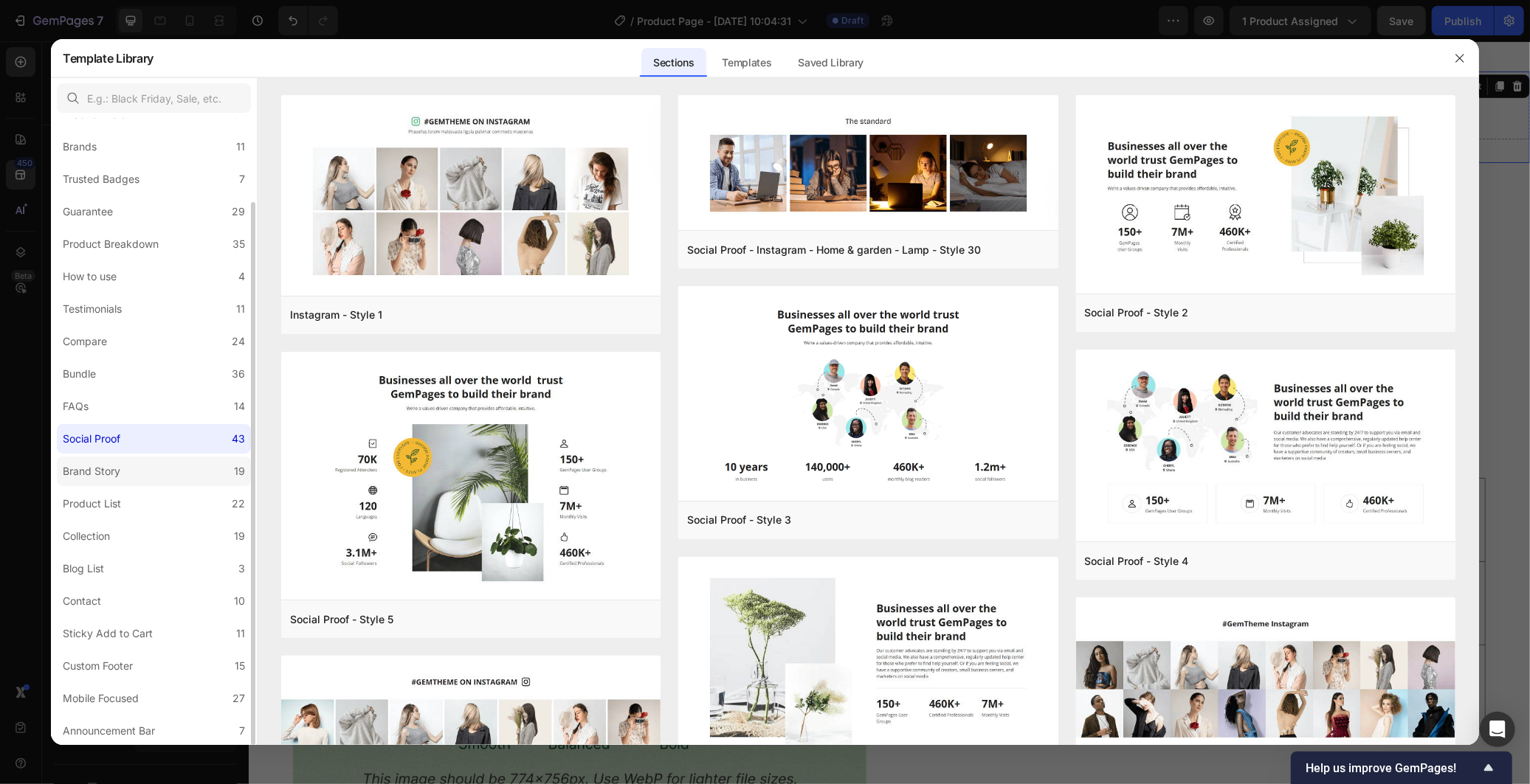
click at [172, 459] on label "Brand Story 19" at bounding box center [154, 471] width 194 height 29
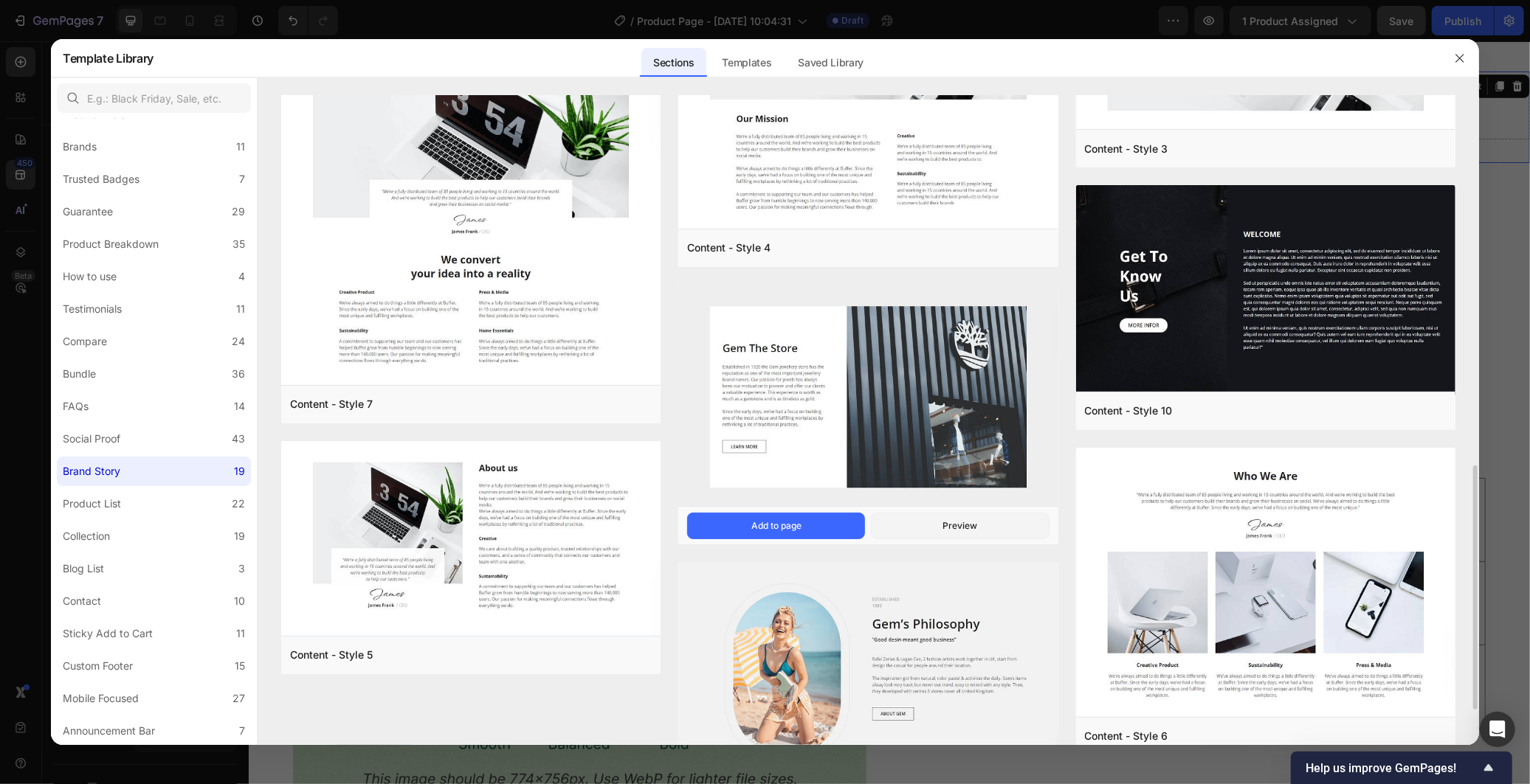
scroll to position [1077, 0]
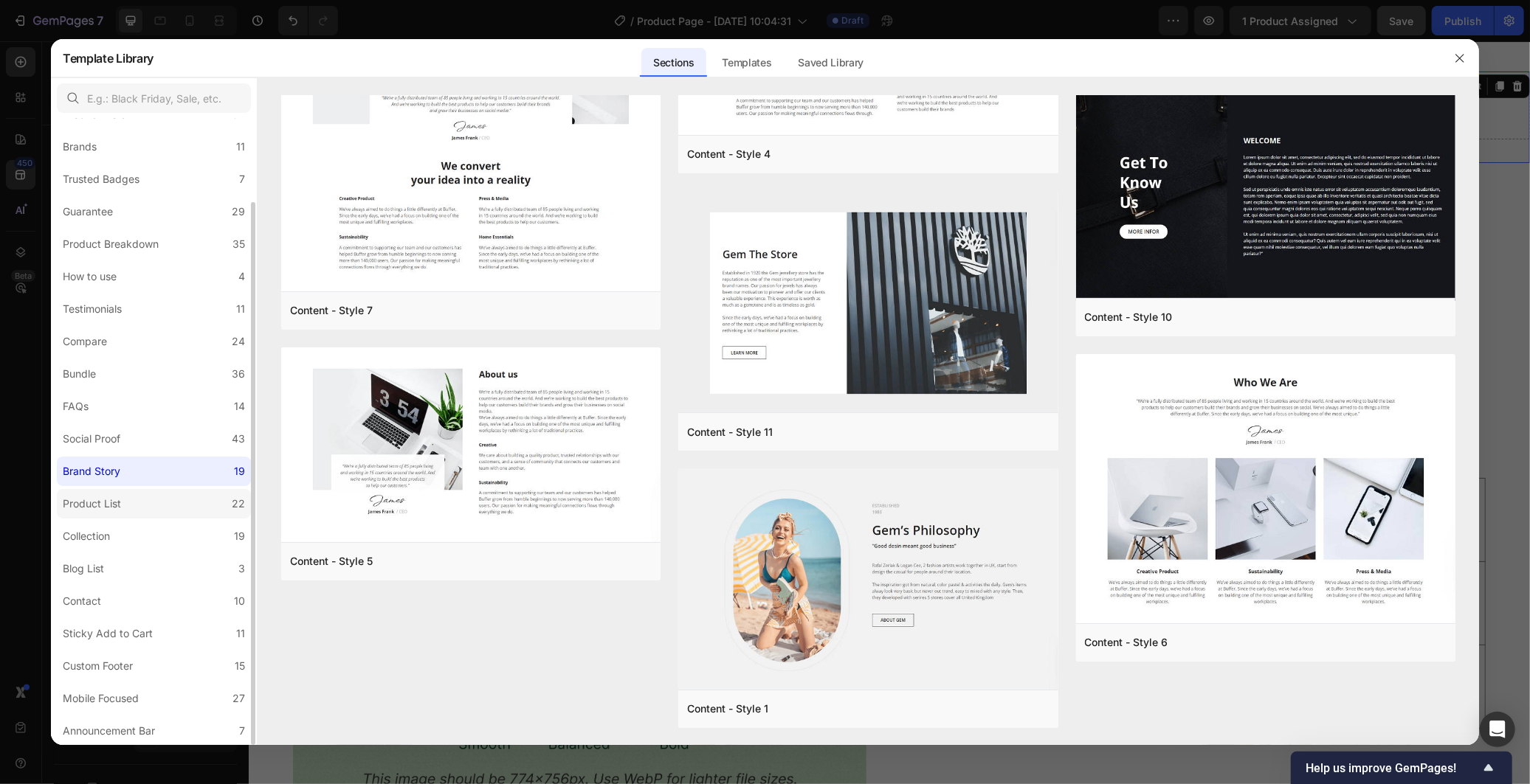
click at [149, 498] on label "Product List 22" at bounding box center [154, 504] width 194 height 29
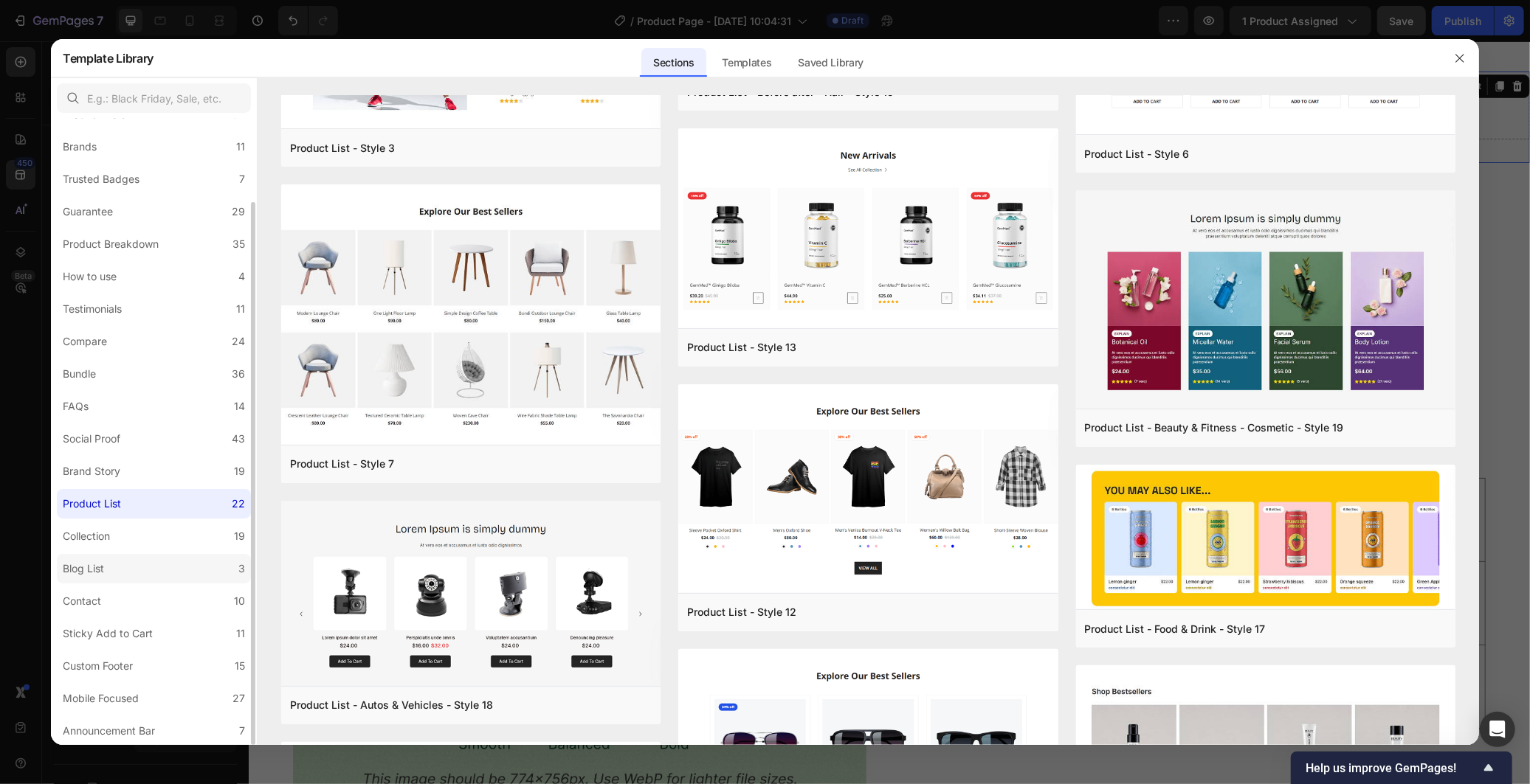
scroll to position [0, 0]
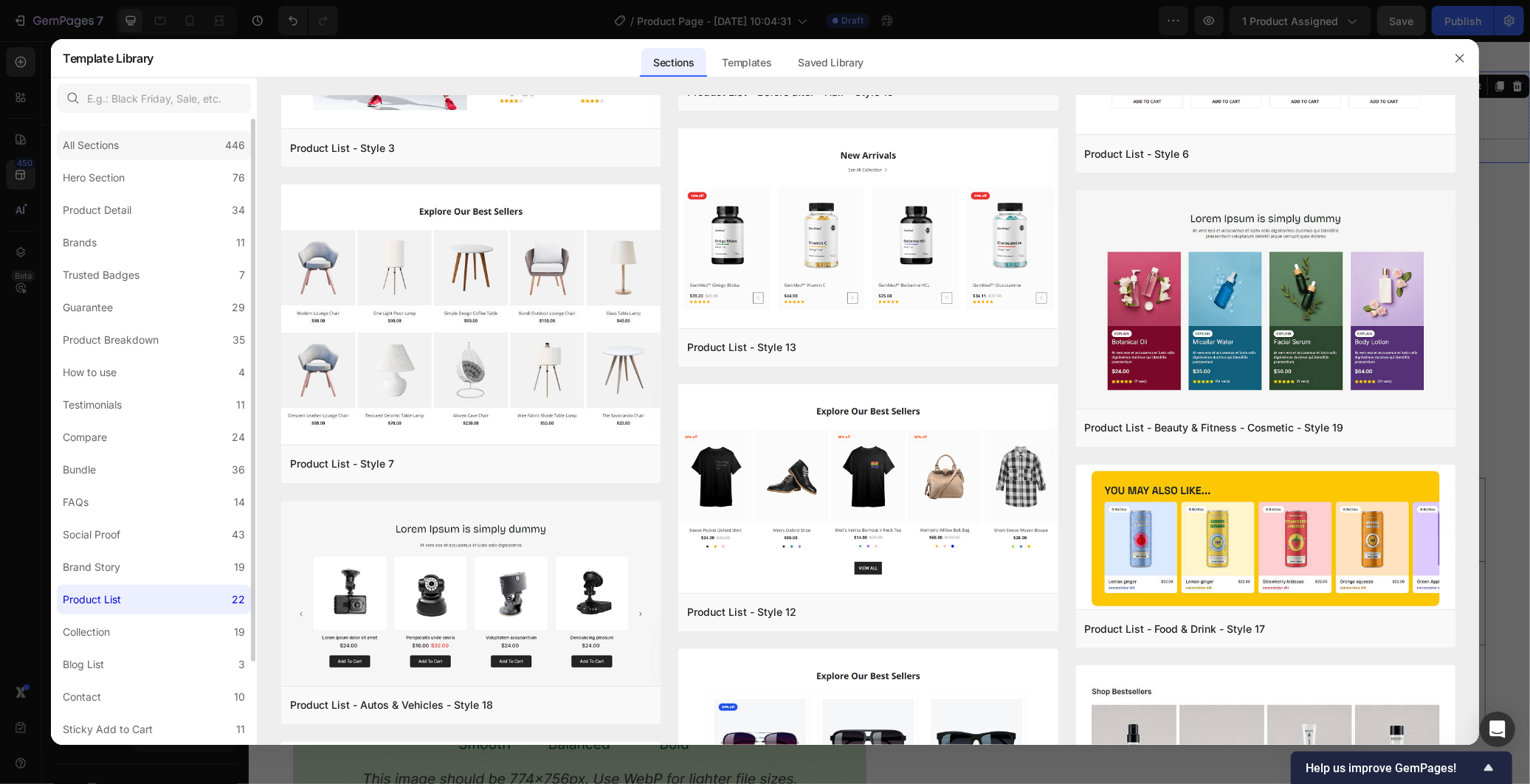
click at [168, 136] on div "All Sections 446" at bounding box center [154, 145] width 194 height 29
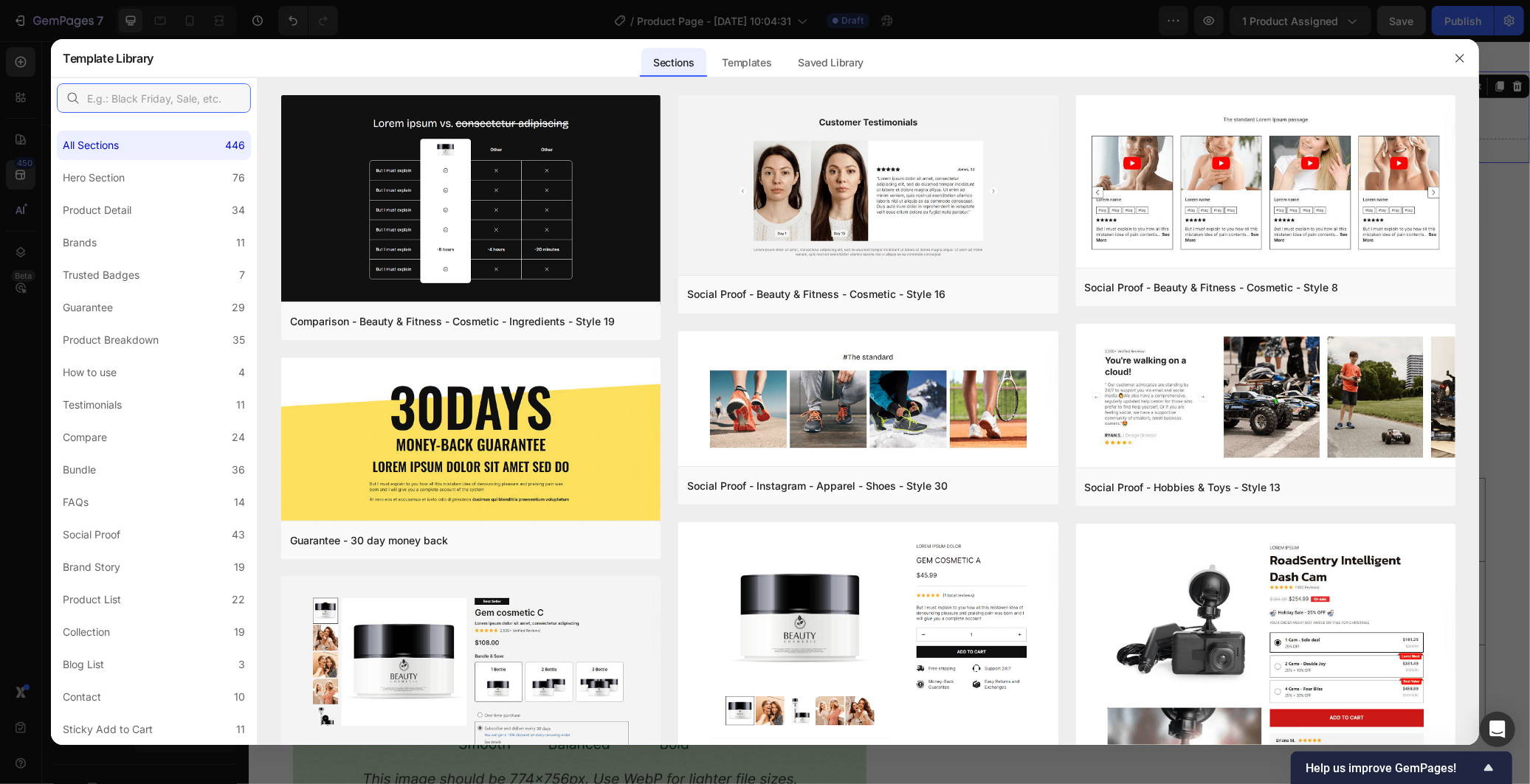
click at [170, 83] on input "text" at bounding box center [154, 97] width 194 height 29
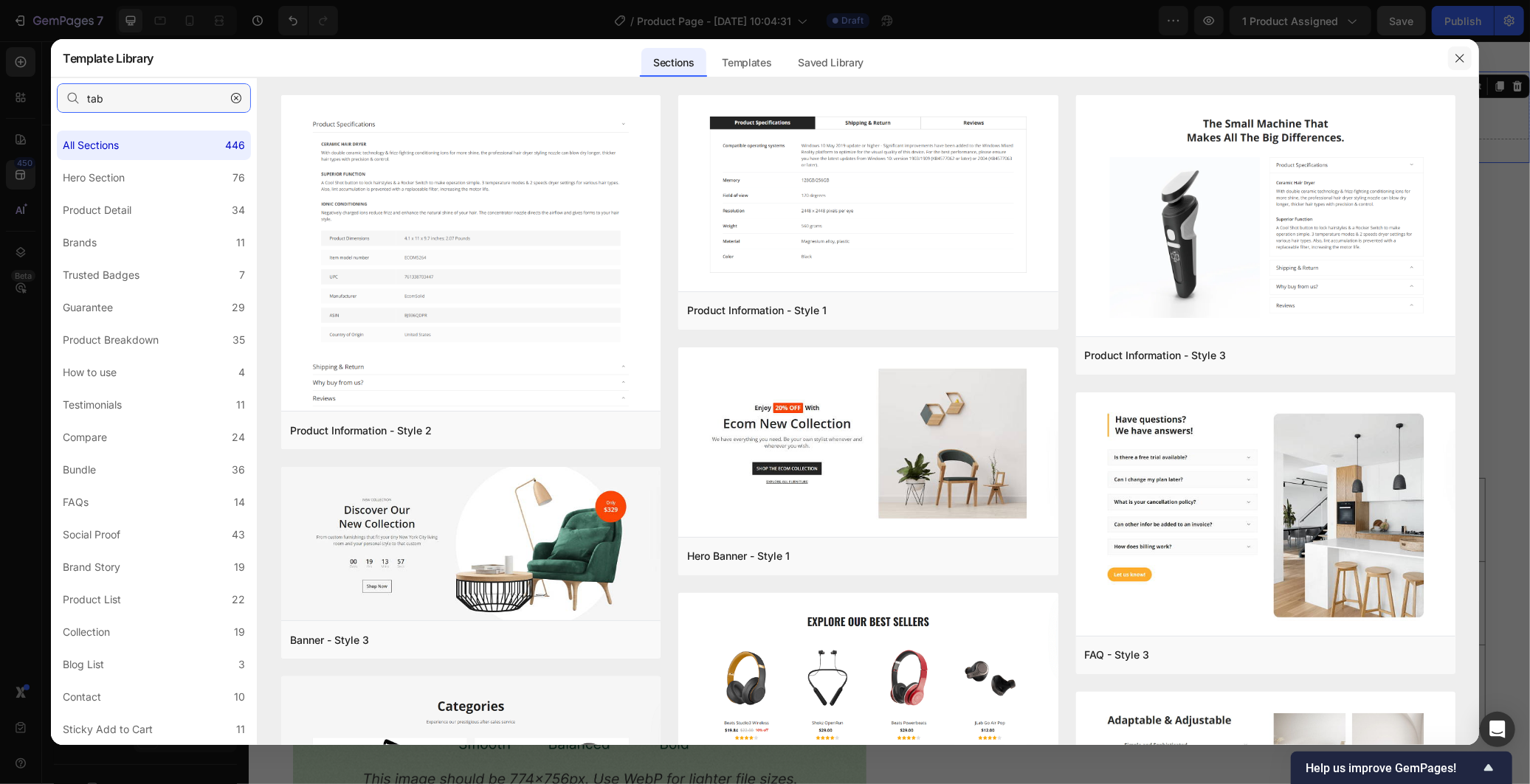
type input "tab"
click at [1456, 60] on icon "button" at bounding box center [1459, 58] width 12 height 12
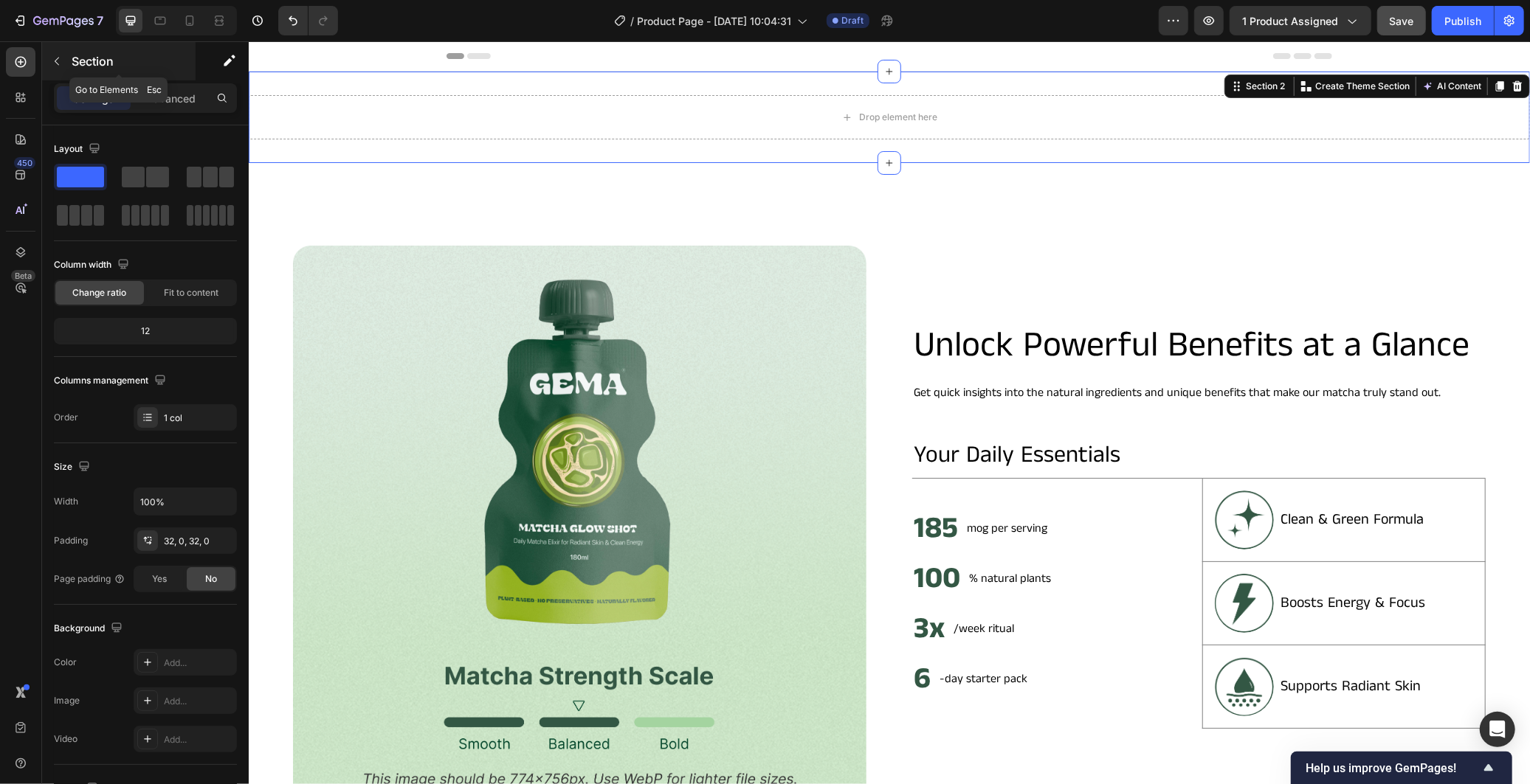
click at [59, 60] on icon "button" at bounding box center [56, 61] width 12 height 12
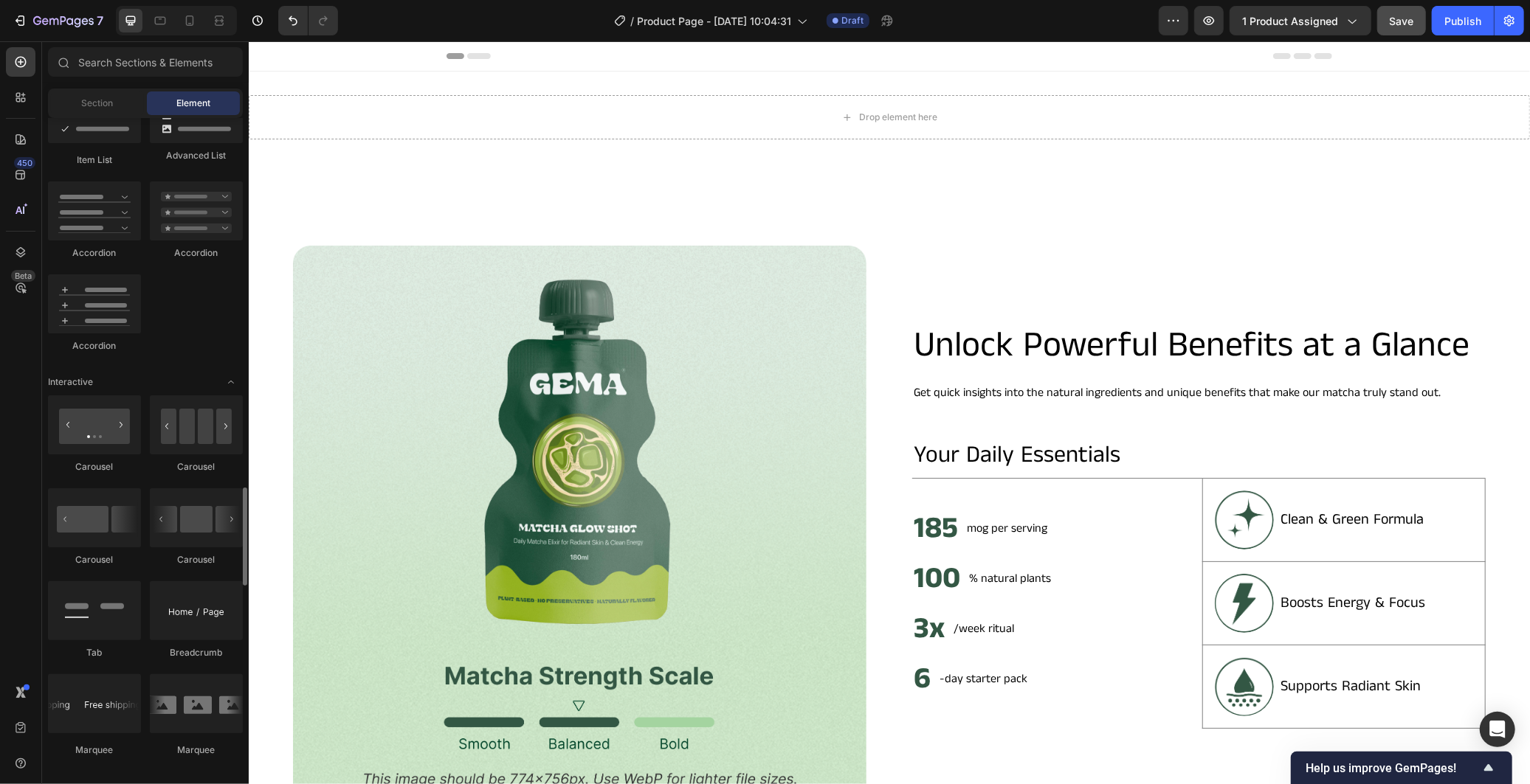
scroll to position [1476, 0]
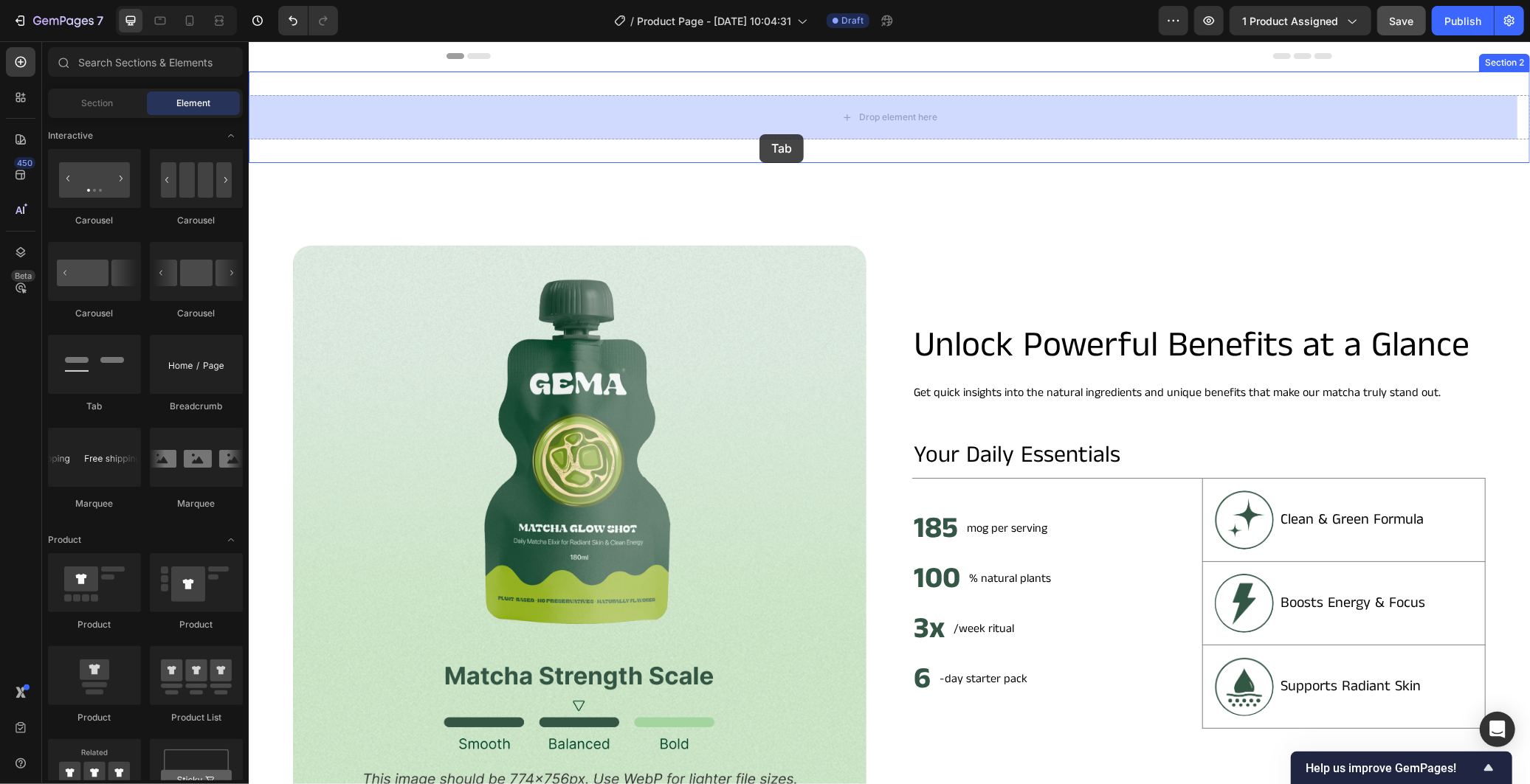
drag, startPoint x: 334, startPoint y: 411, endPoint x: 758, endPoint y: 144, distance: 501.1
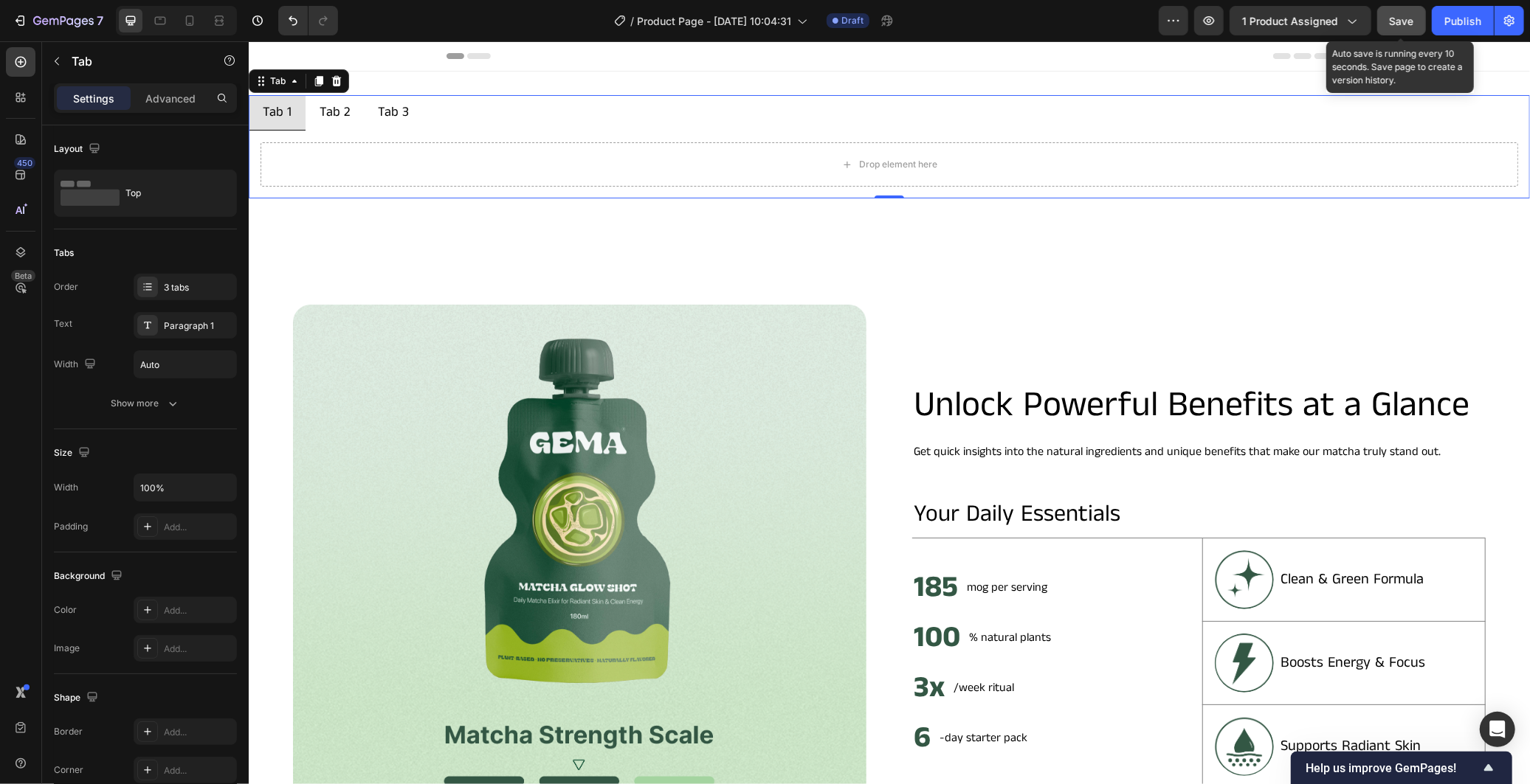
click at [1386, 19] on button "Save" at bounding box center [1401, 21] width 49 height 29
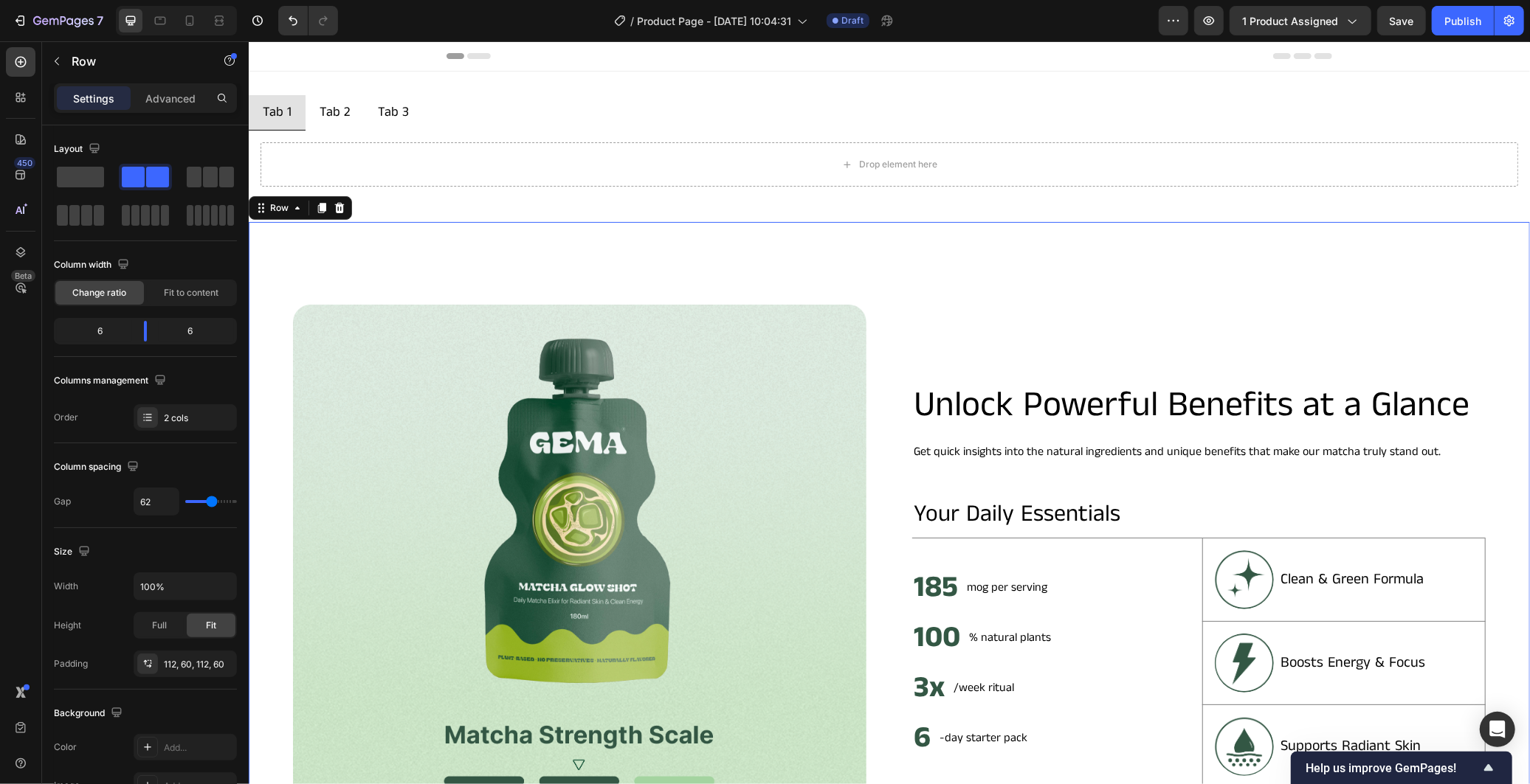
click at [1007, 272] on div "Image Unlock Powerful Benefits at a Glance Heading Get quick insights into the …" at bounding box center [889, 584] width 1282 height 725
